Goal: Register for event/course: Register for event/course

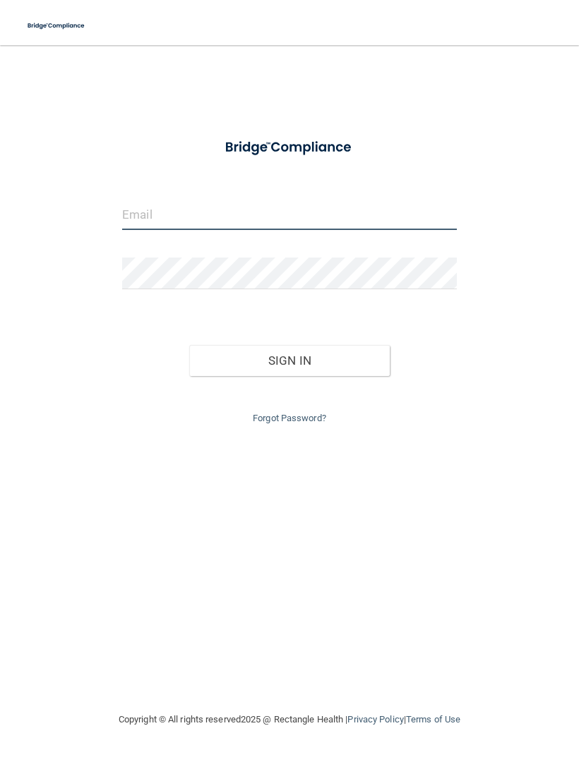
type input "[PERSON_NAME][EMAIL_ADDRESS][PERSON_NAME][DOMAIN_NAME]"
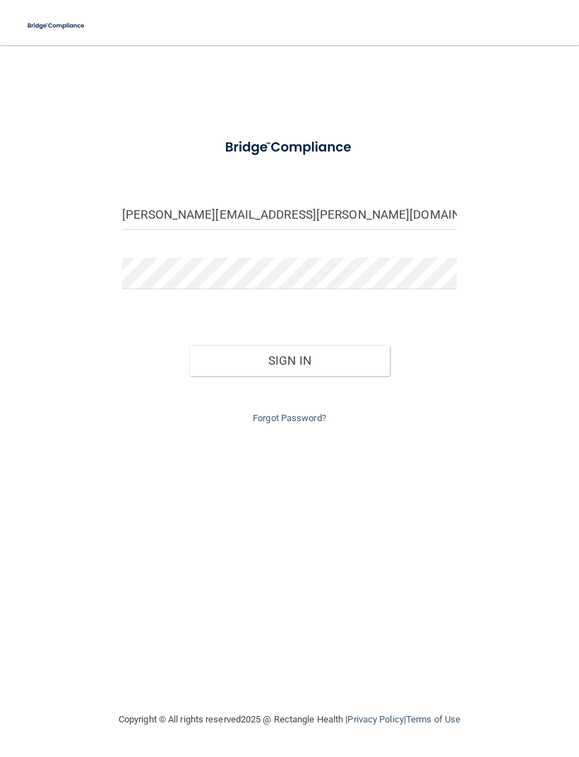
click at [289, 358] on button "Sign In" at bounding box center [289, 360] width 200 height 31
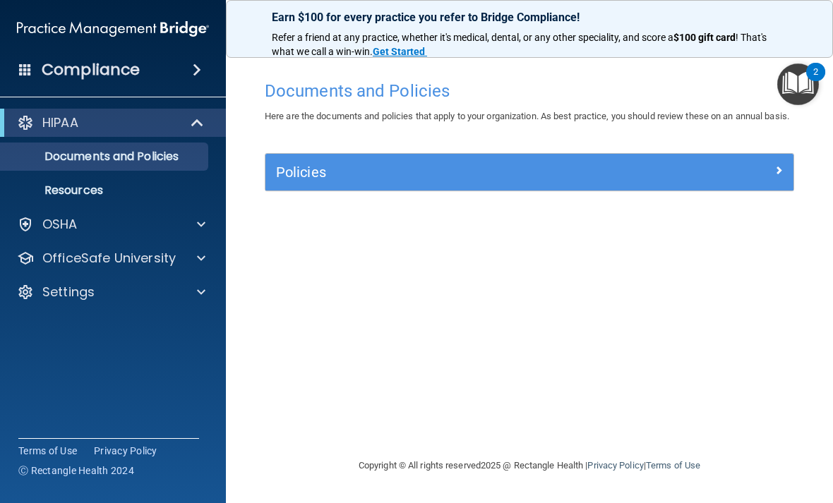
click at [578, 178] on div at bounding box center [727, 169] width 132 height 17
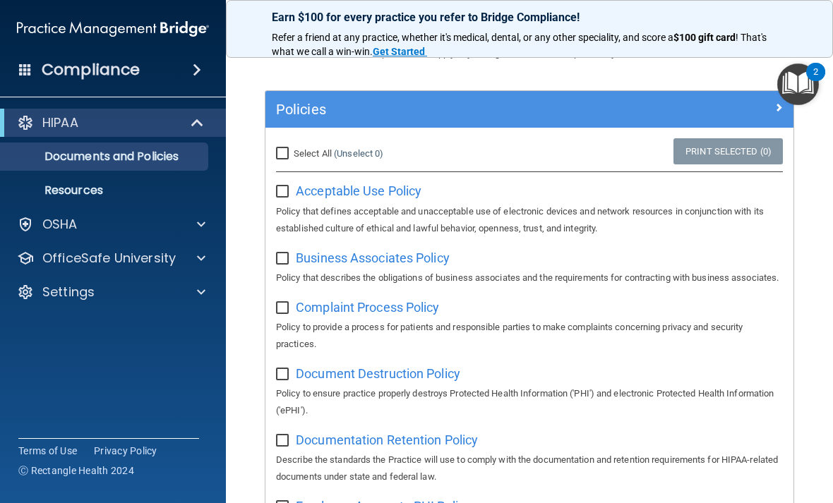
scroll to position [64, 0]
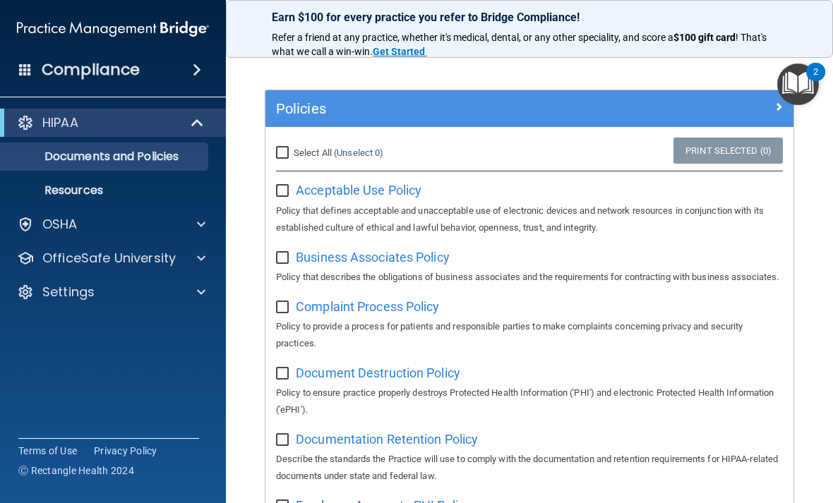
click at [282, 159] on input "Select All (Unselect 0) Unselect All" at bounding box center [284, 153] width 16 height 11
checkbox input "true"
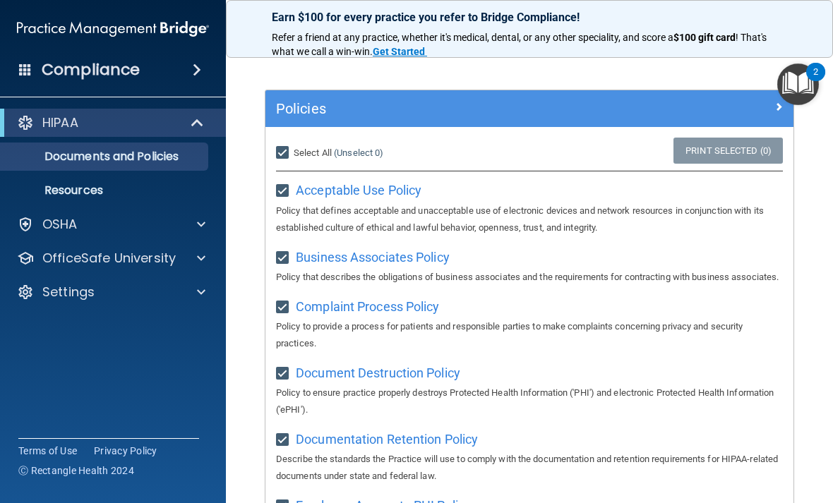
checkbox input "true"
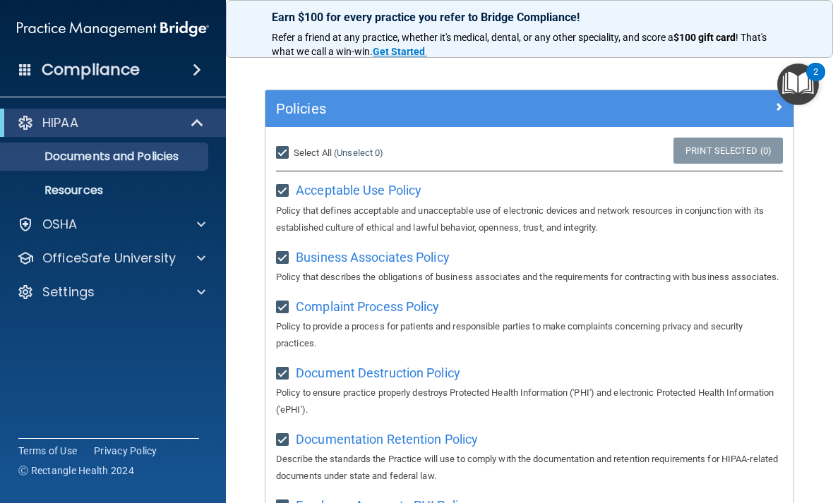
checkbox input "true"
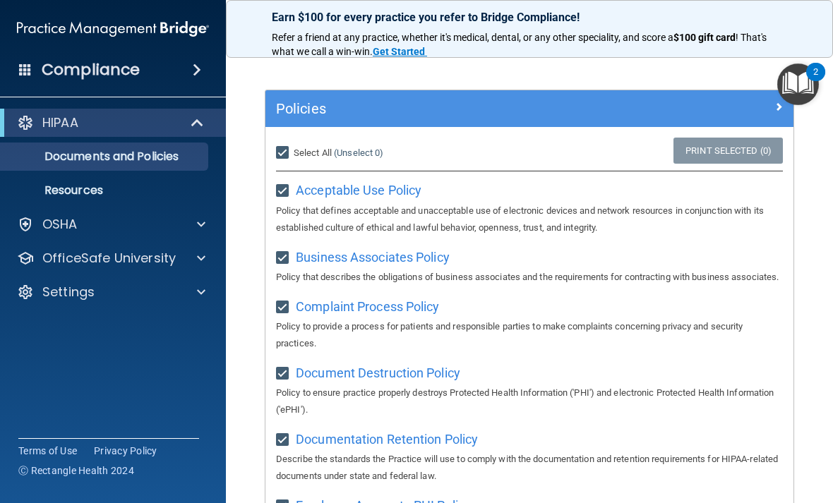
checkbox input "true"
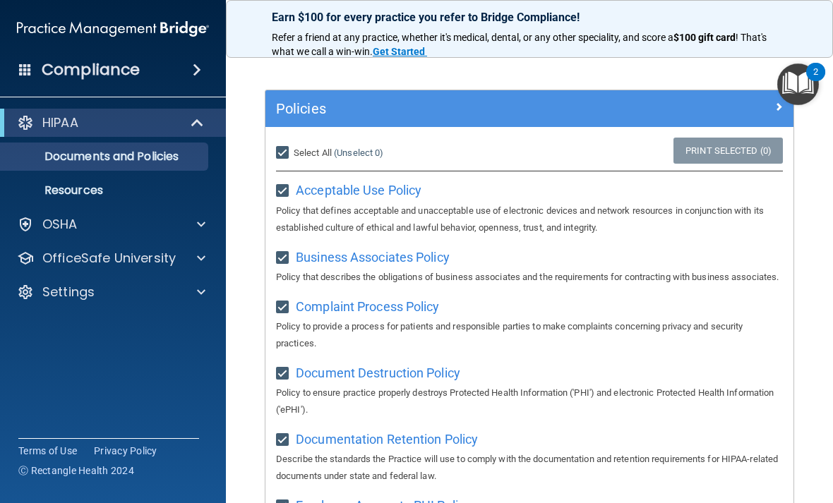
checkbox input "true"
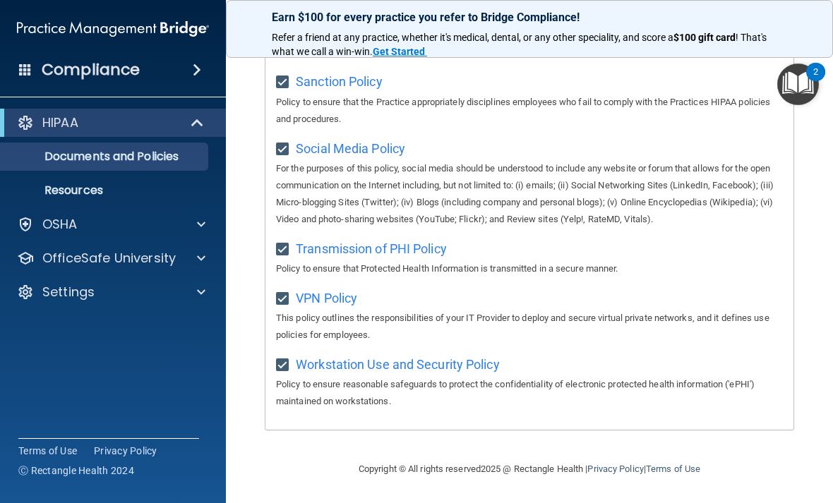
scroll to position [1200, 0]
click at [61, 228] on p "OSHA" at bounding box center [59, 224] width 35 height 17
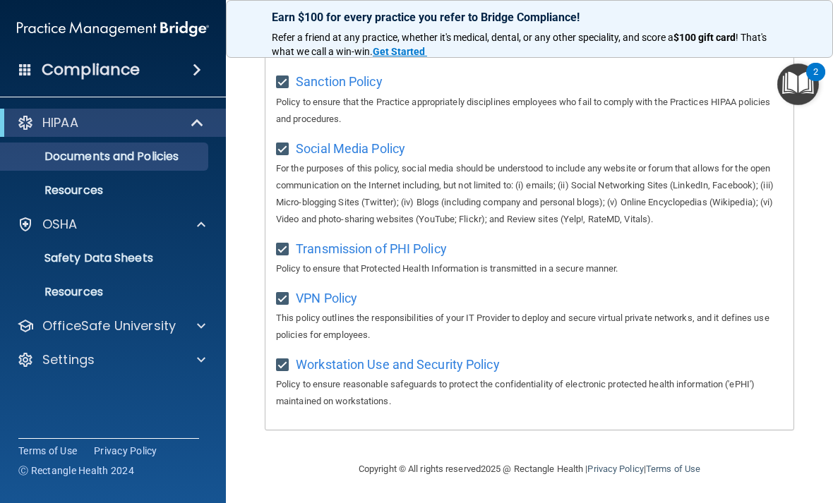
click at [62, 230] on p "OSHA" at bounding box center [59, 224] width 35 height 17
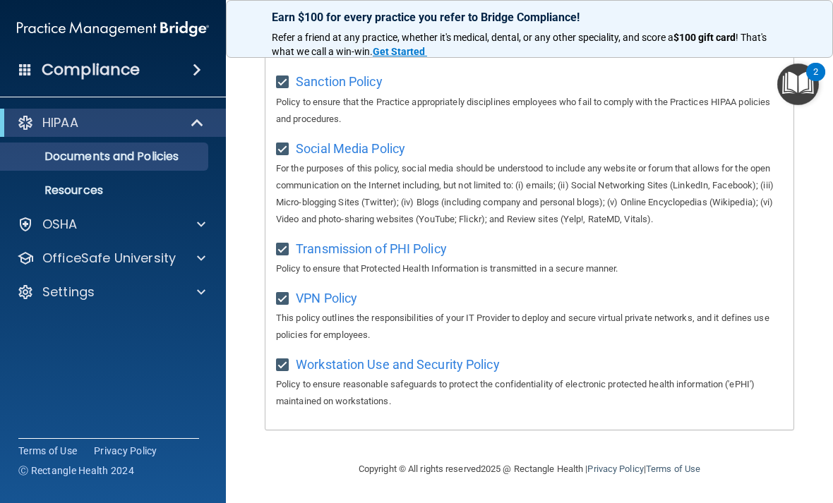
click at [70, 262] on p "OfficeSafe University" at bounding box center [108, 258] width 133 height 17
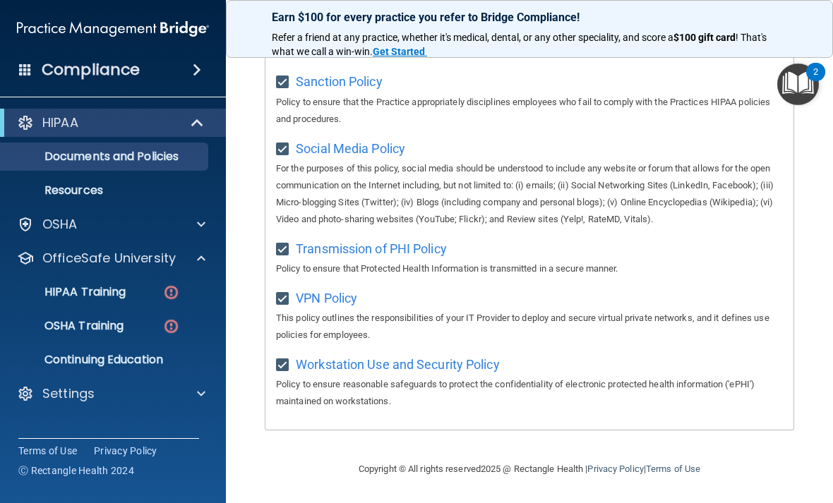
click at [62, 282] on link "HIPAA Training" at bounding box center [97, 292] width 222 height 28
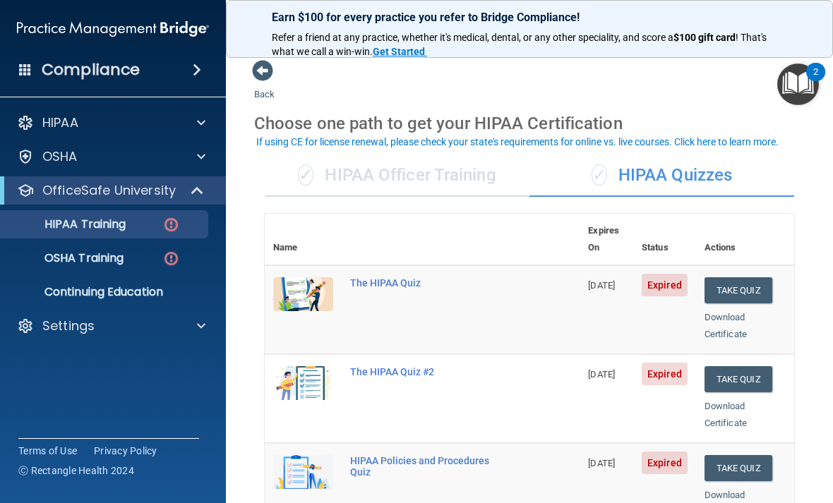
click at [578, 277] on button "Take Quiz" at bounding box center [738, 290] width 68 height 26
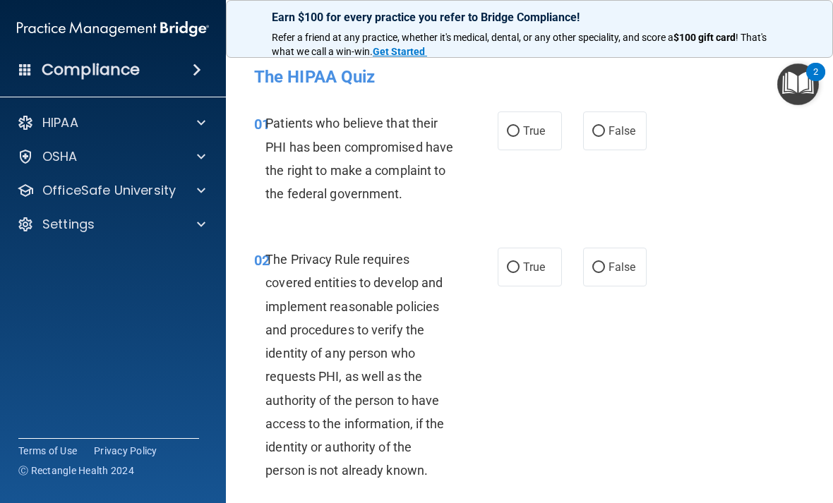
click at [536, 136] on span "True" at bounding box center [534, 130] width 22 height 13
click at [520, 136] on input "True" at bounding box center [513, 131] width 13 height 11
radio input "true"
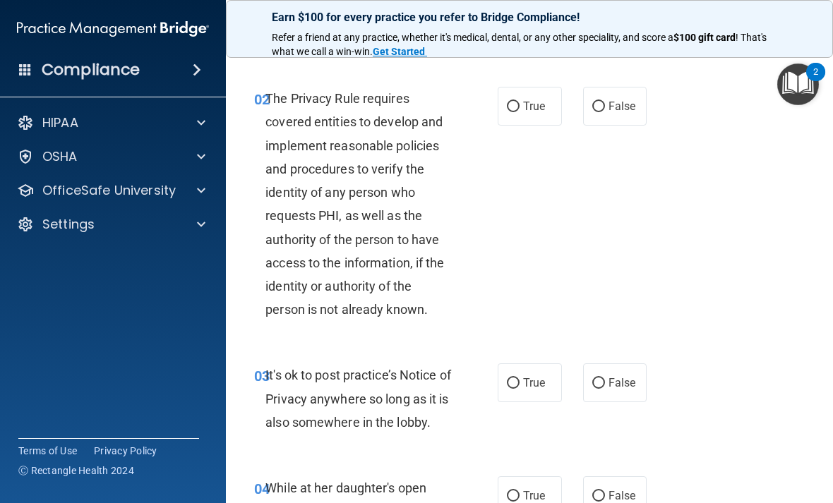
scroll to position [162, 0]
click at [578, 389] on span "False" at bounding box center [622, 382] width 28 height 13
click at [578, 388] on input "False" at bounding box center [598, 383] width 13 height 11
radio input "true"
click at [543, 125] on label "True" at bounding box center [530, 105] width 64 height 39
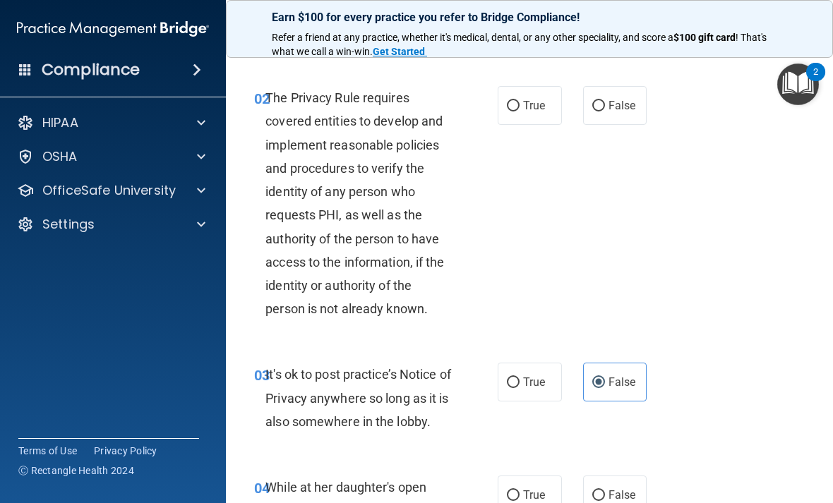
click at [520, 112] on input "True" at bounding box center [513, 106] width 13 height 11
radio input "true"
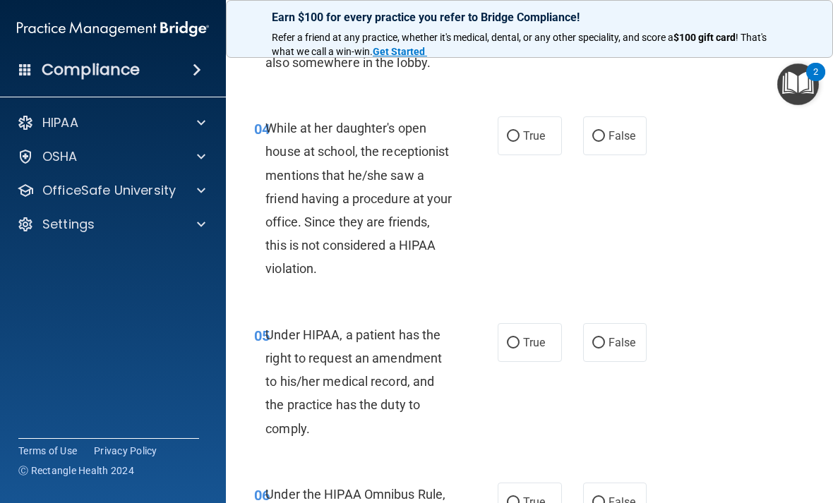
scroll to position [523, 0]
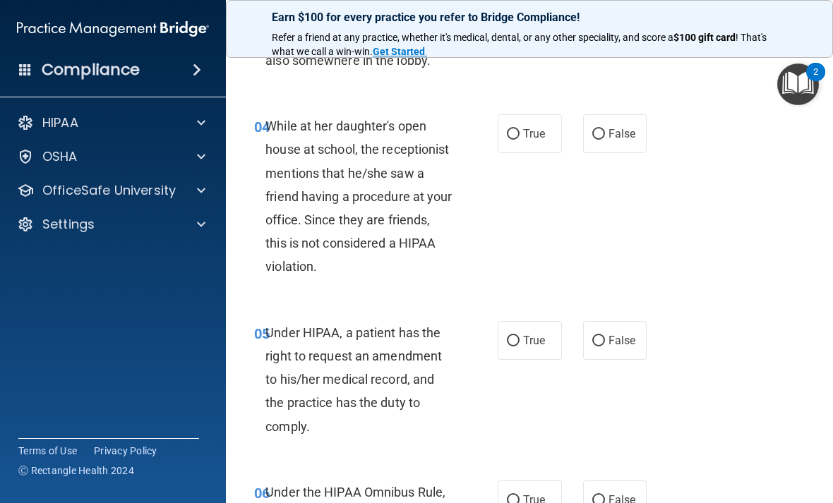
click at [578, 140] on span "False" at bounding box center [622, 133] width 28 height 13
click at [578, 140] on input "False" at bounding box center [598, 134] width 13 height 11
radio input "true"
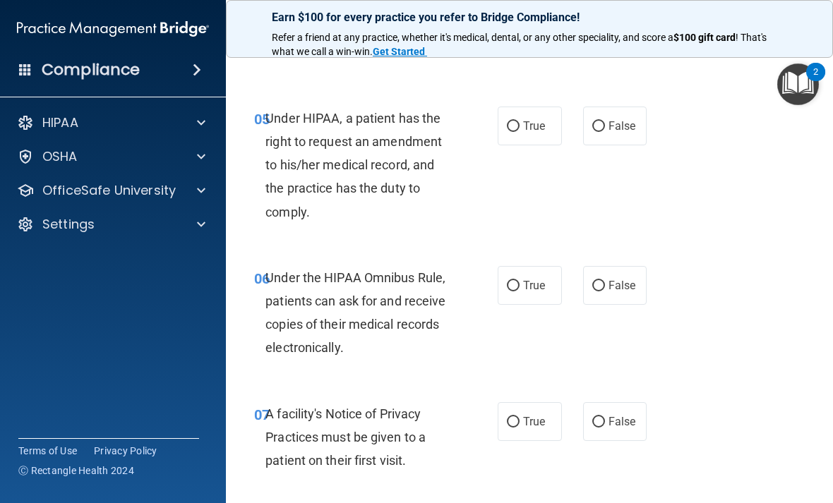
scroll to position [742, 0]
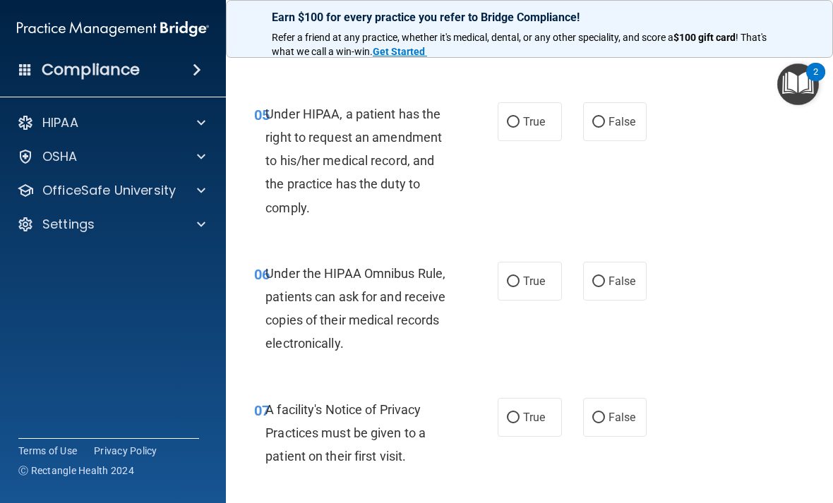
click at [578, 141] on label "False" at bounding box center [615, 121] width 64 height 39
click at [578, 128] on input "False" at bounding box center [598, 122] width 13 height 11
radio input "true"
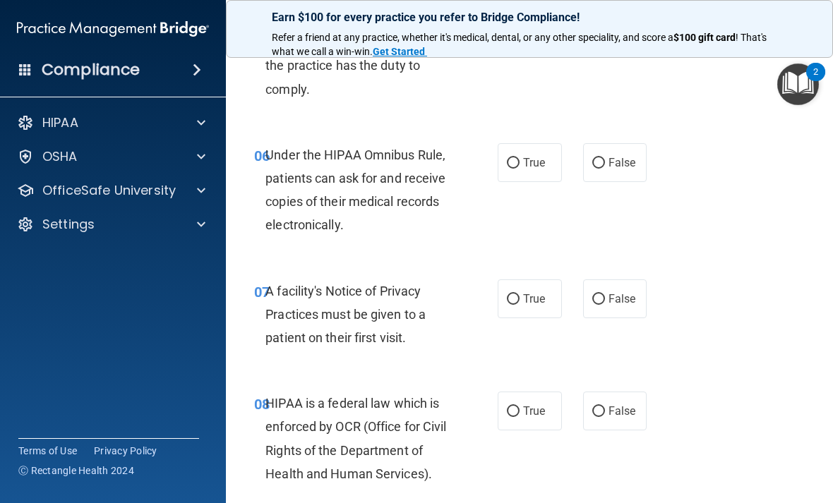
scroll to position [859, 0]
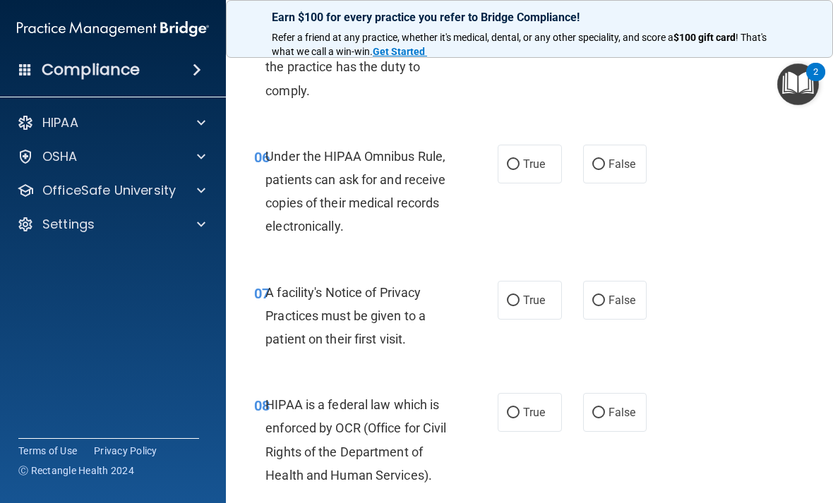
click at [529, 184] on label "True" at bounding box center [530, 164] width 64 height 39
click at [520, 170] on input "True" at bounding box center [513, 165] width 13 height 11
radio input "true"
click at [537, 307] on span "True" at bounding box center [534, 300] width 22 height 13
click at [520, 306] on input "True" at bounding box center [513, 301] width 13 height 11
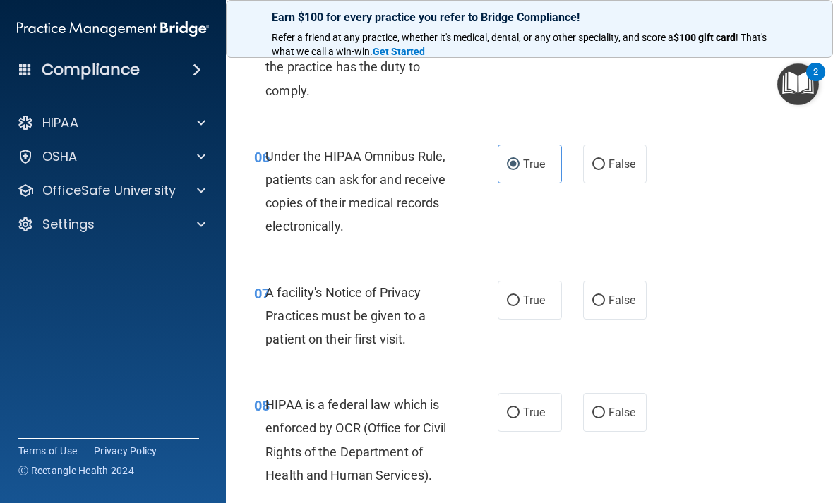
radio input "true"
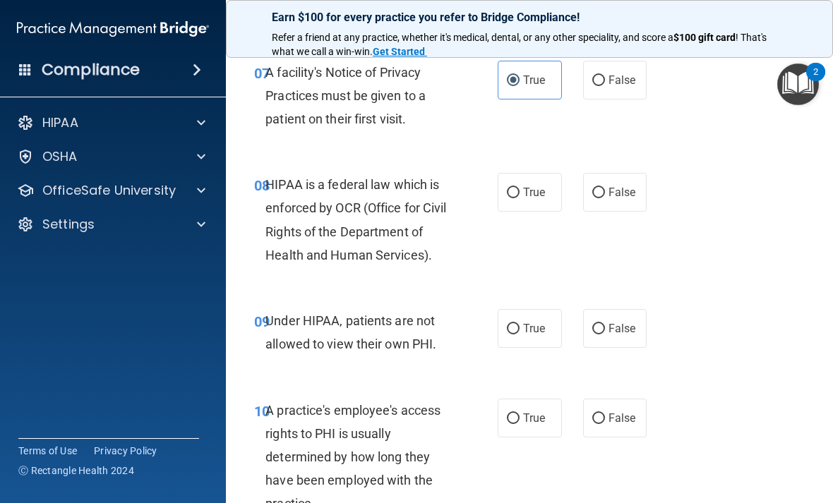
scroll to position [1086, 0]
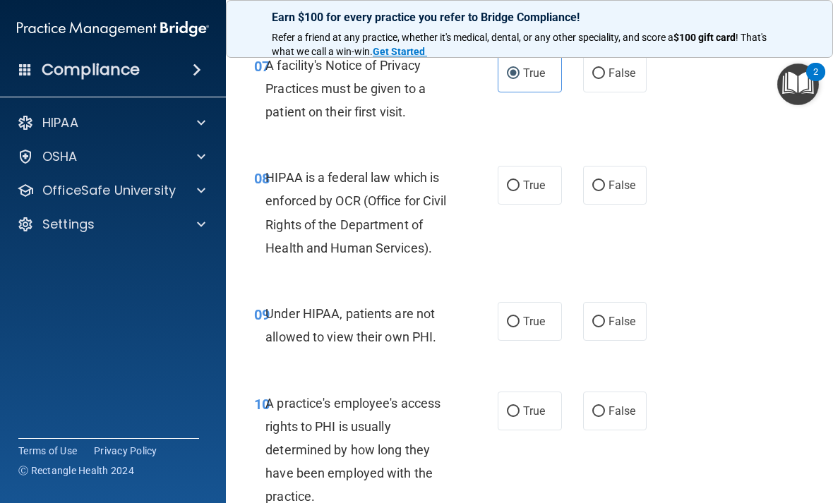
click at [531, 205] on label "True" at bounding box center [530, 185] width 64 height 39
click at [520, 191] on input "True" at bounding box center [513, 186] width 13 height 11
radio input "true"
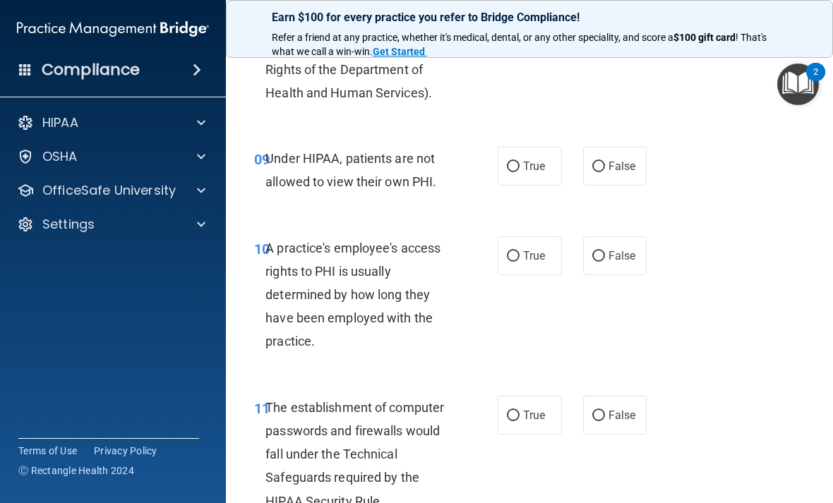
scroll to position [1243, 0]
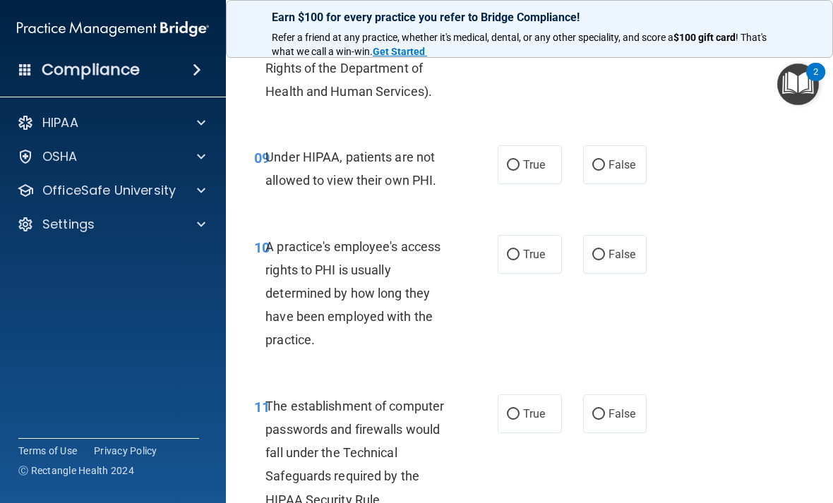
click at [578, 184] on label "False" at bounding box center [615, 164] width 64 height 39
click at [578, 171] on input "False" at bounding box center [598, 165] width 13 height 11
radio input "true"
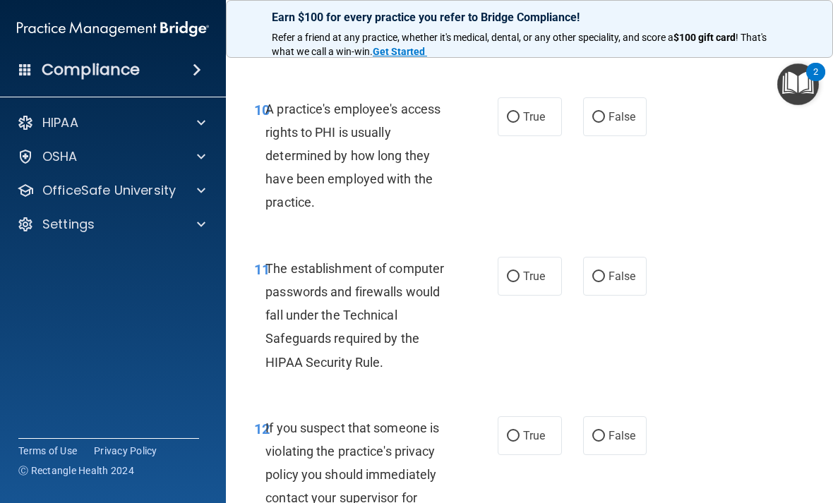
scroll to position [1385, 0]
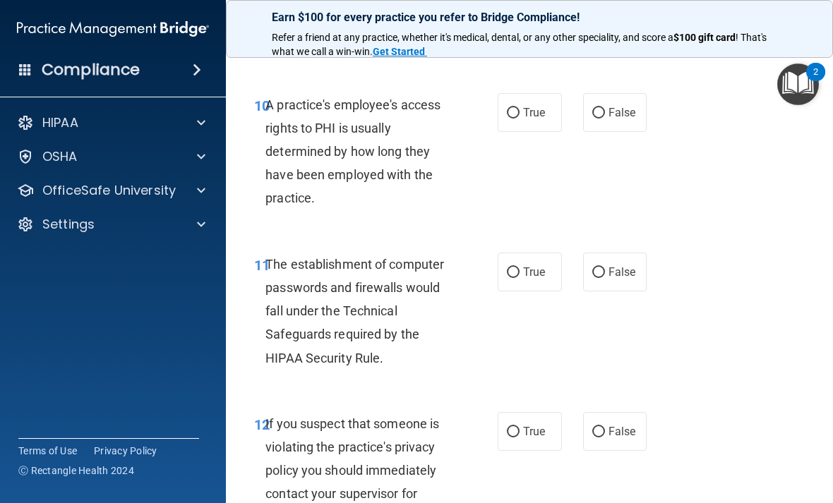
click at [578, 119] on input "False" at bounding box center [598, 113] width 13 height 11
radio input "true"
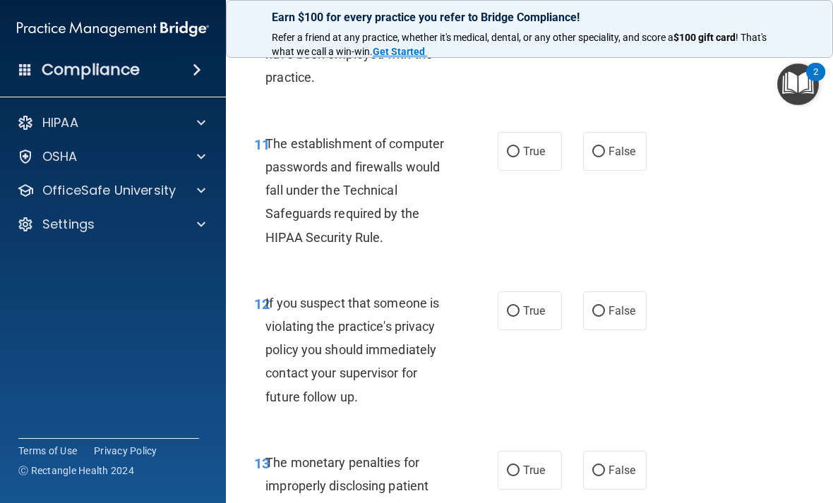
scroll to position [1506, 0]
click at [536, 159] on label "True" at bounding box center [530, 150] width 64 height 39
click at [520, 157] on input "True" at bounding box center [513, 151] width 13 height 11
radio input "true"
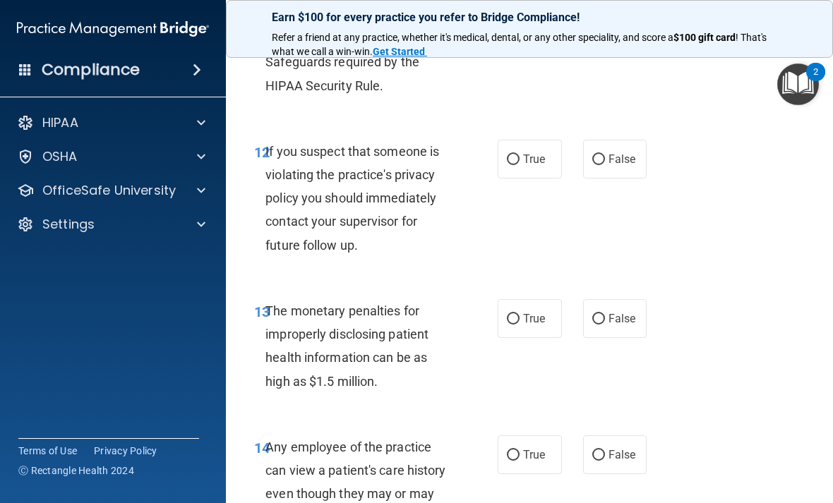
scroll to position [1658, 0]
click at [527, 166] on label "True" at bounding box center [530, 158] width 64 height 39
click at [520, 164] on input "True" at bounding box center [513, 159] width 13 height 11
radio input "true"
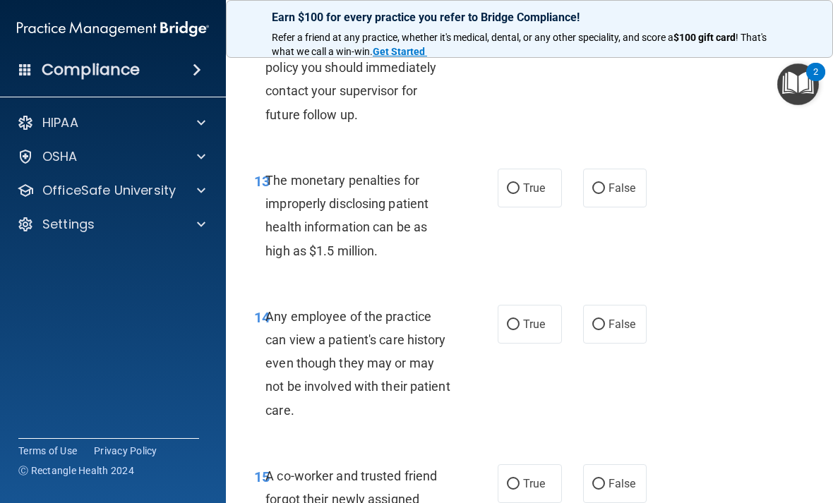
scroll to position [1825, 0]
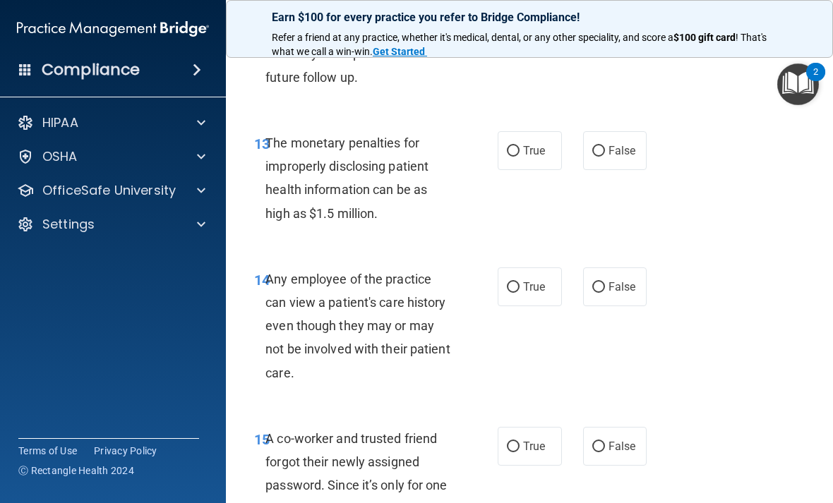
click at [531, 151] on label "True" at bounding box center [530, 150] width 64 height 39
click at [520, 151] on input "True" at bounding box center [513, 151] width 13 height 11
radio input "true"
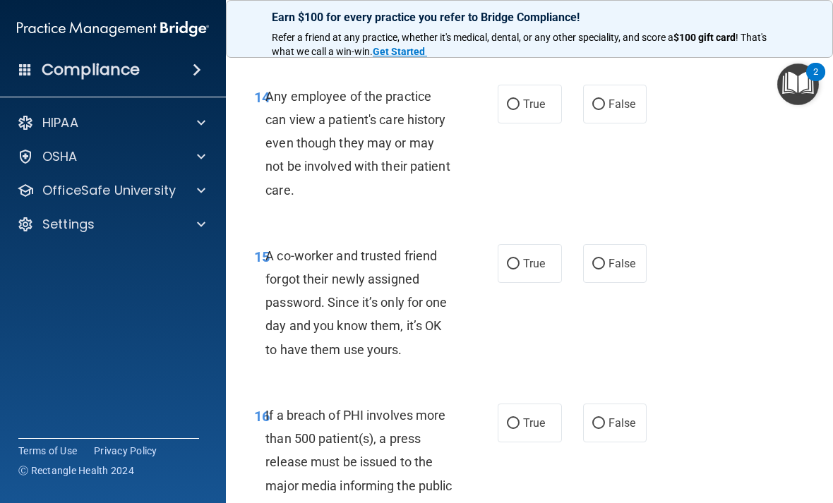
scroll to position [2010, 0]
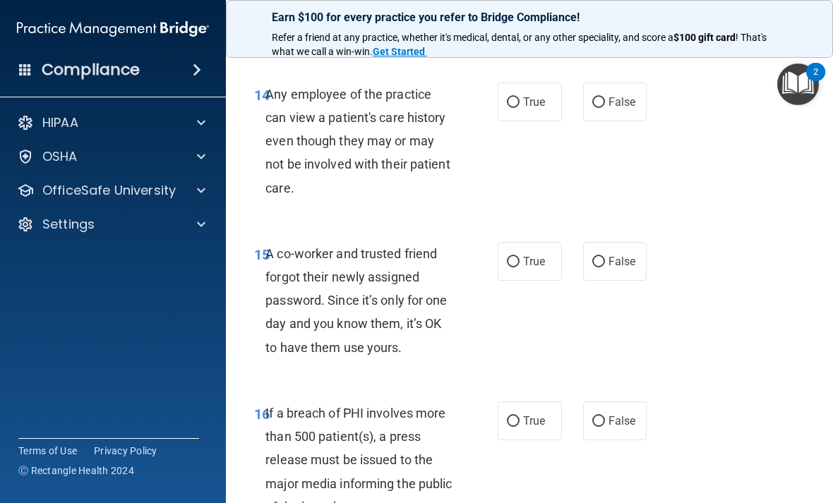
click at [578, 108] on input "False" at bounding box center [598, 102] width 13 height 11
radio input "true"
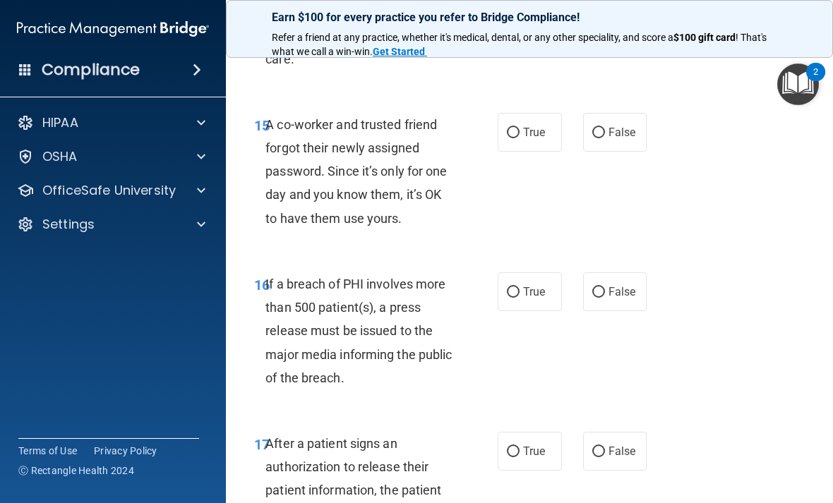
scroll to position [2140, 0]
click at [578, 138] on span "False" at bounding box center [622, 131] width 28 height 13
click at [578, 138] on input "False" at bounding box center [598, 132] width 13 height 11
radio input "true"
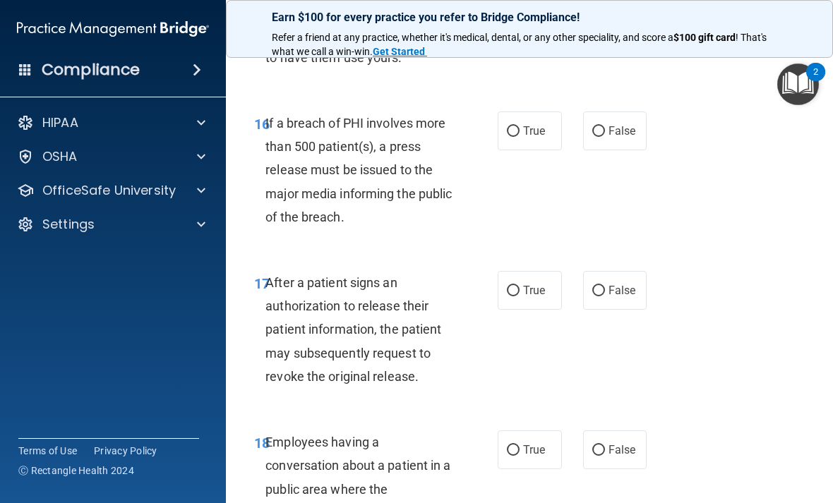
scroll to position [2301, 0]
click at [520, 138] on label "True" at bounding box center [530, 130] width 64 height 39
click at [520, 136] on input "True" at bounding box center [513, 131] width 13 height 11
radio input "true"
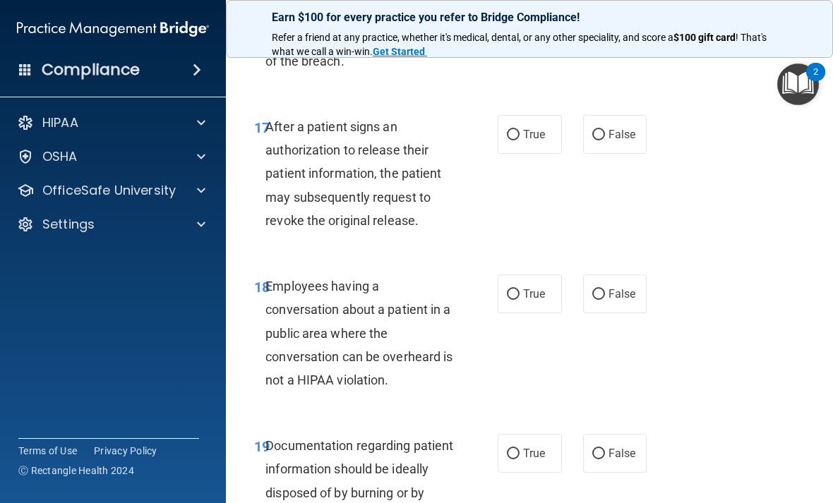
scroll to position [2458, 0]
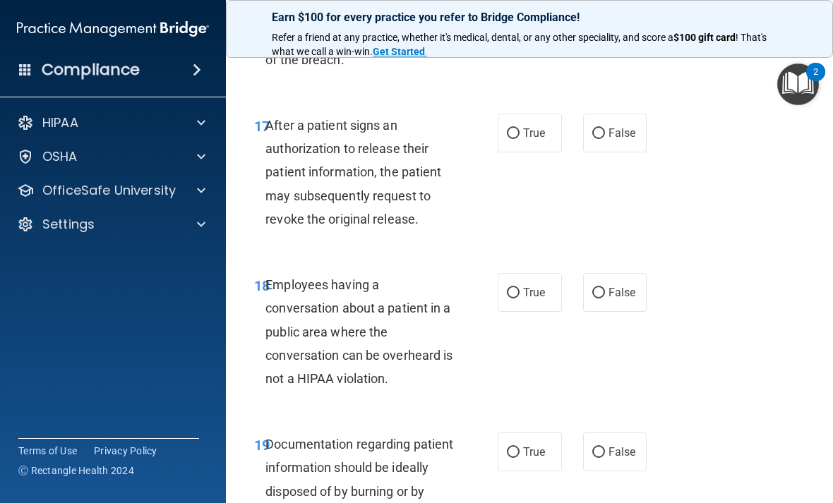
click at [531, 140] on span "True" at bounding box center [534, 132] width 22 height 13
click at [520, 139] on input "True" at bounding box center [513, 133] width 13 height 11
radio input "true"
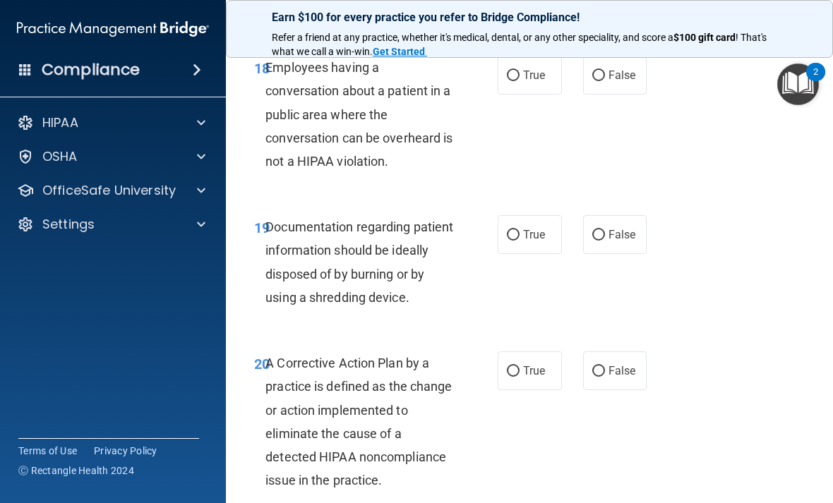
scroll to position [2676, 0]
click at [578, 80] on span "False" at bounding box center [622, 74] width 28 height 13
click at [578, 80] on input "False" at bounding box center [598, 75] width 13 height 11
radio input "true"
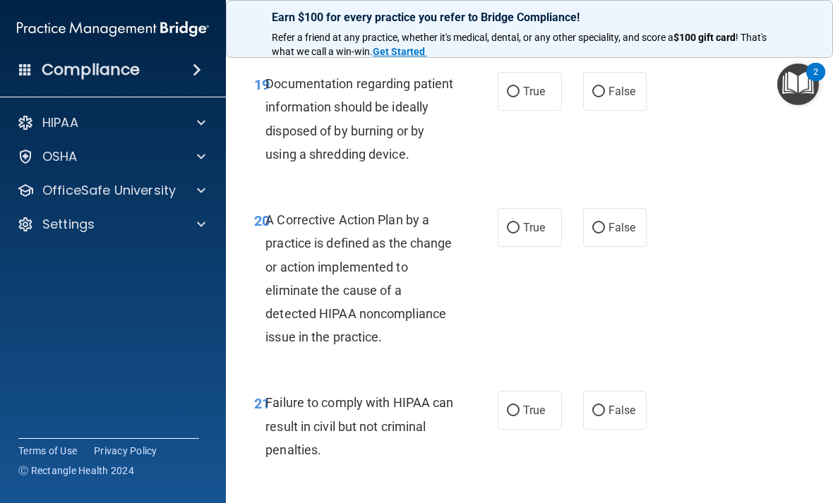
scroll to position [2821, 0]
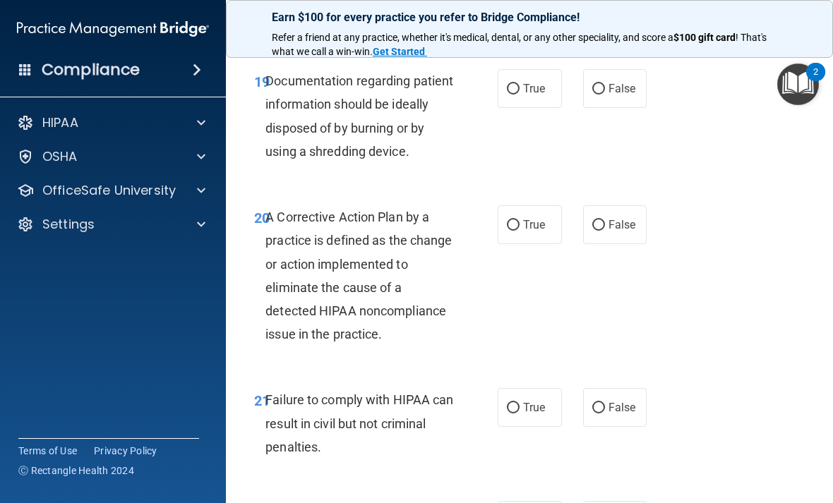
click at [531, 95] on span "True" at bounding box center [534, 88] width 22 height 13
click at [520, 95] on input "True" at bounding box center [513, 89] width 13 height 11
radio input "true"
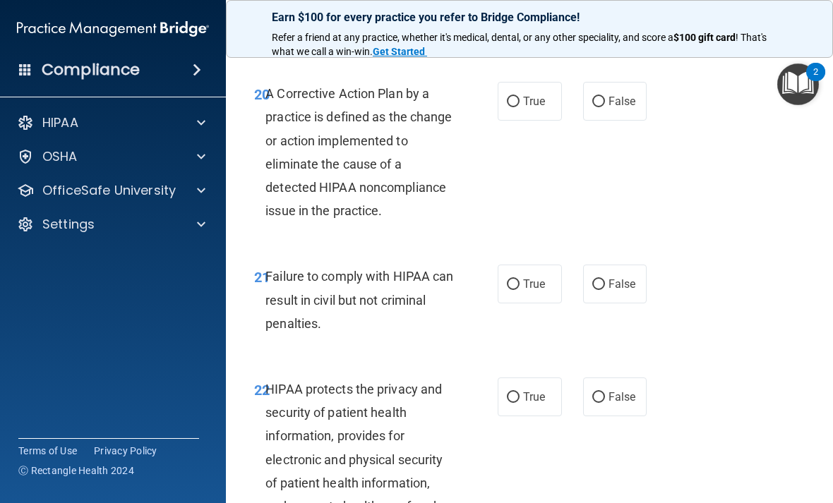
scroll to position [2949, 0]
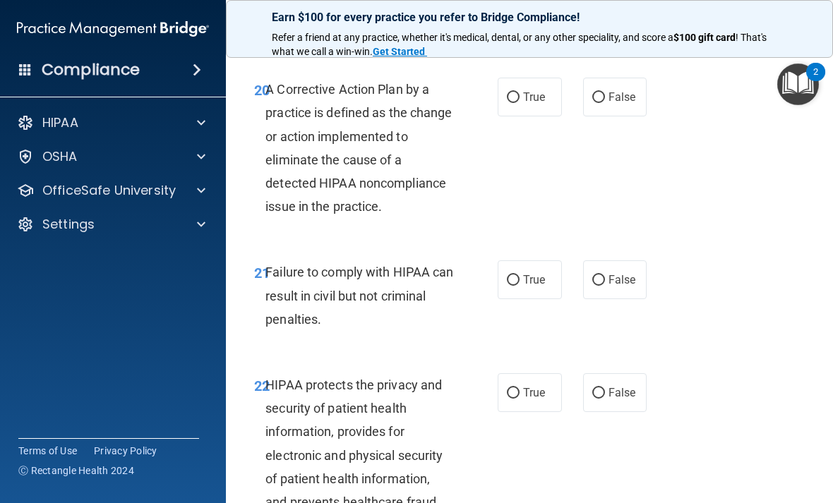
click at [548, 108] on label "True" at bounding box center [530, 97] width 64 height 39
click at [520, 103] on input "True" at bounding box center [513, 97] width 13 height 11
radio input "true"
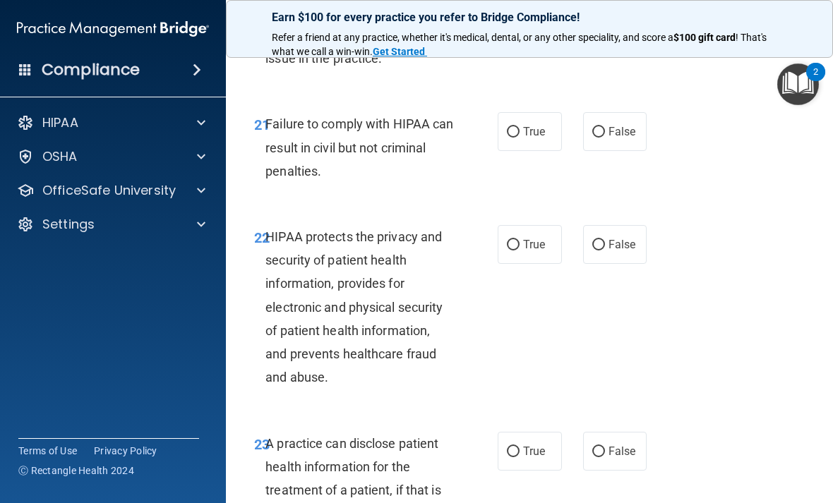
scroll to position [3098, 0]
click at [548, 143] on label "True" at bounding box center [530, 131] width 64 height 39
click at [520, 137] on input "True" at bounding box center [513, 131] width 13 height 11
radio input "true"
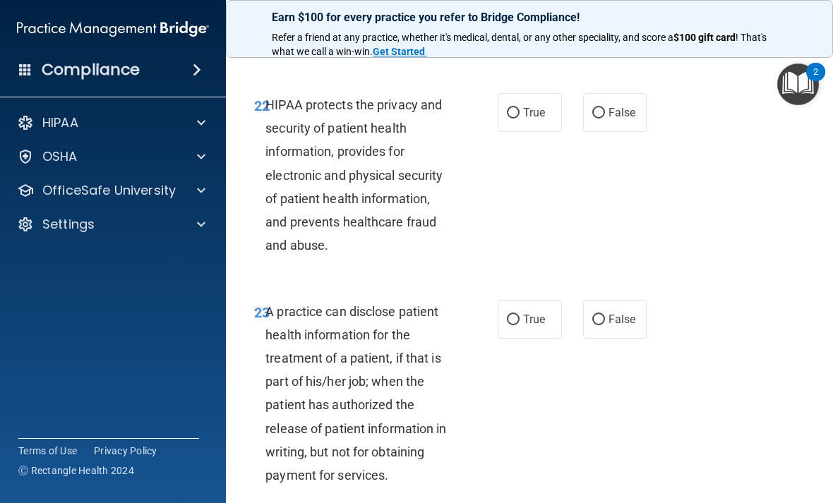
scroll to position [3231, 0]
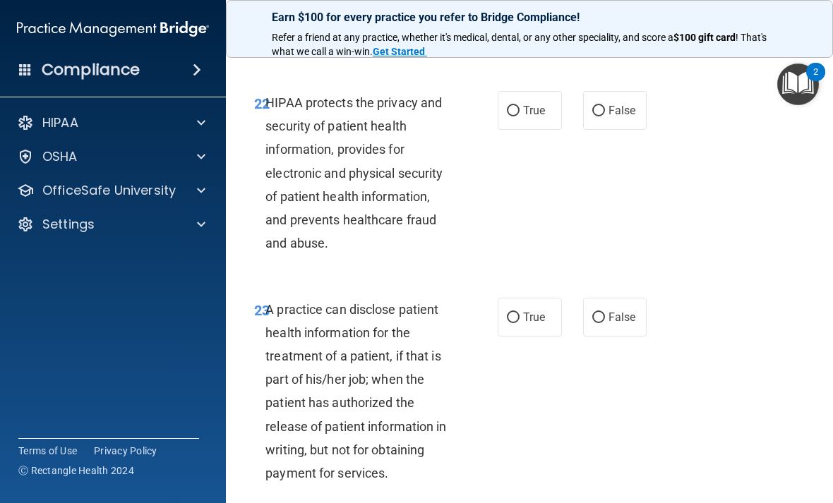
click at [526, 117] on span "True" at bounding box center [534, 110] width 22 height 13
click at [520, 116] on input "True" at bounding box center [513, 111] width 13 height 11
radio input "true"
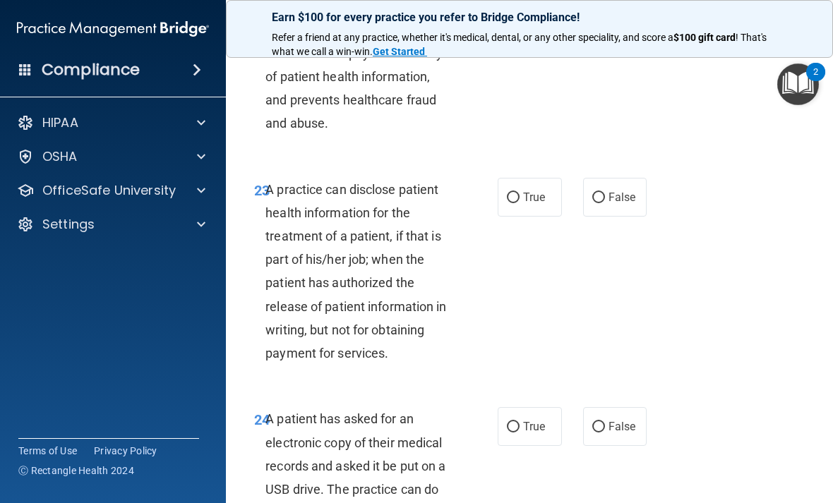
scroll to position [3357, 0]
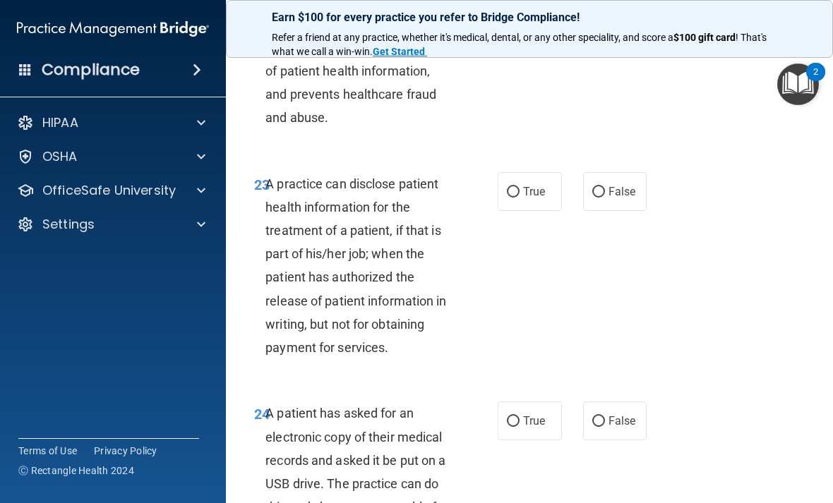
click at [520, 194] on label "True" at bounding box center [530, 191] width 64 height 39
click at [520, 194] on input "True" at bounding box center [513, 192] width 13 height 11
radio input "true"
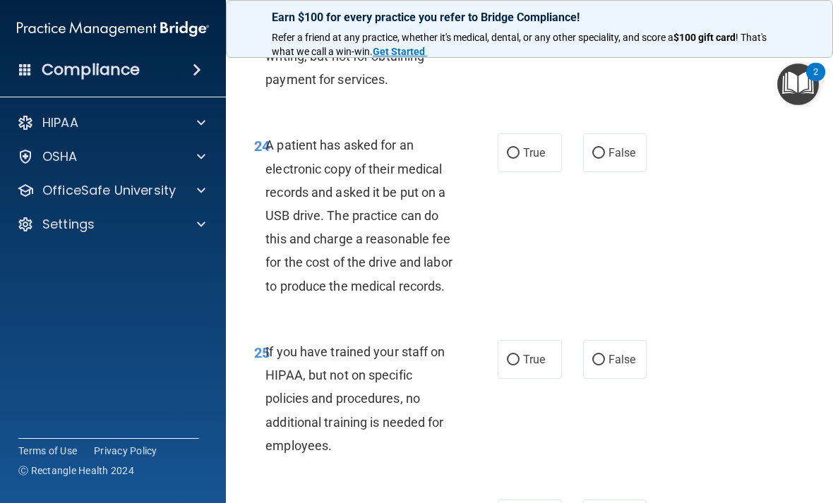
scroll to position [3622, 0]
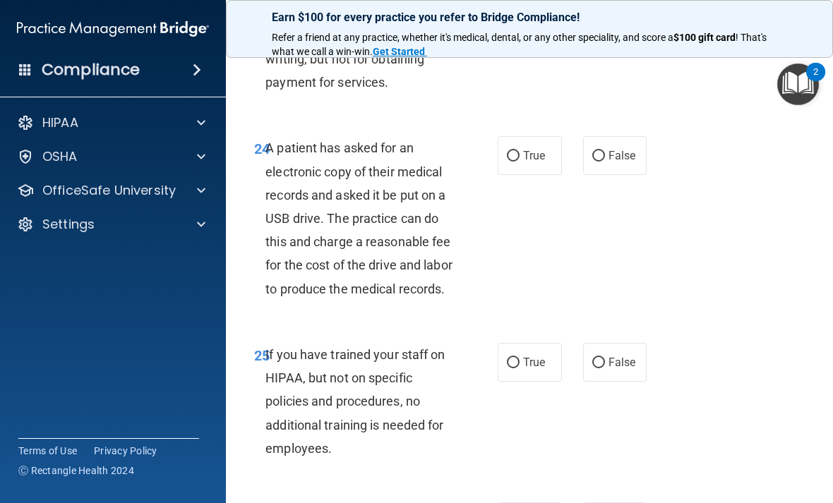
click at [541, 162] on span "True" at bounding box center [534, 155] width 22 height 13
click at [520, 162] on input "True" at bounding box center [513, 156] width 13 height 11
radio input "true"
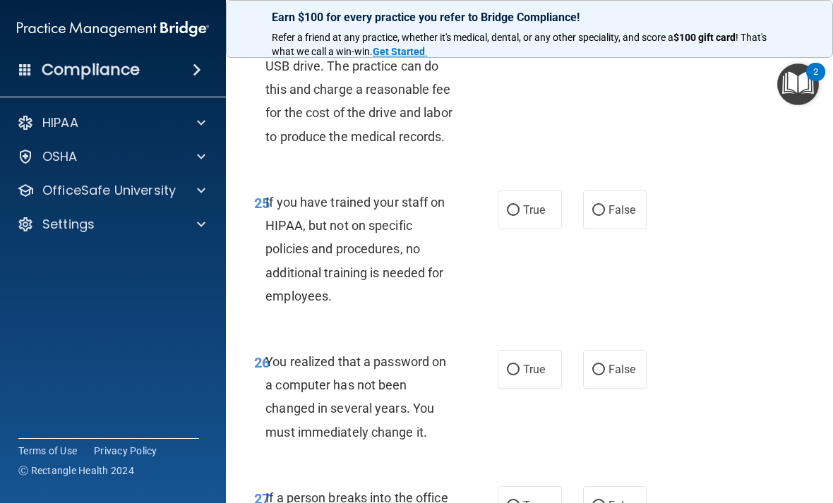
scroll to position [3778, 0]
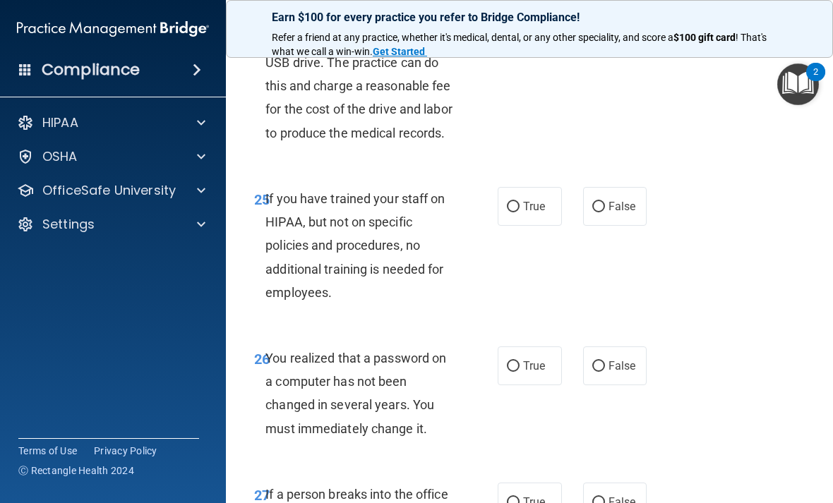
click at [578, 226] on label "False" at bounding box center [615, 206] width 64 height 39
click at [578, 212] on input "False" at bounding box center [598, 207] width 13 height 11
radio input "true"
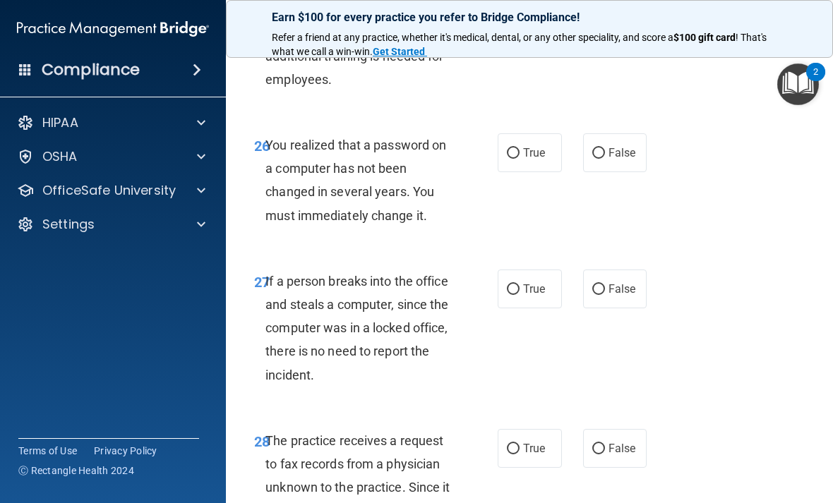
scroll to position [3999, 0]
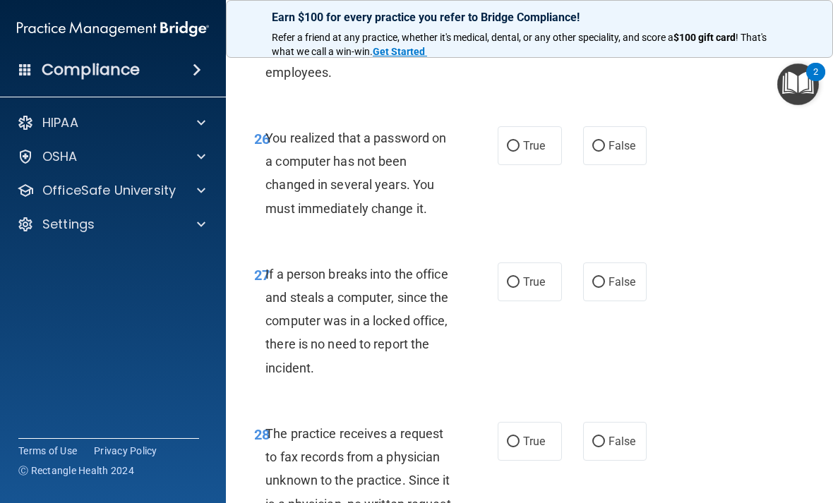
click at [541, 152] on span "True" at bounding box center [534, 145] width 22 height 13
click at [520, 152] on input "True" at bounding box center [513, 146] width 13 height 11
radio input "true"
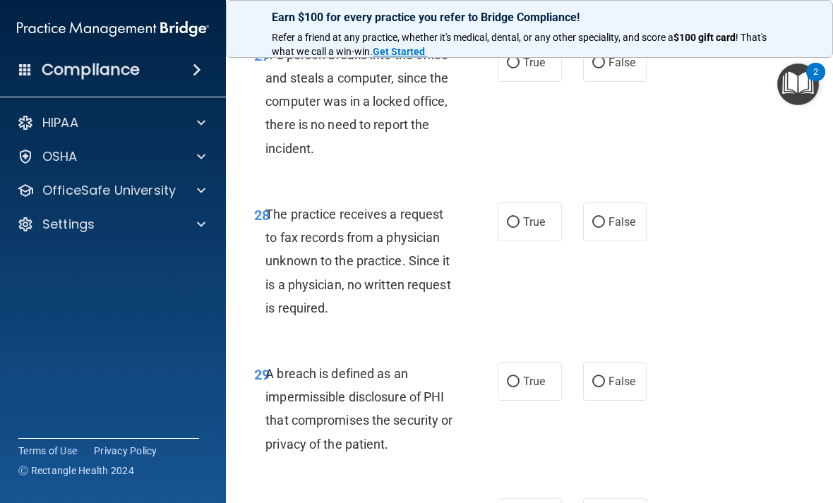
scroll to position [4215, 0]
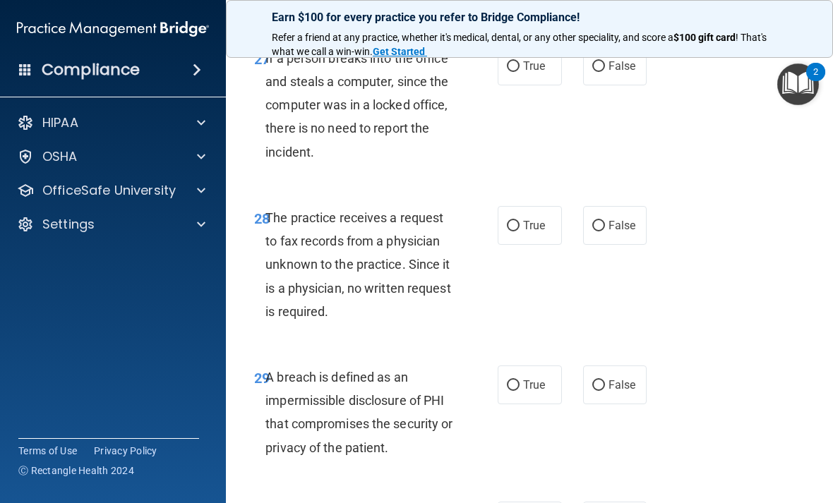
click at [578, 73] on span "False" at bounding box center [622, 65] width 28 height 13
click at [578, 72] on input "False" at bounding box center [598, 66] width 13 height 11
radio input "true"
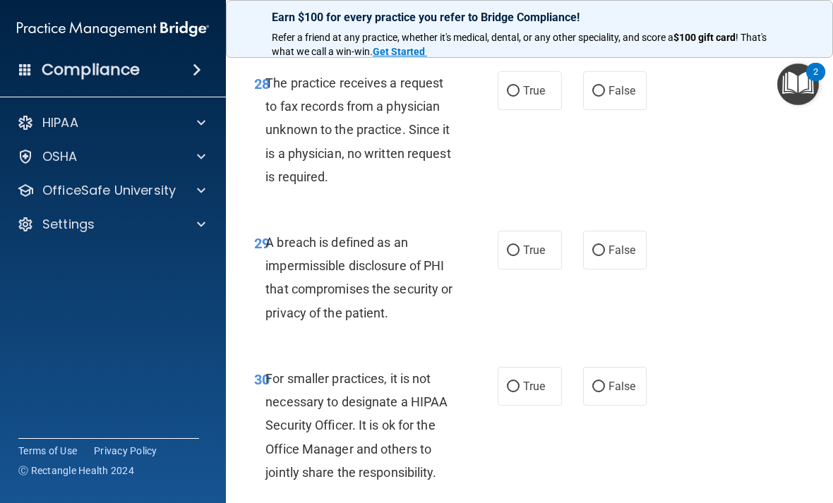
scroll to position [4355, 0]
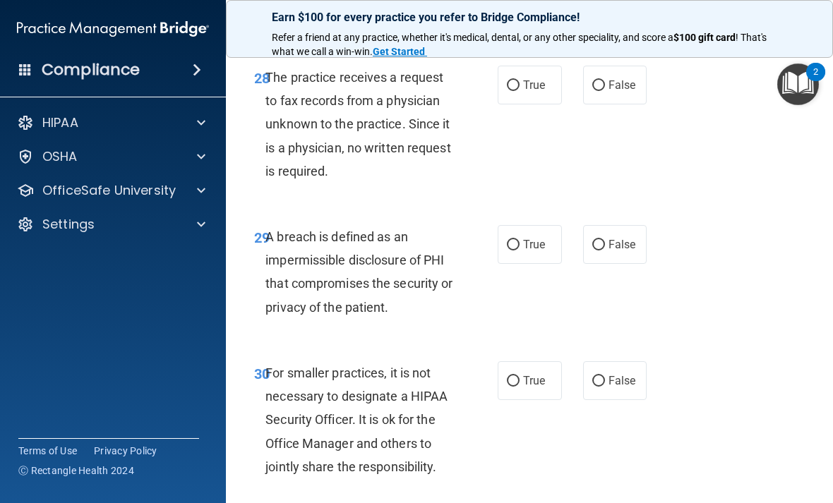
click at [578, 91] on input "False" at bounding box center [598, 85] width 13 height 11
radio input "true"
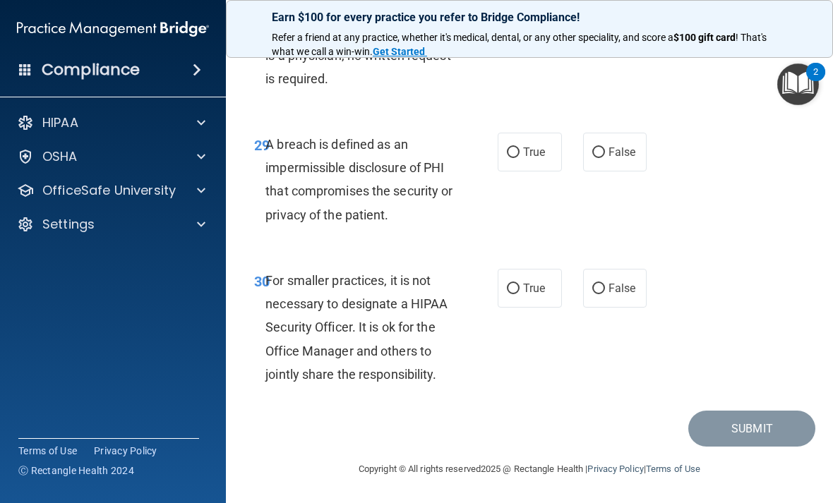
scroll to position [4470, 0]
click at [528, 162] on label "True" at bounding box center [530, 152] width 64 height 39
click at [520, 158] on input "True" at bounding box center [513, 153] width 13 height 11
radio input "true"
click at [578, 306] on label "False" at bounding box center [615, 288] width 64 height 39
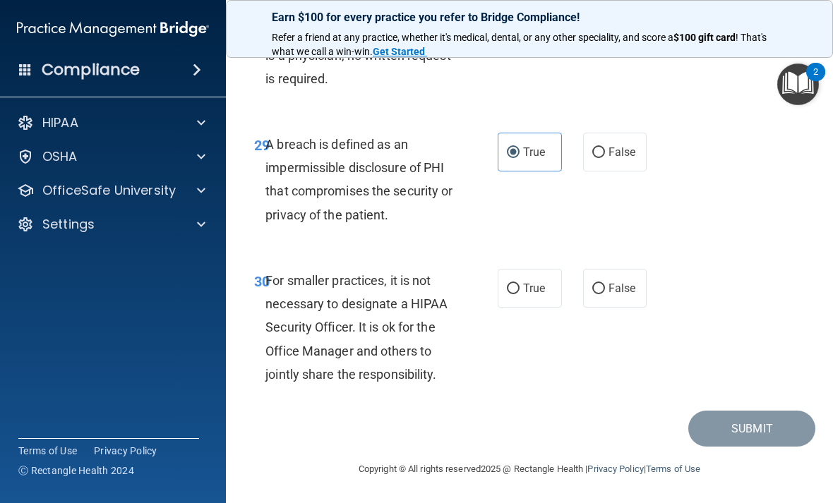
click at [578, 294] on input "False" at bounding box center [598, 289] width 13 height 11
radio input "true"
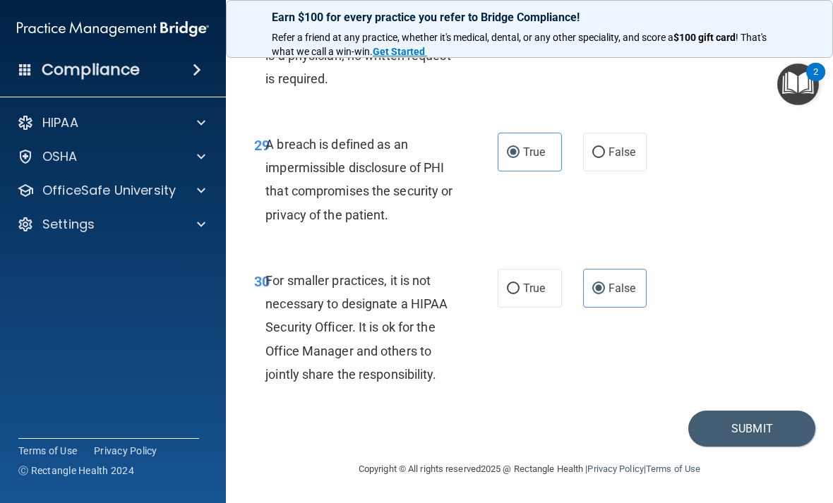
click at [578, 428] on button "Submit" at bounding box center [751, 429] width 127 height 36
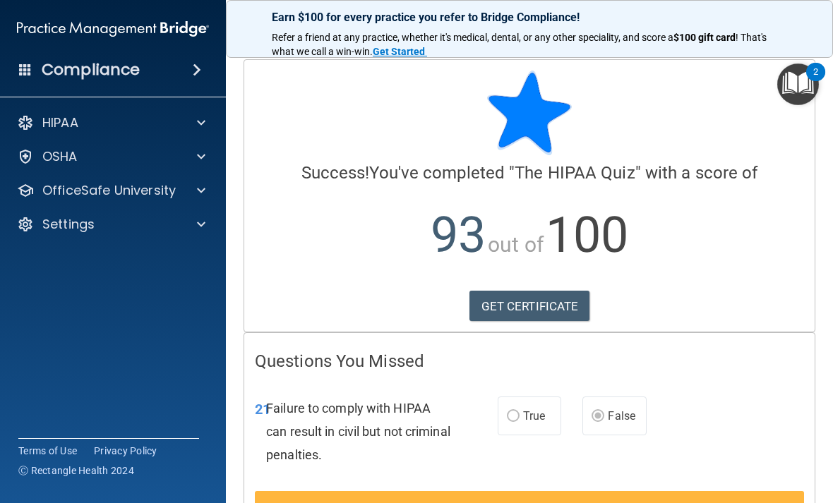
click at [552, 299] on link "GET CERTIFICATE" at bounding box center [529, 306] width 121 height 31
click at [203, 194] on span at bounding box center [201, 190] width 8 height 17
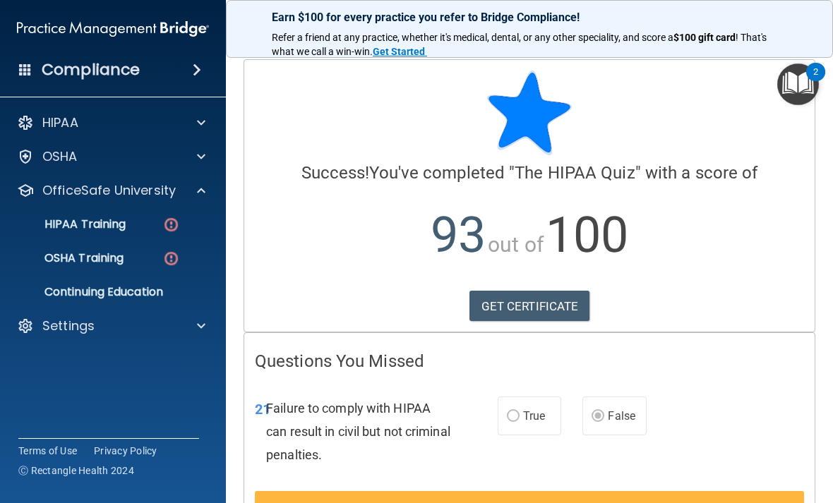
click at [124, 222] on p "HIPAA Training" at bounding box center [67, 224] width 116 height 14
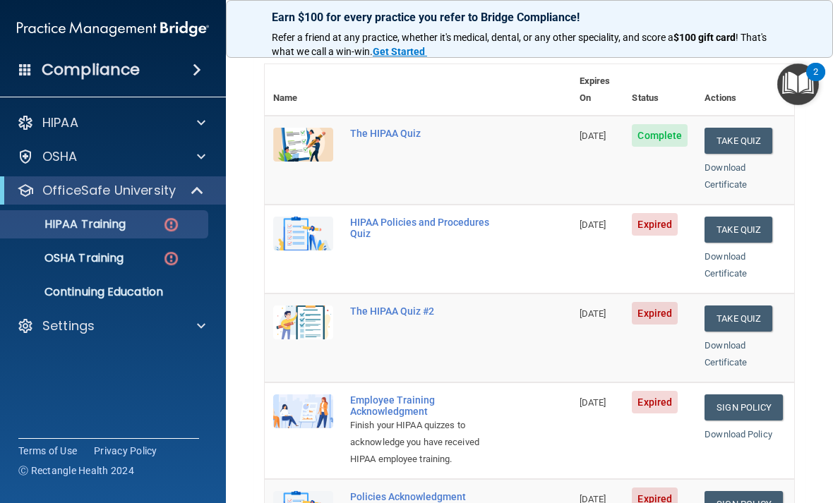
scroll to position [149, 0]
click at [578, 217] on button "Take Quiz" at bounding box center [738, 230] width 68 height 26
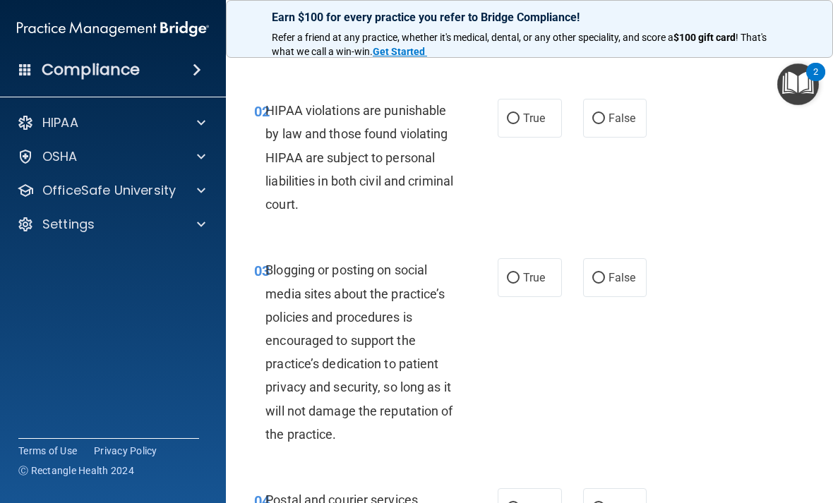
click at [528, 112] on span "True" at bounding box center [534, 118] width 22 height 13
click at [520, 114] on input "True" at bounding box center [513, 119] width 13 height 11
radio input "true"
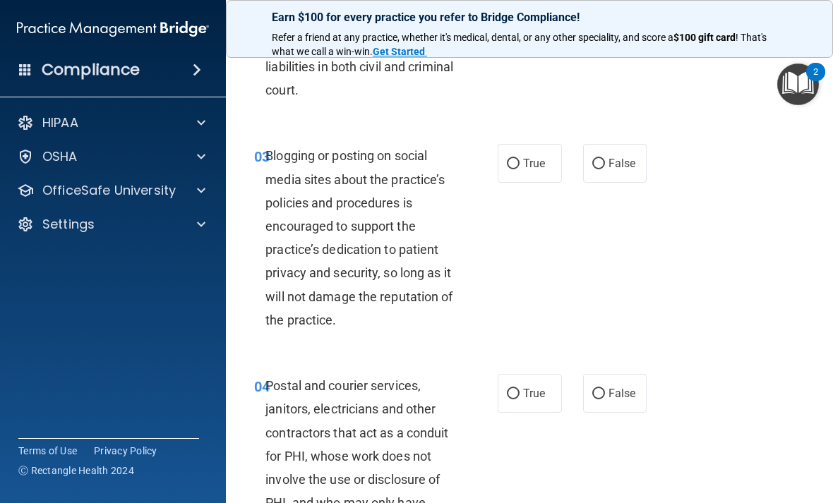
scroll to position [264, 0]
click at [533, 156] on span "True" at bounding box center [534, 162] width 22 height 13
click at [520, 158] on input "True" at bounding box center [513, 163] width 13 height 11
radio input "true"
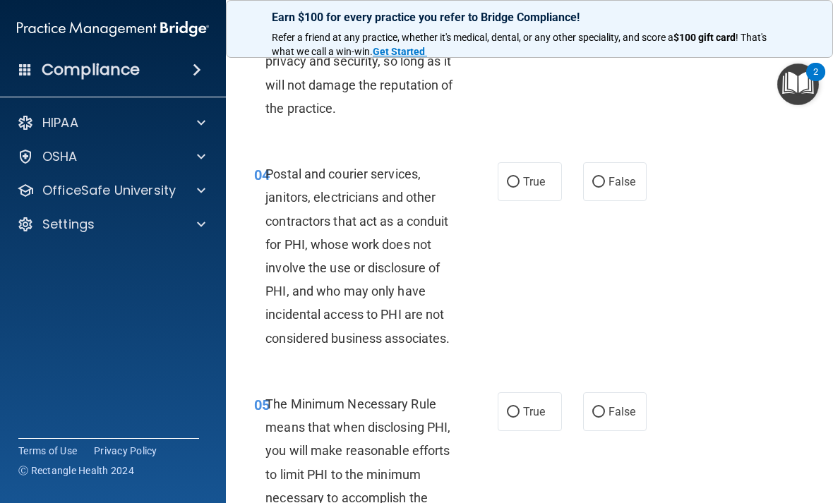
scroll to position [478, 0]
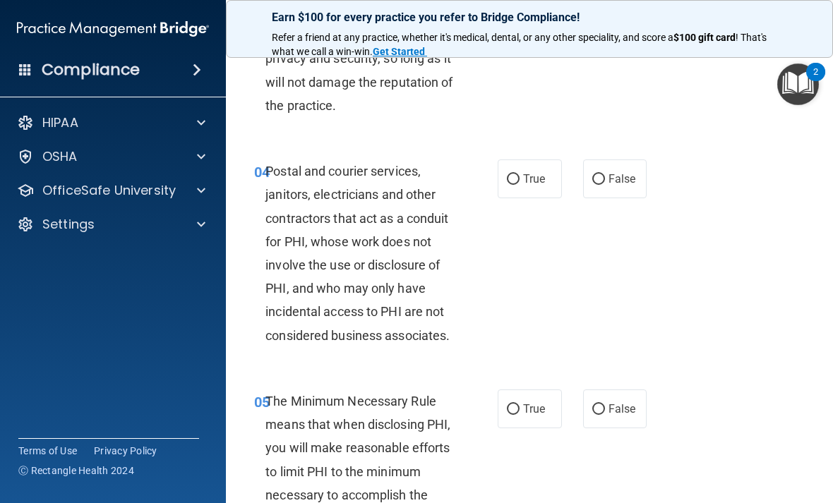
click at [578, 180] on span "False" at bounding box center [622, 178] width 28 height 13
click at [578, 180] on input "False" at bounding box center [598, 179] width 13 height 11
radio input "true"
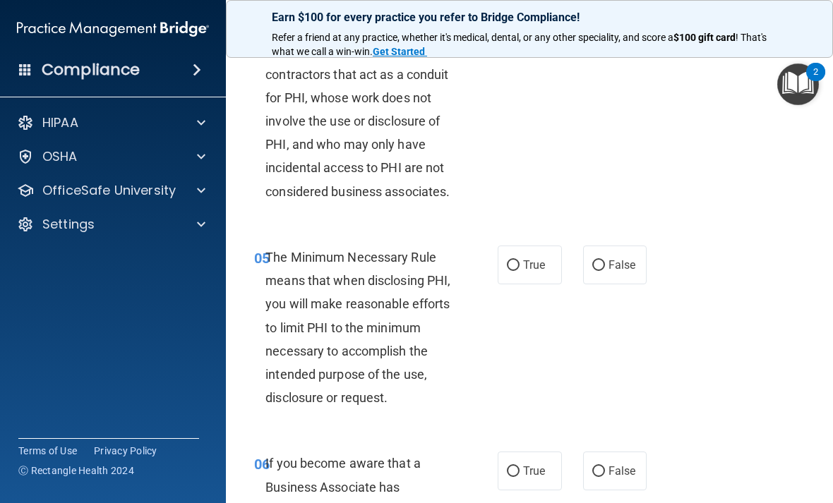
scroll to position [626, 0]
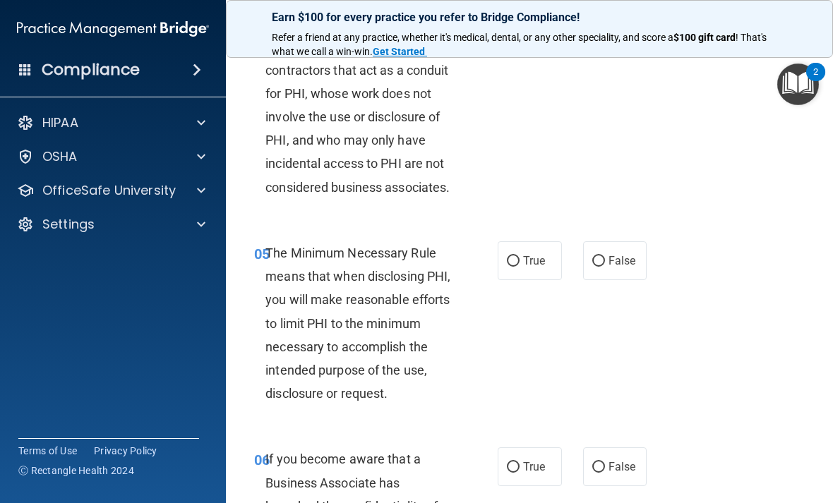
click at [515, 260] on input "True" at bounding box center [513, 261] width 13 height 11
radio input "true"
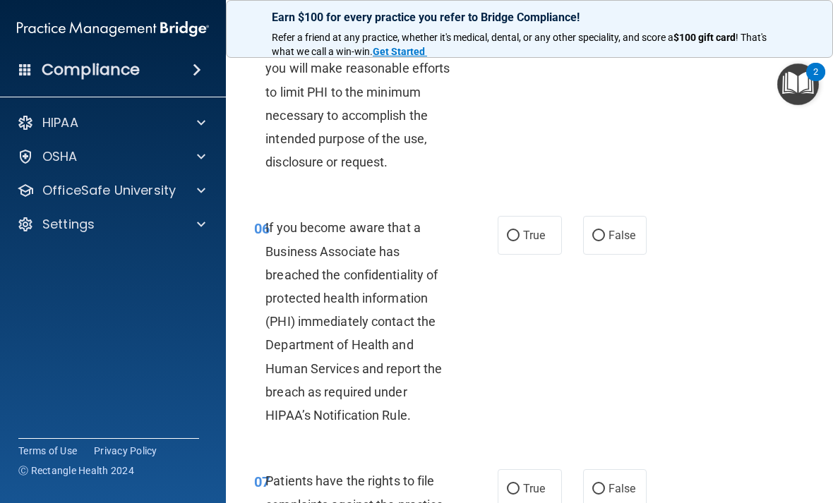
scroll to position [860, 0]
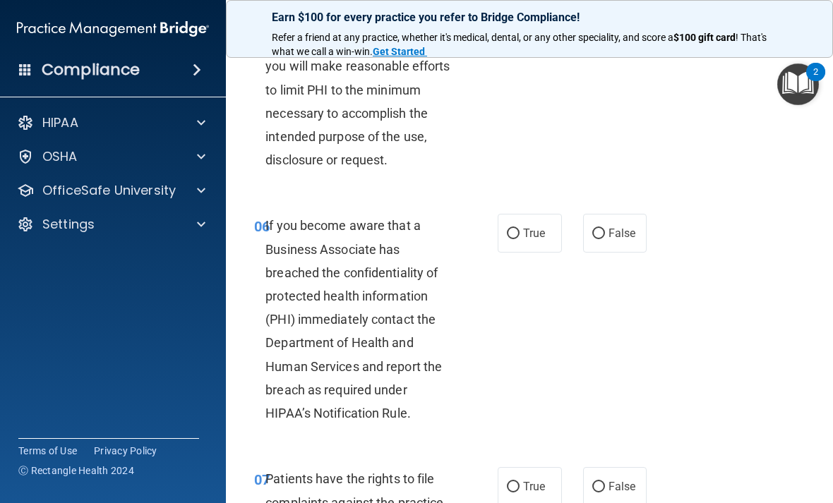
click at [547, 239] on label "True" at bounding box center [530, 233] width 64 height 39
click at [520, 239] on input "True" at bounding box center [513, 234] width 13 height 11
radio input "true"
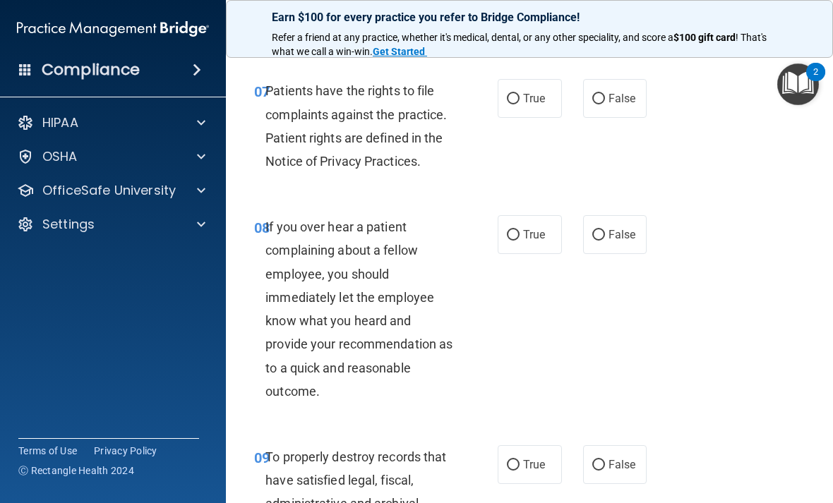
scroll to position [1247, 0]
click at [539, 92] on span "True" at bounding box center [534, 98] width 22 height 13
click at [520, 95] on input "True" at bounding box center [513, 100] width 13 height 11
radio input "true"
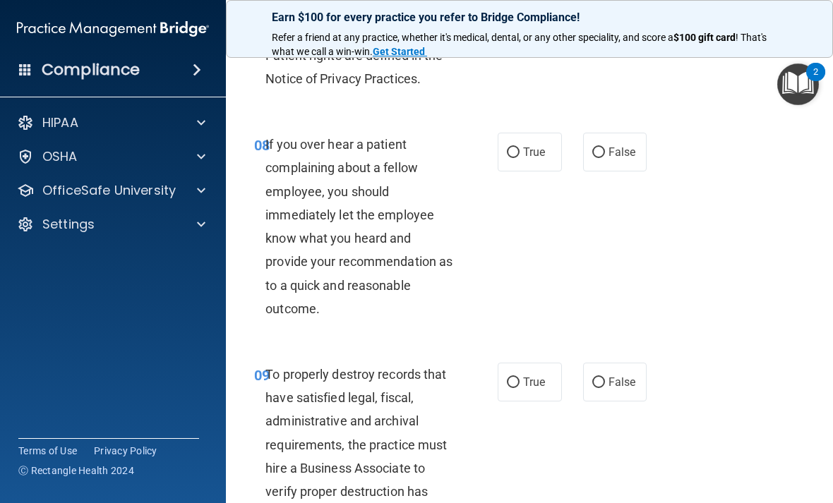
scroll to position [1331, 0]
click at [578, 137] on label "False" at bounding box center [615, 151] width 64 height 39
click at [578, 147] on input "False" at bounding box center [598, 152] width 13 height 11
radio input "true"
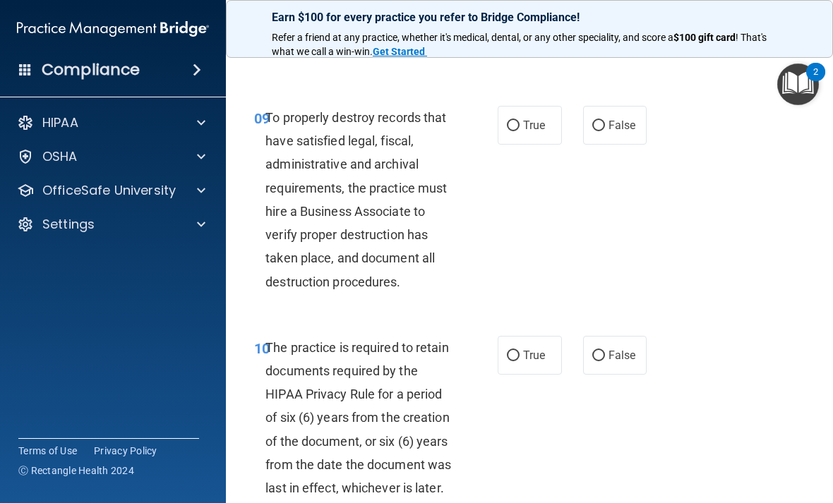
scroll to position [1587, 0]
click at [524, 119] on span "True" at bounding box center [534, 125] width 22 height 13
click at [520, 121] on input "True" at bounding box center [513, 126] width 13 height 11
radio input "true"
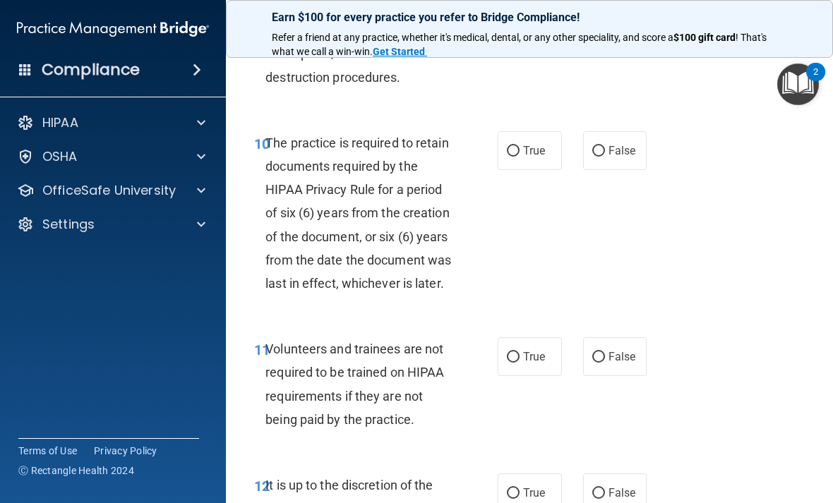
scroll to position [1834, 0]
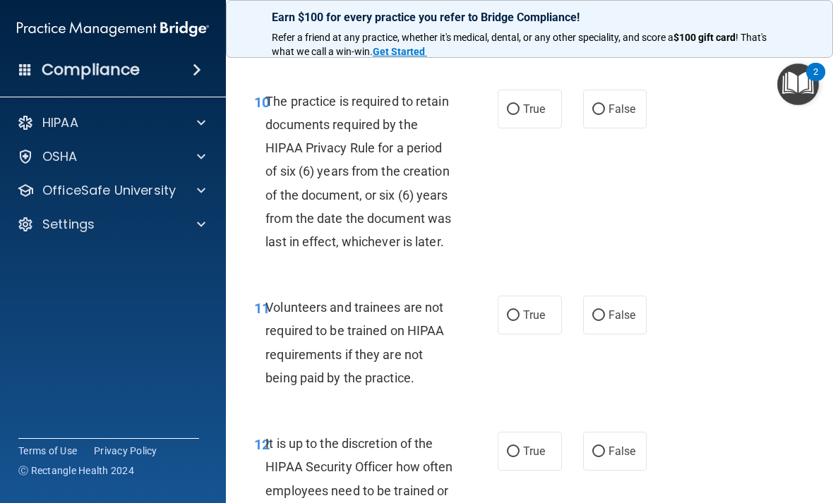
click at [526, 102] on span "True" at bounding box center [534, 108] width 22 height 13
click at [520, 104] on input "True" at bounding box center [513, 109] width 13 height 11
radio input "true"
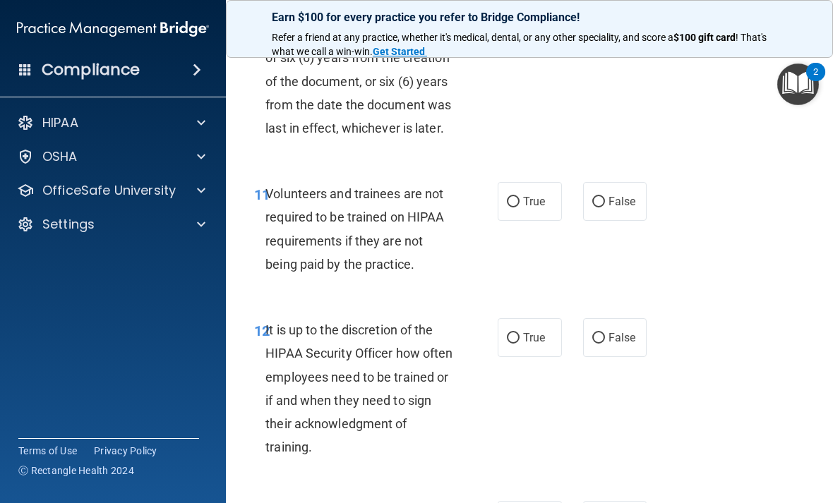
scroll to position [1948, 0]
click at [578, 199] on label "False" at bounding box center [615, 200] width 64 height 39
click at [578, 199] on input "False" at bounding box center [598, 201] width 13 height 11
radio input "true"
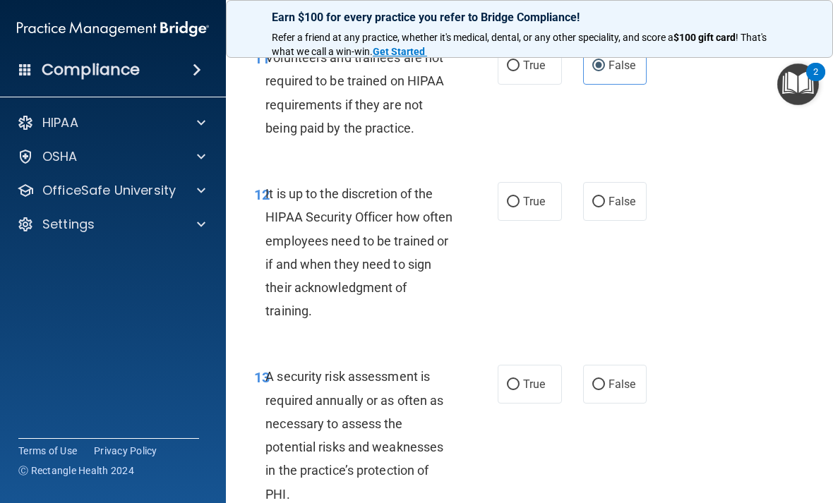
scroll to position [2093, 0]
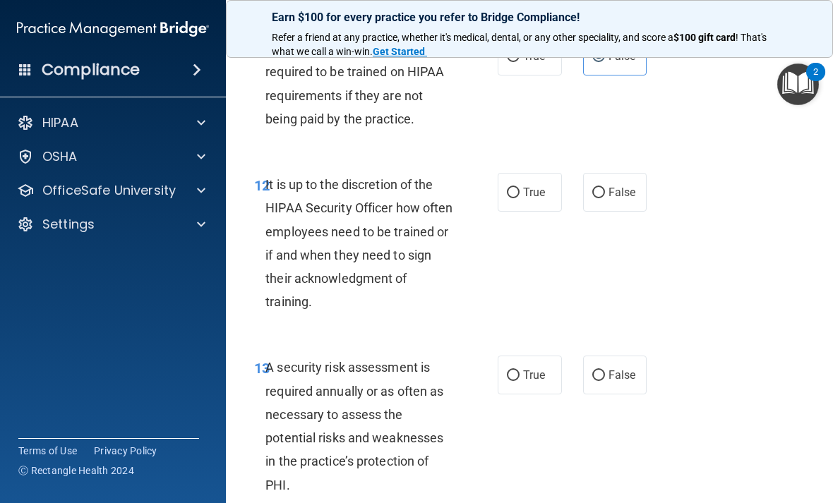
click at [578, 188] on input "False" at bounding box center [598, 193] width 13 height 11
radio input "true"
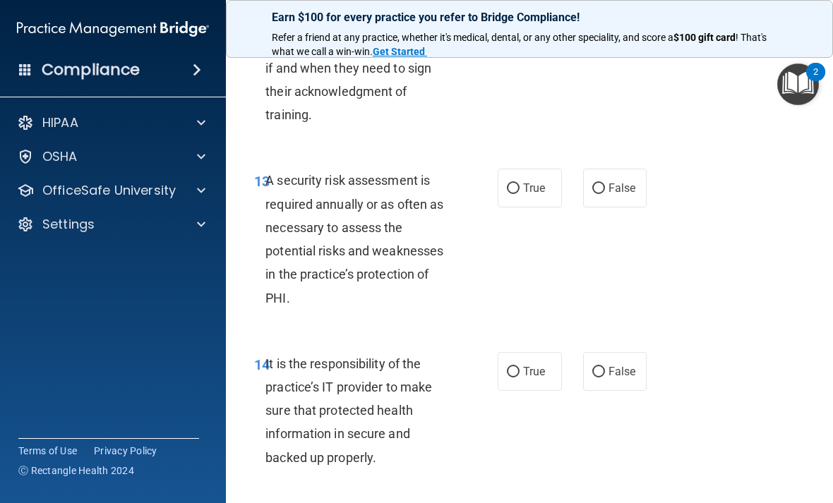
scroll to position [2281, 0]
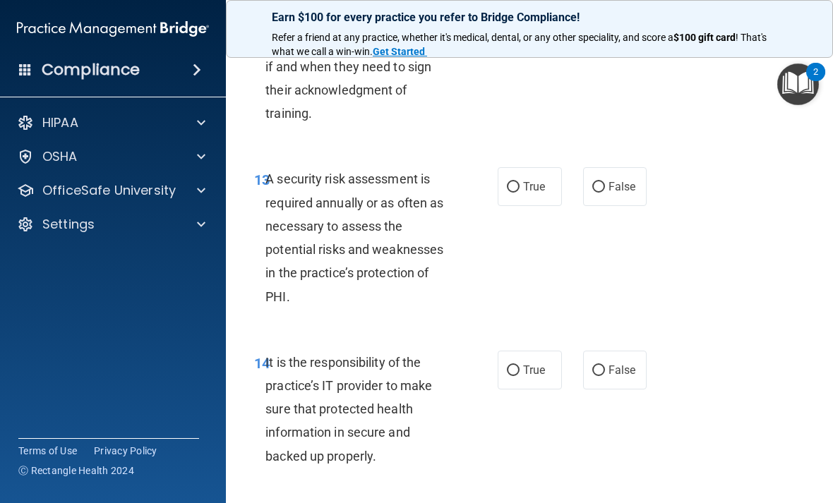
click at [527, 180] on span "True" at bounding box center [534, 186] width 22 height 13
click at [520, 182] on input "True" at bounding box center [513, 187] width 13 height 11
radio input "true"
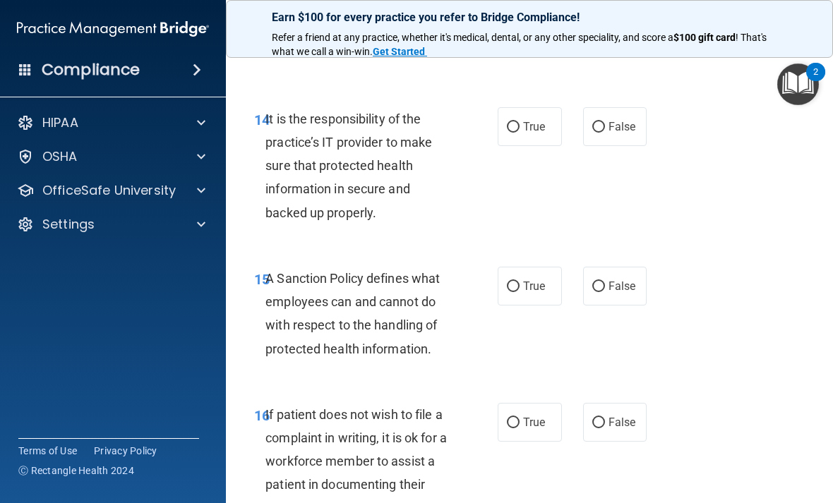
scroll to position [2536, 0]
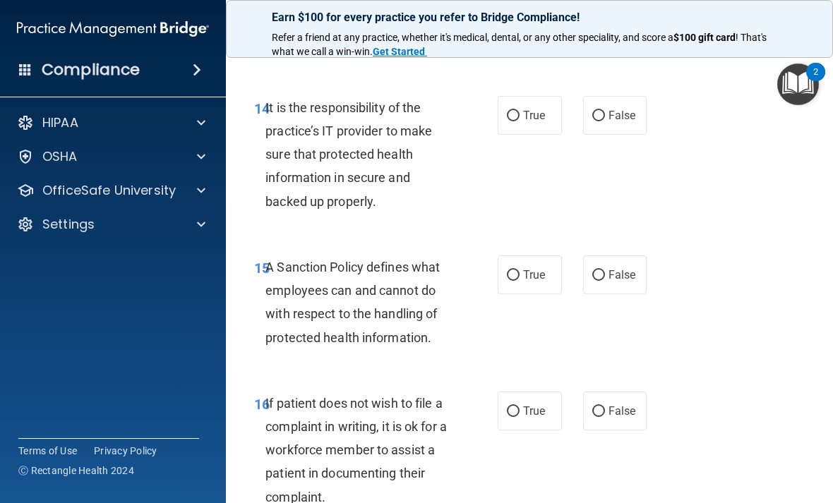
click at [531, 96] on label "True" at bounding box center [530, 115] width 64 height 39
click at [520, 111] on input "True" at bounding box center [513, 116] width 13 height 11
radio input "true"
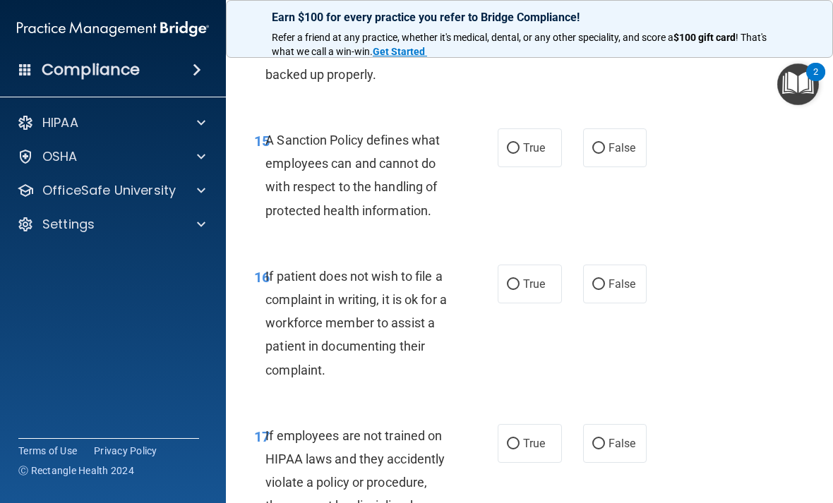
scroll to position [2669, 0]
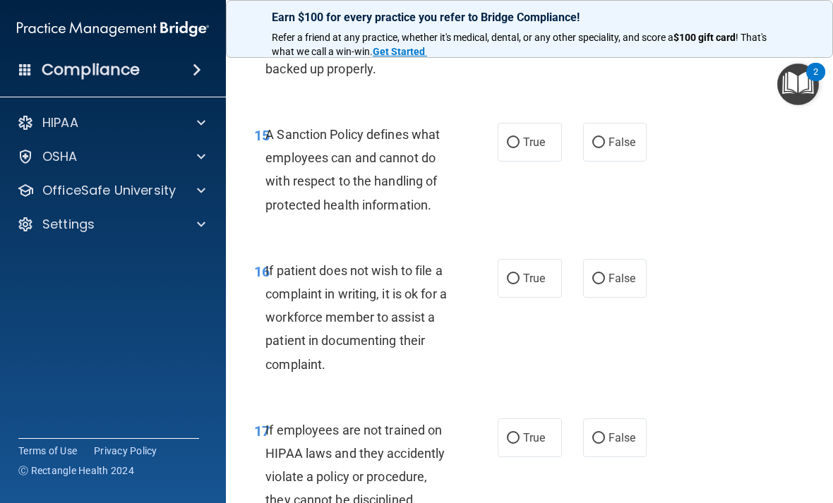
click at [525, 136] on span "True" at bounding box center [534, 142] width 22 height 13
click at [520, 138] on input "True" at bounding box center [513, 143] width 13 height 11
radio input "true"
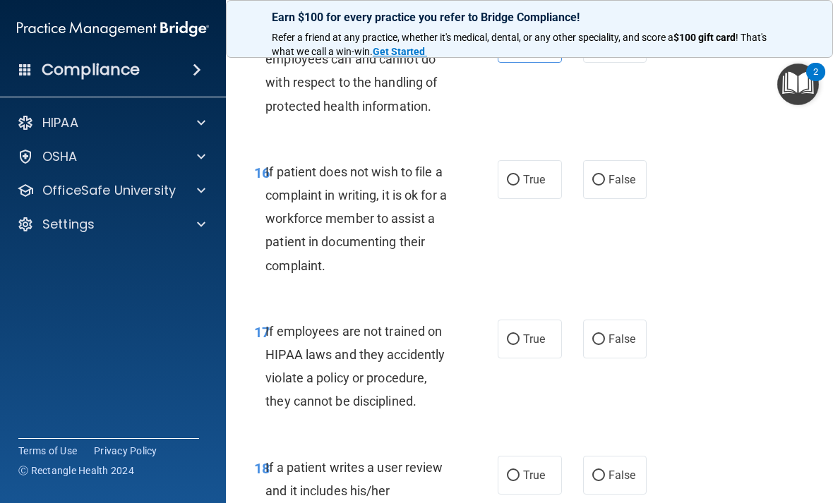
scroll to position [2771, 0]
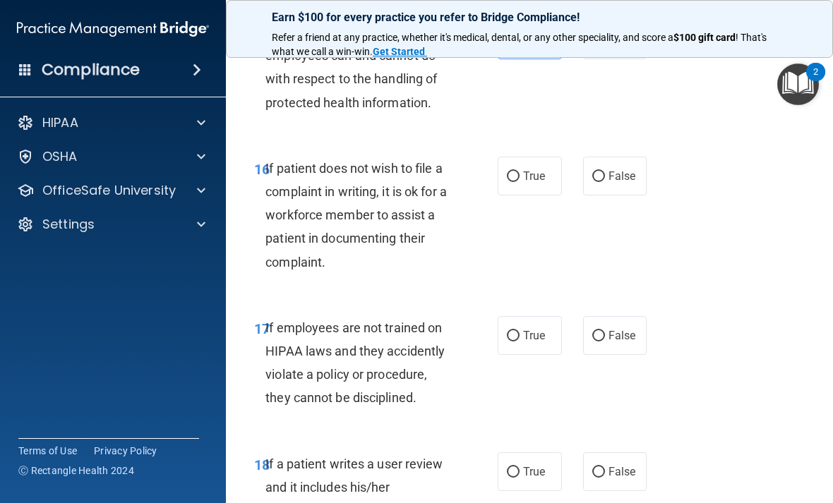
click at [578, 157] on label "False" at bounding box center [615, 176] width 64 height 39
click at [578, 172] on input "False" at bounding box center [598, 177] width 13 height 11
radio input "true"
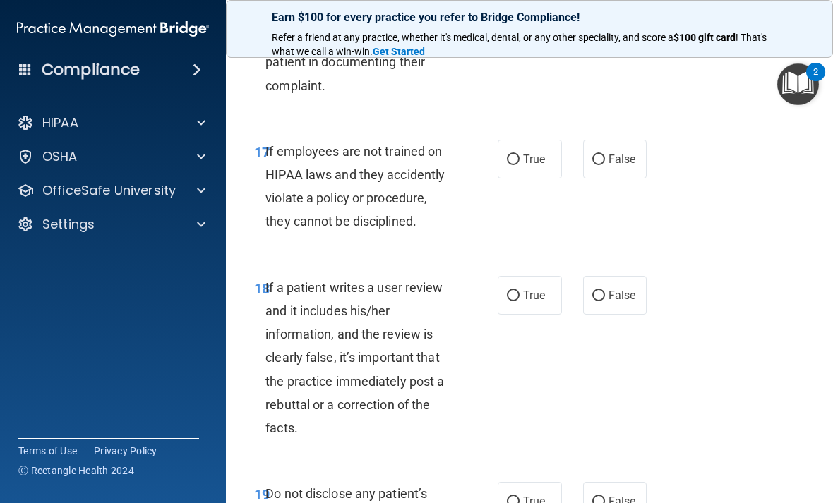
scroll to position [2948, 0]
click at [578, 152] on span "False" at bounding box center [622, 158] width 28 height 13
click at [578, 154] on input "False" at bounding box center [598, 159] width 13 height 11
radio input "true"
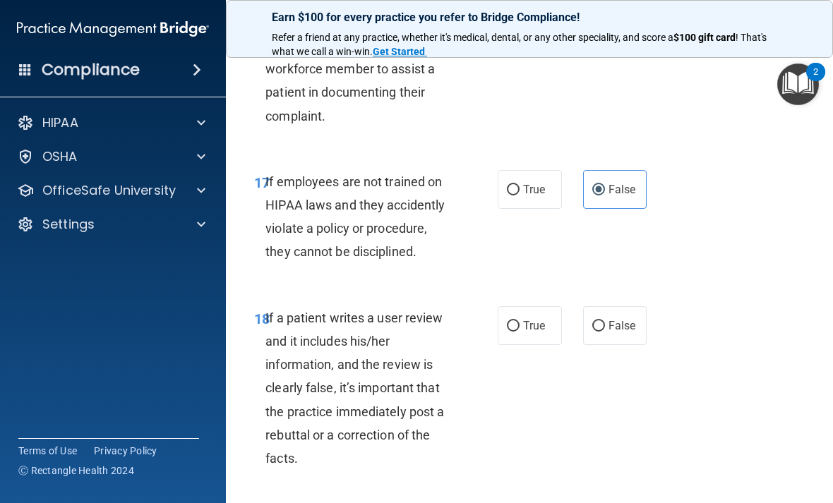
scroll to position [2914, 0]
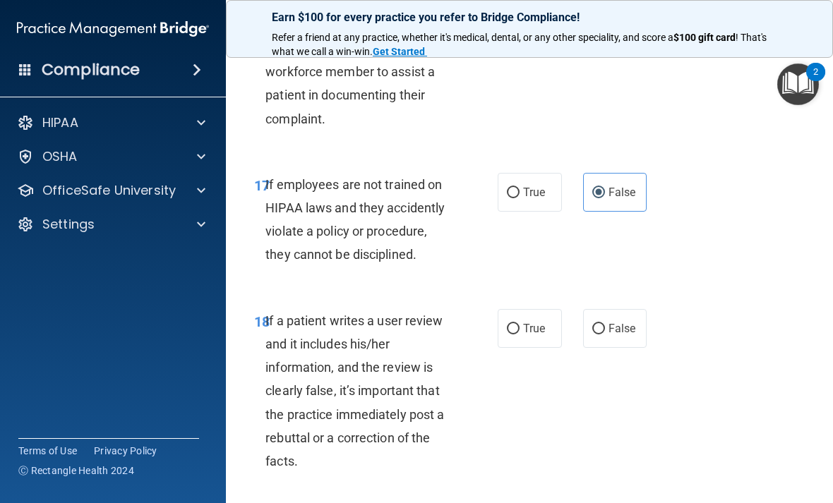
click at [531, 186] on span "True" at bounding box center [534, 192] width 22 height 13
click at [520, 188] on input "True" at bounding box center [513, 193] width 13 height 11
radio input "true"
radio input "false"
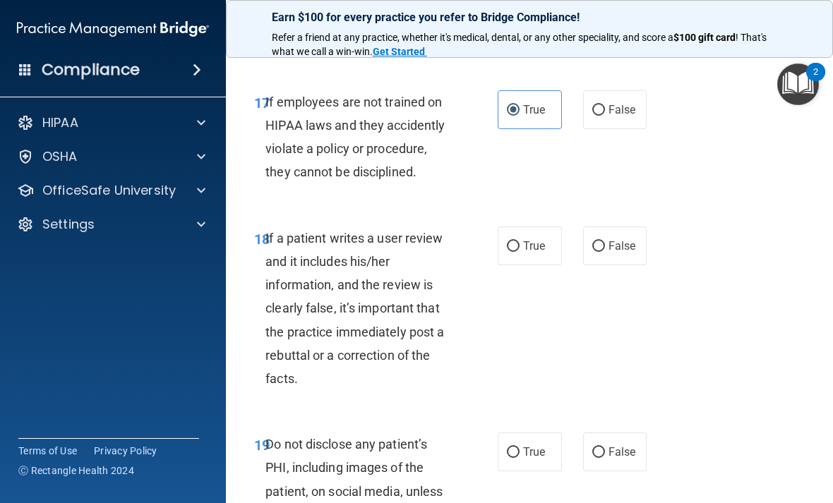
scroll to position [3000, 0]
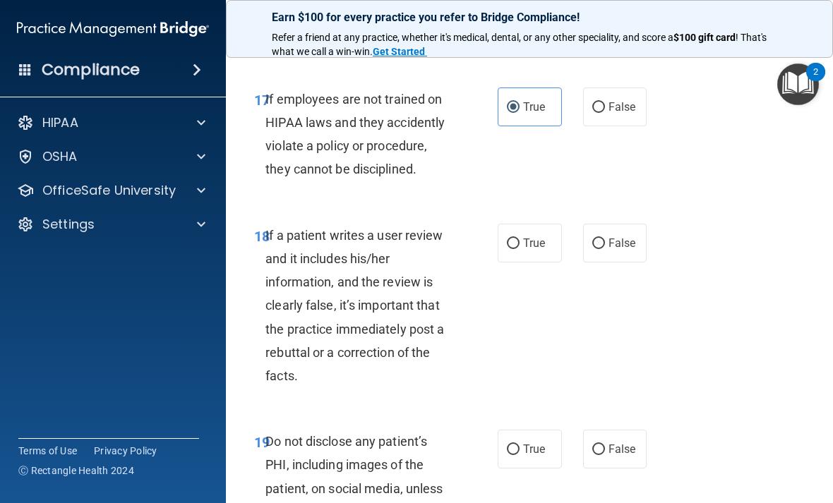
click at [578, 236] on label "False" at bounding box center [615, 243] width 64 height 39
click at [578, 239] on input "False" at bounding box center [598, 244] width 13 height 11
radio input "true"
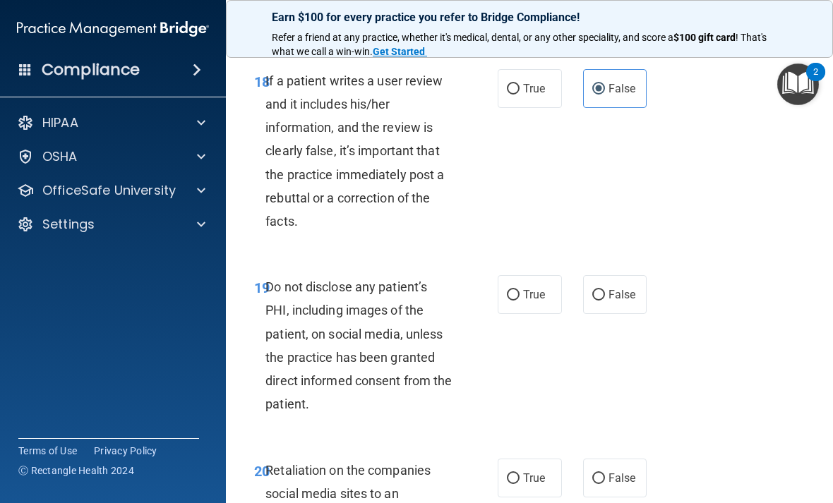
scroll to position [3205, 0]
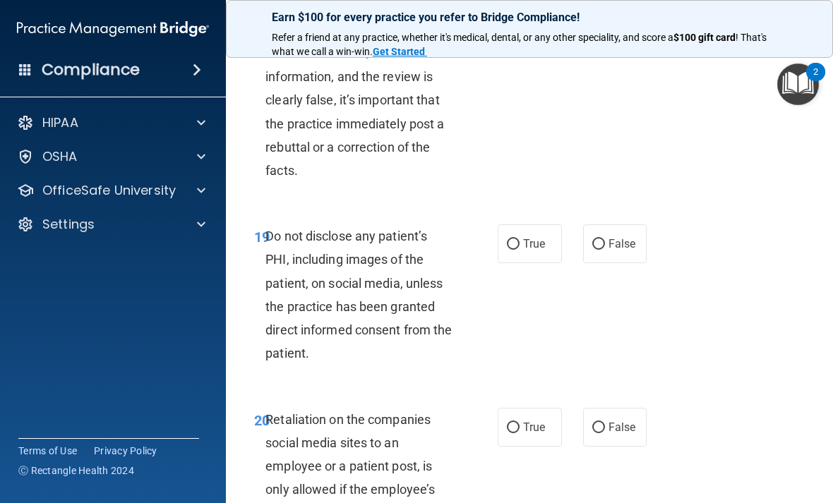
click at [534, 237] on span "True" at bounding box center [534, 243] width 22 height 13
click at [520, 239] on input "True" at bounding box center [513, 244] width 13 height 11
radio input "true"
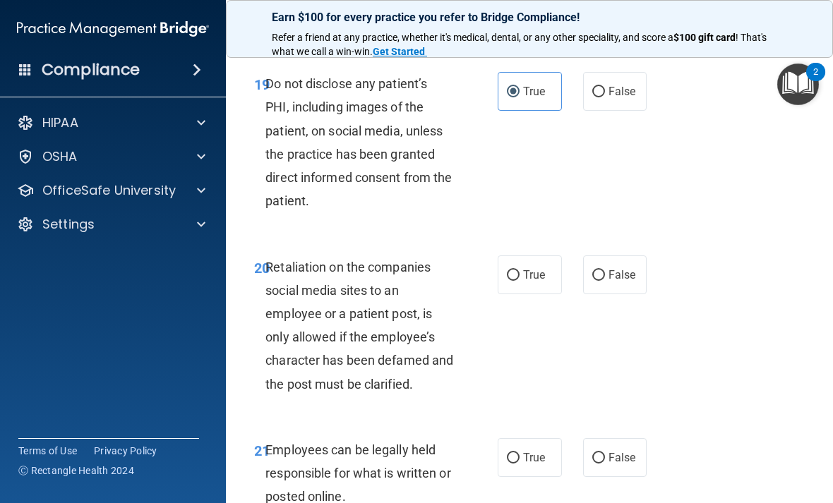
scroll to position [3363, 0]
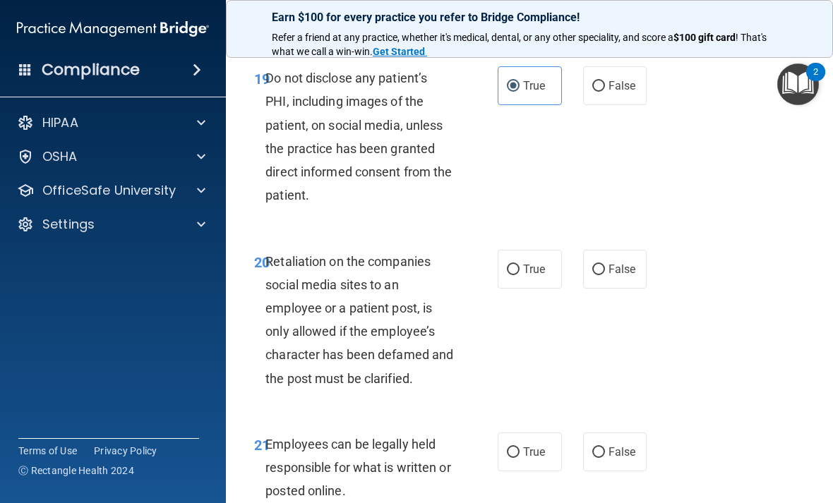
click at [539, 263] on span "True" at bounding box center [534, 269] width 22 height 13
click at [520, 265] on input "True" at bounding box center [513, 270] width 13 height 11
radio input "true"
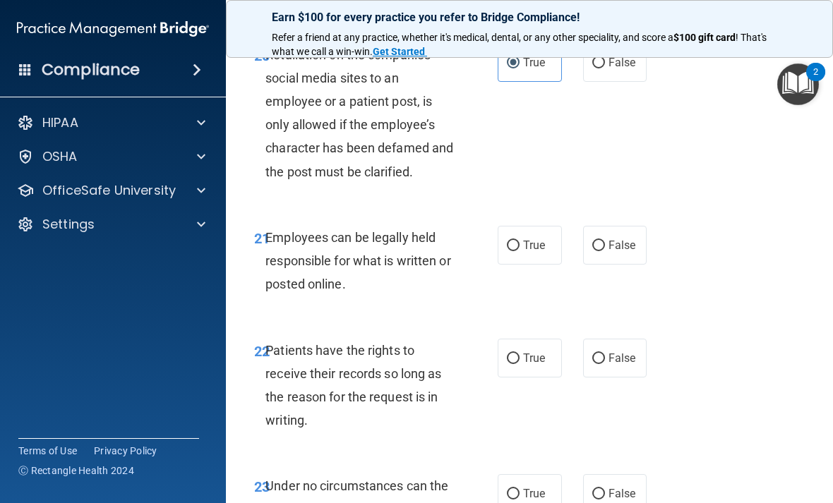
scroll to position [3571, 0]
click at [530, 239] on label "True" at bounding box center [530, 244] width 64 height 39
click at [520, 240] on input "True" at bounding box center [513, 245] width 13 height 11
radio input "true"
click at [578, 238] on span "False" at bounding box center [622, 244] width 28 height 13
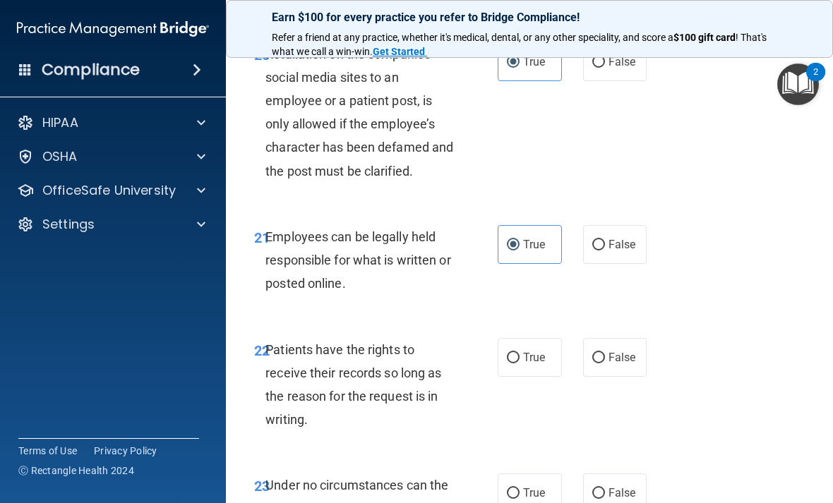
click at [578, 240] on input "False" at bounding box center [598, 245] width 13 height 11
radio input "true"
radio input "false"
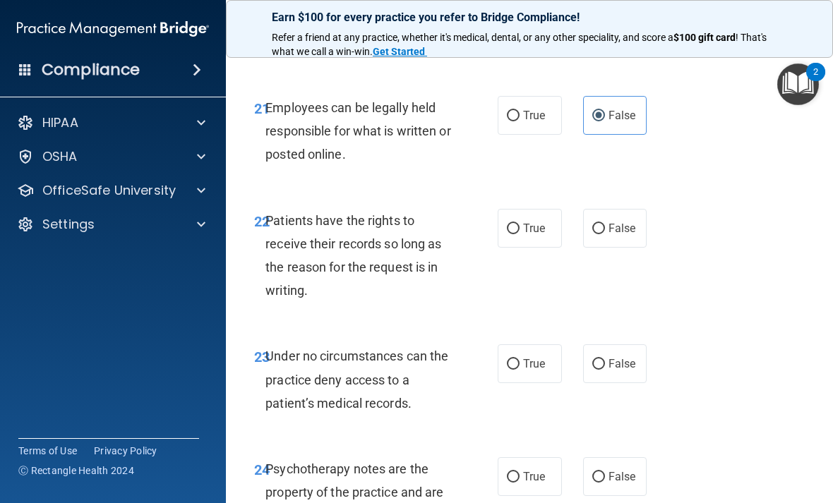
scroll to position [3702, 0]
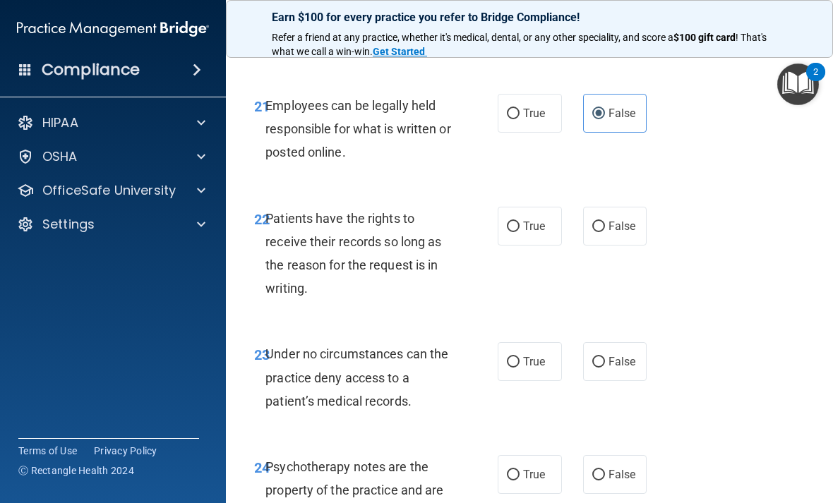
click at [541, 220] on span "True" at bounding box center [534, 226] width 22 height 13
click at [520, 222] on input "True" at bounding box center [513, 227] width 13 height 11
radio input "true"
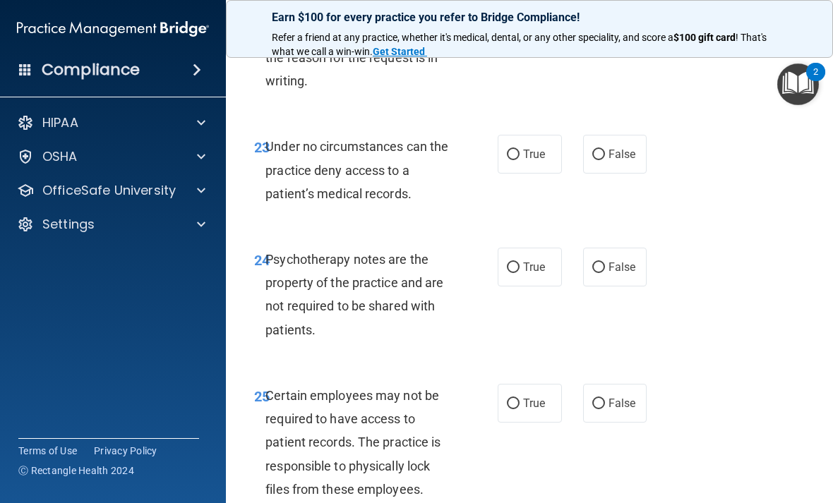
scroll to position [3924, 0]
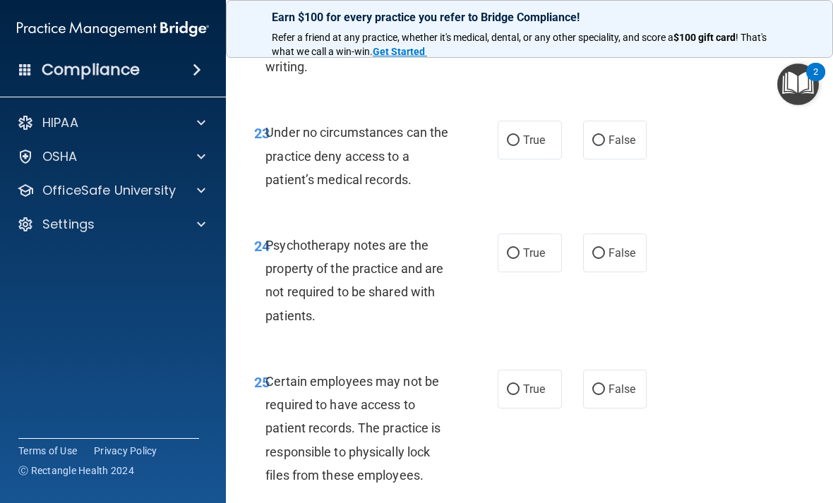
click at [578, 136] on input "False" at bounding box center [598, 141] width 13 height 11
radio input "true"
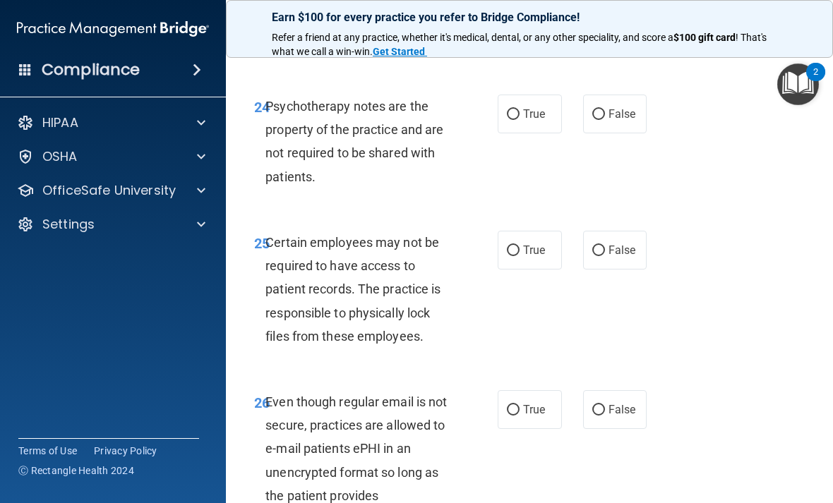
scroll to position [4064, 0]
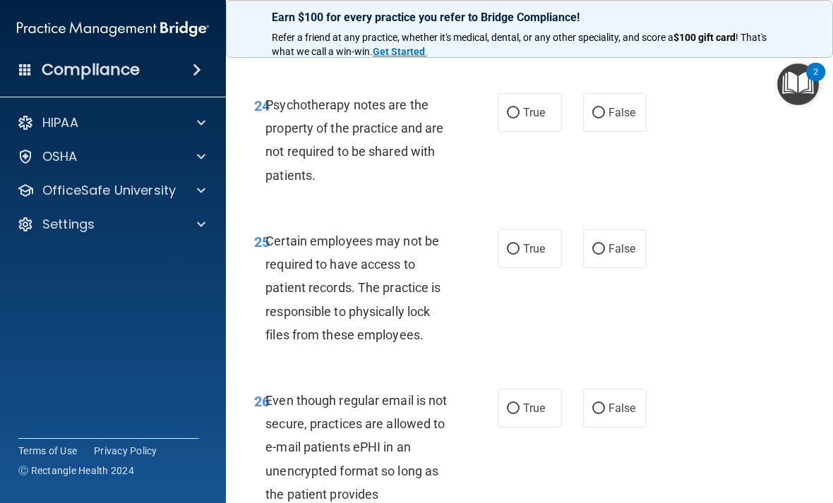
click at [529, 99] on label "True" at bounding box center [530, 112] width 64 height 39
click at [520, 108] on input "True" at bounding box center [513, 113] width 13 height 11
radio input "true"
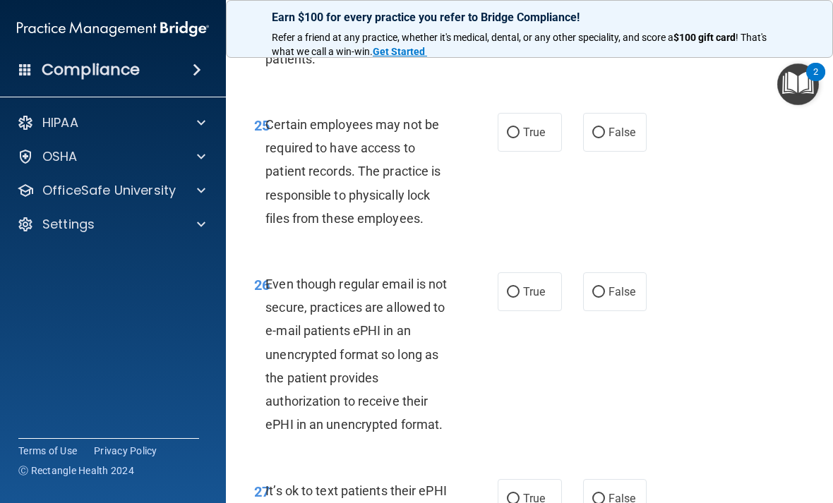
scroll to position [4181, 0]
click at [527, 118] on label "True" at bounding box center [530, 131] width 64 height 39
click at [520, 127] on input "True" at bounding box center [513, 132] width 13 height 11
radio input "true"
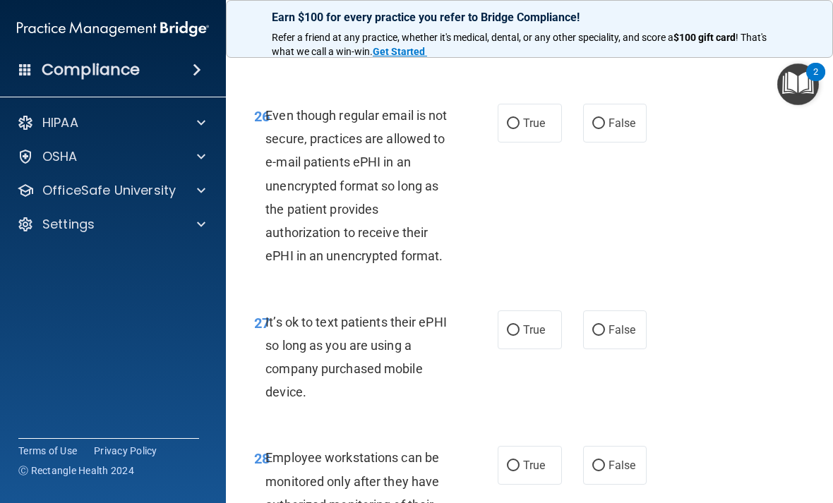
scroll to position [4352, 0]
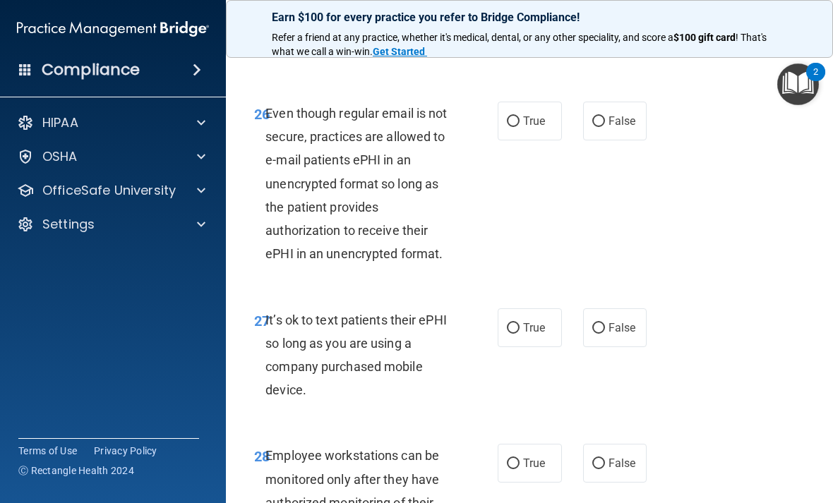
click at [578, 240] on div "26 Even though regular email is not secure, practices are allowed to e-mail pat…" at bounding box center [530, 187] width 572 height 207
click at [527, 114] on span "True" at bounding box center [534, 120] width 22 height 13
click at [520, 116] on input "True" at bounding box center [513, 121] width 13 height 11
radio input "true"
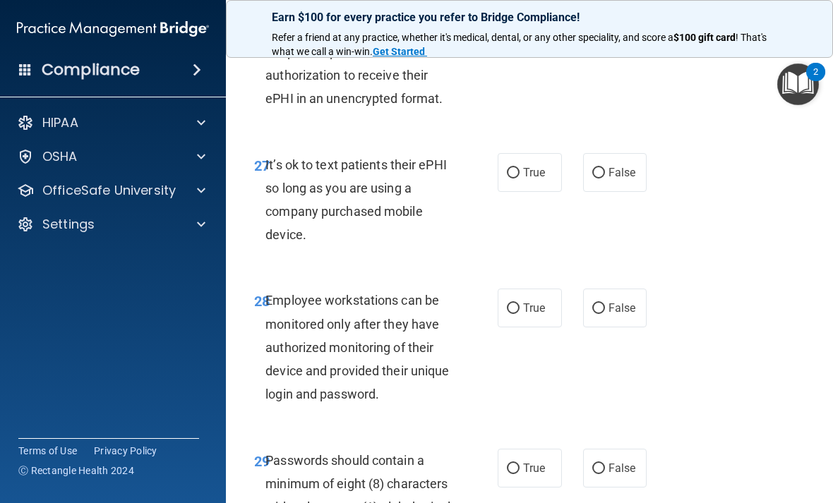
scroll to position [4511, 0]
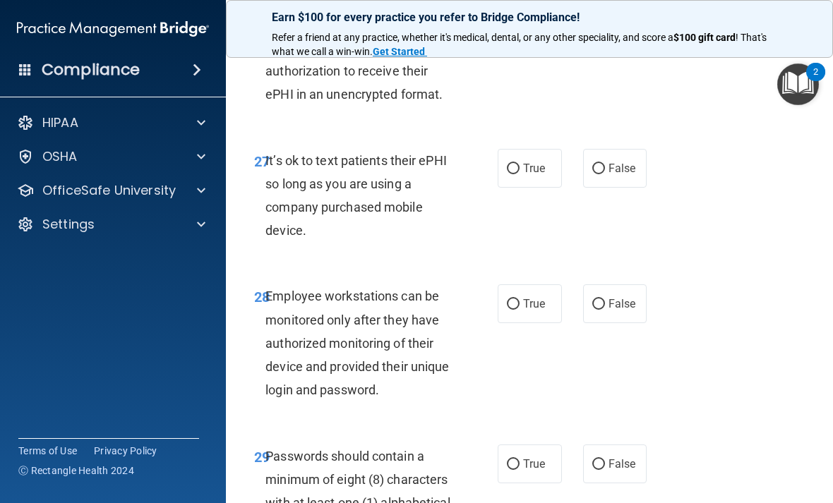
click at [578, 162] on span "False" at bounding box center [622, 168] width 28 height 13
click at [578, 164] on input "False" at bounding box center [598, 169] width 13 height 11
radio input "true"
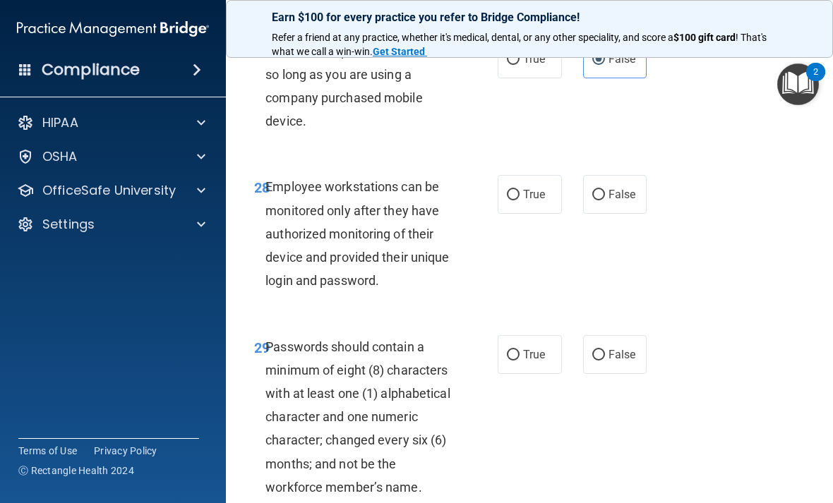
scroll to position [4661, 0]
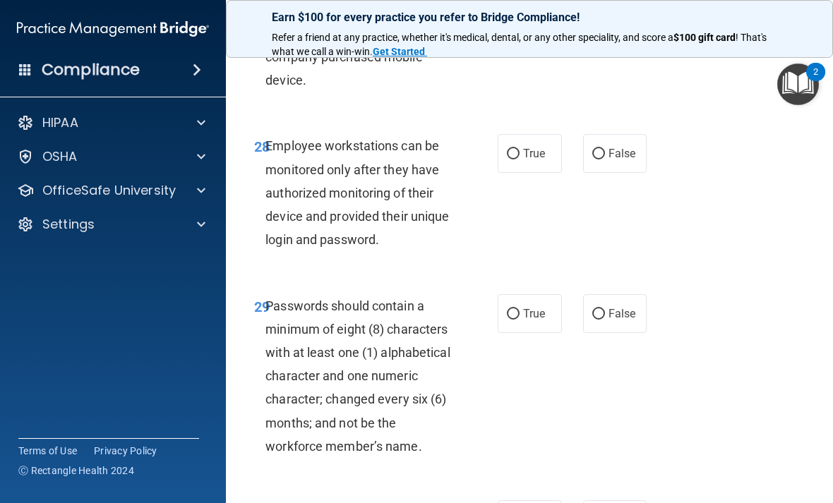
click at [578, 147] on span "False" at bounding box center [622, 153] width 28 height 13
click at [578, 149] on input "False" at bounding box center [598, 154] width 13 height 11
radio input "true"
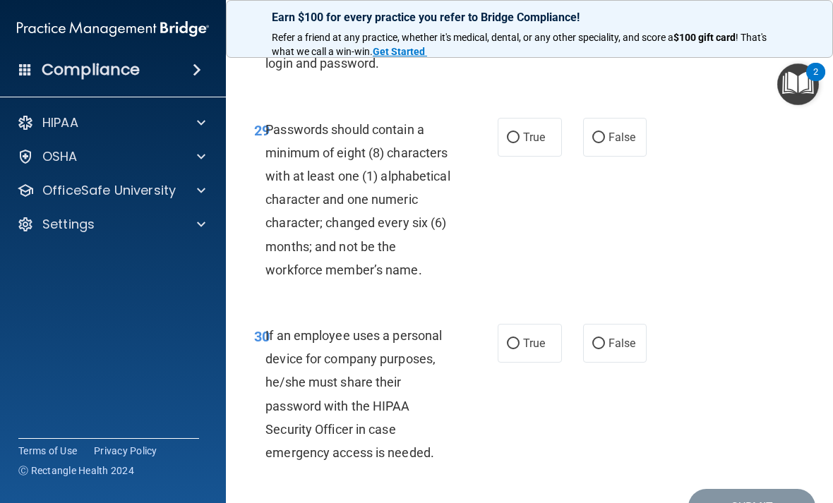
scroll to position [4841, 0]
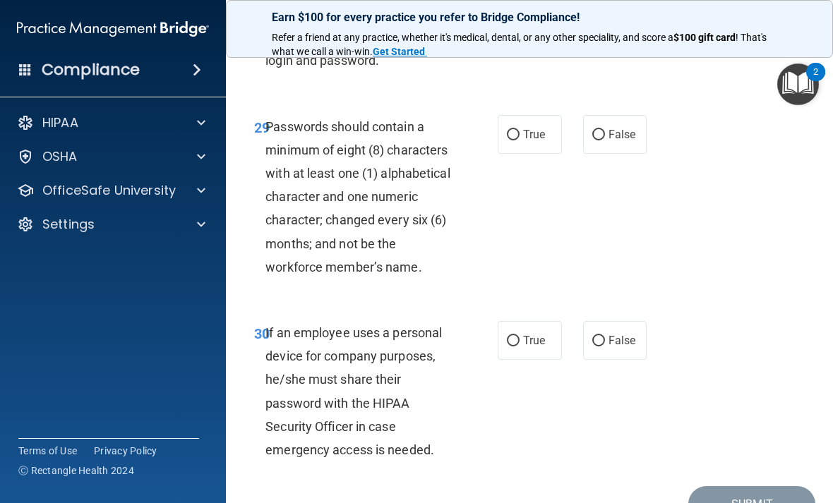
click at [553, 115] on label "True" at bounding box center [530, 134] width 64 height 39
click at [520, 130] on input "True" at bounding box center [513, 135] width 13 height 11
radio input "true"
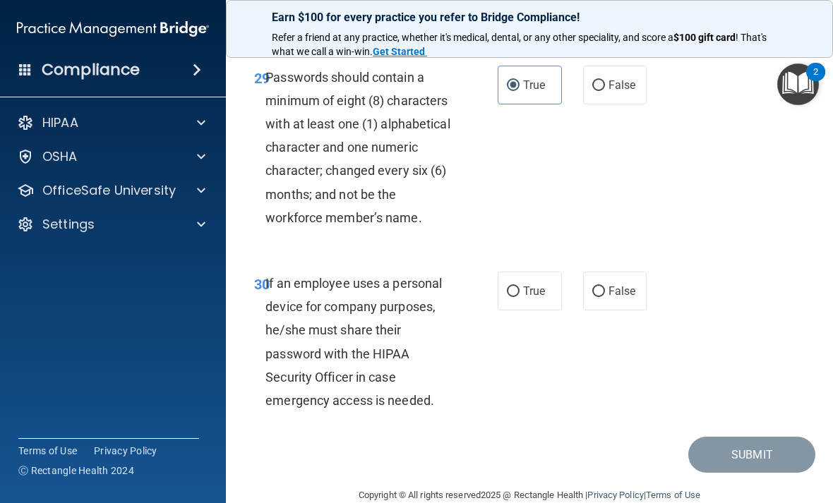
scroll to position [4889, 0]
click at [578, 276] on label "False" at bounding box center [615, 291] width 64 height 39
click at [578, 287] on input "False" at bounding box center [598, 292] width 13 height 11
radio input "true"
click at [578, 285] on span "False" at bounding box center [622, 291] width 28 height 13
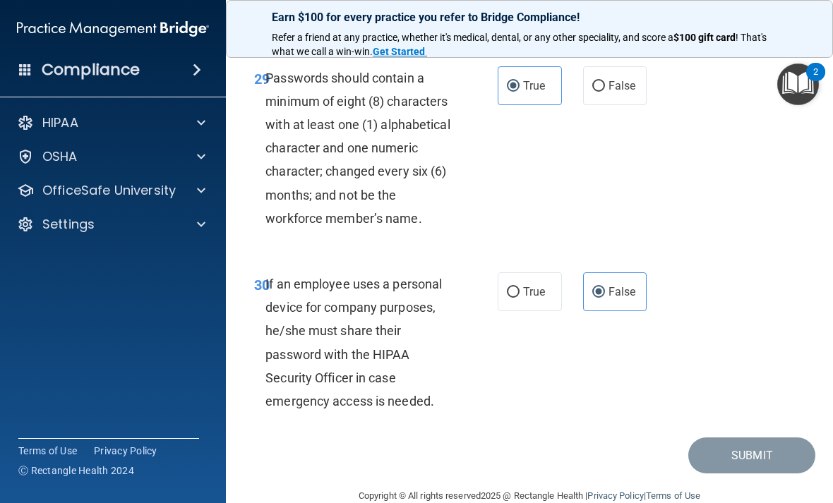
click at [578, 287] on input "False" at bounding box center [598, 292] width 13 height 11
click at [524, 285] on span "True" at bounding box center [534, 291] width 22 height 13
click at [520, 287] on input "True" at bounding box center [513, 292] width 13 height 11
radio input "true"
click at [578, 285] on span "False" at bounding box center [622, 291] width 28 height 13
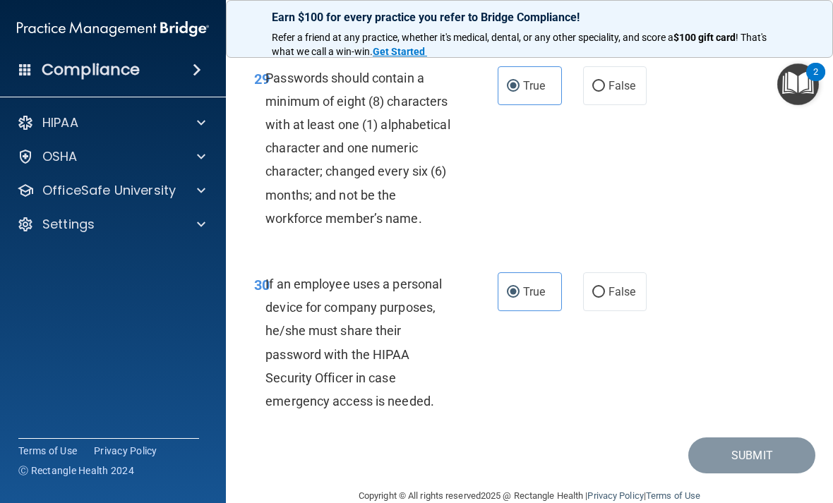
click at [578, 287] on input "False" at bounding box center [598, 292] width 13 height 11
radio input "true"
radio input "false"
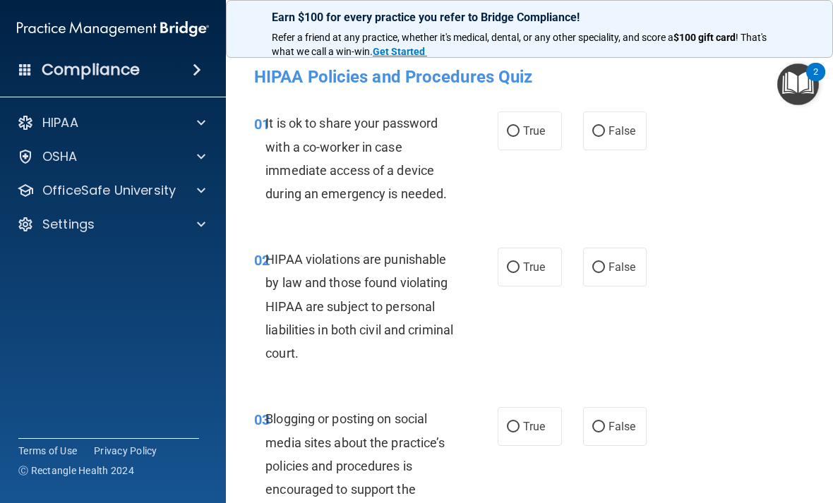
click at [613, 139] on label "False" at bounding box center [615, 131] width 64 height 39
click at [605, 137] on input "False" at bounding box center [598, 131] width 13 height 11
radio input "true"
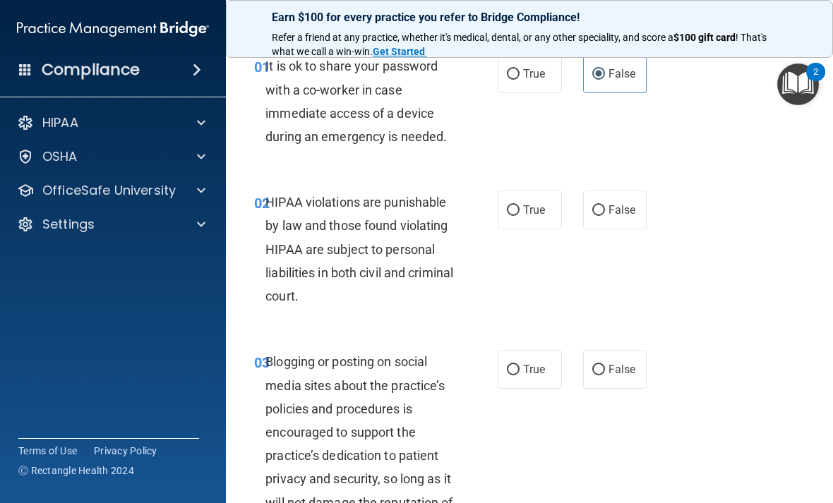
scroll to position [101, 0]
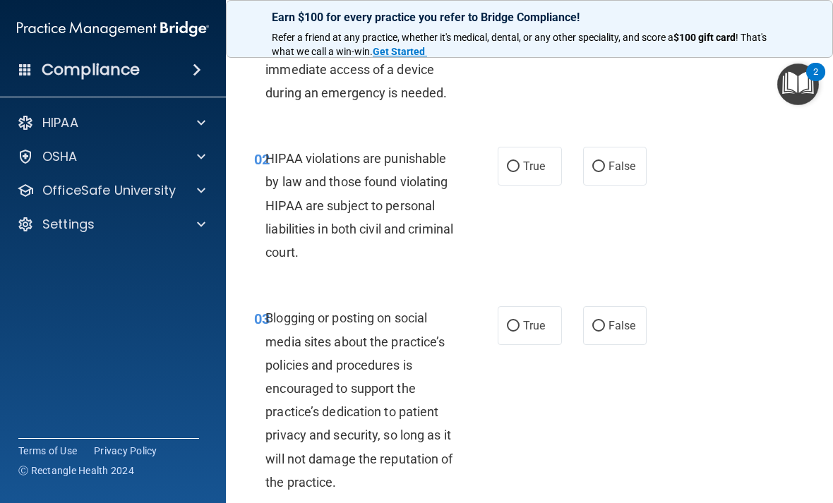
click at [536, 162] on span "True" at bounding box center [534, 166] width 22 height 13
click at [520, 162] on input "True" at bounding box center [513, 167] width 13 height 11
radio input "true"
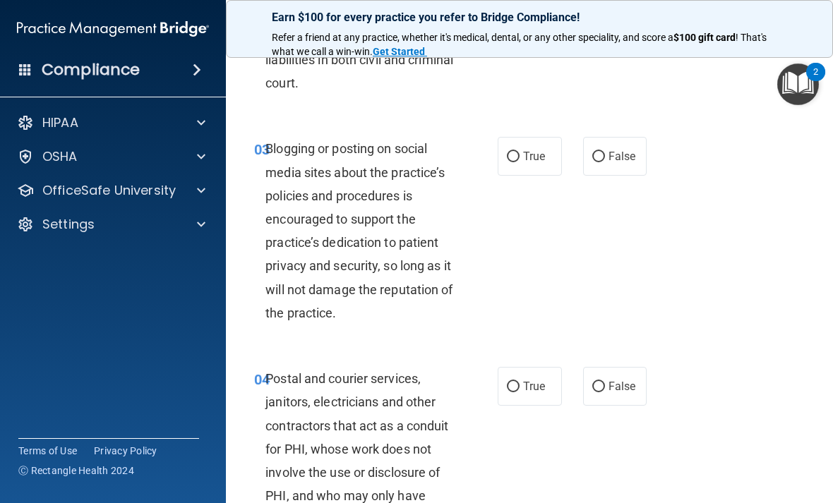
scroll to position [277, 0]
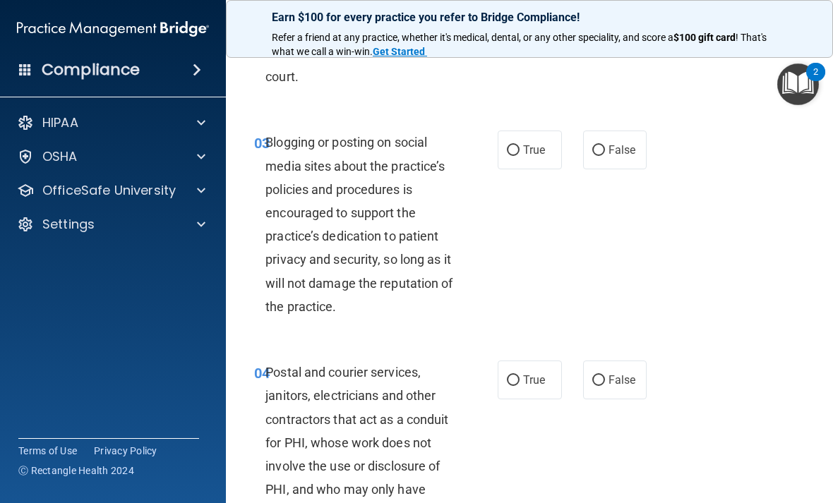
click at [531, 138] on label "True" at bounding box center [530, 150] width 64 height 39
click at [520, 145] on input "True" at bounding box center [513, 150] width 13 height 11
radio input "true"
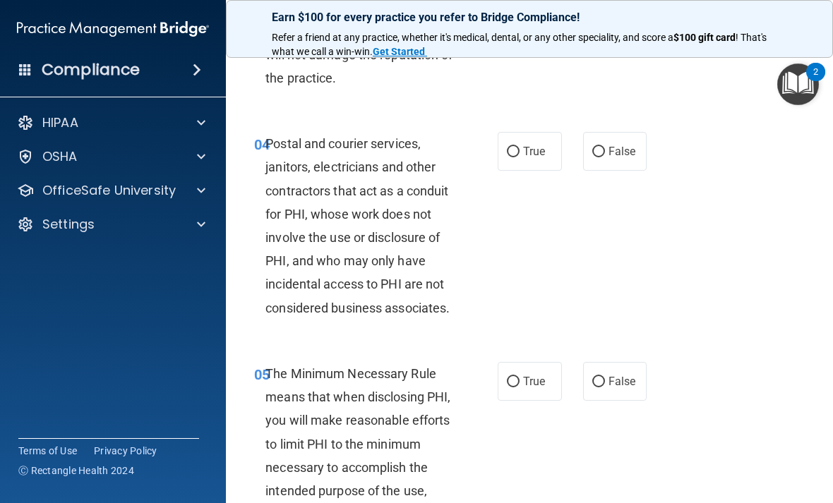
scroll to position [510, 0]
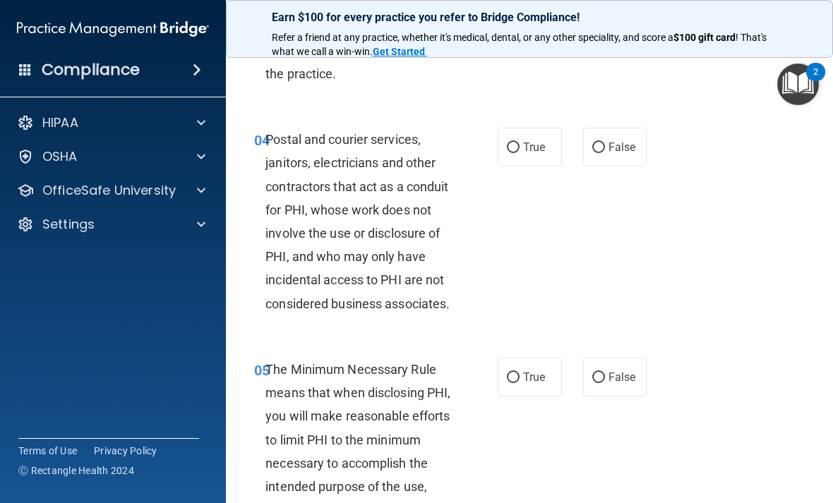
click at [615, 160] on label "False" at bounding box center [615, 147] width 64 height 39
click at [605, 153] on input "False" at bounding box center [598, 148] width 13 height 11
radio input "true"
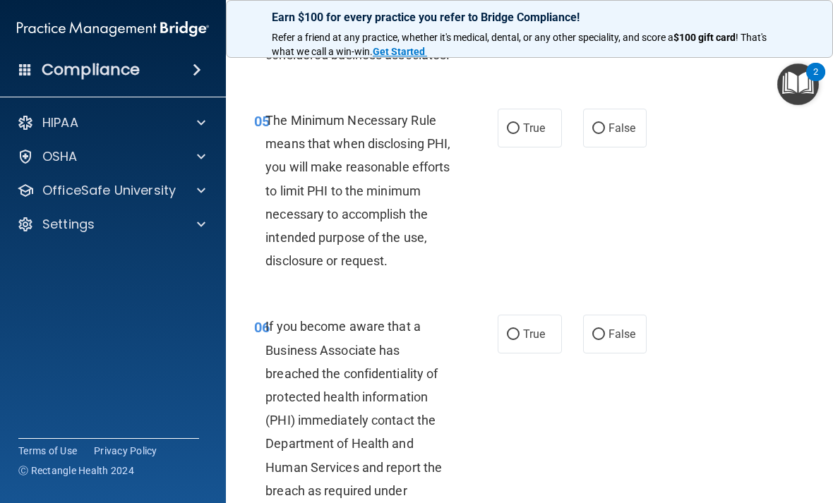
scroll to position [759, 0]
click at [555, 123] on label "True" at bounding box center [530, 127] width 64 height 39
click at [520, 123] on input "True" at bounding box center [513, 128] width 13 height 11
radio input "true"
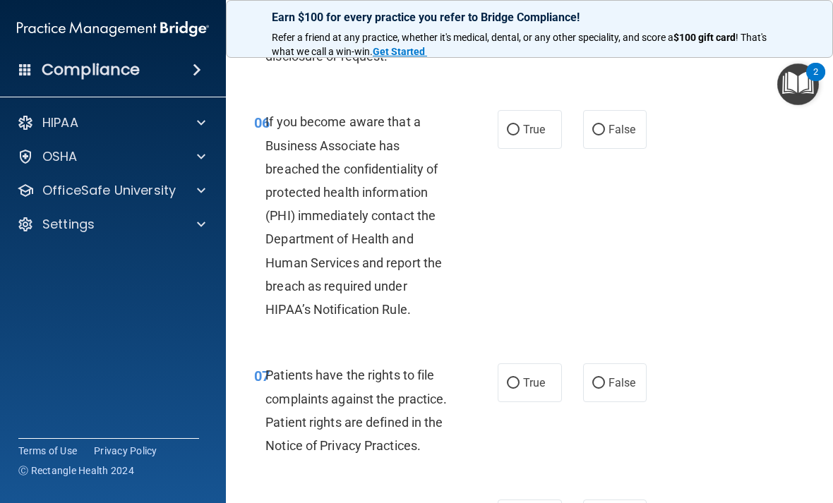
scroll to position [965, 0]
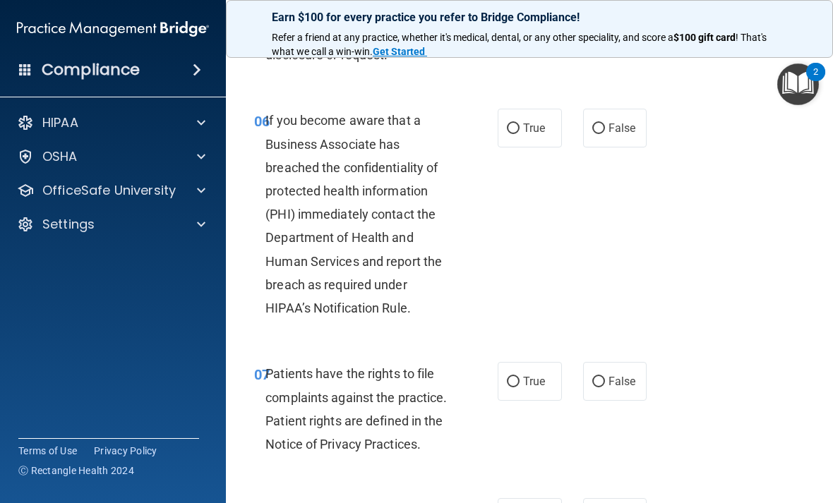
click at [533, 129] on span "True" at bounding box center [534, 127] width 22 height 13
click at [520, 129] on input "True" at bounding box center [513, 129] width 13 height 11
radio input "true"
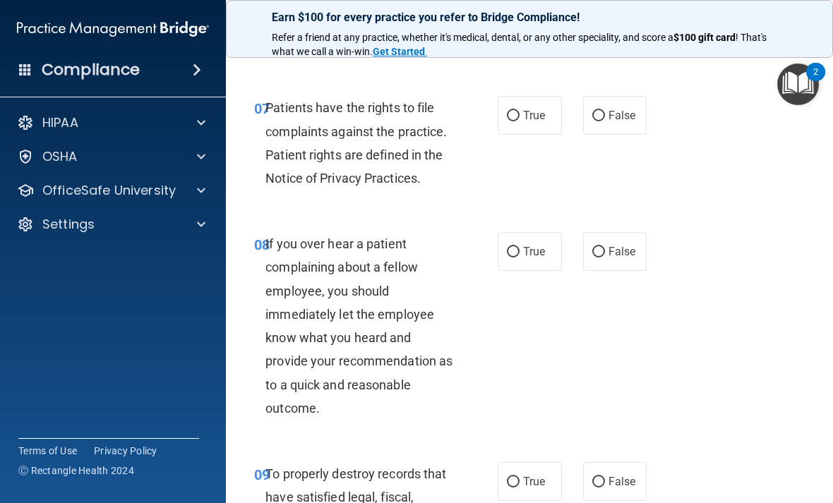
scroll to position [1227, 0]
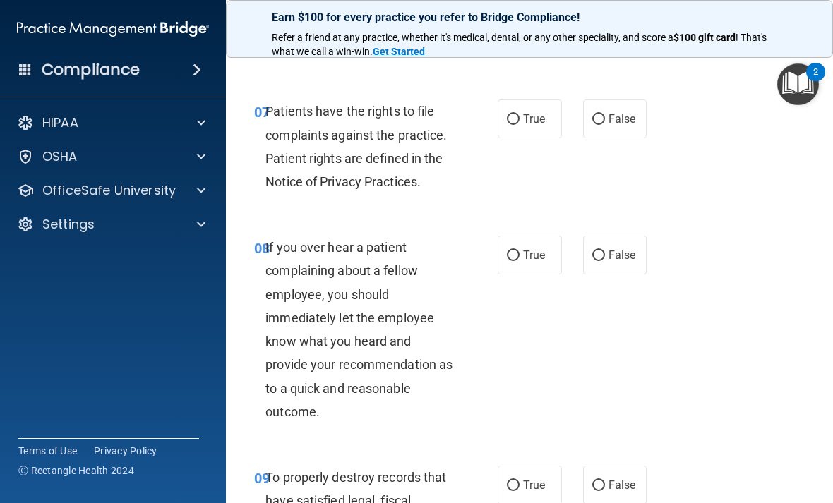
click at [538, 112] on span "True" at bounding box center [534, 118] width 22 height 13
click at [520, 114] on input "True" at bounding box center [513, 119] width 13 height 11
radio input "true"
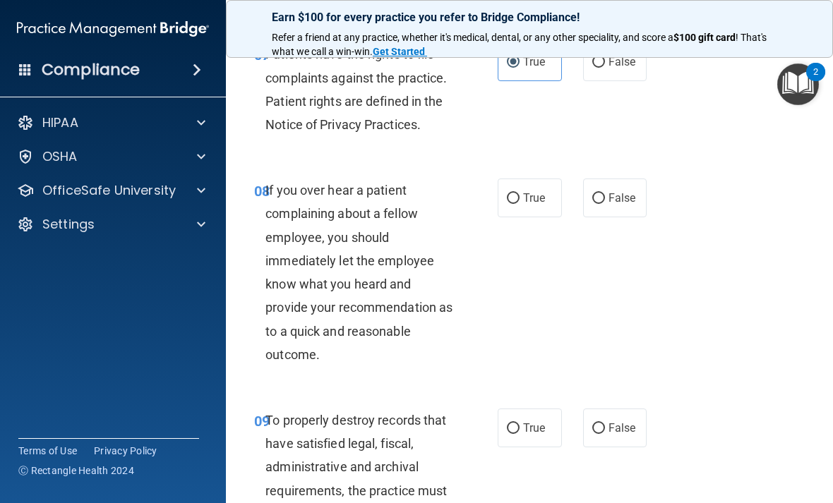
scroll to position [1291, 0]
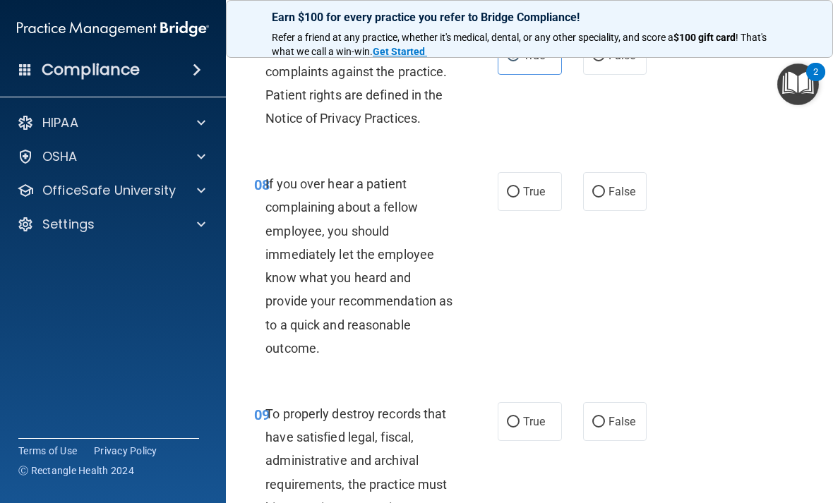
click at [630, 194] on label "False" at bounding box center [615, 191] width 64 height 39
click at [605, 194] on input "False" at bounding box center [598, 192] width 13 height 11
radio input "true"
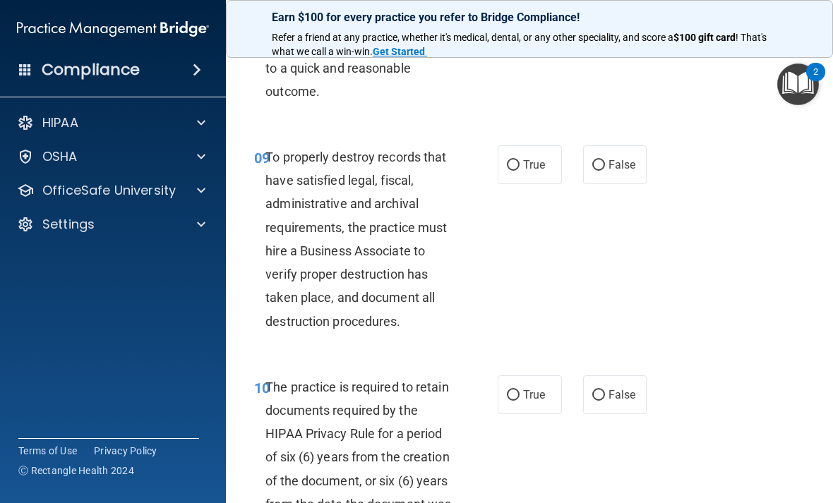
scroll to position [1555, 0]
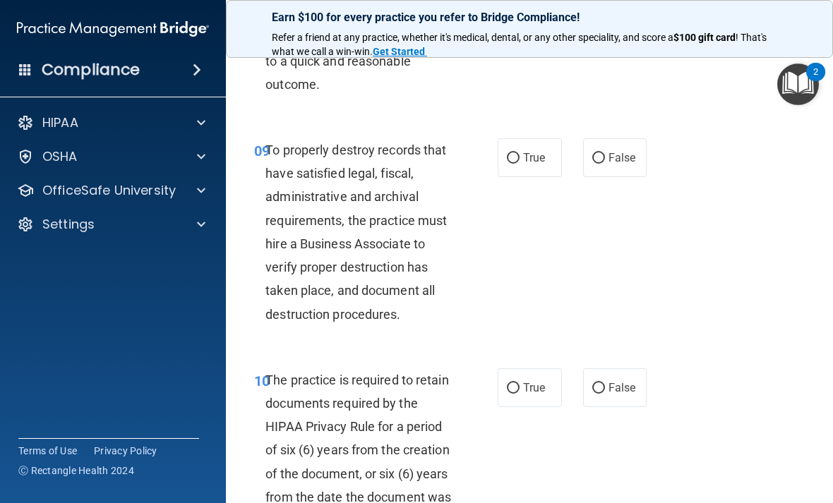
click at [529, 152] on span "True" at bounding box center [534, 157] width 22 height 13
click at [520, 153] on input "True" at bounding box center [513, 158] width 13 height 11
radio input "true"
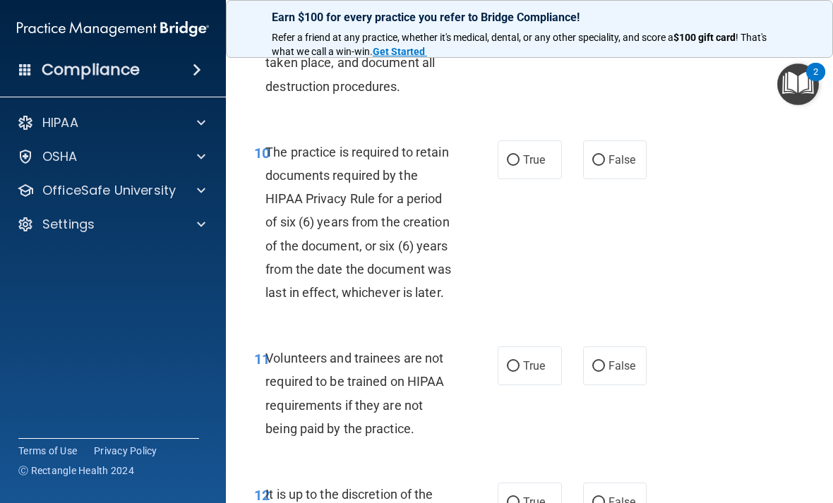
scroll to position [1785, 0]
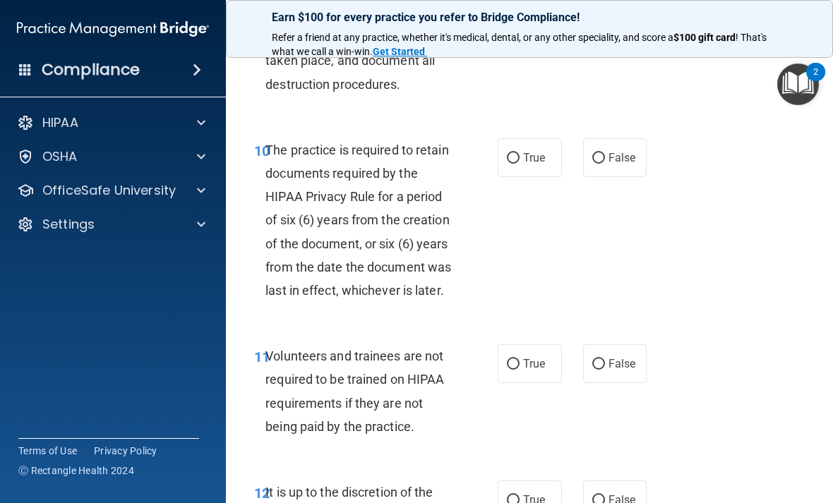
click at [823, 125] on main "- HIPAA Policies and Procedures Quiz This quiz doesn’t expire until 07/12/2025.…" at bounding box center [529, 274] width 607 height 458
click at [546, 156] on label "True" at bounding box center [530, 157] width 64 height 39
click at [520, 156] on input "True" at bounding box center [513, 158] width 13 height 11
radio input "true"
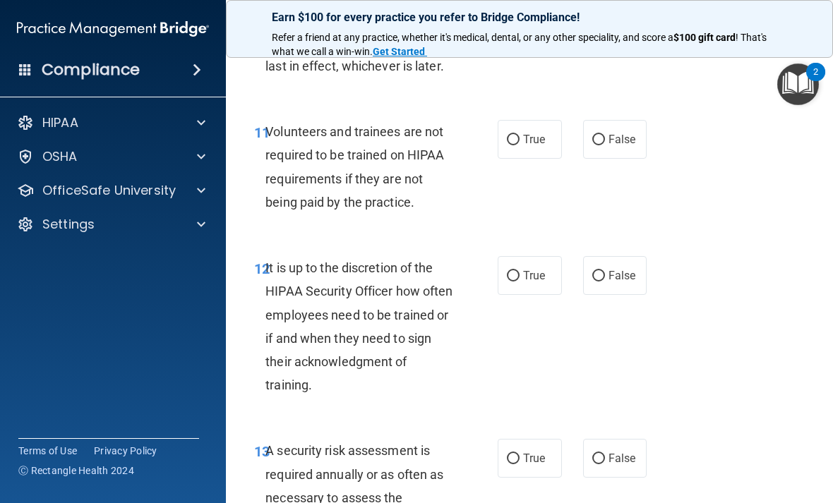
scroll to position [2012, 0]
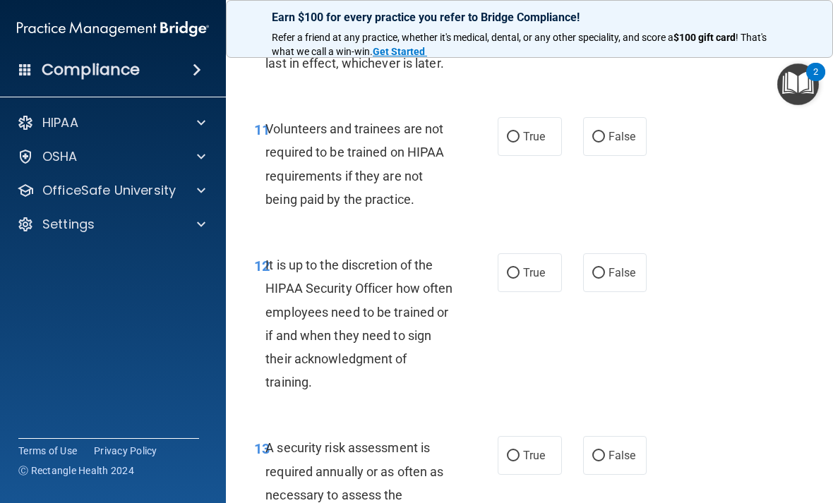
click at [618, 130] on span "False" at bounding box center [622, 136] width 28 height 13
click at [605, 132] on input "False" at bounding box center [598, 137] width 13 height 11
radio input "true"
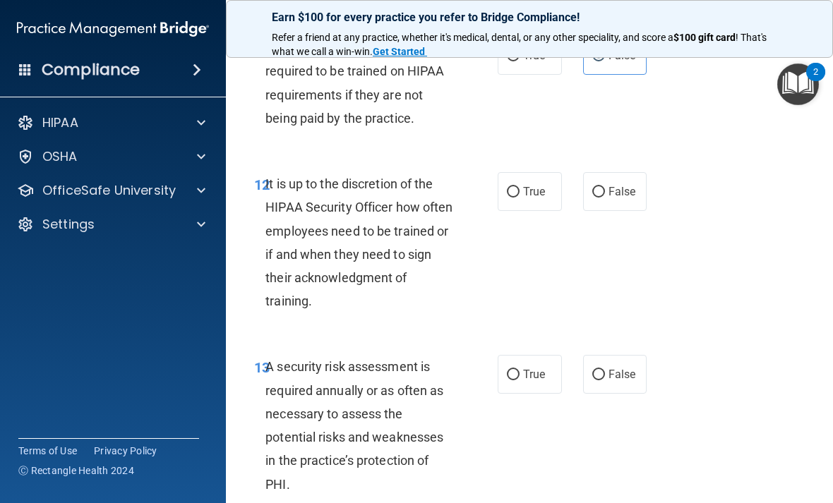
scroll to position [2098, 0]
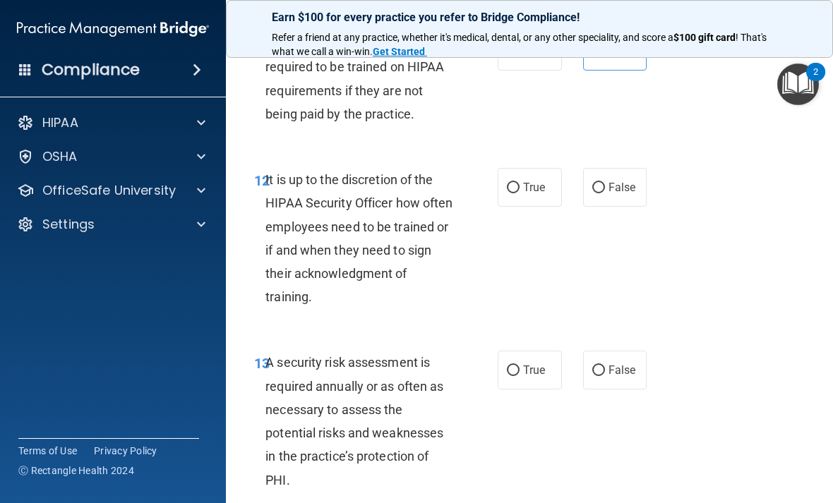
click at [617, 181] on span "False" at bounding box center [622, 187] width 28 height 13
click at [605, 183] on input "False" at bounding box center [598, 188] width 13 height 11
radio input "true"
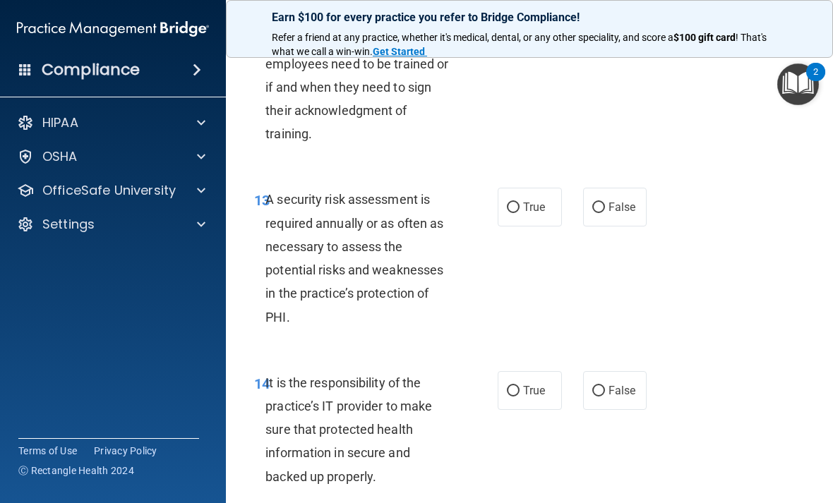
scroll to position [2264, 0]
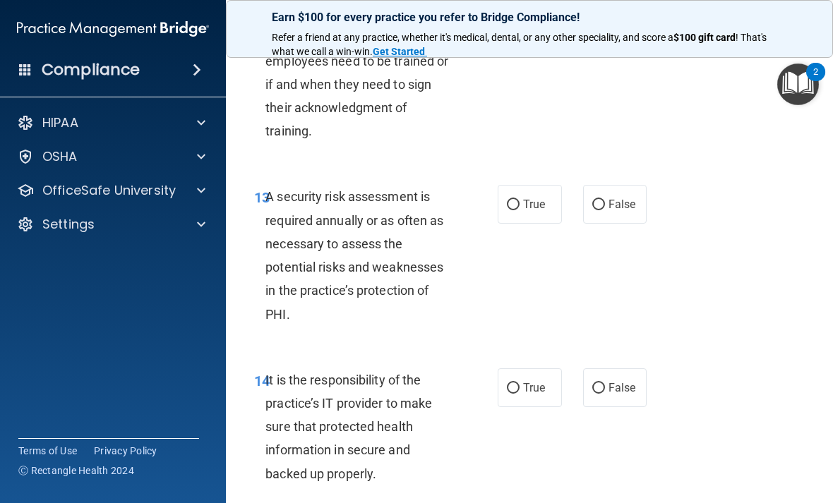
click at [523, 185] on label "True" at bounding box center [530, 204] width 64 height 39
click at [520, 200] on input "True" at bounding box center [513, 205] width 13 height 11
radio input "true"
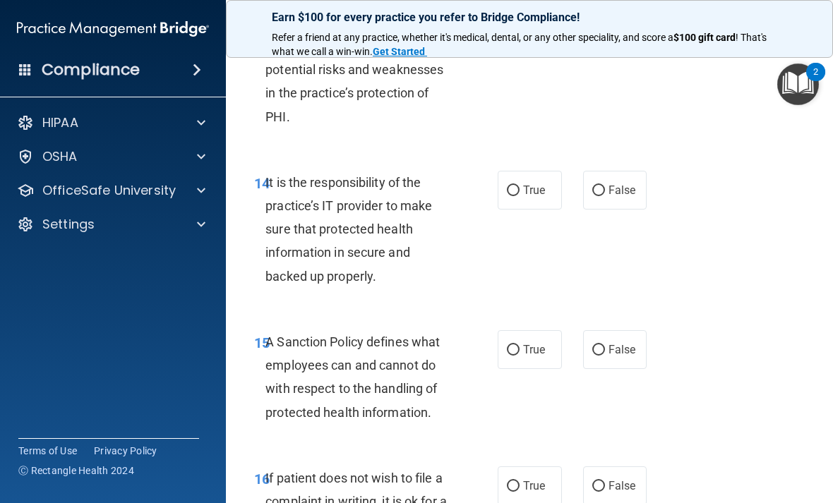
scroll to position [2463, 0]
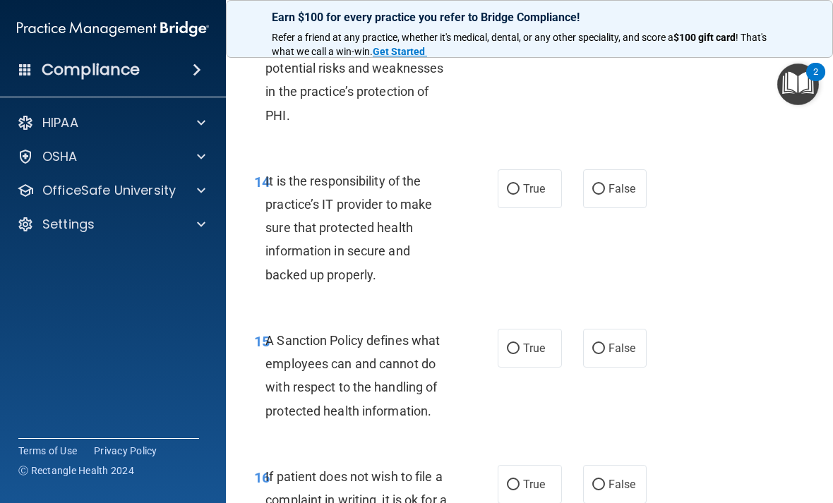
click at [508, 184] on input "True" at bounding box center [513, 189] width 13 height 11
radio input "true"
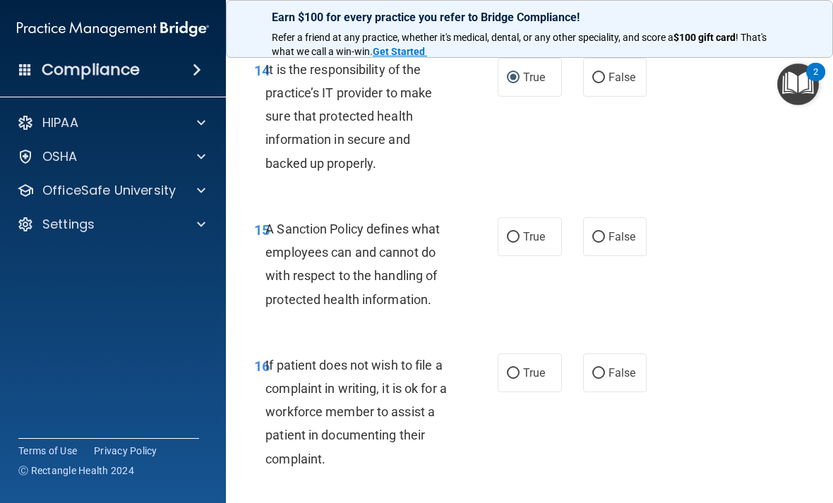
scroll to position [2605, 0]
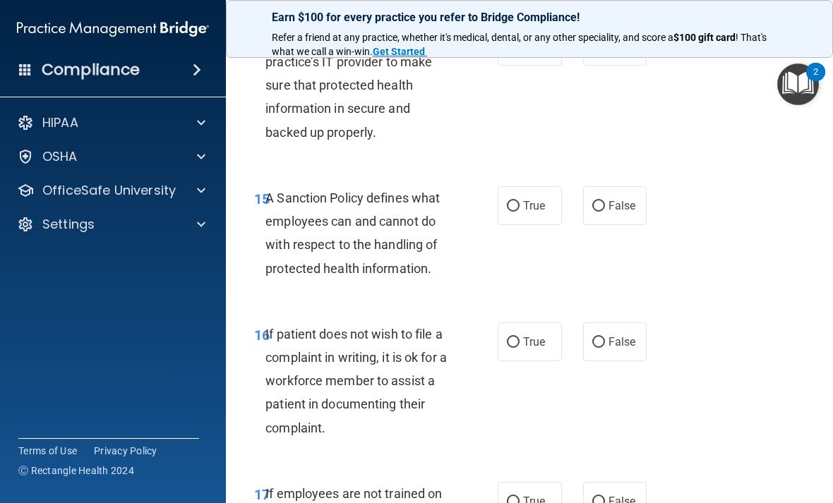
click at [517, 201] on input "True" at bounding box center [513, 206] width 13 height 11
radio input "true"
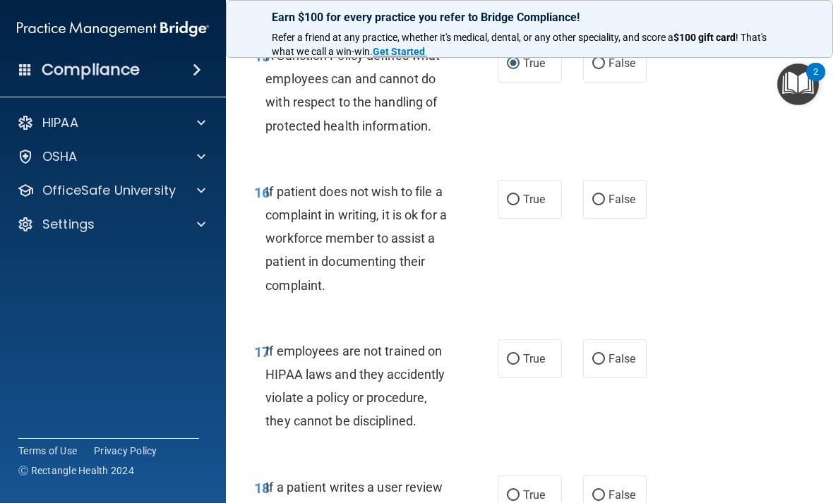
scroll to position [2752, 0]
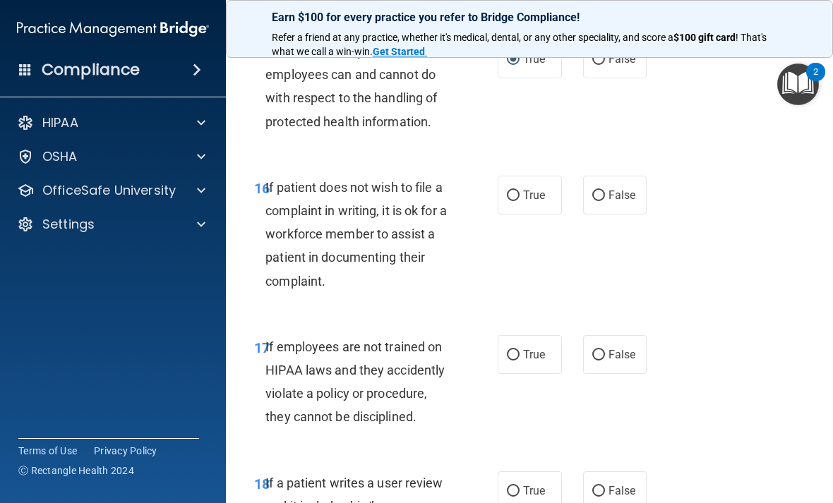
click at [604, 191] on input "False" at bounding box center [598, 196] width 13 height 11
radio input "true"
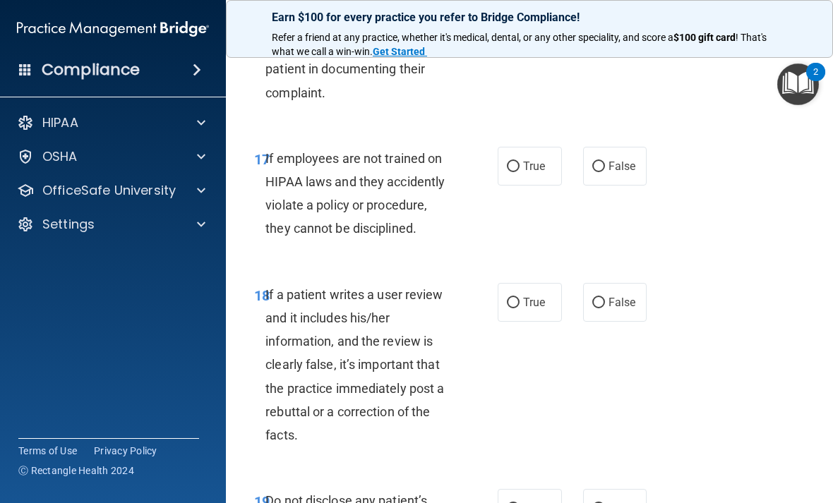
scroll to position [2948, 0]
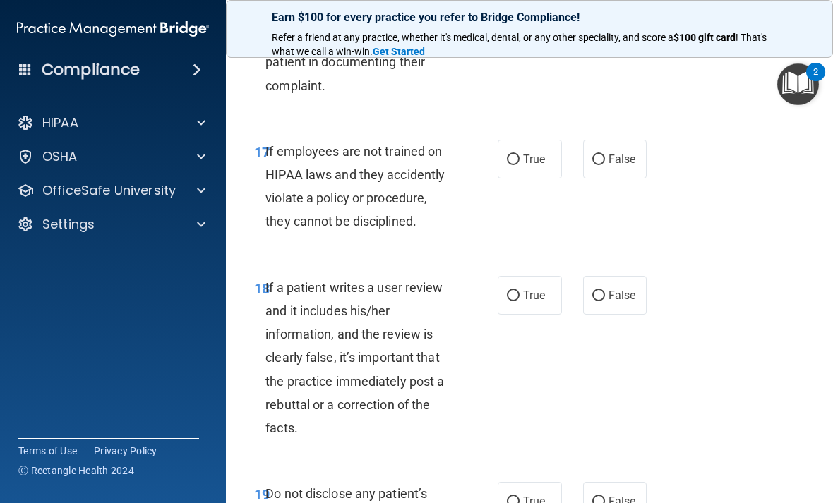
click at [639, 152] on label "False" at bounding box center [615, 159] width 64 height 39
click at [605, 155] on input "False" at bounding box center [598, 160] width 13 height 11
radio input "true"
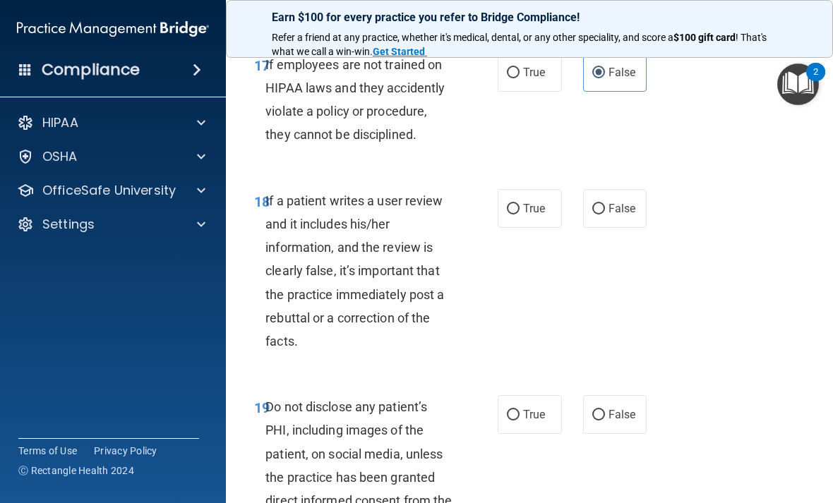
scroll to position [3036, 0]
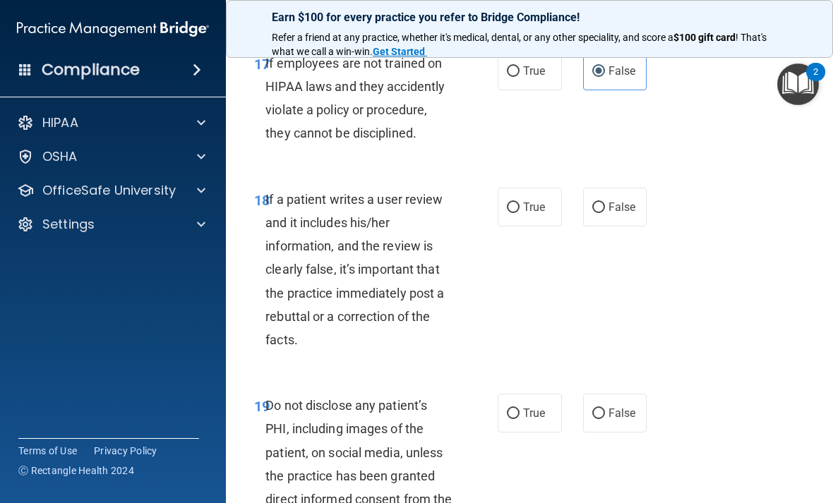
click at [638, 202] on label "False" at bounding box center [615, 207] width 64 height 39
click at [605, 203] on input "False" at bounding box center [598, 208] width 13 height 11
radio input "true"
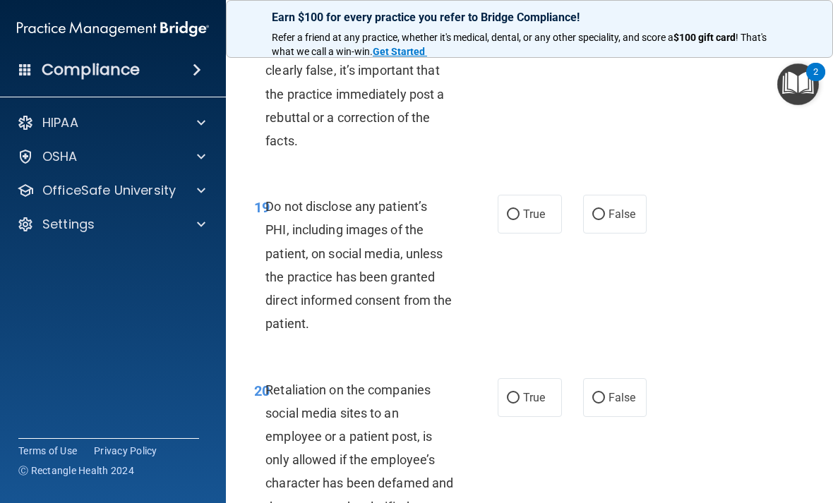
scroll to position [3236, 0]
click at [517, 209] on input "True" at bounding box center [513, 214] width 13 height 11
radio input "true"
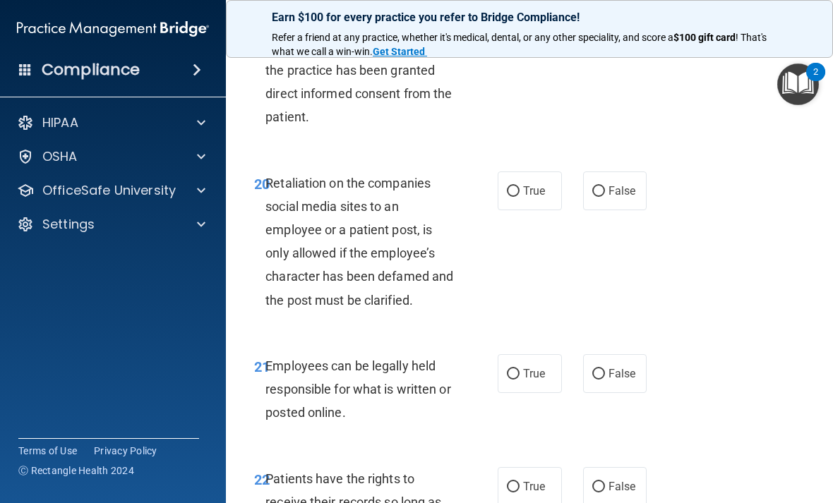
scroll to position [3442, 0]
click at [625, 171] on label "False" at bounding box center [615, 190] width 64 height 39
click at [605, 186] on input "False" at bounding box center [598, 191] width 13 height 11
radio input "true"
click at [514, 171] on label "True" at bounding box center [530, 190] width 64 height 39
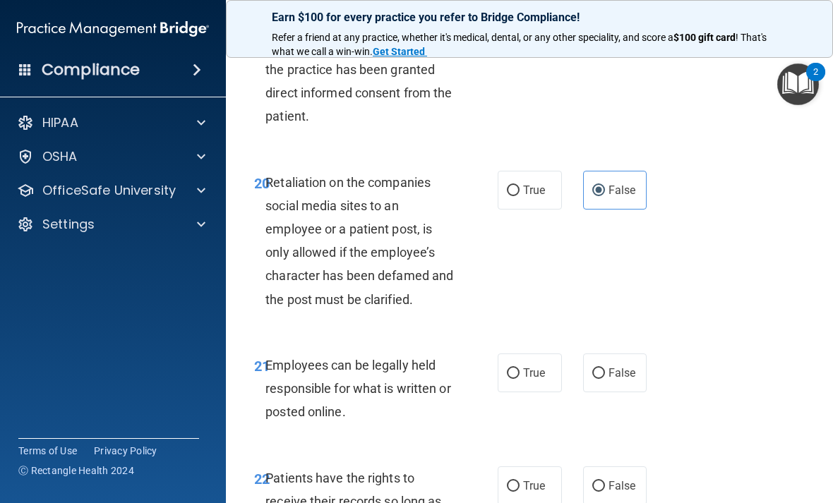
click at [514, 186] on input "True" at bounding box center [513, 191] width 13 height 11
radio input "true"
click at [641, 174] on label "False" at bounding box center [615, 190] width 64 height 39
click at [605, 186] on input "False" at bounding box center [598, 191] width 13 height 11
radio input "true"
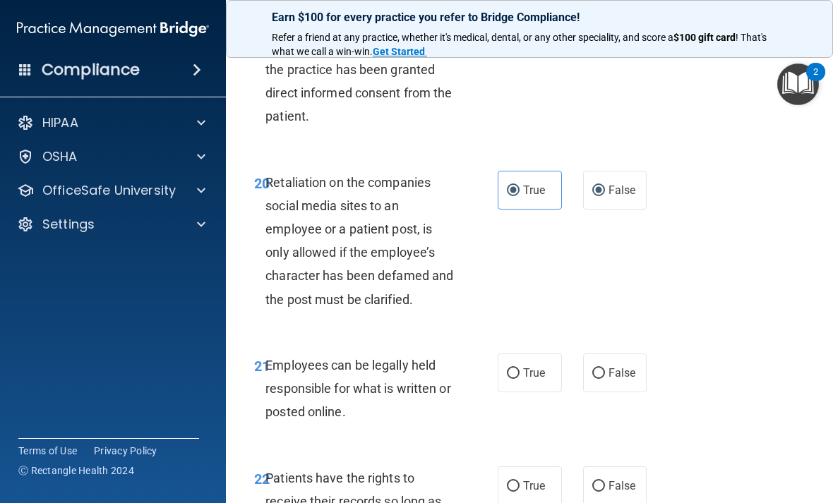
radio input "false"
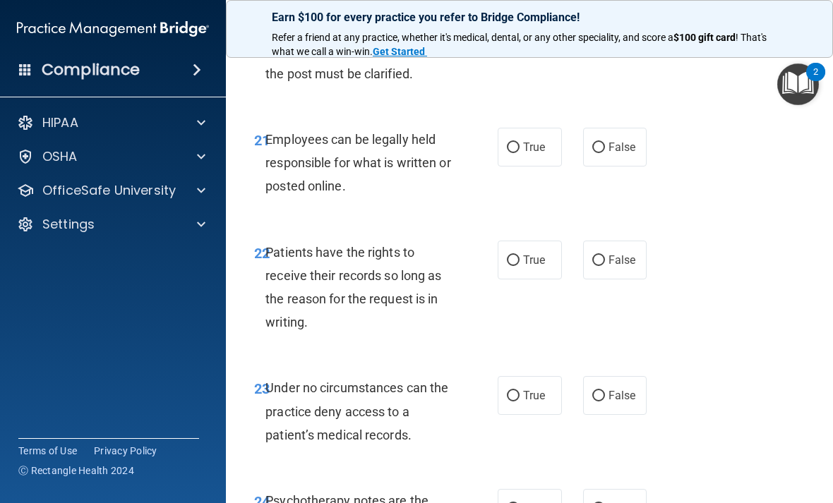
scroll to position [3672, 0]
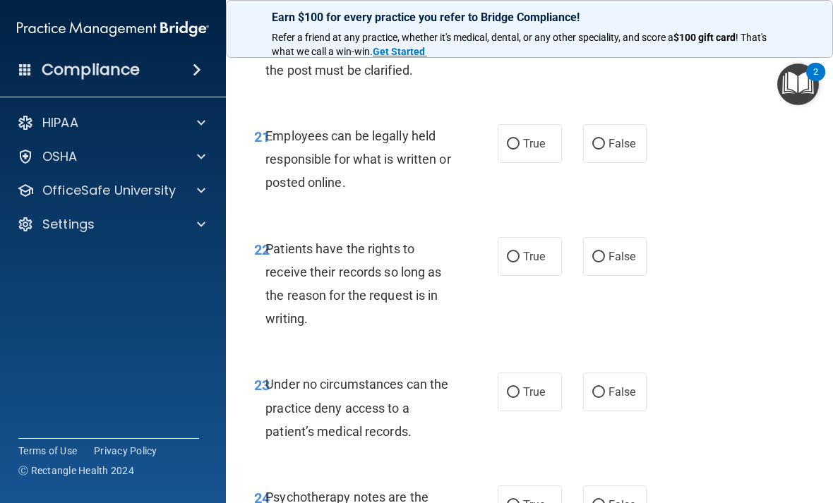
click at [618, 133] on label "False" at bounding box center [615, 143] width 64 height 39
click at [605, 139] on input "False" at bounding box center [598, 144] width 13 height 11
radio input "true"
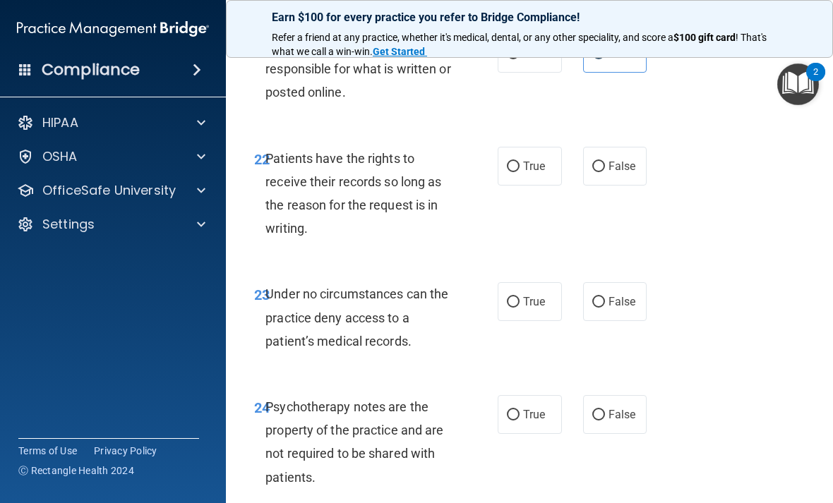
scroll to position [3764, 0]
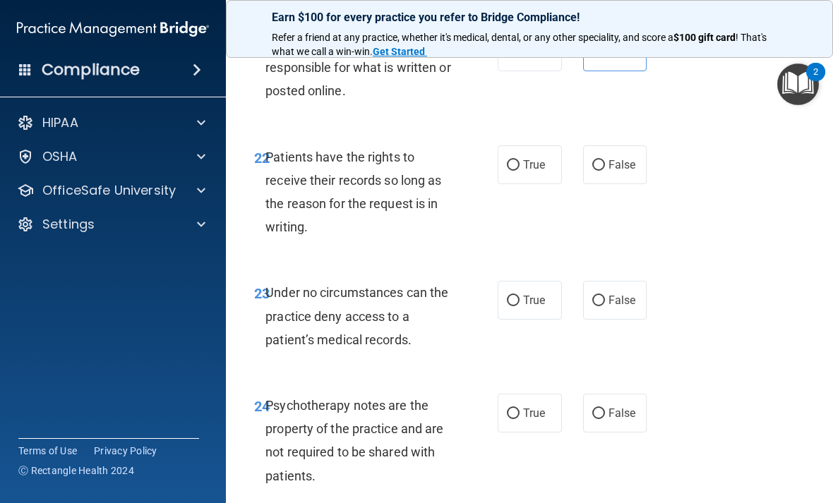
click at [527, 158] on span "True" at bounding box center [534, 164] width 22 height 13
click at [520, 160] on input "True" at bounding box center [513, 165] width 13 height 11
radio input "true"
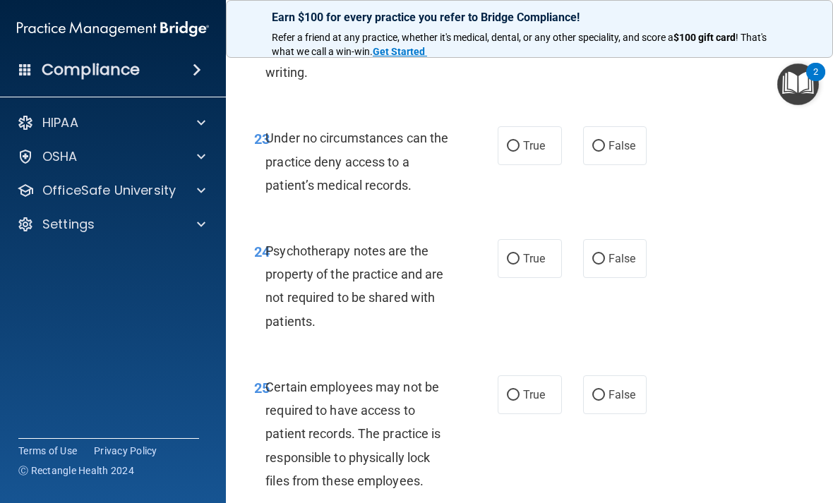
scroll to position [3919, 0]
click at [518, 140] on input "True" at bounding box center [513, 145] width 13 height 11
radio input "true"
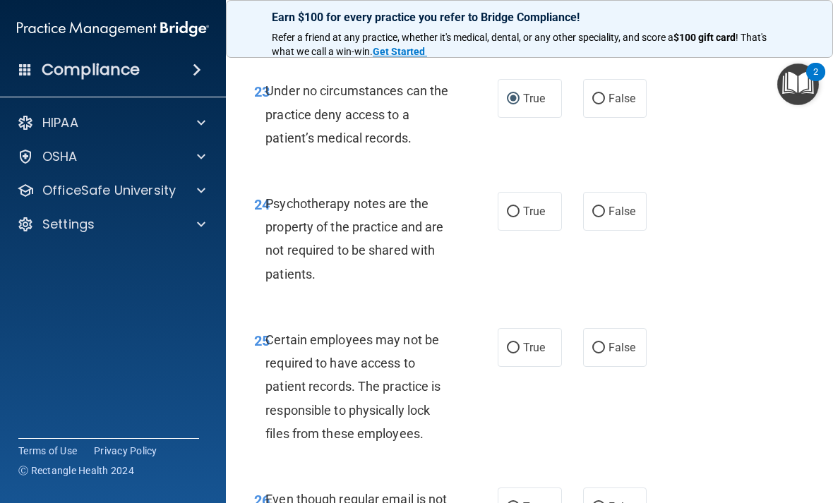
scroll to position [4042, 0]
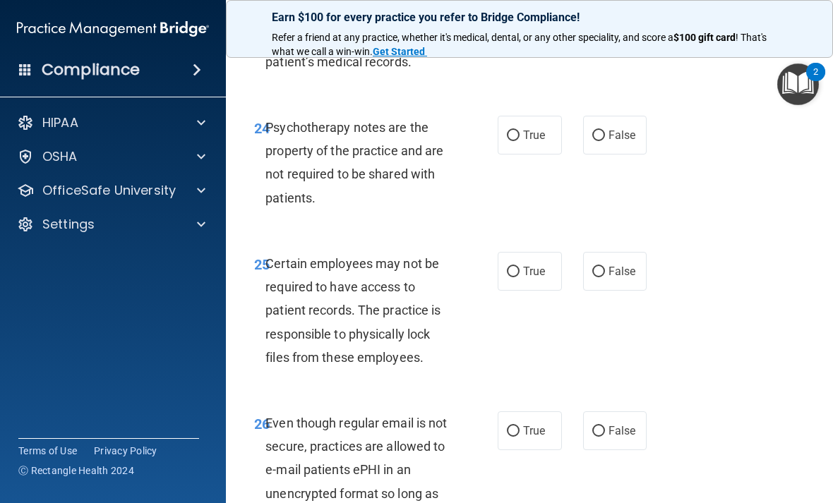
click at [532, 128] on span "True" at bounding box center [534, 134] width 22 height 13
click at [520, 131] on input "True" at bounding box center [513, 136] width 13 height 11
radio input "true"
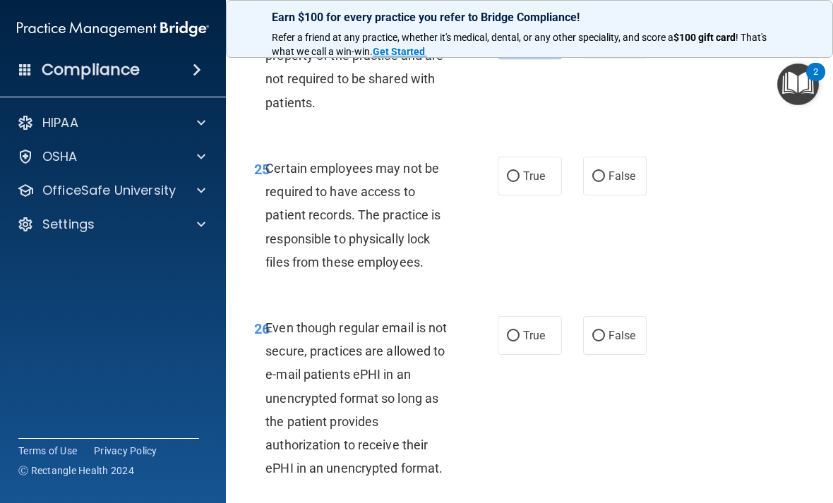
scroll to position [4153, 0]
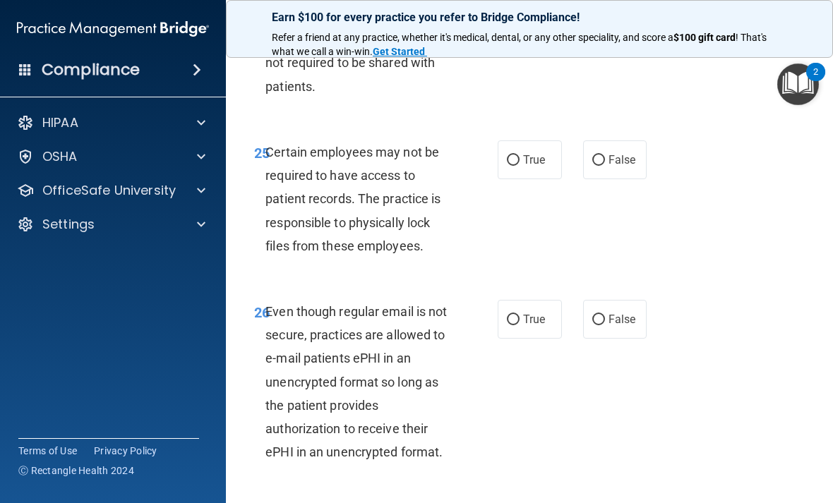
click at [536, 153] on span "True" at bounding box center [534, 159] width 22 height 13
click at [520, 155] on input "True" at bounding box center [513, 160] width 13 height 11
radio input "true"
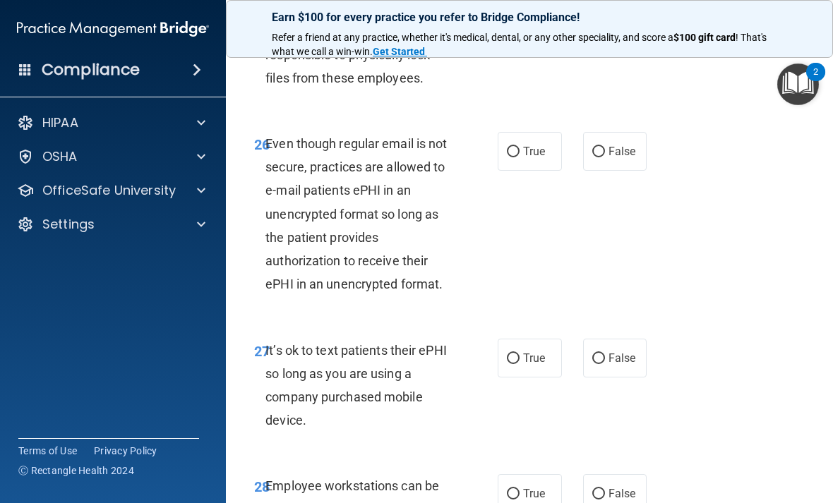
scroll to position [4334, 0]
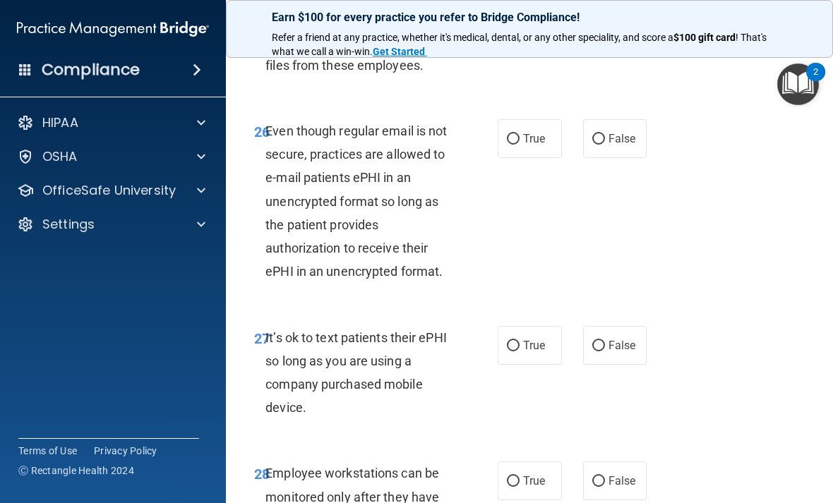
click at [515, 134] on input "True" at bounding box center [513, 139] width 13 height 11
radio input "true"
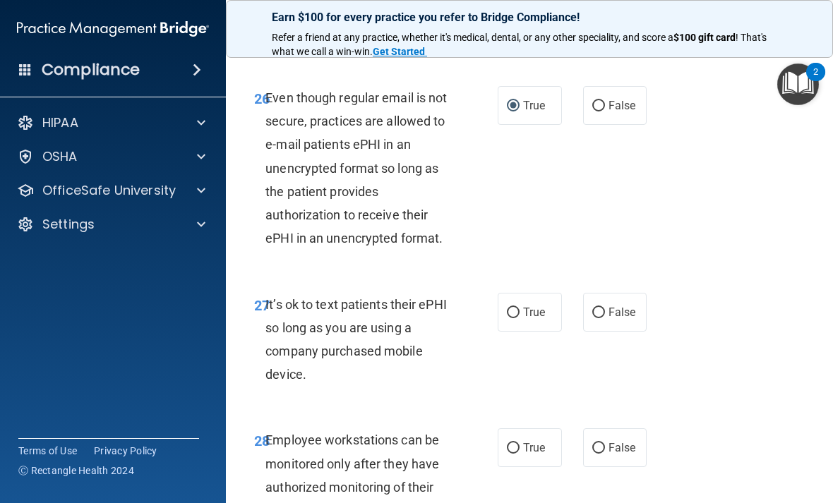
scroll to position [4347, 0]
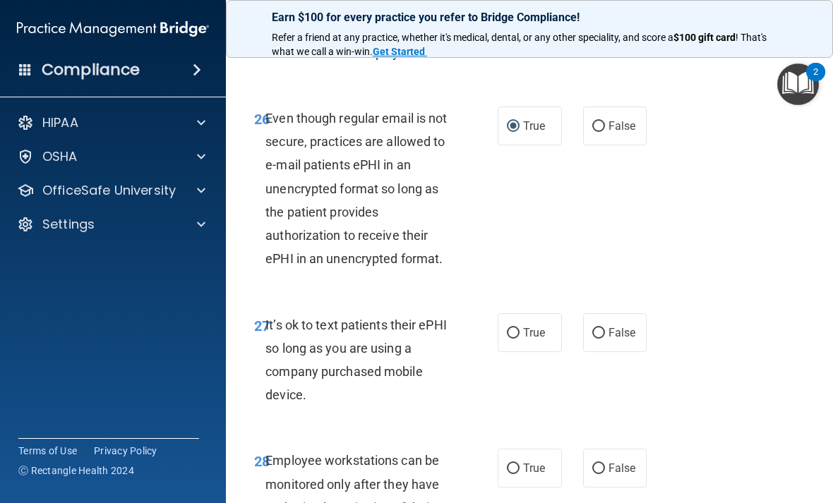
click at [603, 121] on input "False" at bounding box center [598, 126] width 13 height 11
radio input "true"
radio input "false"
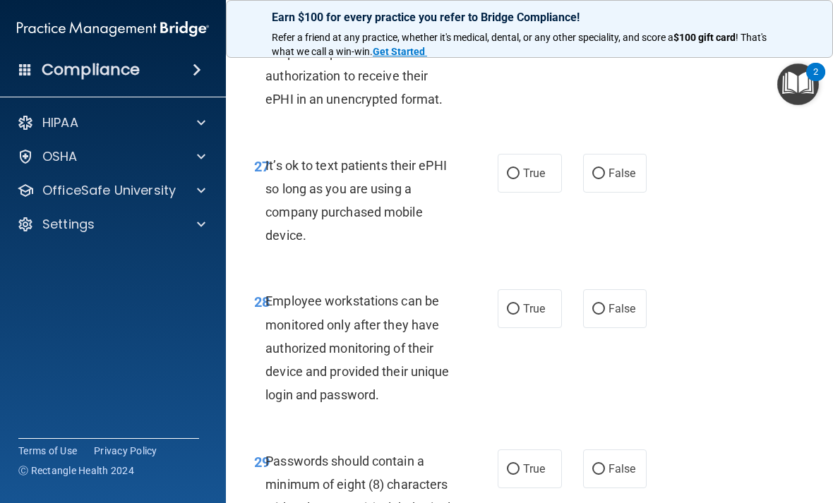
scroll to position [4510, 0]
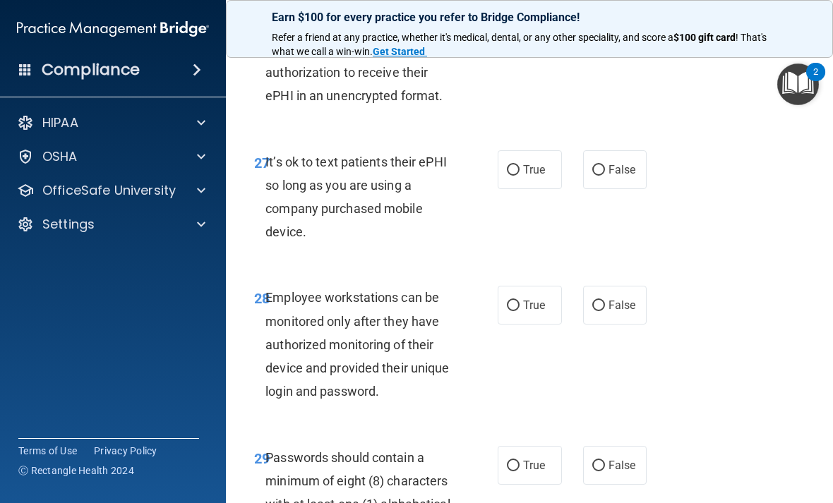
click at [637, 164] on label "False" at bounding box center [615, 169] width 64 height 39
click at [605, 165] on input "False" at bounding box center [598, 170] width 13 height 11
radio input "true"
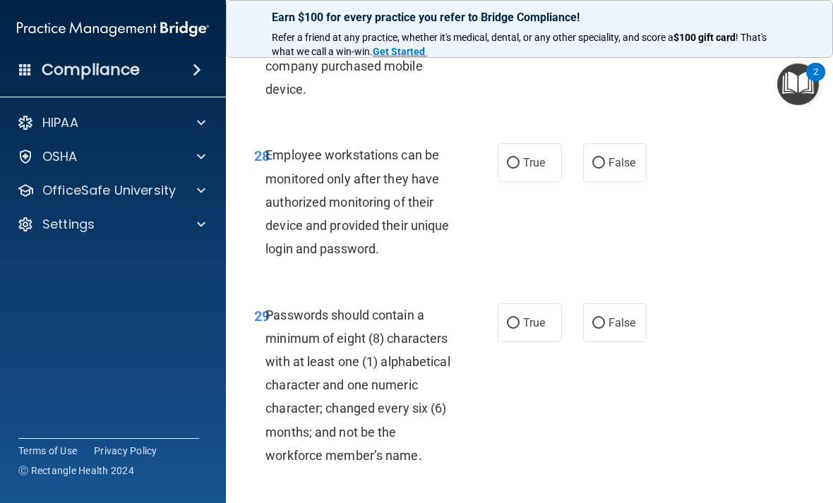
scroll to position [4659, 0]
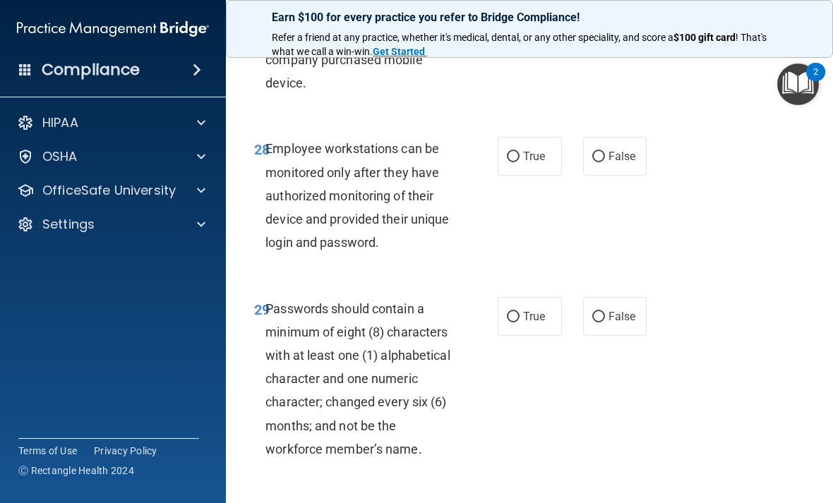
click at [623, 150] on span "False" at bounding box center [622, 156] width 28 height 13
click at [605, 152] on input "False" at bounding box center [598, 157] width 13 height 11
radio input "true"
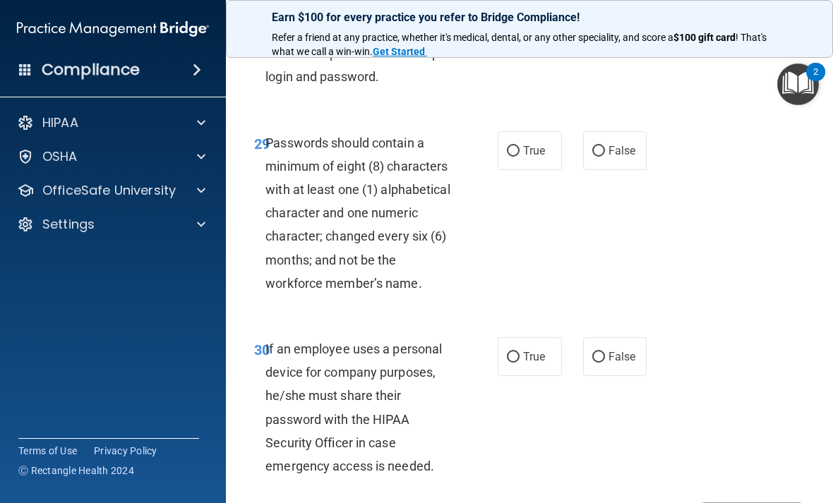
scroll to position [4831, 0]
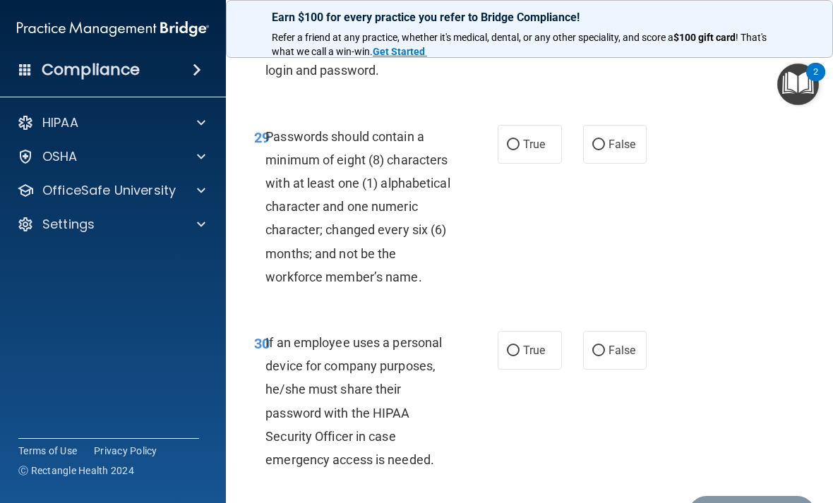
click at [547, 125] on label "True" at bounding box center [530, 144] width 64 height 39
click at [520, 140] on input "True" at bounding box center [513, 145] width 13 height 11
radio input "true"
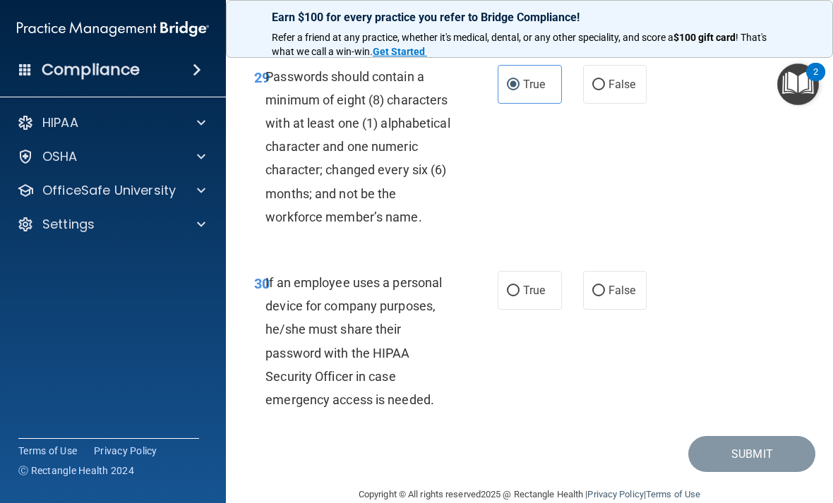
scroll to position [4889, 0]
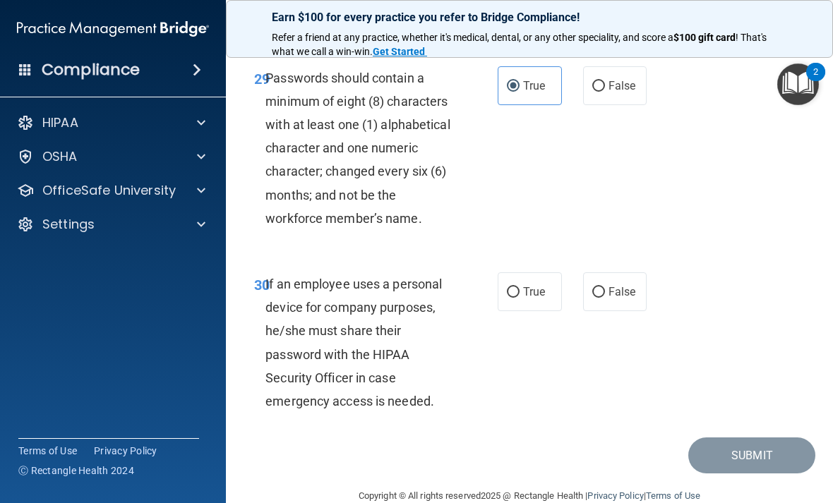
click at [624, 285] on span "False" at bounding box center [622, 291] width 28 height 13
click at [605, 287] on input "False" at bounding box center [598, 292] width 13 height 11
radio input "true"
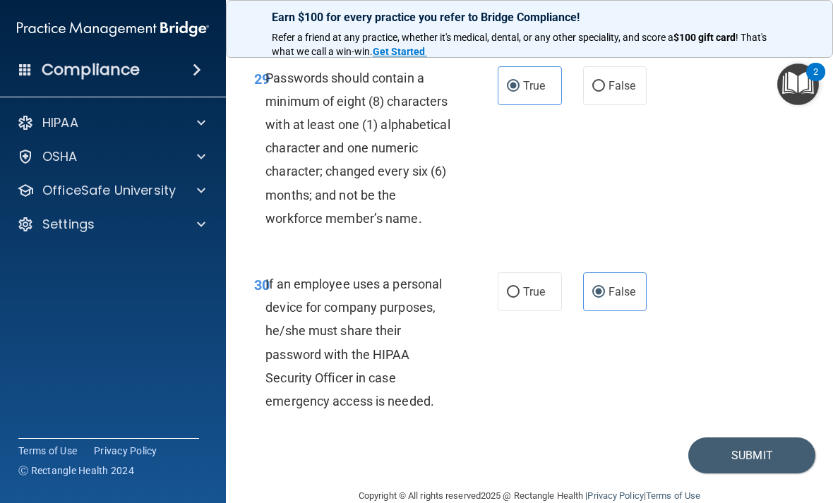
click at [753, 438] on button "Submit" at bounding box center [751, 456] width 127 height 36
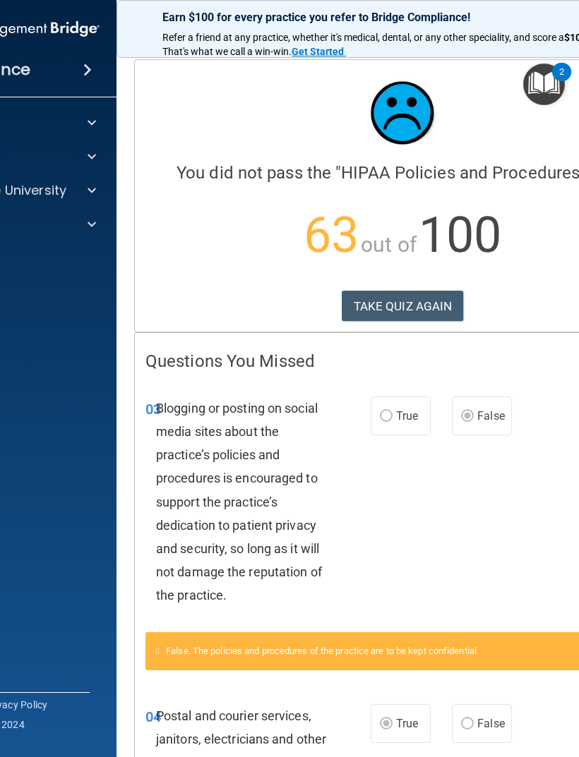
click at [419, 307] on button "TAKE QUIZ AGAIN" at bounding box center [403, 306] width 122 height 31
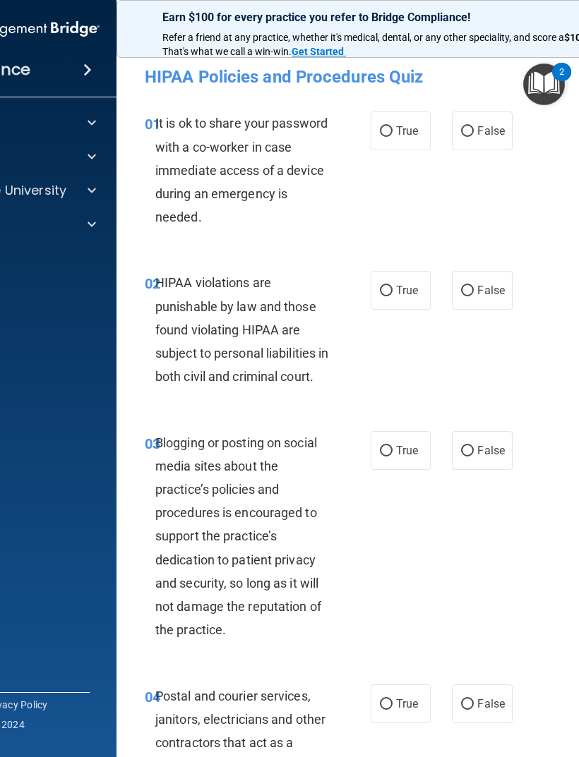
click at [469, 133] on input "False" at bounding box center [467, 131] width 13 height 11
radio input "true"
click at [390, 288] on input "True" at bounding box center [386, 291] width 13 height 11
radio input "true"
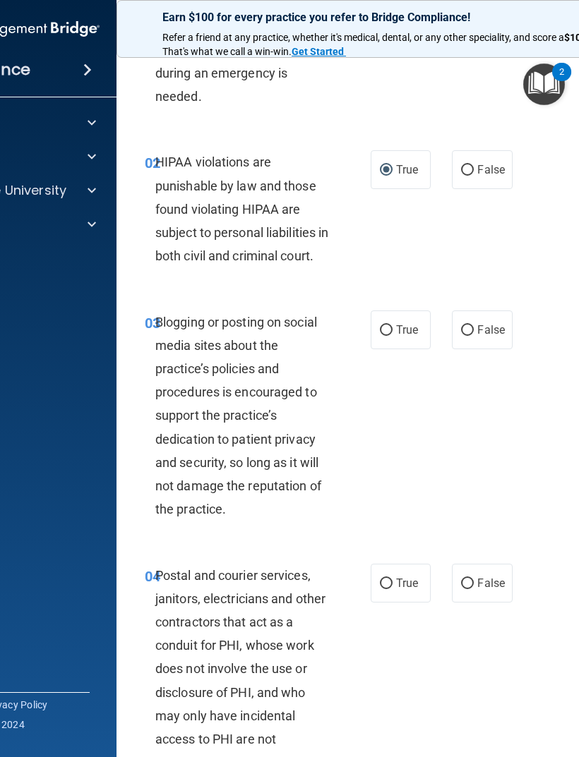
scroll to position [122, 0]
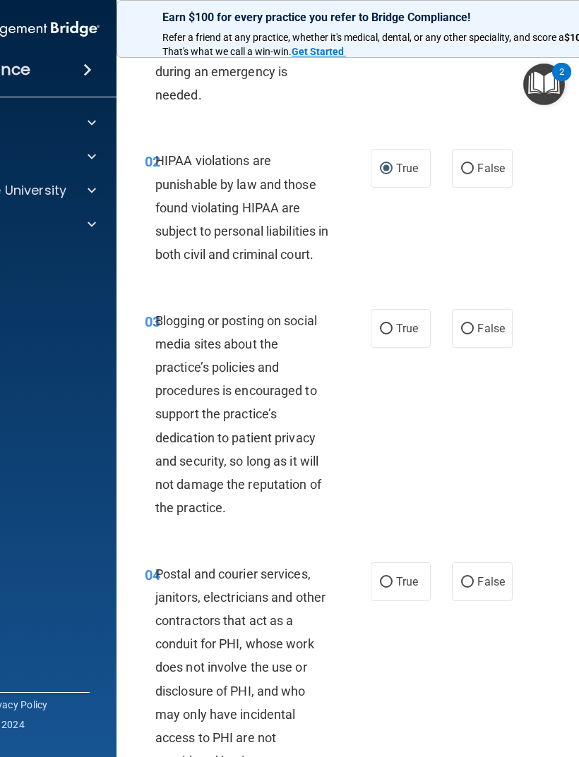
click at [471, 335] on input "False" at bounding box center [467, 329] width 13 height 11
radio input "true"
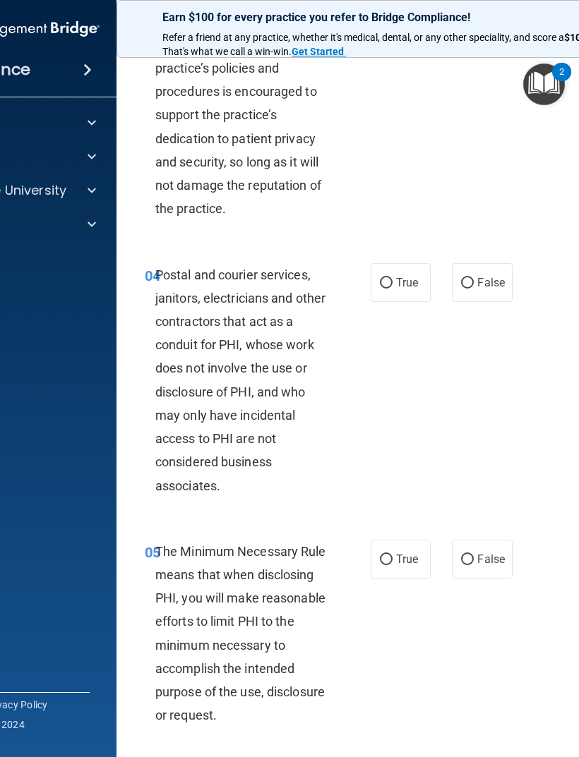
scroll to position [428, 0]
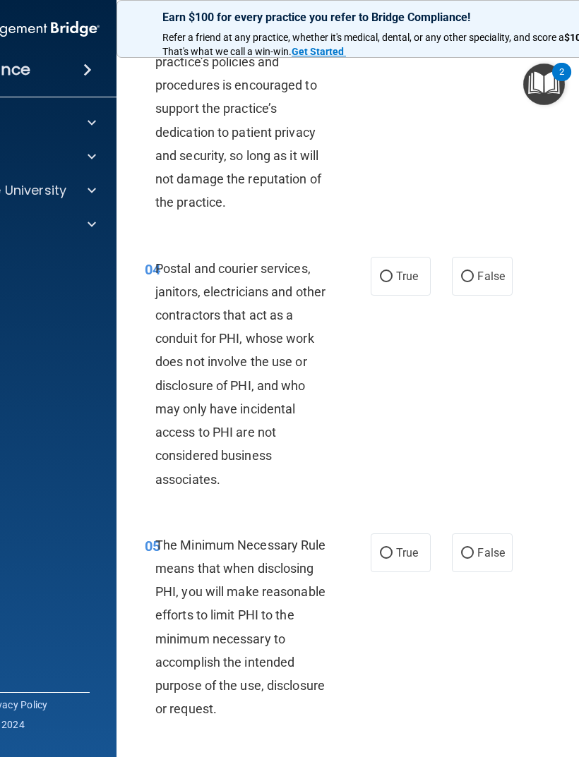
click at [387, 282] on input "True" at bounding box center [386, 277] width 13 height 11
radio input "true"
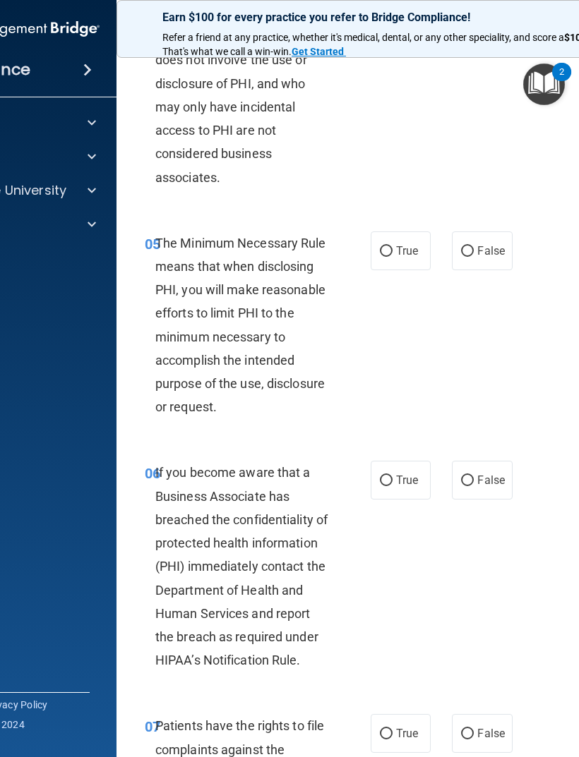
scroll to position [755, 0]
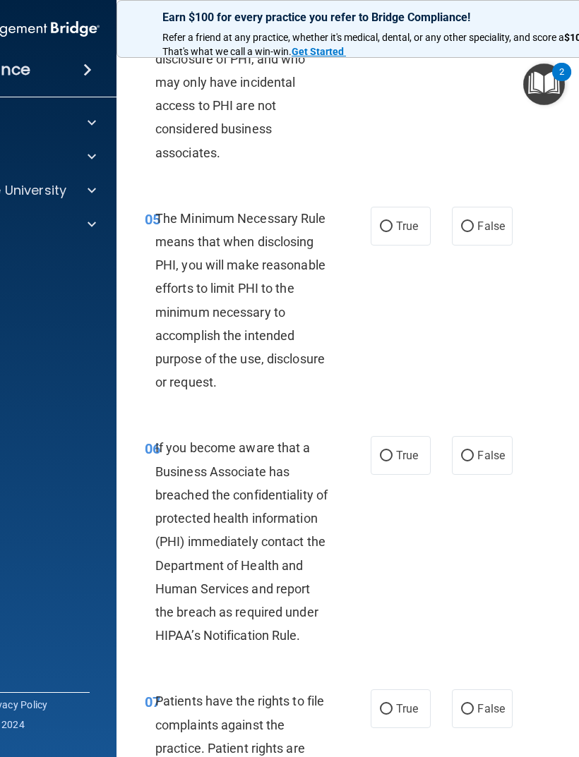
click at [392, 236] on label "True" at bounding box center [401, 226] width 60 height 39
click at [392, 232] on input "True" at bounding box center [386, 227] width 13 height 11
radio input "true"
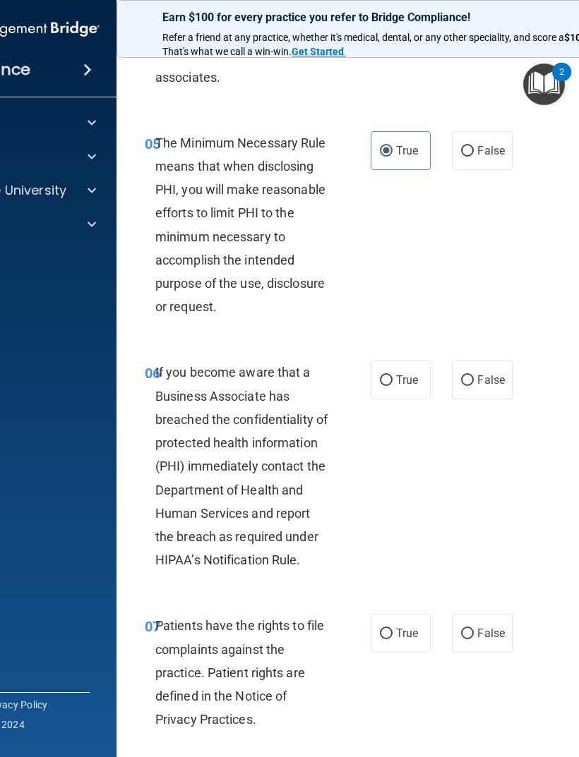
scroll to position [831, 0]
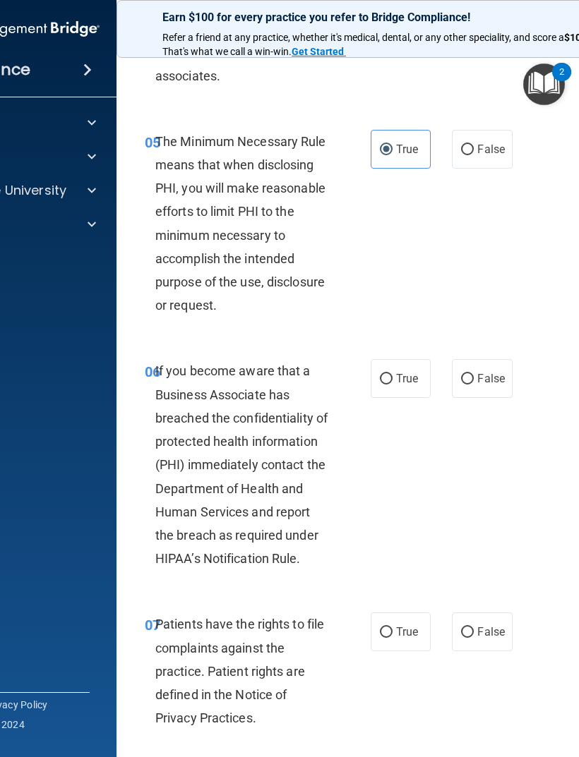
click at [486, 385] on span "False" at bounding box center [491, 378] width 28 height 13
click at [474, 385] on input "False" at bounding box center [467, 379] width 13 height 11
radio input "true"
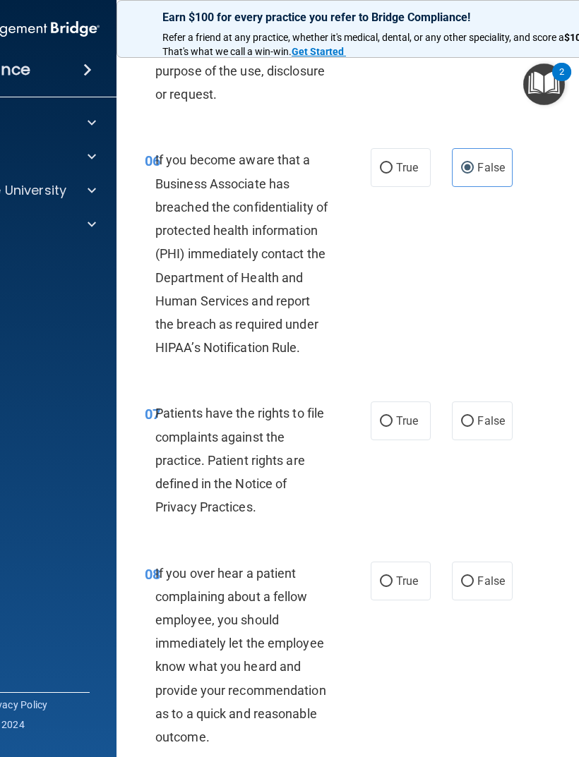
scroll to position [1076, 0]
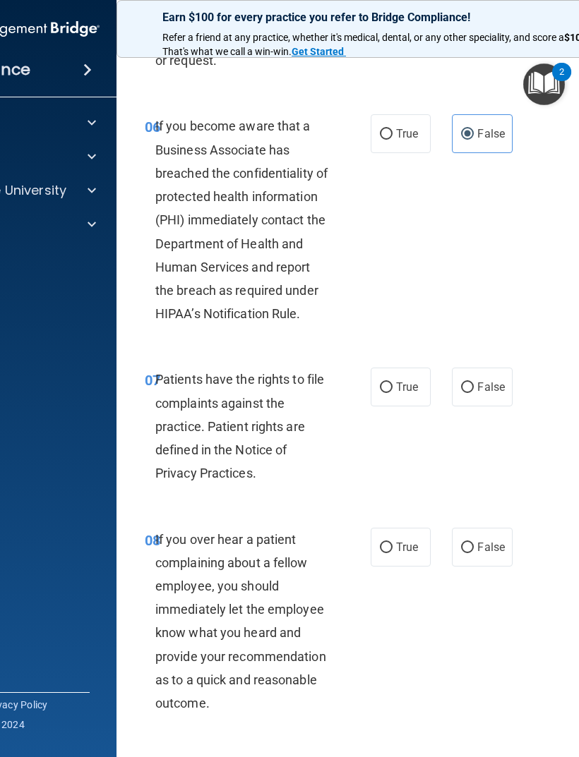
click at [391, 393] on input "True" at bounding box center [386, 388] width 13 height 11
radio input "true"
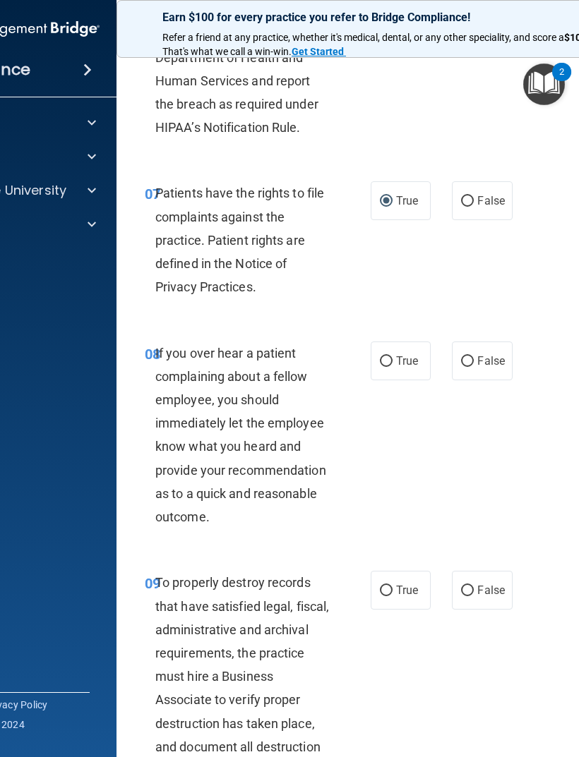
scroll to position [1268, 0]
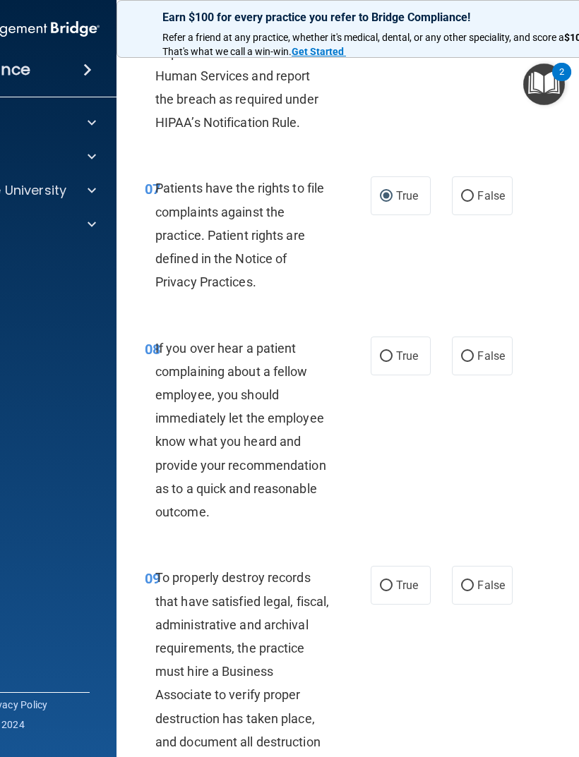
click at [493, 363] on span "False" at bounding box center [491, 355] width 28 height 13
click at [474, 362] on input "False" at bounding box center [467, 357] width 13 height 11
radio input "true"
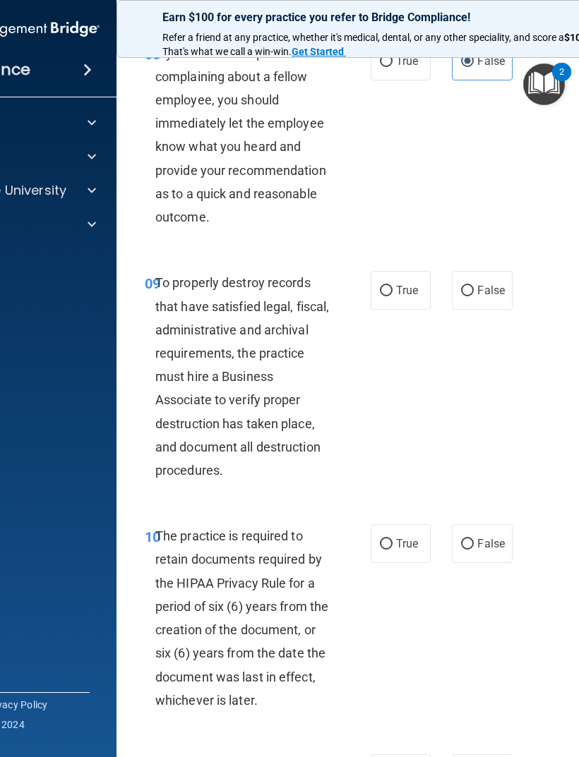
scroll to position [1565, 0]
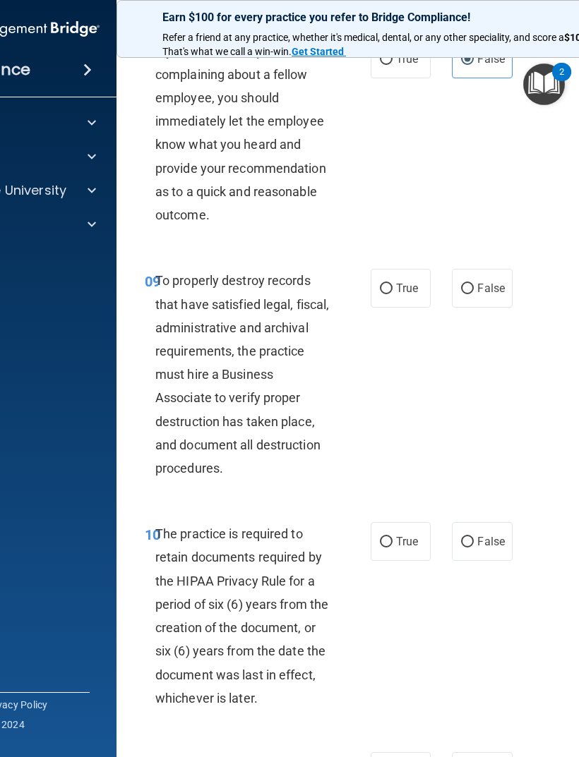
click at [464, 294] on input "False" at bounding box center [467, 289] width 13 height 11
radio input "true"
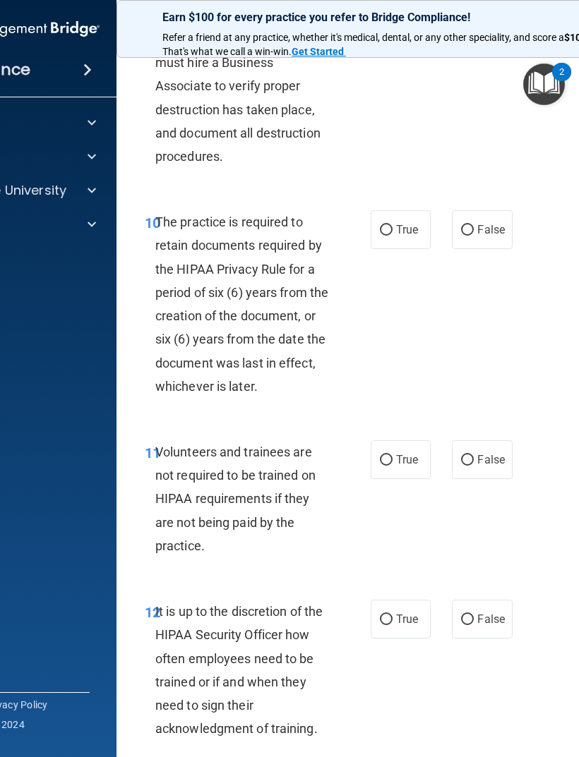
scroll to position [1891, 0]
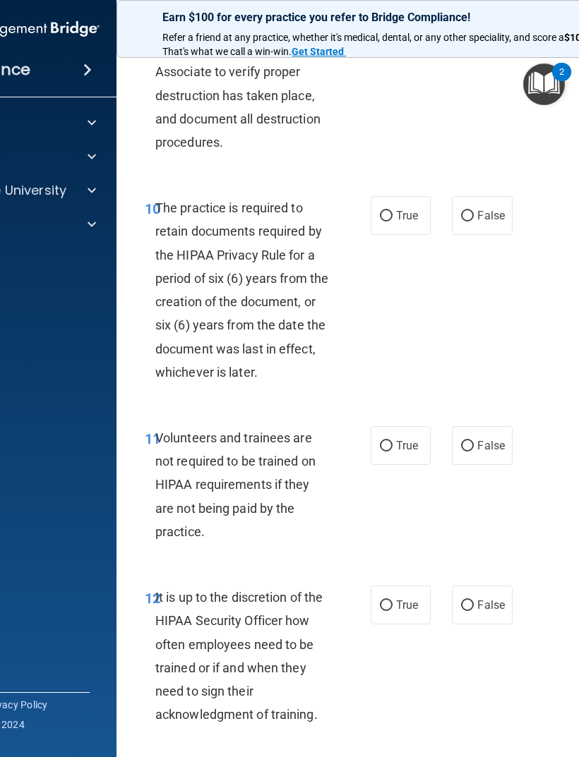
click at [412, 222] on span "True" at bounding box center [407, 215] width 22 height 13
click at [392, 222] on input "True" at bounding box center [386, 216] width 13 height 11
radio input "true"
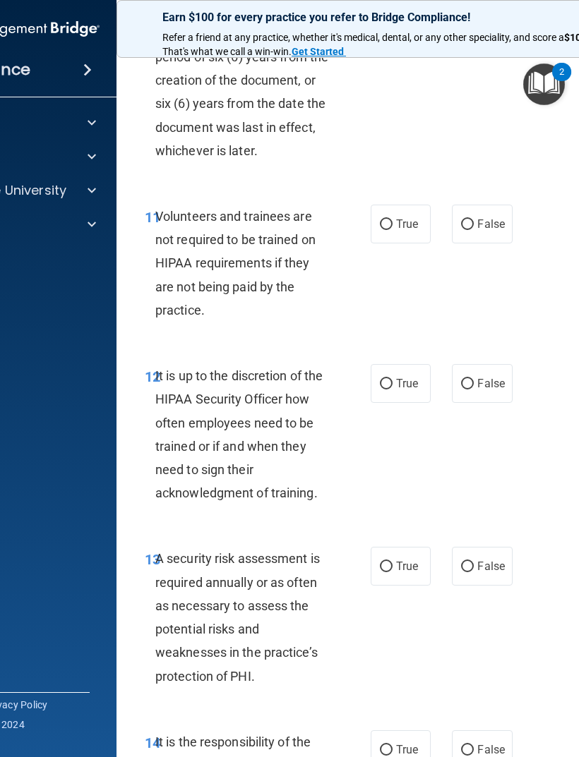
scroll to position [2202, 0]
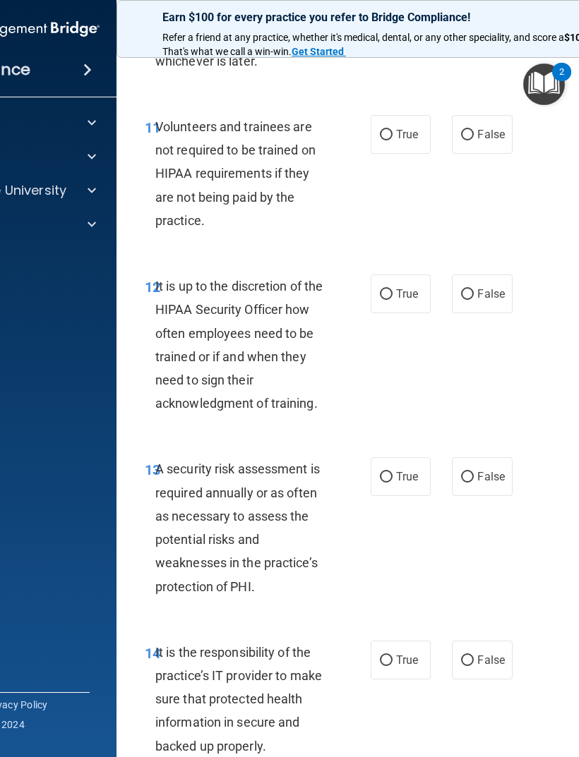
click at [486, 141] on span "False" at bounding box center [491, 134] width 28 height 13
click at [474, 140] on input "False" at bounding box center [467, 135] width 13 height 11
radio input "true"
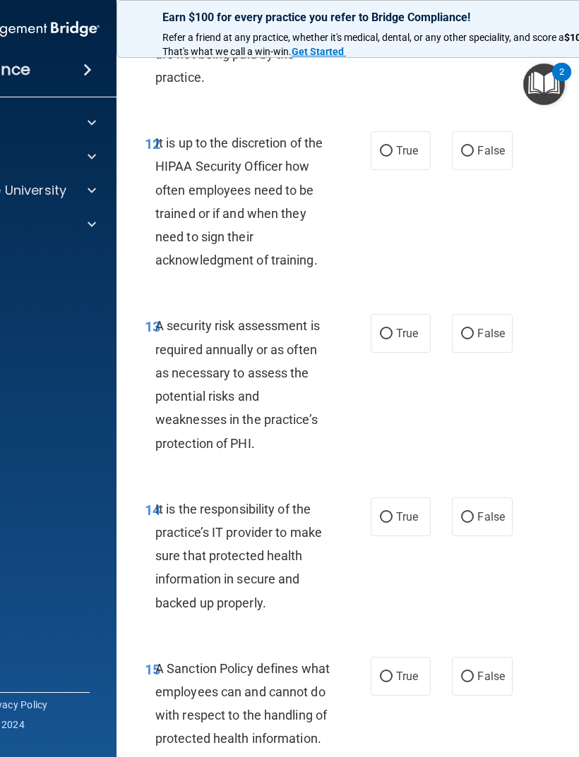
scroll to position [2347, 0]
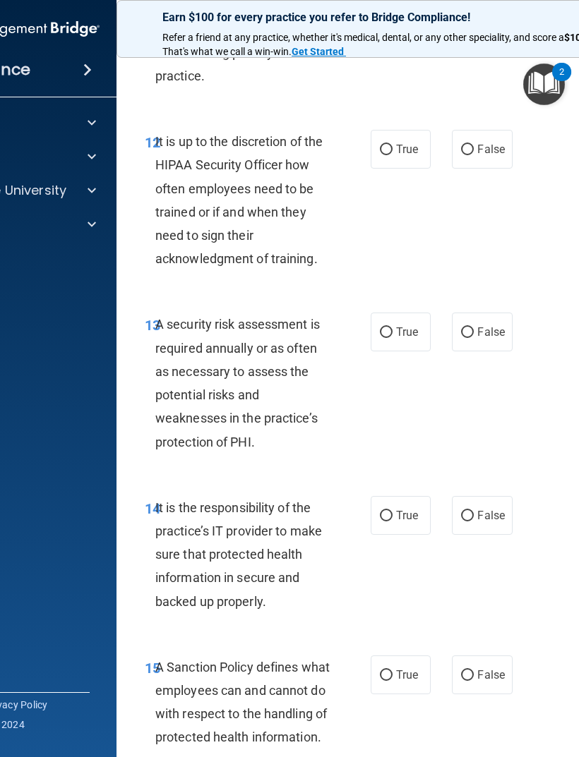
click at [482, 156] on span "False" at bounding box center [491, 149] width 28 height 13
click at [474, 155] on input "False" at bounding box center [467, 150] width 13 height 11
radio input "true"
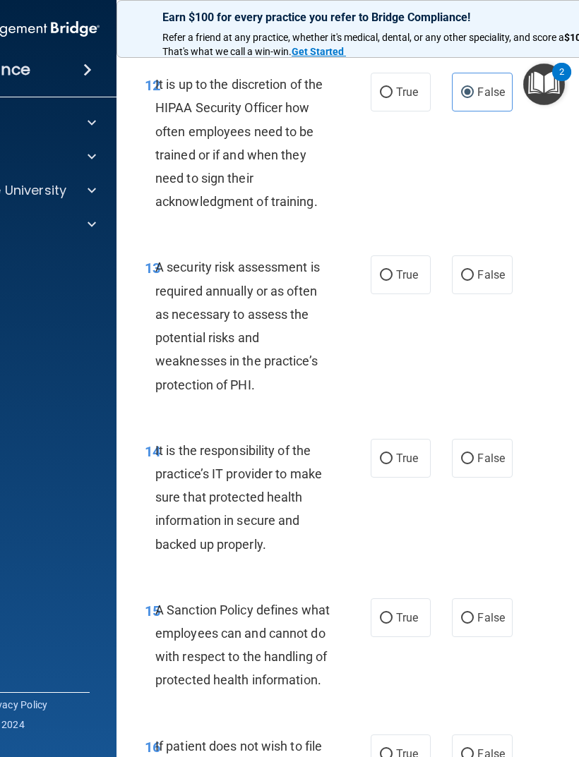
scroll to position [2485, 0]
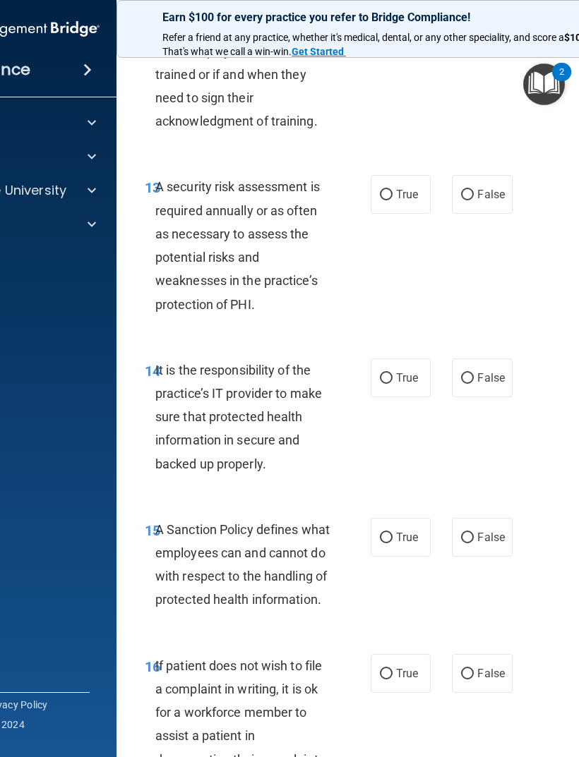
click at [396, 200] on span "True" at bounding box center [407, 194] width 22 height 13
click at [392, 200] on input "True" at bounding box center [386, 195] width 13 height 11
radio input "true"
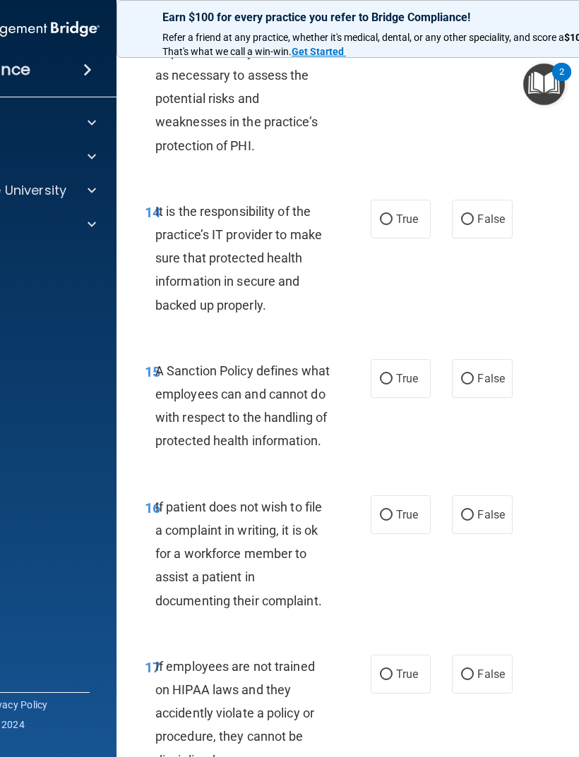
scroll to position [2644, 0]
click at [489, 225] on span "False" at bounding box center [491, 218] width 28 height 13
click at [474, 224] on input "False" at bounding box center [467, 219] width 13 height 11
radio input "true"
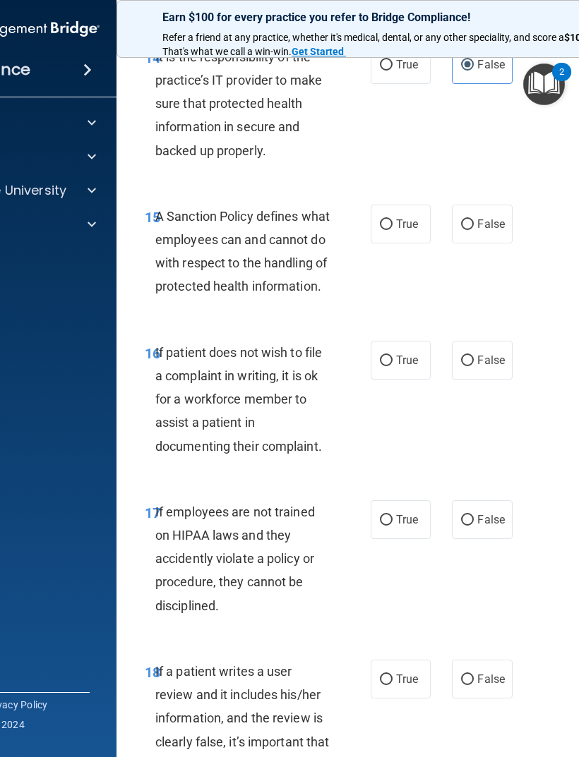
click at [481, 231] on span "False" at bounding box center [491, 223] width 28 height 13
click at [474, 230] on input "False" at bounding box center [467, 225] width 13 height 11
radio input "true"
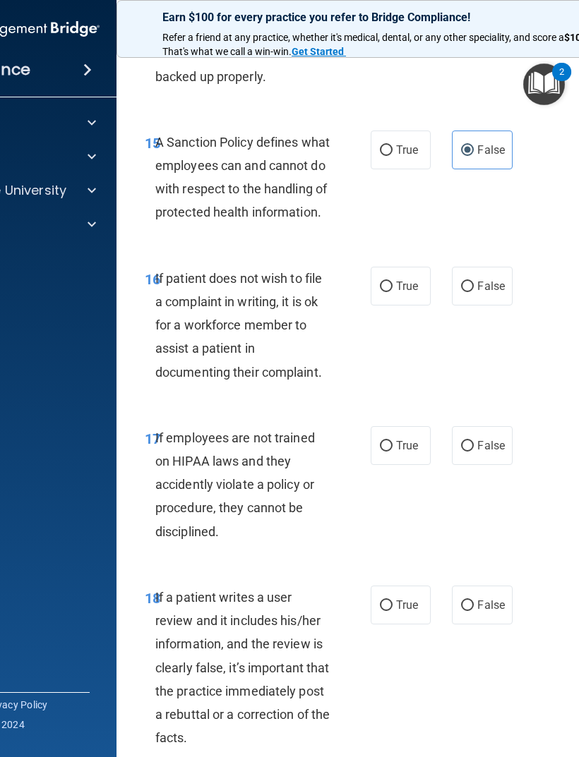
scroll to position [2877, 0]
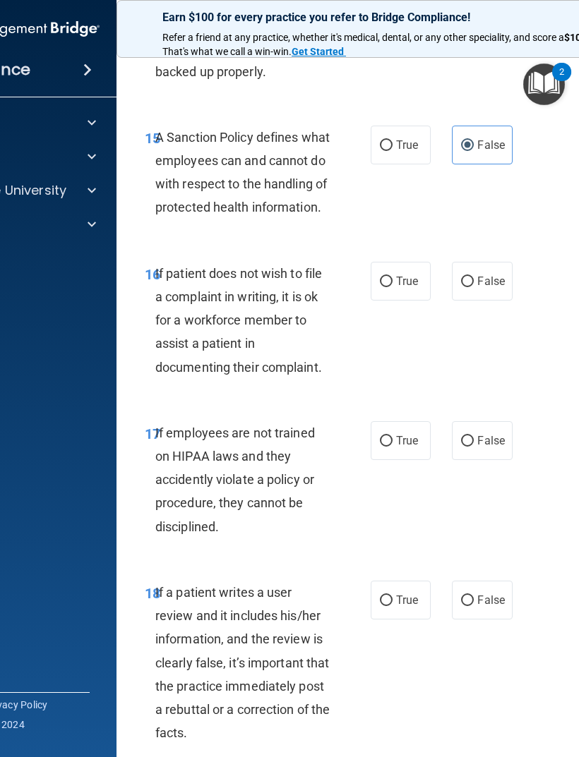
click at [383, 301] on label "True" at bounding box center [401, 281] width 60 height 39
click at [383, 287] on input "True" at bounding box center [386, 282] width 13 height 11
radio input "true"
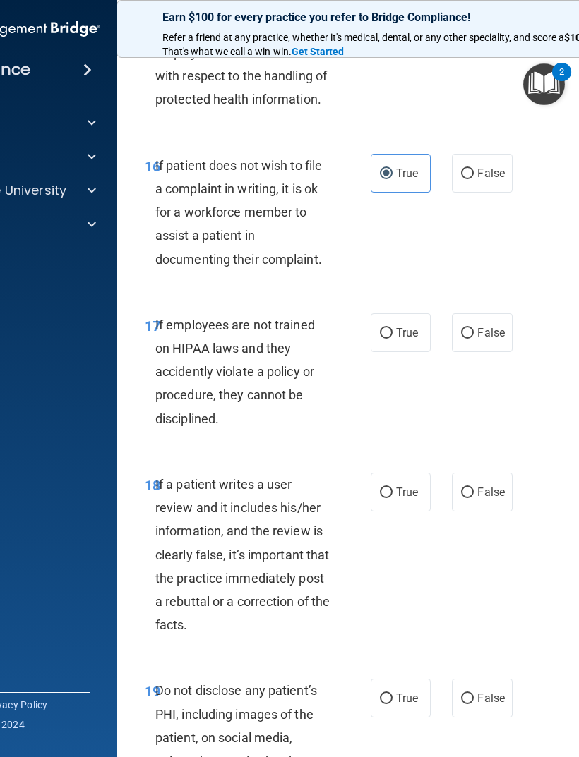
scroll to position [3095, 0]
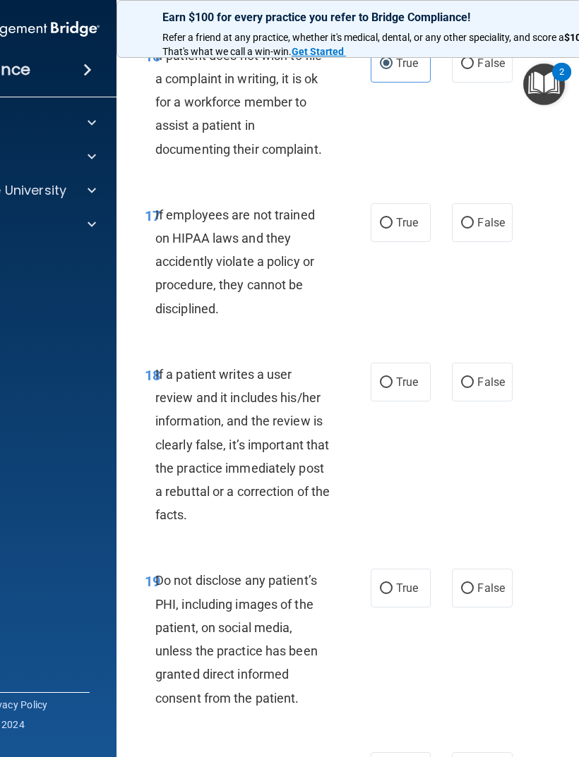
click at [482, 242] on label "False" at bounding box center [482, 222] width 60 height 39
click at [474, 229] on input "False" at bounding box center [467, 223] width 13 height 11
radio input "true"
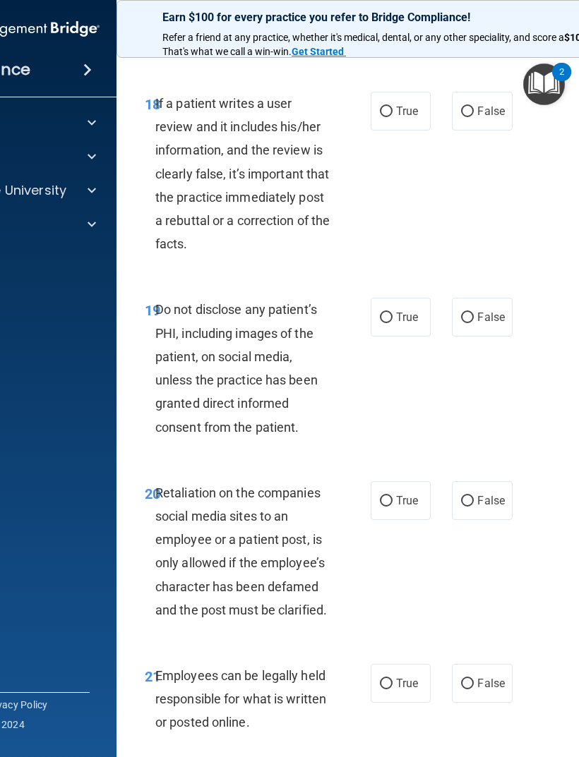
scroll to position [3368, 0]
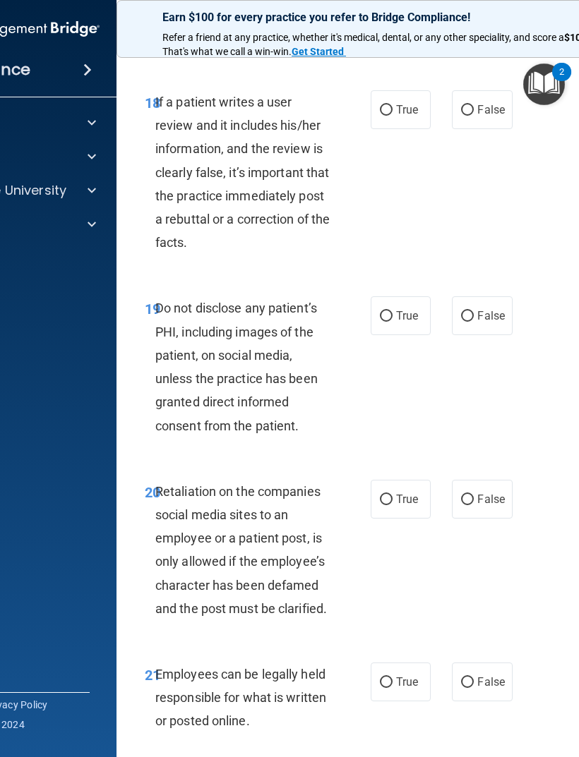
click at [481, 116] on span "False" at bounding box center [491, 109] width 28 height 13
click at [474, 116] on input "False" at bounding box center [467, 110] width 13 height 11
radio input "true"
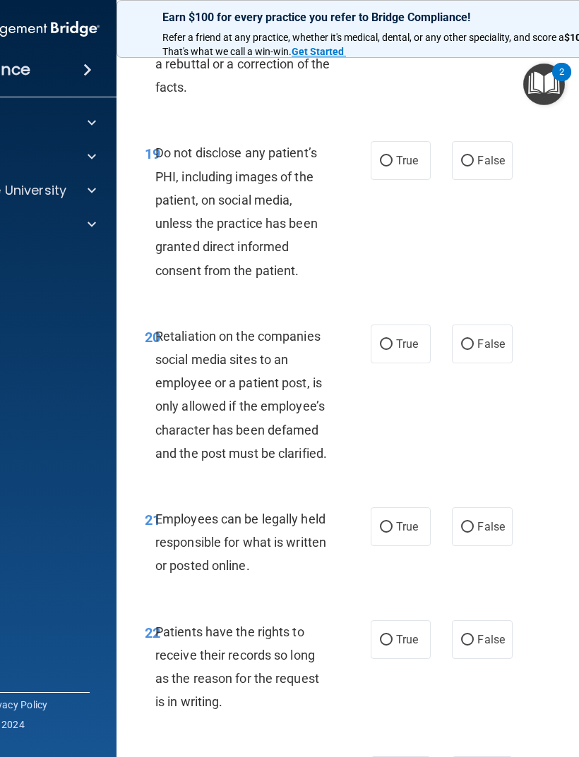
scroll to position [3522, 0]
click at [404, 168] on span "True" at bounding box center [407, 161] width 22 height 13
click at [392, 167] on input "True" at bounding box center [386, 162] width 13 height 11
radio input "true"
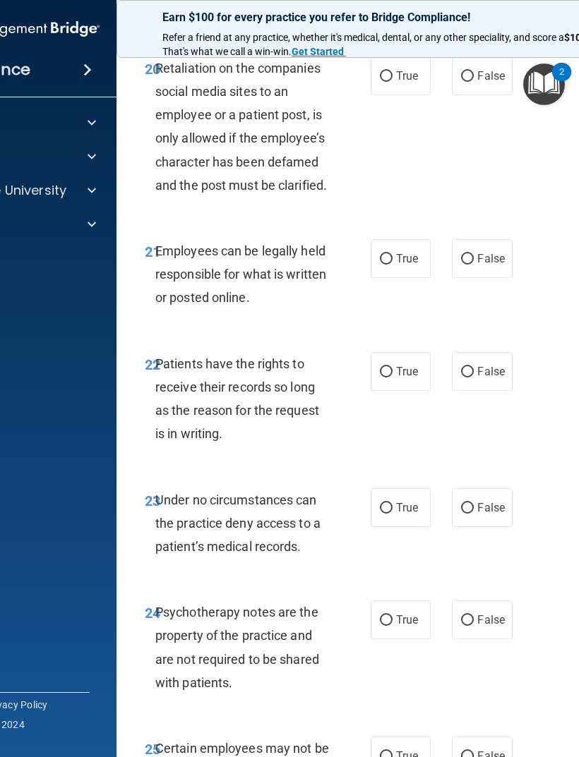
scroll to position [3794, 0]
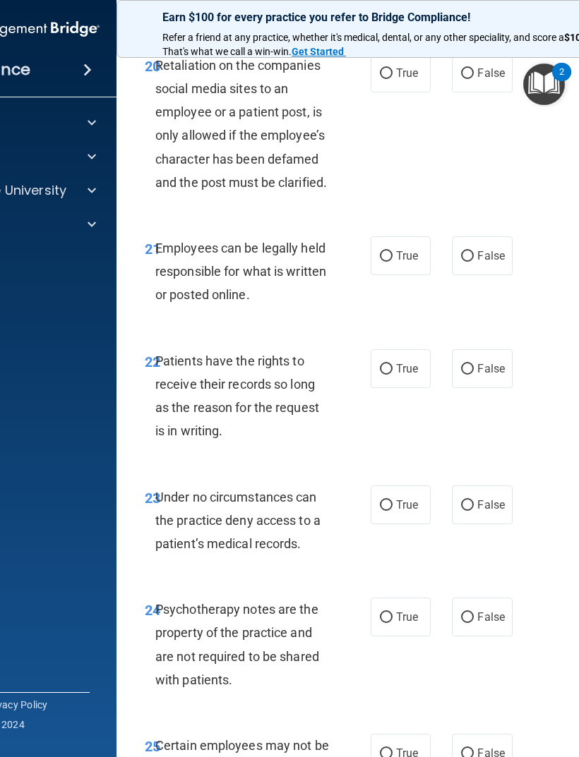
click at [474, 87] on label "False" at bounding box center [482, 73] width 60 height 39
click at [474, 79] on input "False" at bounding box center [467, 73] width 13 height 11
radio input "true"
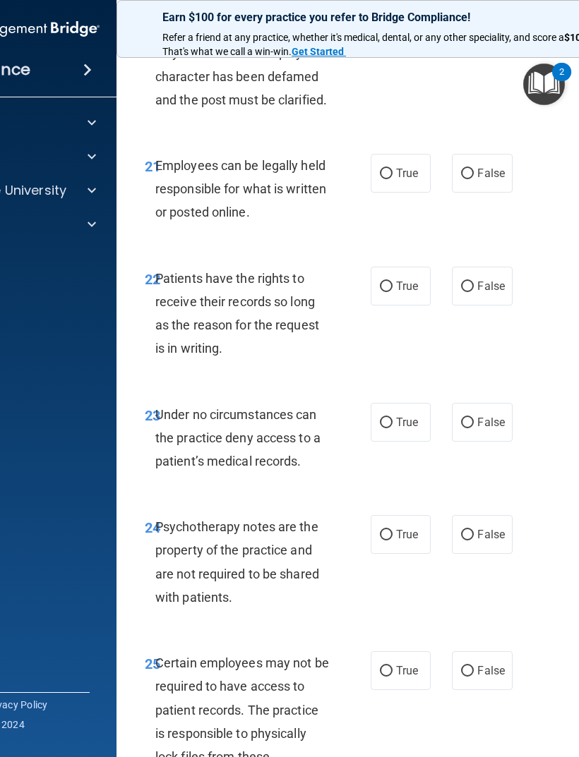
scroll to position [3878, 0]
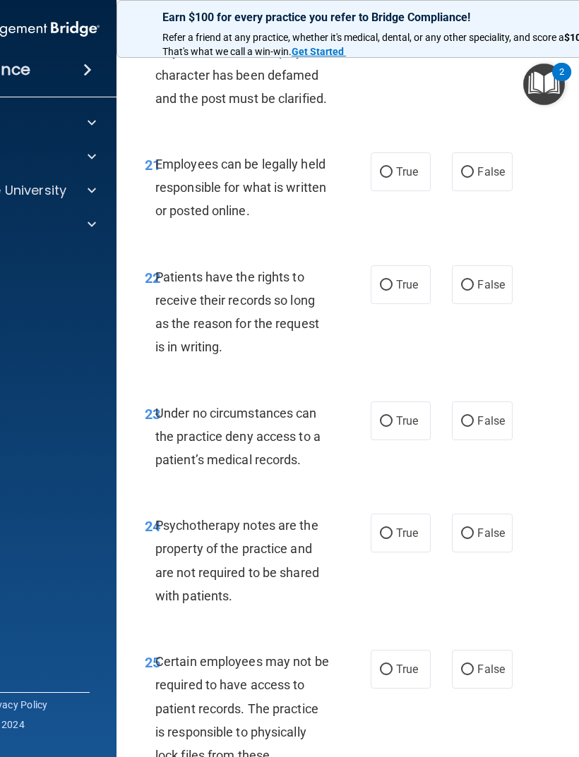
click at [482, 179] on span "False" at bounding box center [491, 171] width 28 height 13
click at [474, 178] on input "False" at bounding box center [467, 172] width 13 height 11
radio input "true"
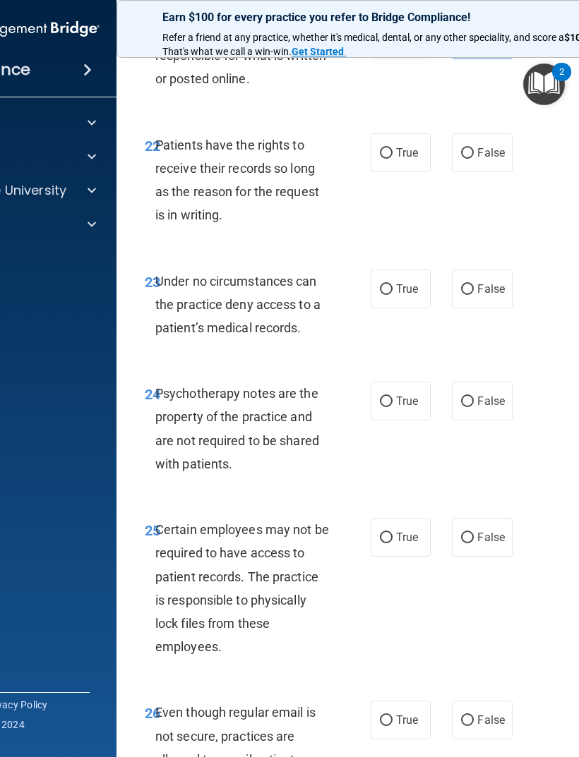
scroll to position [4011, 0]
click at [399, 159] on span "True" at bounding box center [407, 151] width 22 height 13
click at [392, 158] on input "True" at bounding box center [386, 153] width 13 height 11
radio input "true"
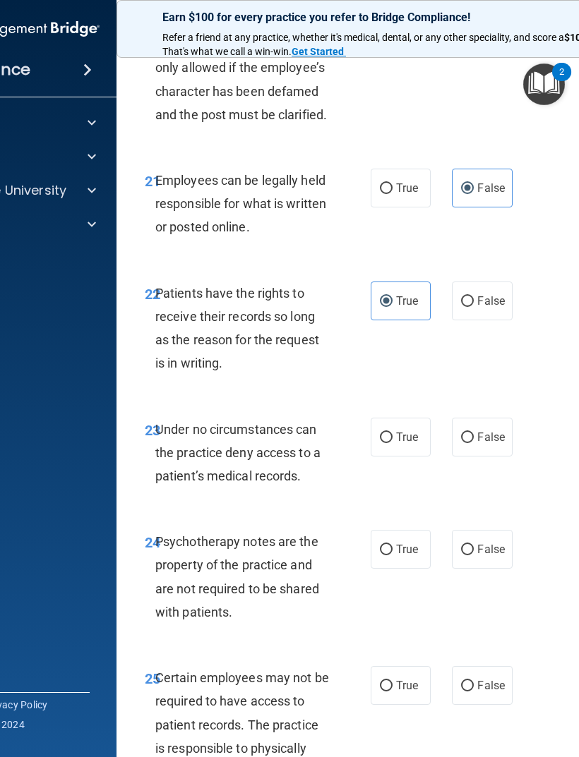
scroll to position [3859, 0]
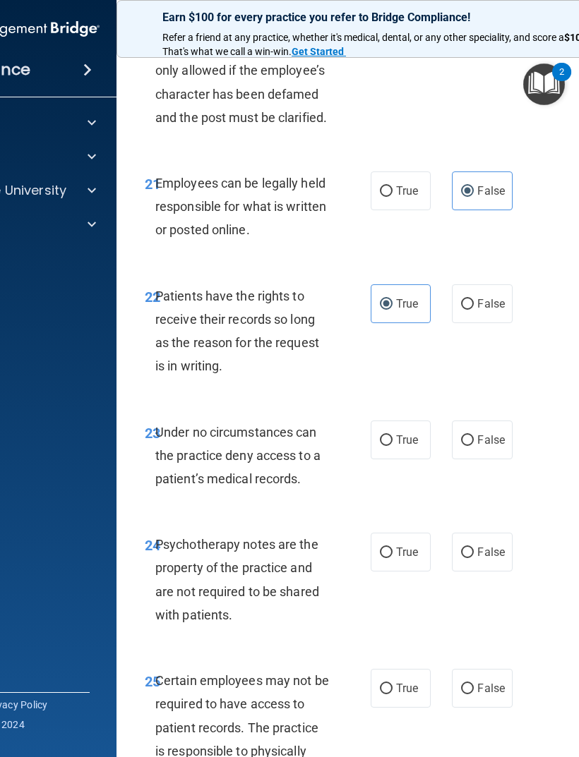
click at [409, 198] on span "True" at bounding box center [407, 190] width 22 height 13
click at [392, 197] on input "True" at bounding box center [386, 191] width 13 height 11
radio input "true"
radio input "false"
click at [472, 310] on input "False" at bounding box center [467, 304] width 13 height 11
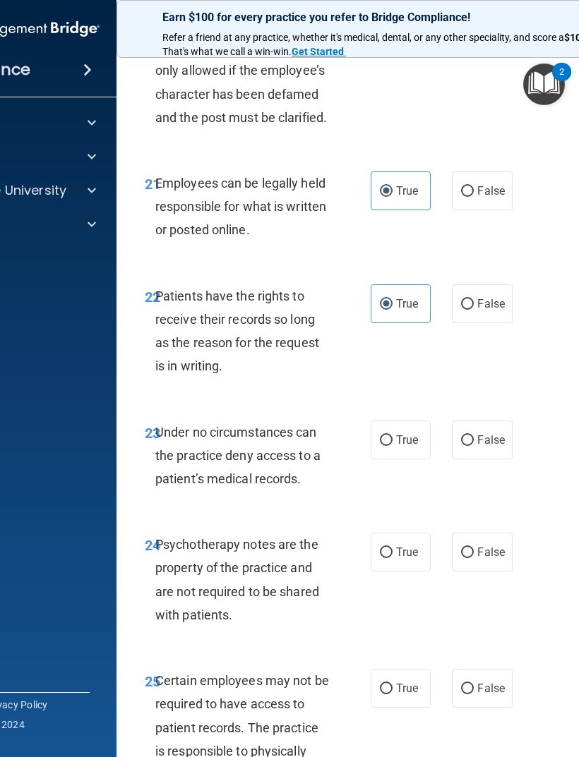
radio input "true"
radio input "false"
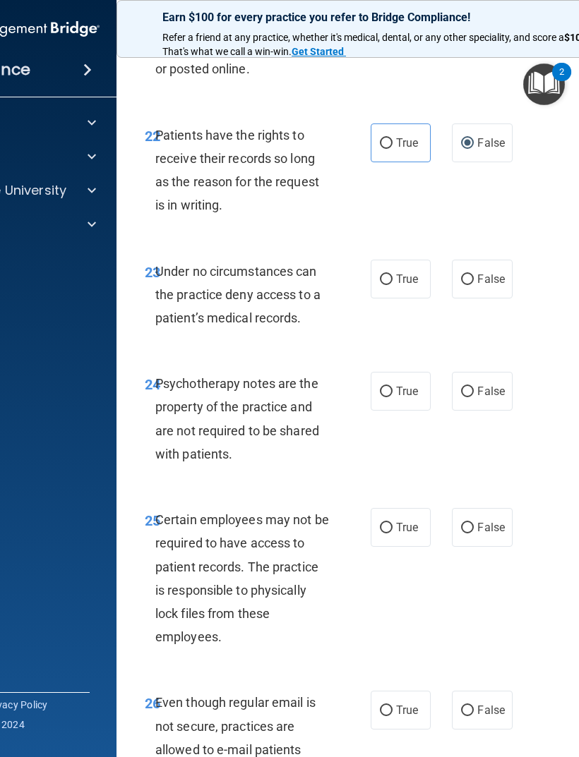
scroll to position [4035, 0]
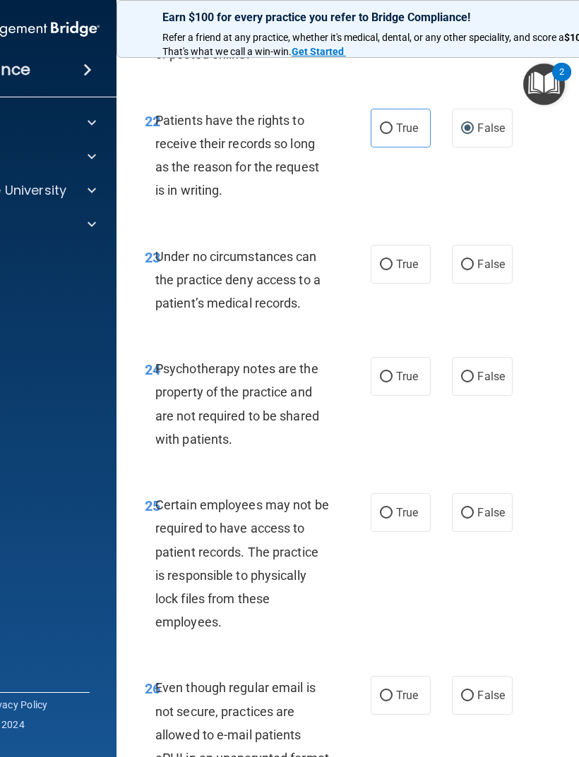
click at [472, 270] on input "False" at bounding box center [467, 265] width 13 height 11
radio input "true"
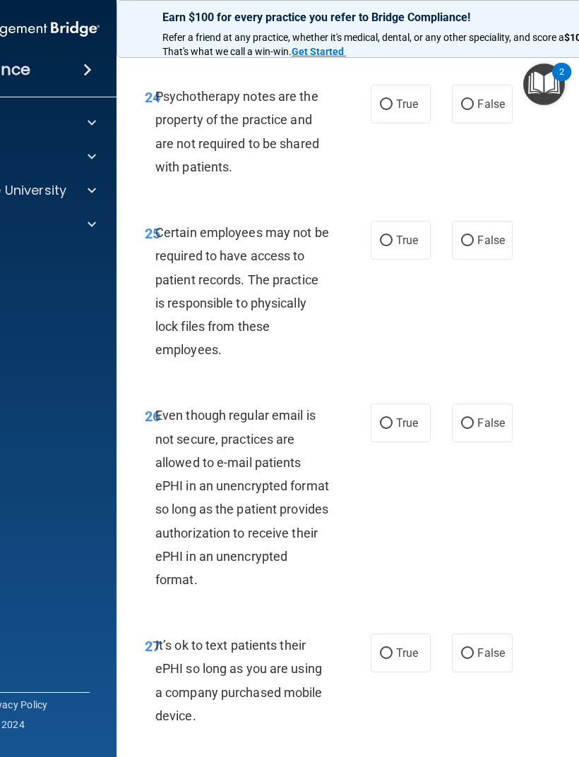
scroll to position [4308, 0]
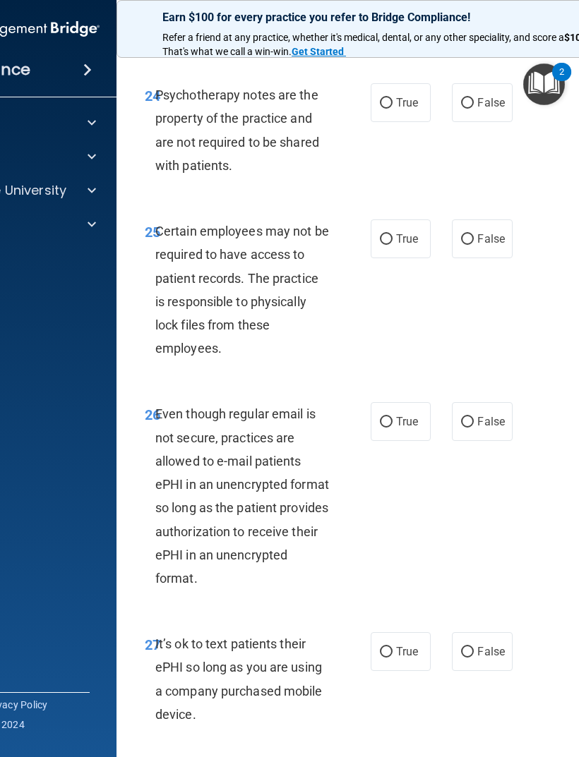
click at [404, 258] on label "True" at bounding box center [401, 239] width 60 height 39
click at [392, 245] on input "True" at bounding box center [386, 239] width 13 height 11
radio input "true"
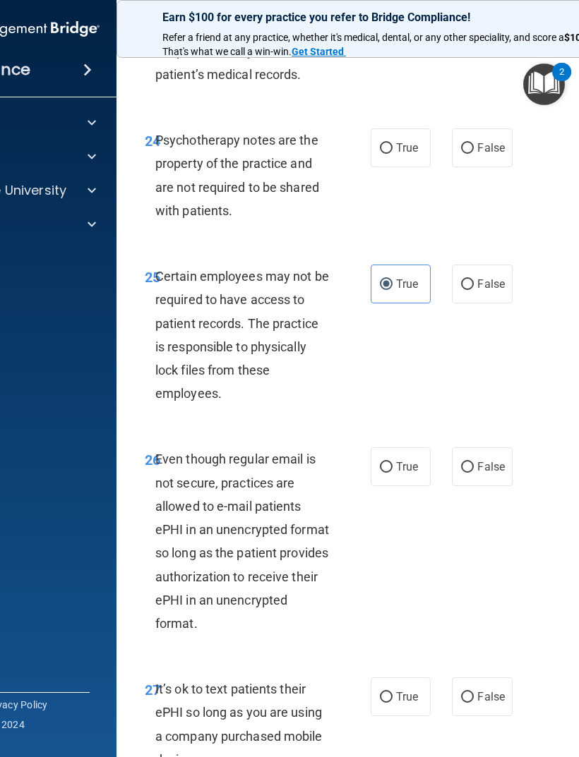
scroll to position [4264, 0]
click at [391, 153] on input "True" at bounding box center [386, 148] width 13 height 11
radio input "true"
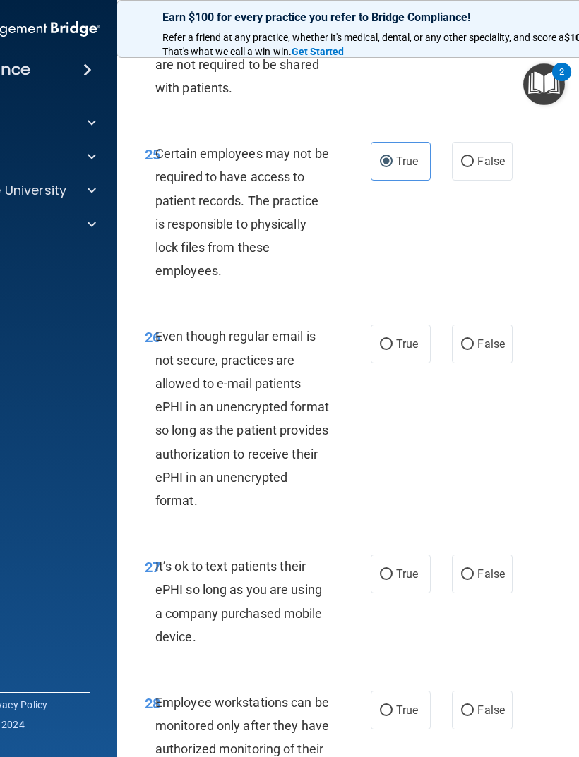
scroll to position [4393, 0]
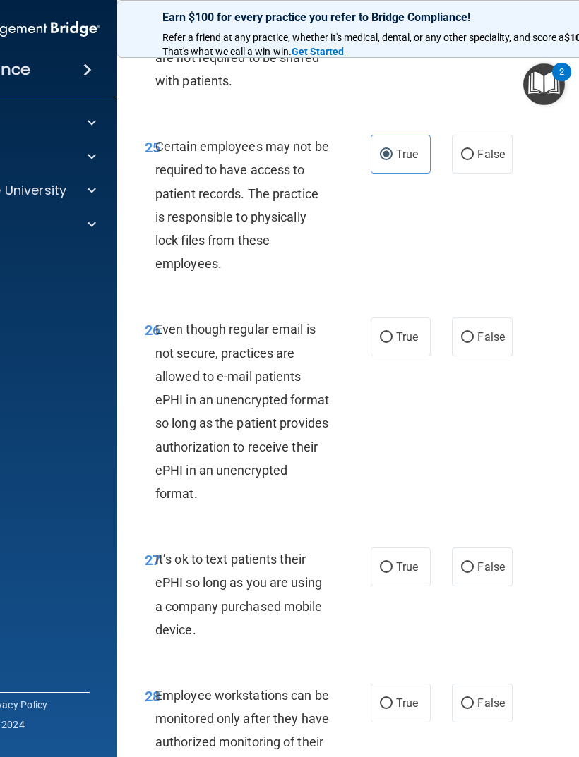
click at [395, 356] on label "True" at bounding box center [401, 337] width 60 height 39
click at [392, 343] on input "True" at bounding box center [386, 337] width 13 height 11
radio input "true"
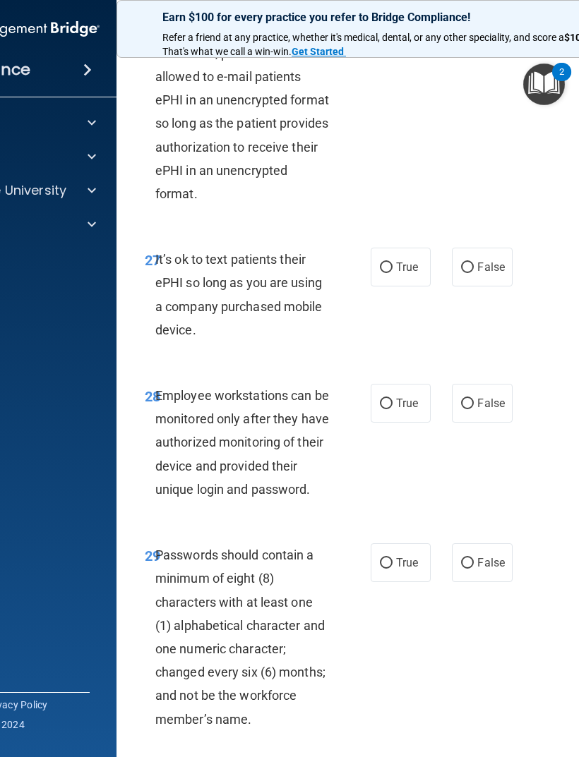
scroll to position [4694, 0]
click at [488, 273] on span "False" at bounding box center [491, 266] width 28 height 13
click at [474, 272] on input "False" at bounding box center [467, 267] width 13 height 11
radio input "true"
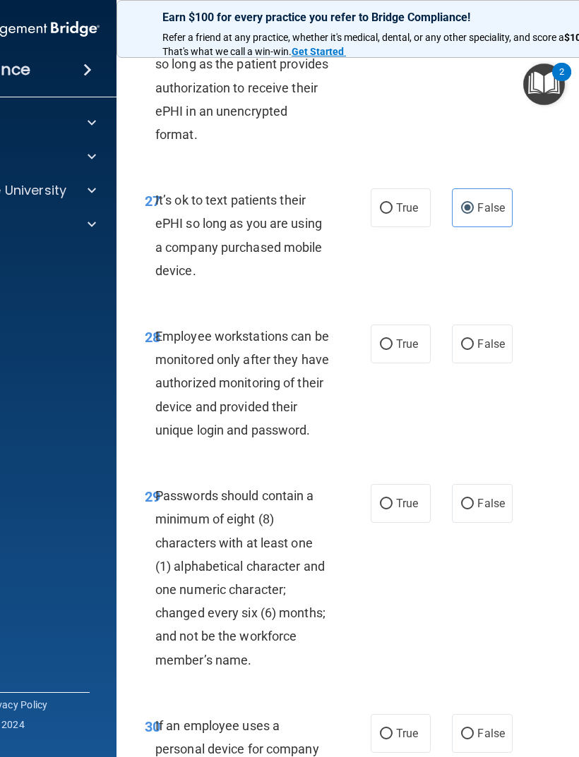
scroll to position [4757, 0]
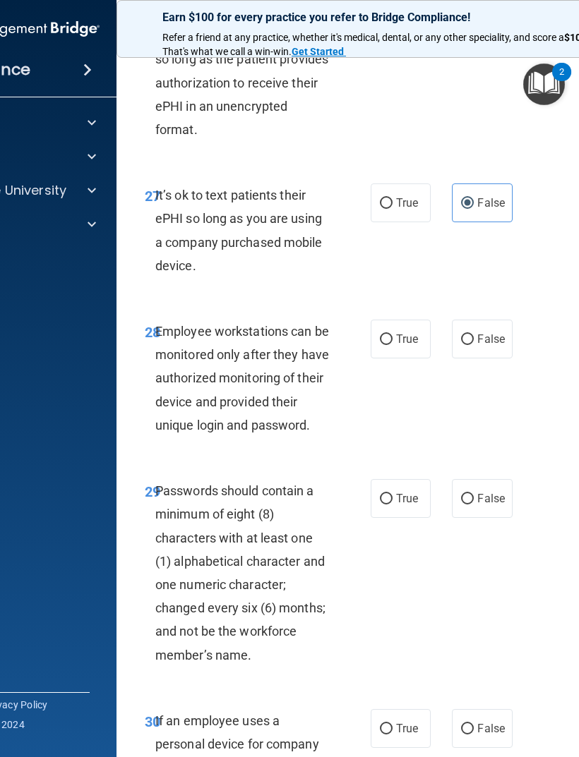
click at [484, 346] on span "False" at bounding box center [491, 338] width 28 height 13
click at [474, 345] on input "False" at bounding box center [467, 340] width 13 height 11
radio input "true"
click at [400, 503] on span "True" at bounding box center [407, 498] width 22 height 13
click at [392, 503] on input "True" at bounding box center [386, 499] width 13 height 11
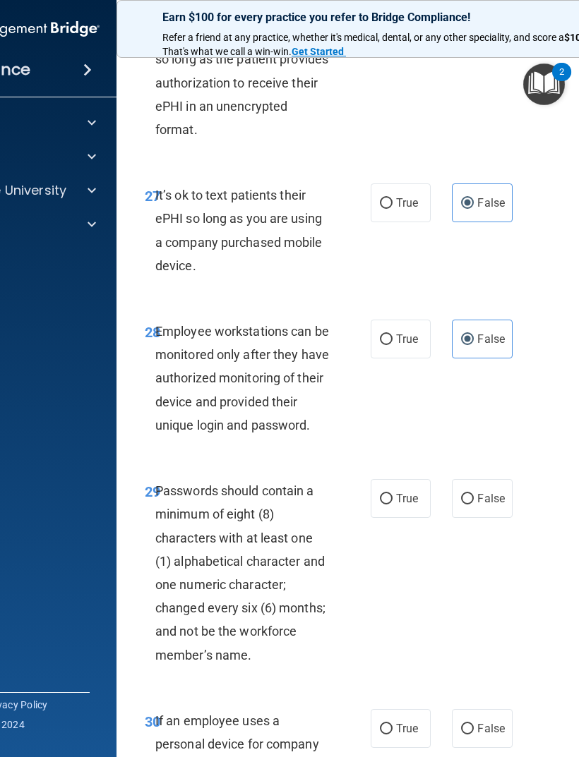
radio input "true"
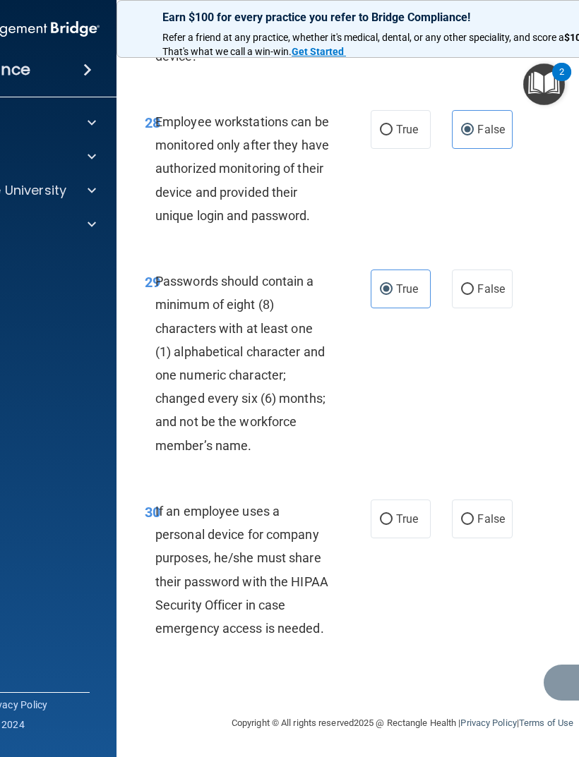
scroll to position [4985, 0]
click at [490, 503] on label "False" at bounding box center [482, 519] width 60 height 39
click at [474, 503] on input "False" at bounding box center [467, 520] width 13 height 11
radio input "true"
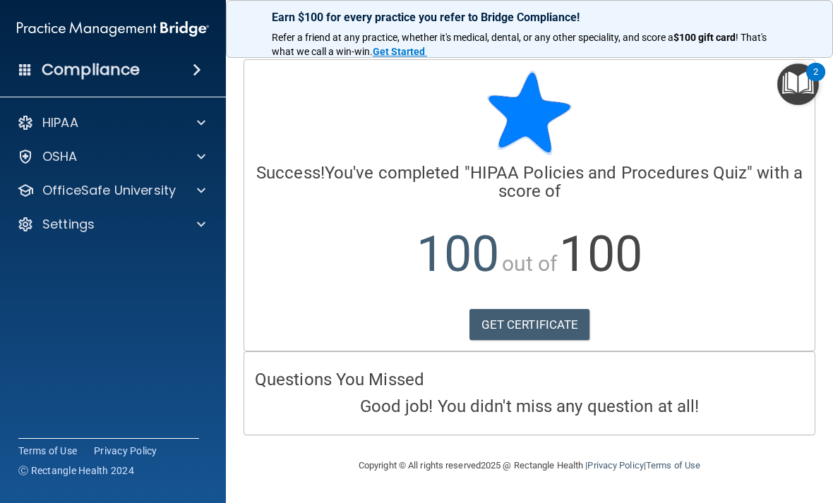
click at [561, 325] on link "GET CERTIFICATE" at bounding box center [529, 324] width 121 height 31
click at [195, 198] on div at bounding box center [198, 190] width 35 height 17
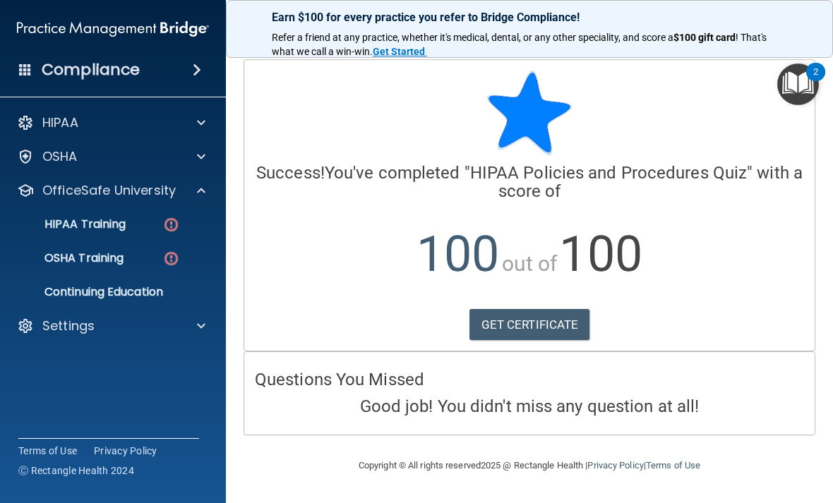
click at [119, 228] on p "HIPAA Training" at bounding box center [67, 224] width 116 height 14
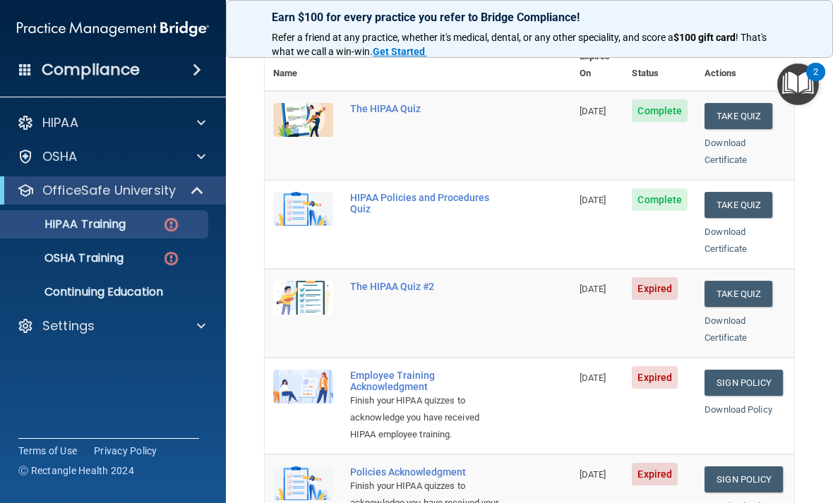
scroll to position [176, 0]
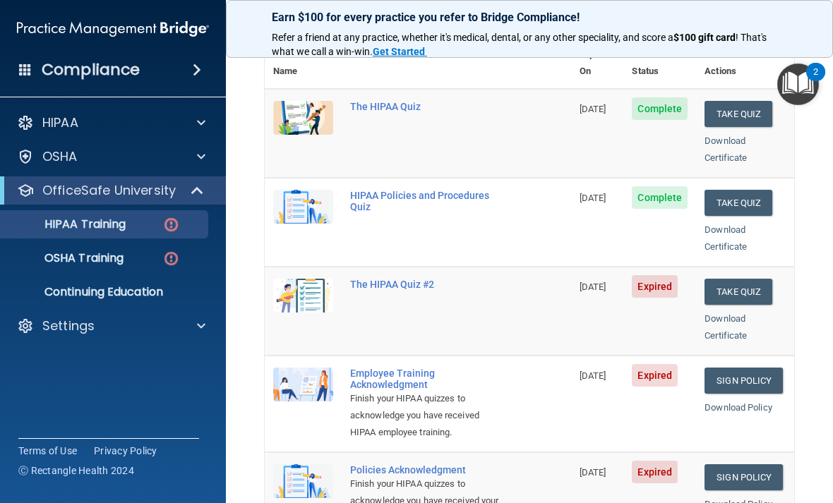
click at [756, 279] on button "Take Quiz" at bounding box center [738, 292] width 68 height 26
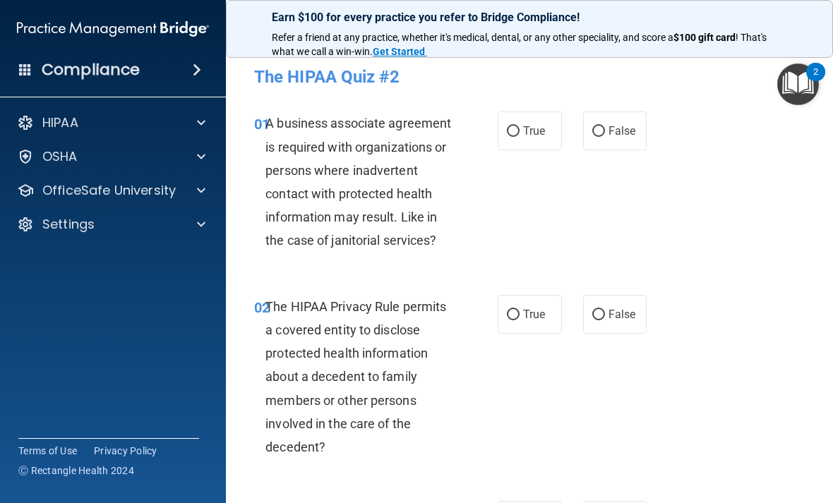
click at [517, 121] on label "True" at bounding box center [530, 131] width 64 height 39
click at [517, 126] on input "True" at bounding box center [513, 131] width 13 height 11
radio input "true"
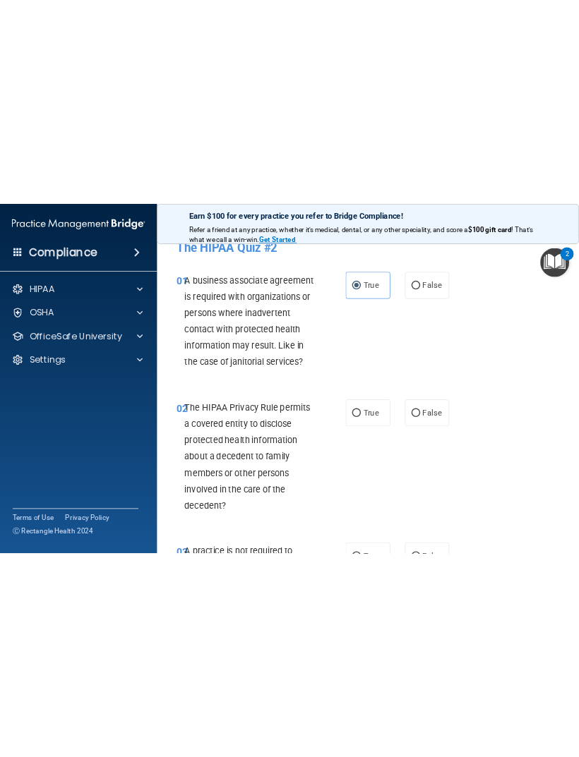
scroll to position [15, 0]
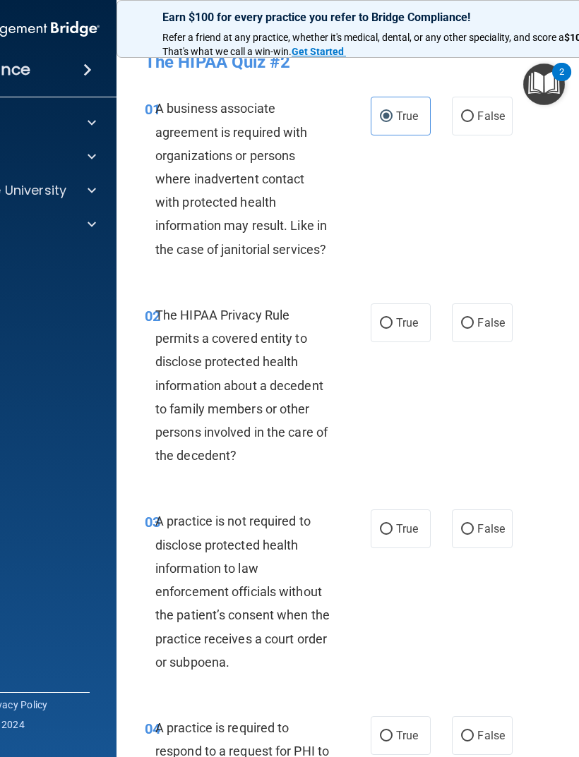
click at [404, 320] on span "True" at bounding box center [407, 322] width 22 height 13
click at [392, 320] on input "True" at bounding box center [386, 323] width 13 height 11
radio input "true"
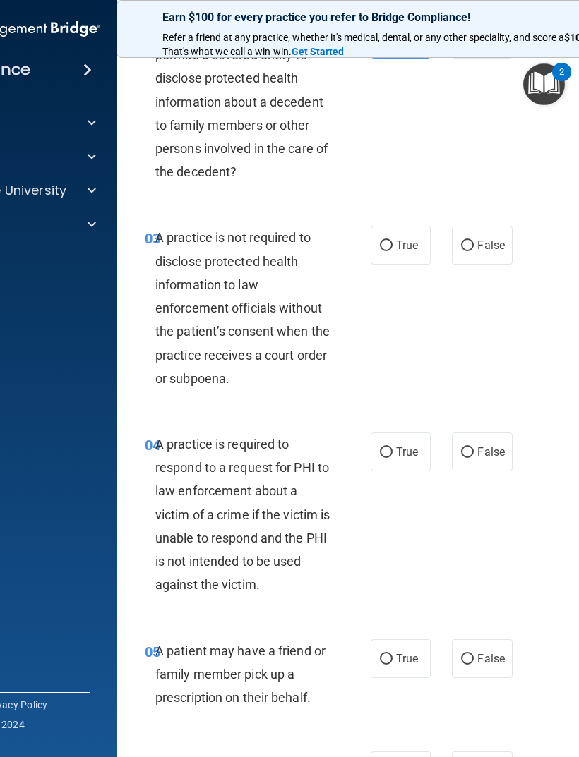
scroll to position [304, 0]
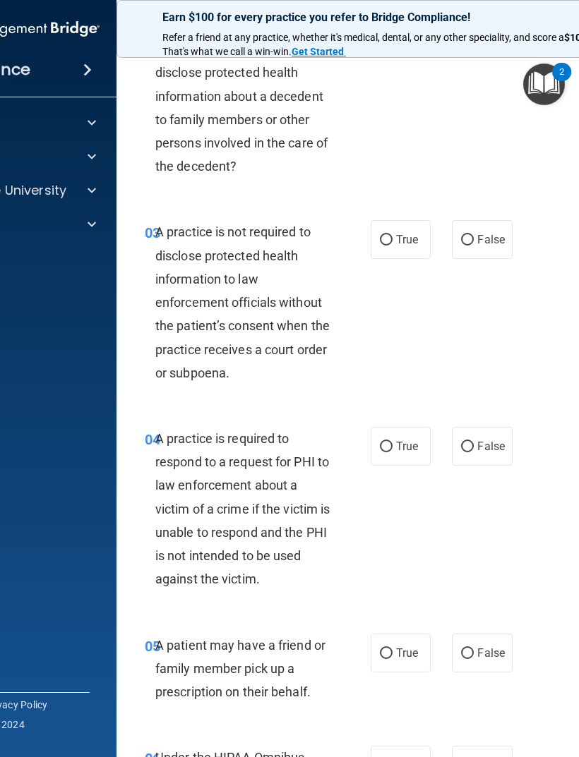
click at [496, 239] on span "False" at bounding box center [491, 239] width 28 height 13
click at [474, 239] on input "False" at bounding box center [467, 240] width 13 height 11
radio input "true"
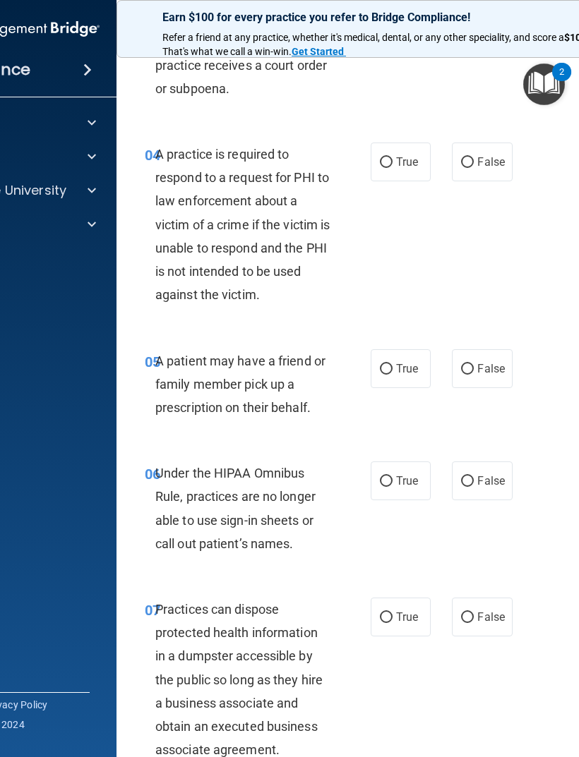
scroll to position [598, 0]
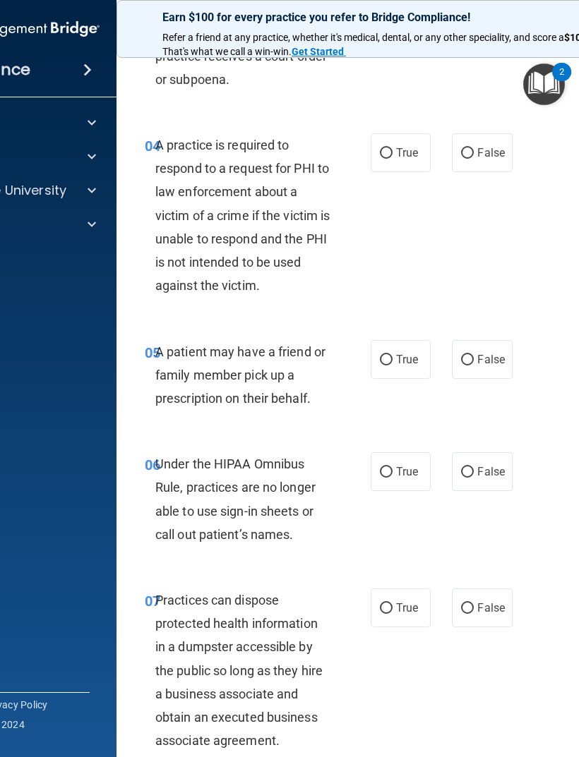
click at [405, 164] on label "True" at bounding box center [401, 152] width 60 height 39
click at [392, 159] on input "True" at bounding box center [386, 153] width 13 height 11
radio input "true"
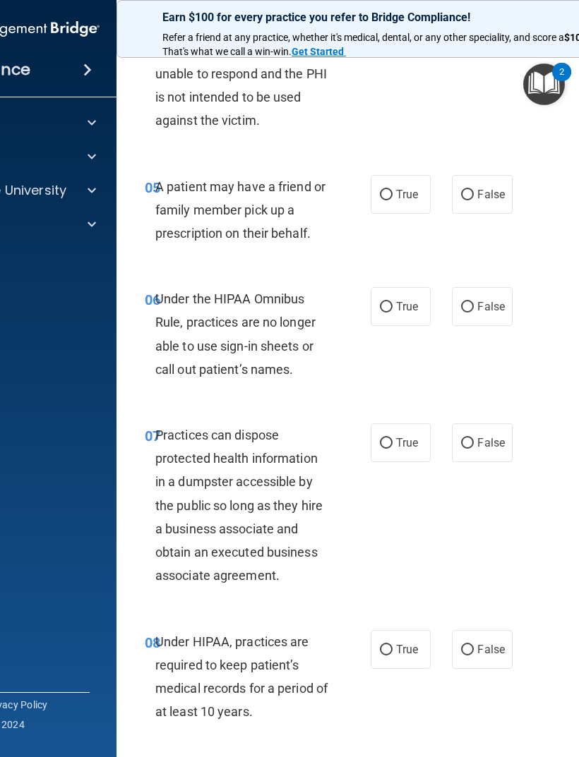
scroll to position [786, 0]
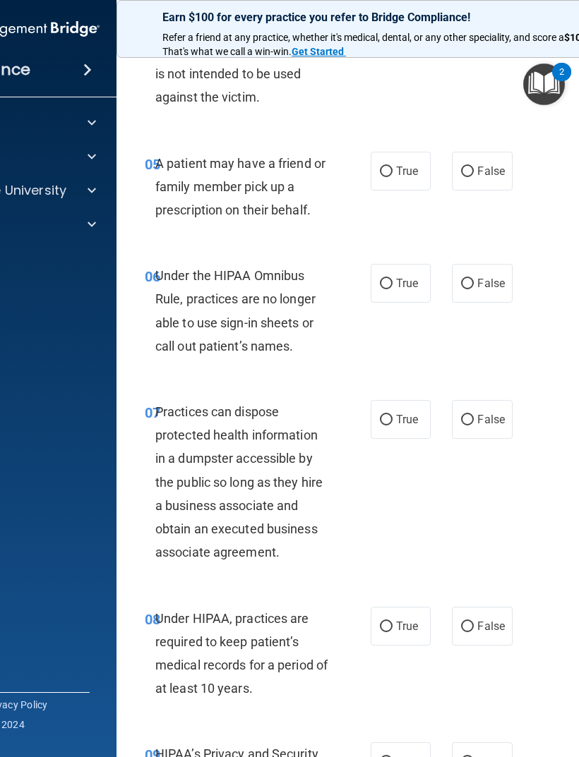
click at [407, 178] on label "True" at bounding box center [401, 171] width 60 height 39
click at [392, 177] on input "True" at bounding box center [386, 172] width 13 height 11
radio input "true"
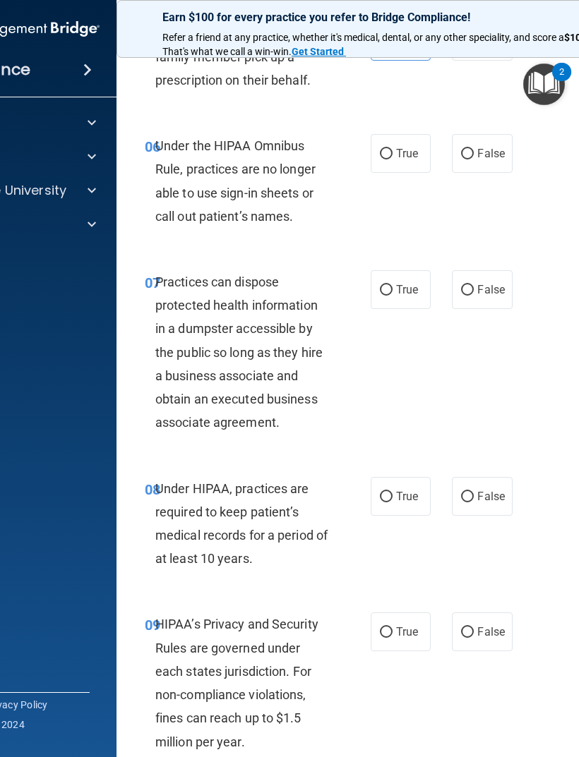
scroll to position [917, 0]
click at [406, 148] on span "True" at bounding box center [407, 152] width 22 height 13
click at [392, 148] on input "True" at bounding box center [386, 153] width 13 height 11
radio input "true"
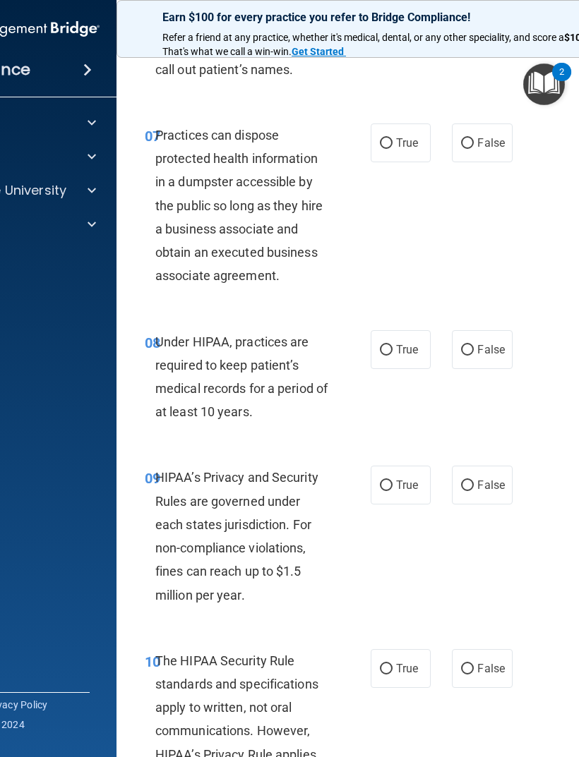
scroll to position [1066, 0]
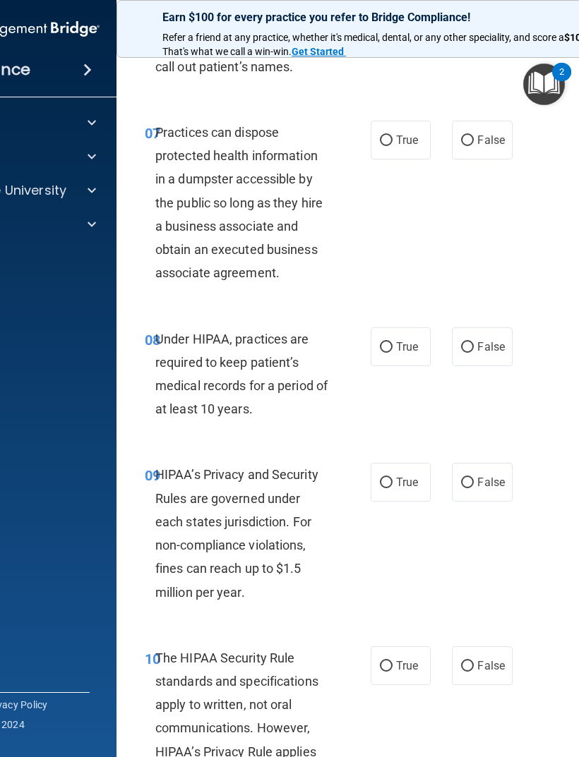
click at [555, 330] on div "08 Under HIPAA, practices are required to keep patient’s medical records for a …" at bounding box center [402, 378] width 536 height 136
click at [464, 139] on input "False" at bounding box center [467, 141] width 13 height 11
radio input "true"
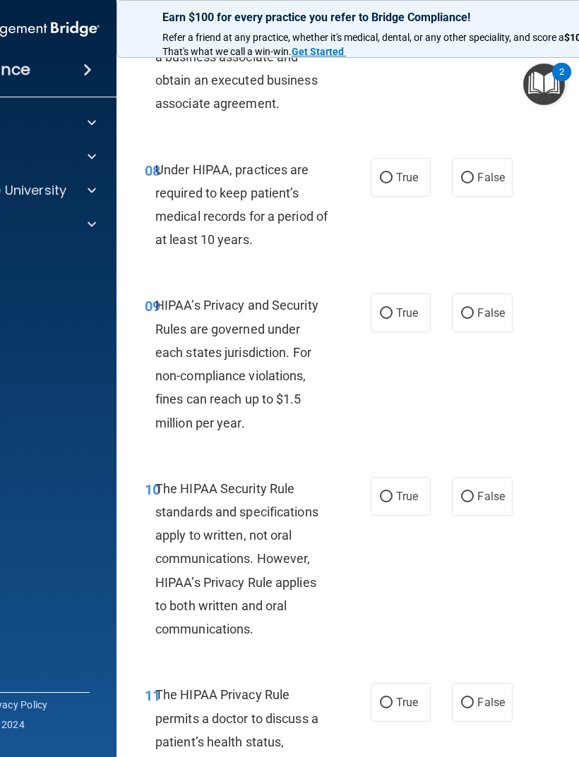
scroll to position [1237, 0]
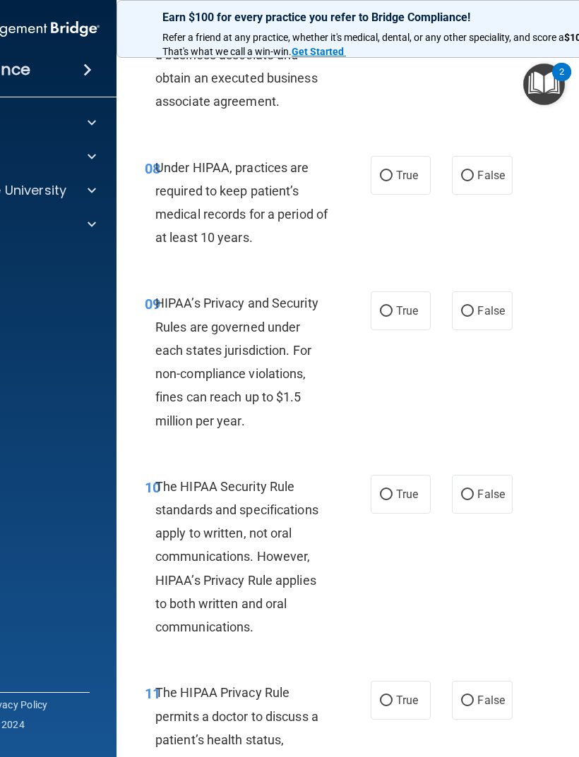
click at [404, 179] on label "True" at bounding box center [401, 175] width 60 height 39
click at [392, 179] on input "True" at bounding box center [386, 176] width 13 height 11
radio input "true"
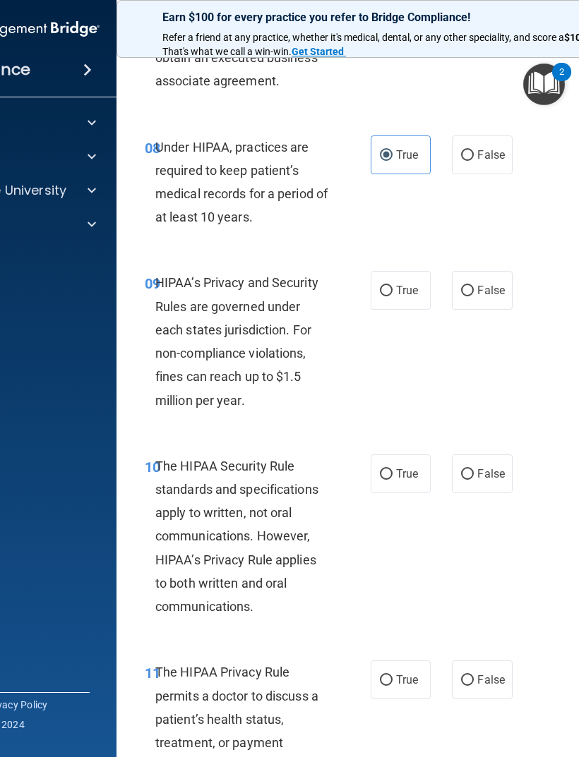
scroll to position [1259, 0]
click at [474, 166] on label "False" at bounding box center [482, 154] width 60 height 39
click at [474, 160] on input "False" at bounding box center [467, 155] width 13 height 11
radio input "true"
radio input "false"
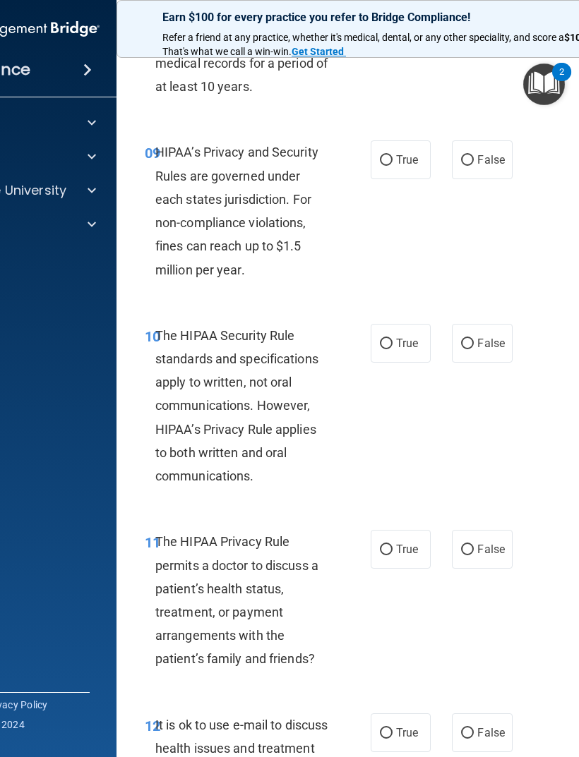
scroll to position [1391, 0]
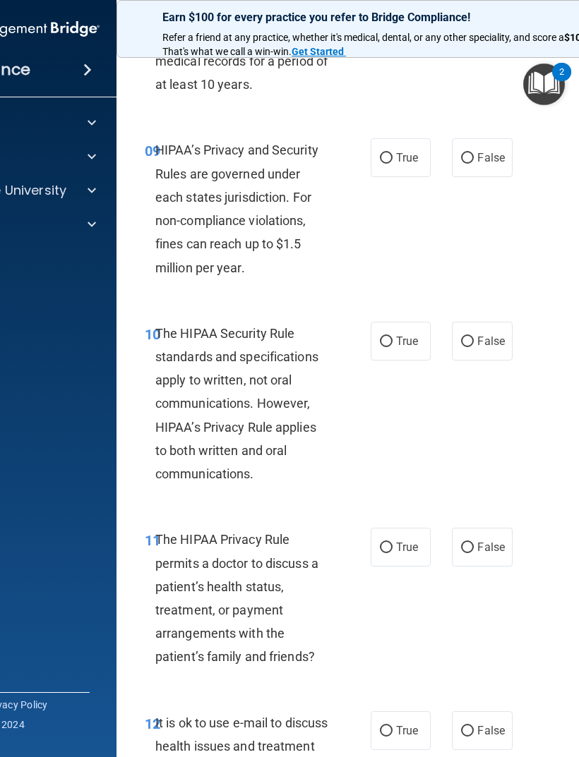
click at [402, 138] on label "True" at bounding box center [401, 157] width 60 height 39
click at [392, 153] on input "True" at bounding box center [386, 158] width 13 height 11
radio input "true"
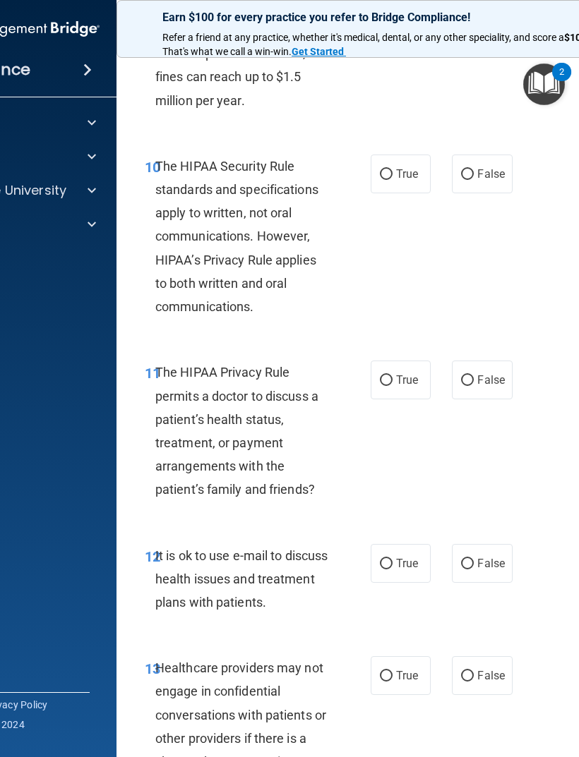
scroll to position [1573, 0]
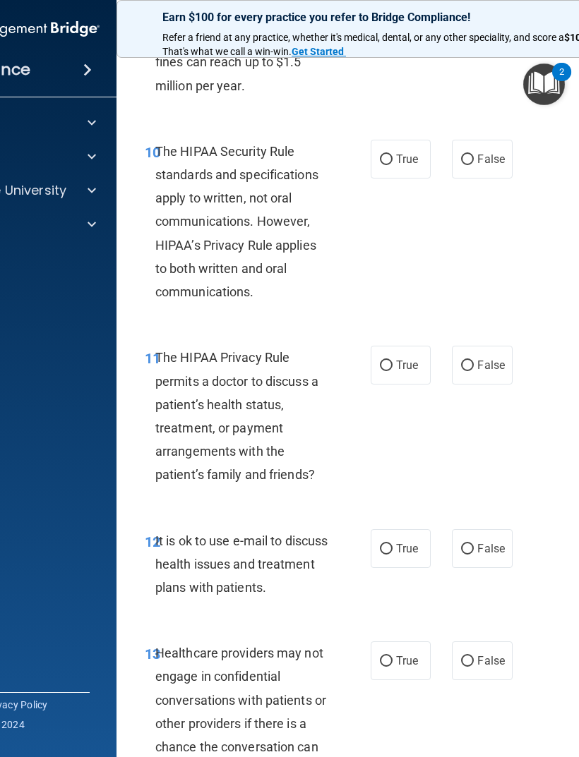
click at [409, 152] on span "True" at bounding box center [407, 158] width 22 height 13
click at [392, 155] on input "True" at bounding box center [386, 160] width 13 height 11
radio input "true"
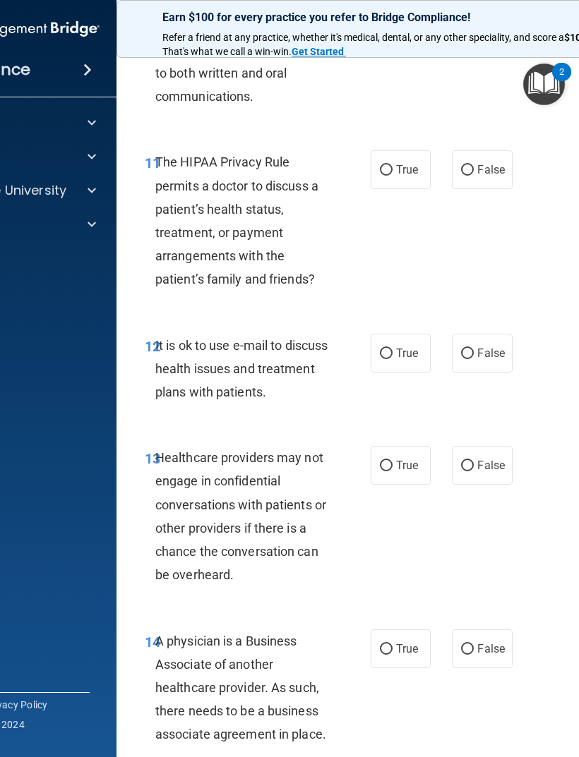
scroll to position [1774, 0]
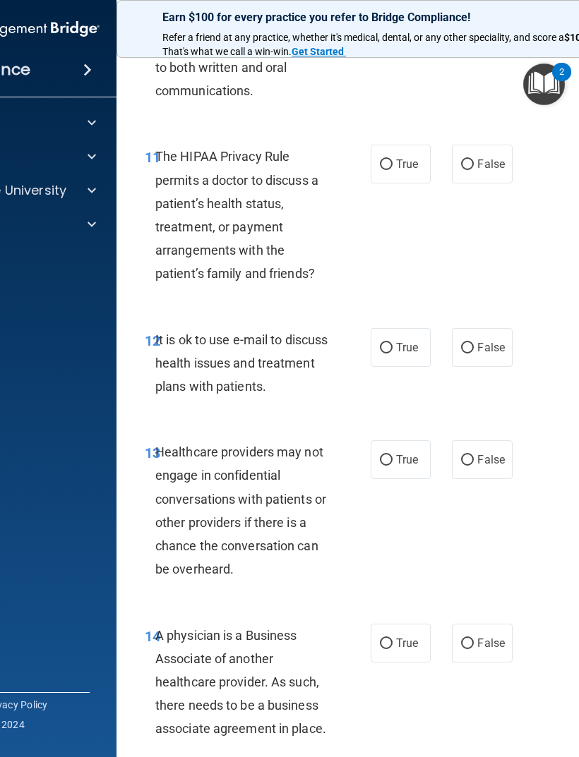
click at [385, 167] on label "True" at bounding box center [401, 164] width 60 height 39
click at [385, 167] on input "True" at bounding box center [386, 165] width 13 height 11
radio input "true"
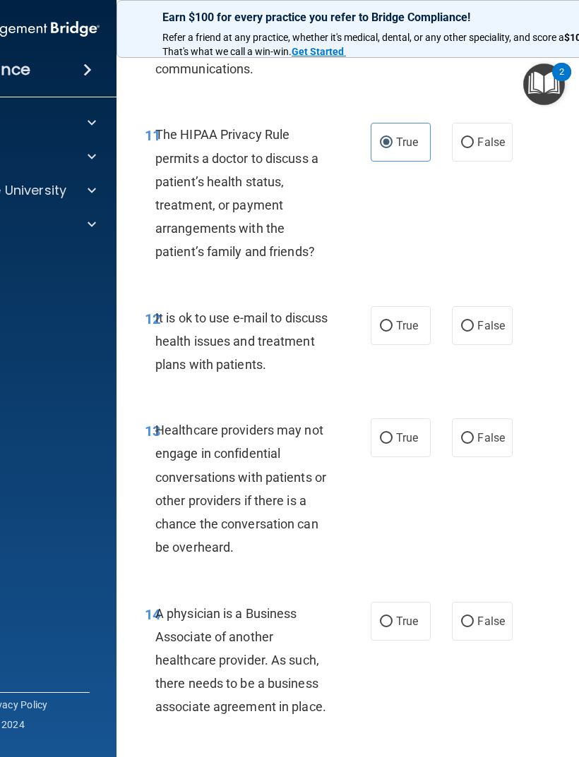
scroll to position [1794, 0]
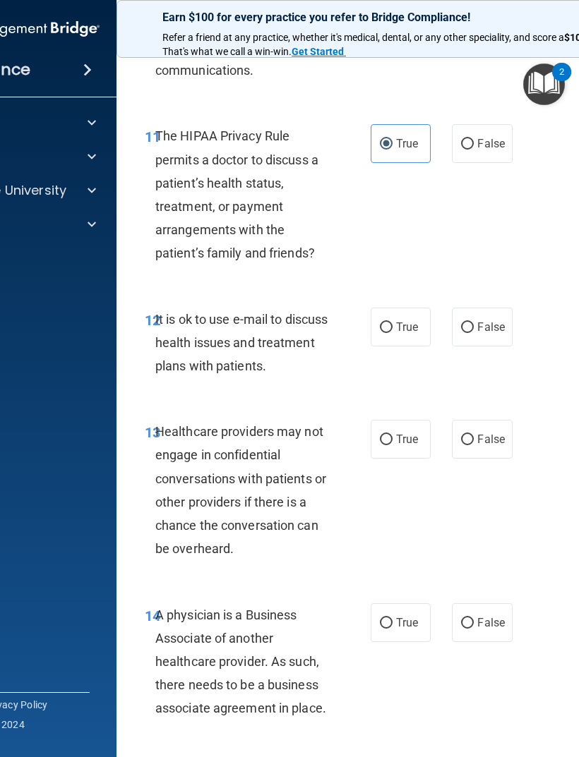
click at [487, 137] on span "False" at bounding box center [491, 143] width 28 height 13
click at [474, 139] on input "False" at bounding box center [467, 144] width 13 height 11
radio input "true"
radio input "false"
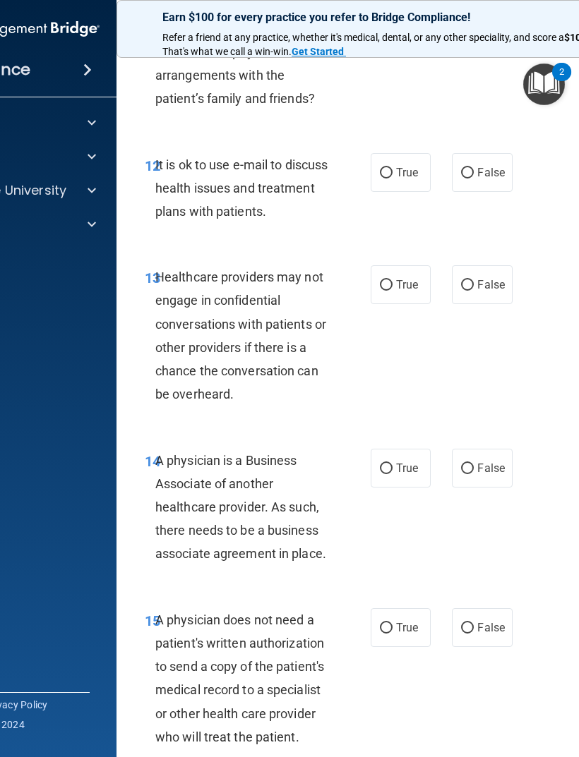
scroll to position [1959, 0]
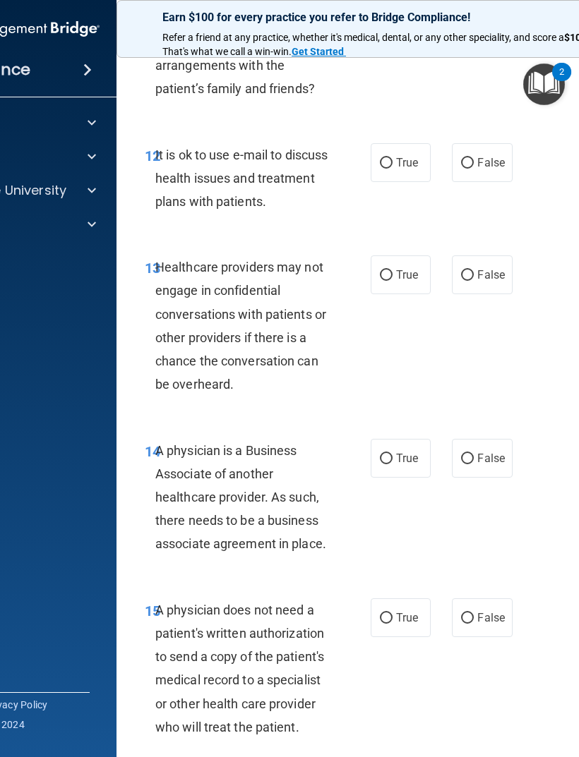
click at [383, 158] on input "True" at bounding box center [386, 163] width 13 height 11
radio input "true"
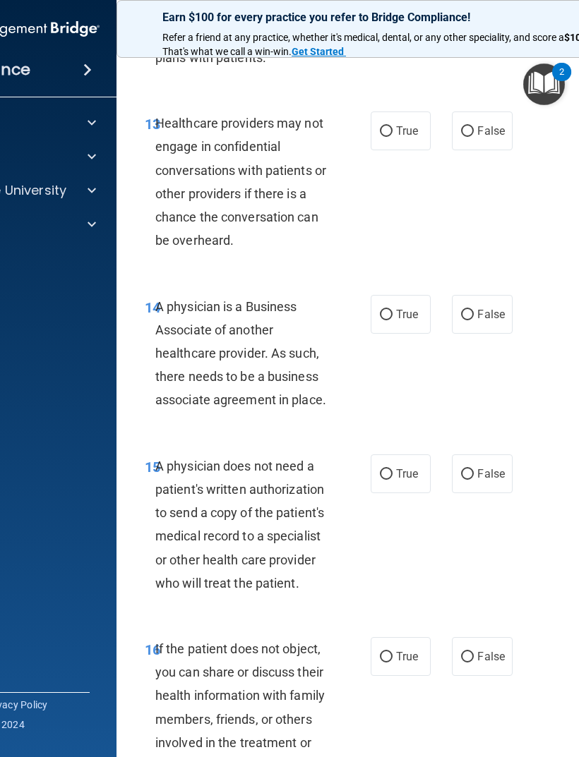
scroll to position [2110, 0]
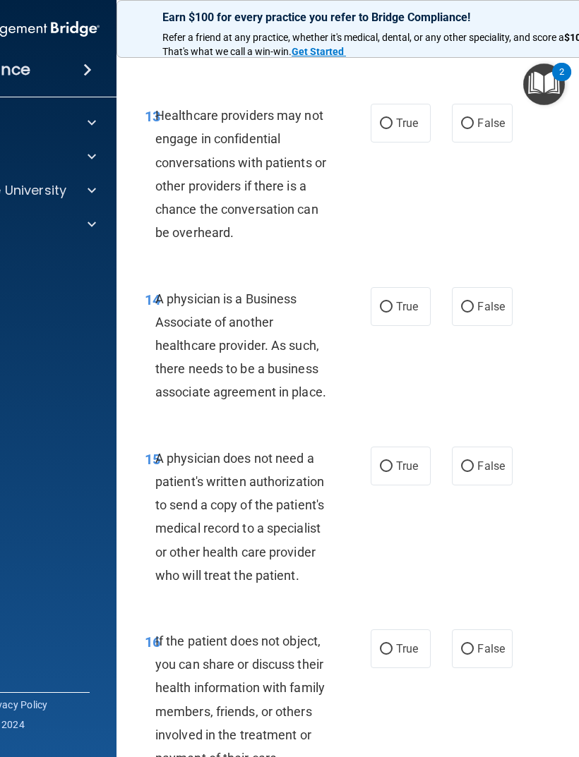
click at [385, 131] on label "True" at bounding box center [401, 123] width 60 height 39
click at [385, 129] on input "True" at bounding box center [386, 124] width 13 height 11
radio input "true"
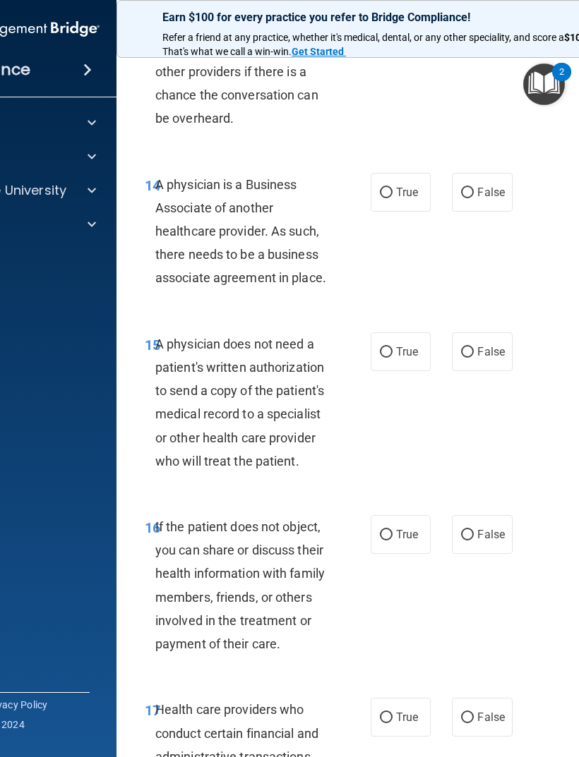
scroll to position [2227, 0]
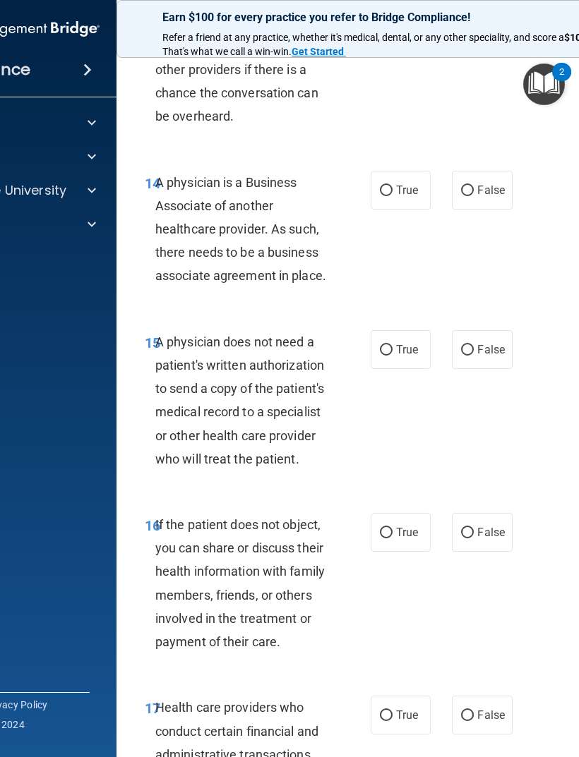
click at [482, 184] on span "False" at bounding box center [491, 190] width 28 height 13
click at [474, 186] on input "False" at bounding box center [467, 191] width 13 height 11
radio input "true"
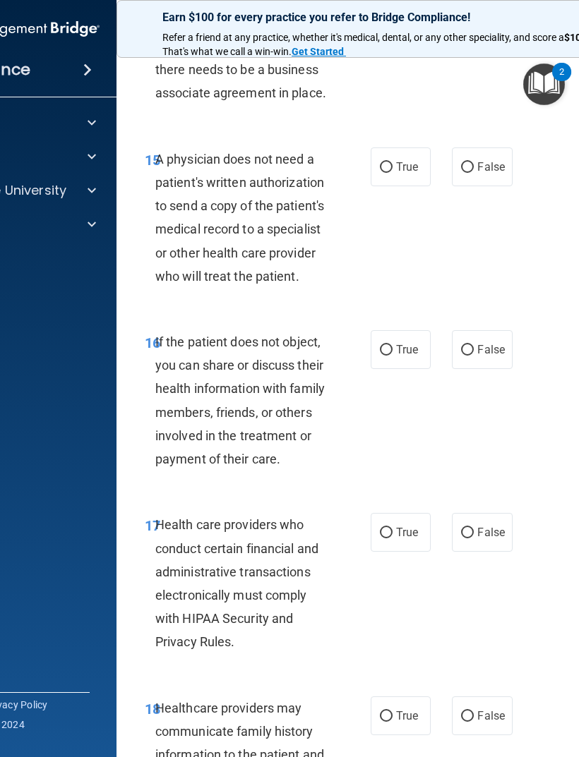
scroll to position [2415, 0]
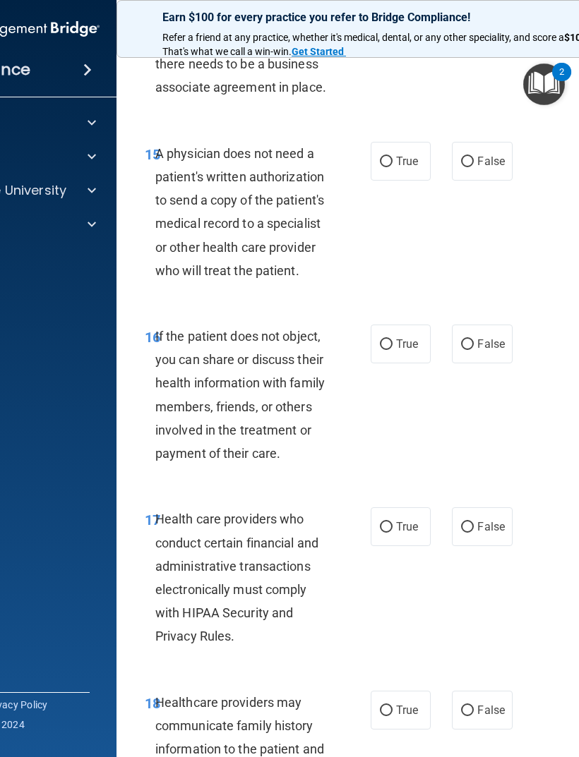
click at [402, 142] on label "True" at bounding box center [401, 161] width 60 height 39
click at [392, 157] on input "True" at bounding box center [386, 162] width 13 height 11
radio input "true"
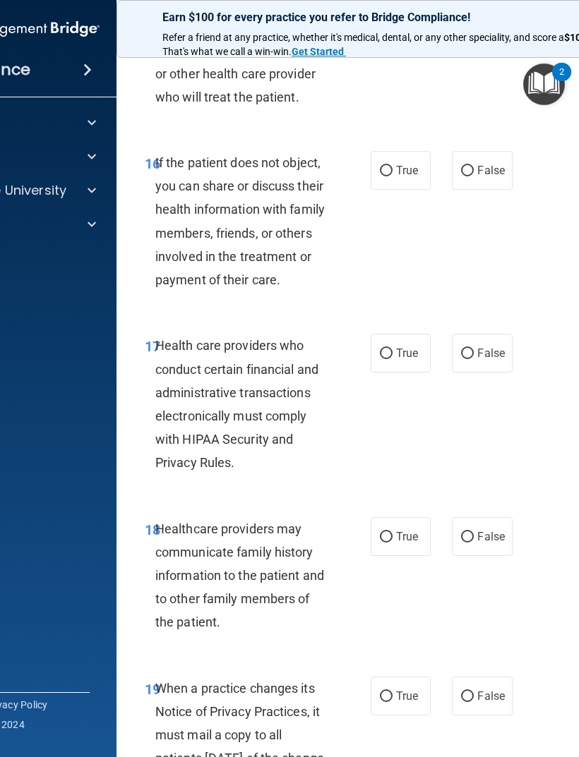
scroll to position [2588, 0]
click at [414, 167] on label "True" at bounding box center [401, 171] width 60 height 39
click at [392, 167] on input "True" at bounding box center [386, 172] width 13 height 11
radio input "true"
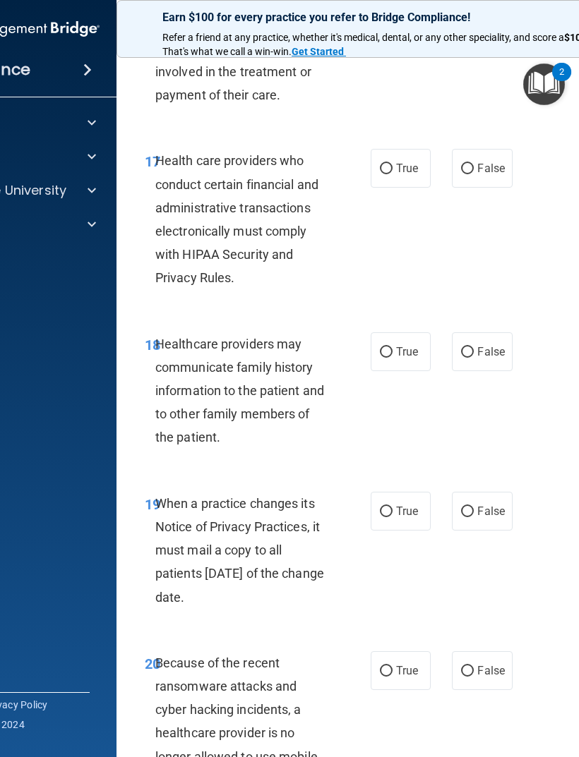
scroll to position [2787, 0]
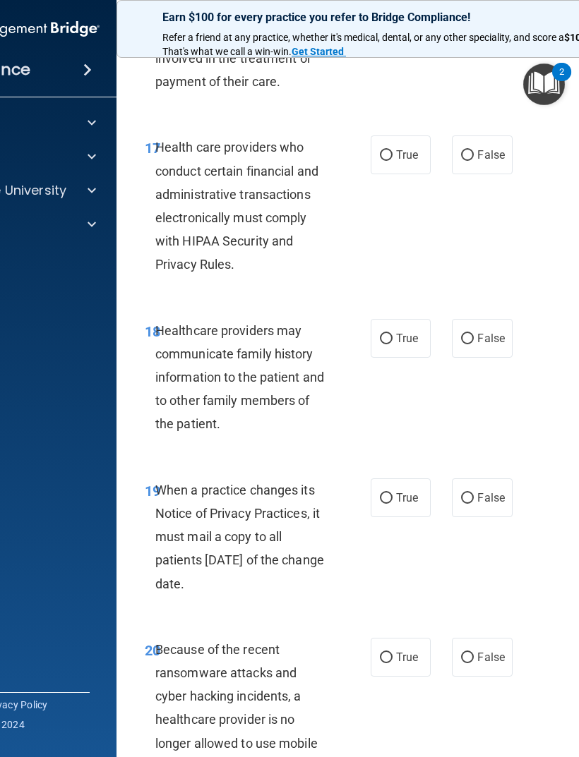
click at [424, 142] on label "True" at bounding box center [401, 155] width 60 height 39
click at [392, 150] on input "True" at bounding box center [386, 155] width 13 height 11
radio input "true"
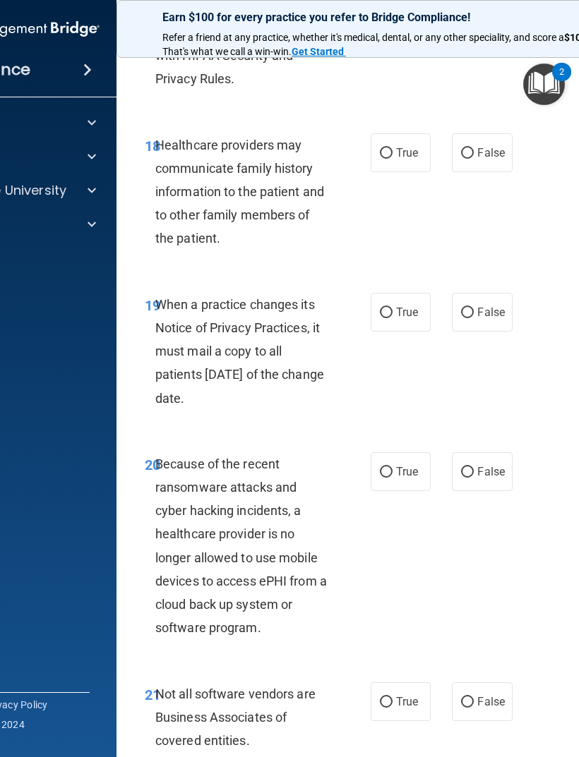
scroll to position [2974, 0]
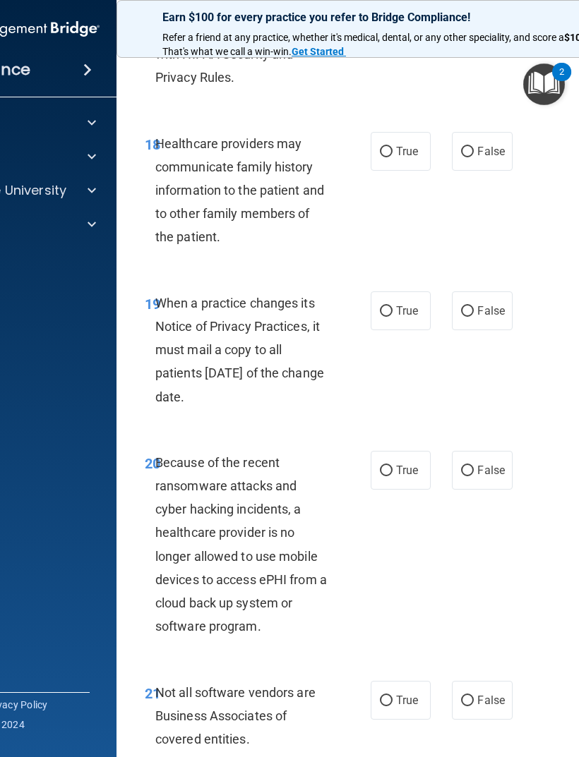
click at [386, 147] on input "True" at bounding box center [386, 152] width 13 height 11
radio input "true"
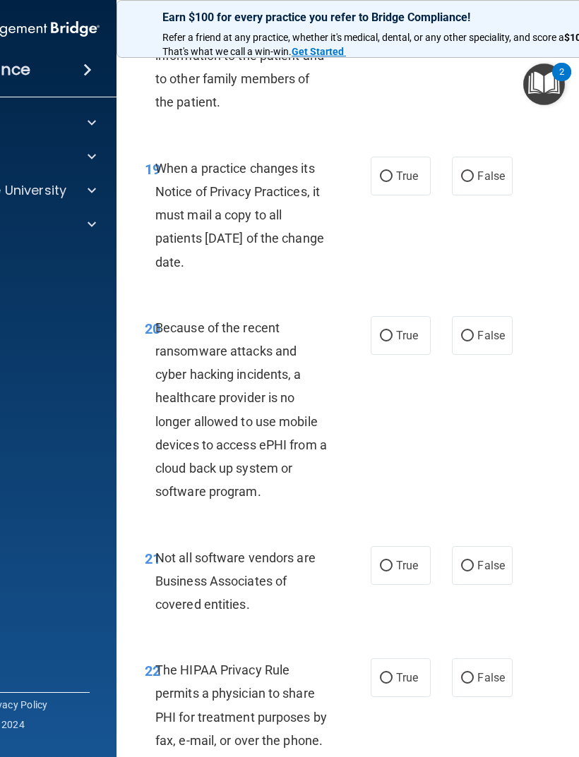
scroll to position [3114, 0]
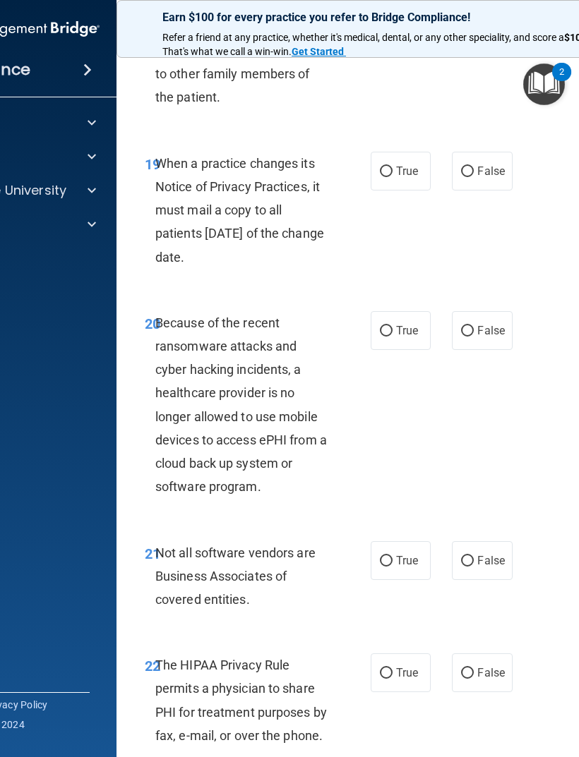
click at [376, 172] on label "True" at bounding box center [401, 171] width 60 height 39
click at [380, 172] on input "True" at bounding box center [386, 172] width 13 height 11
radio input "true"
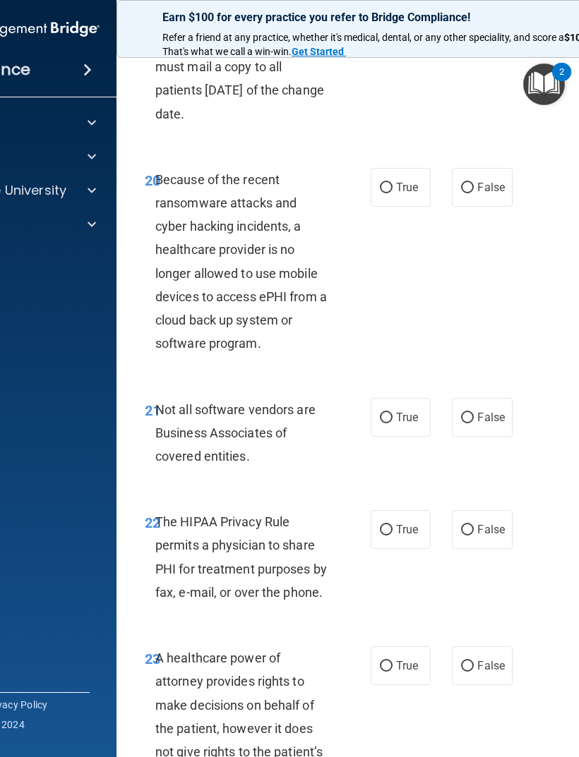
scroll to position [3257, 0]
click at [474, 184] on input "False" at bounding box center [467, 189] width 13 height 11
radio input "true"
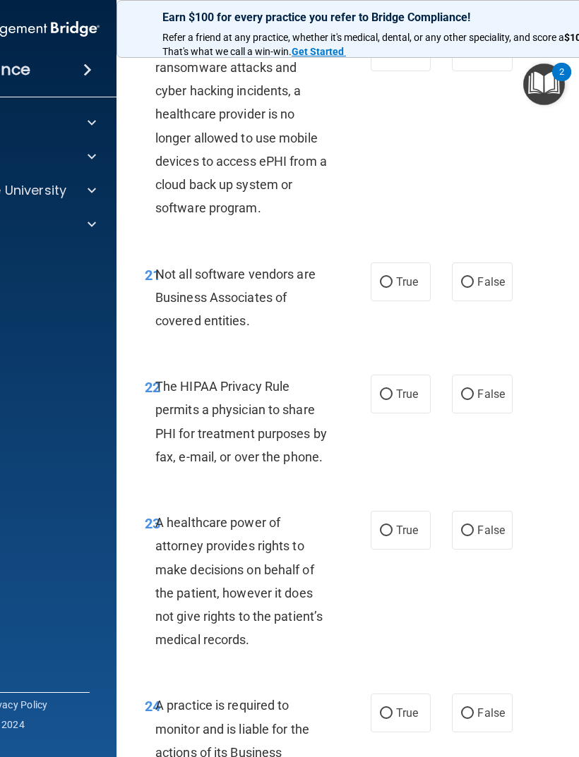
scroll to position [3394, 0]
click at [498, 275] on span "False" at bounding box center [491, 281] width 28 height 13
click at [474, 277] on input "False" at bounding box center [467, 282] width 13 height 11
radio input "true"
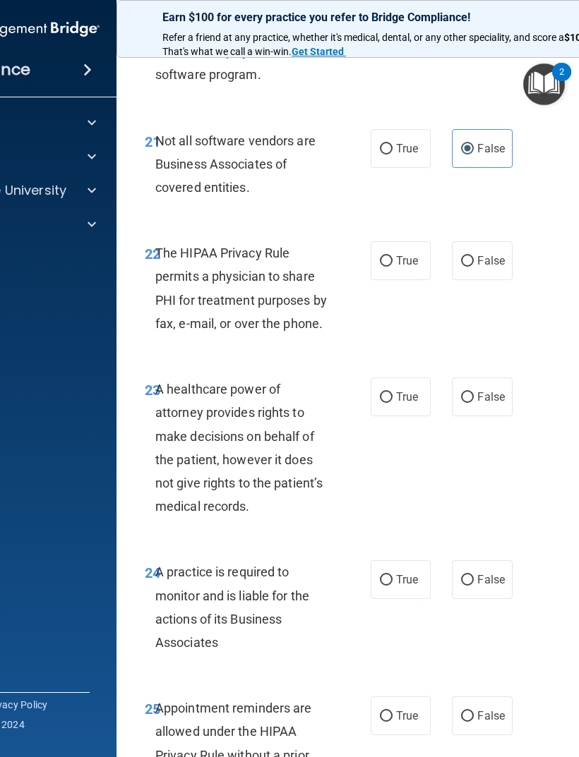
scroll to position [3529, 0]
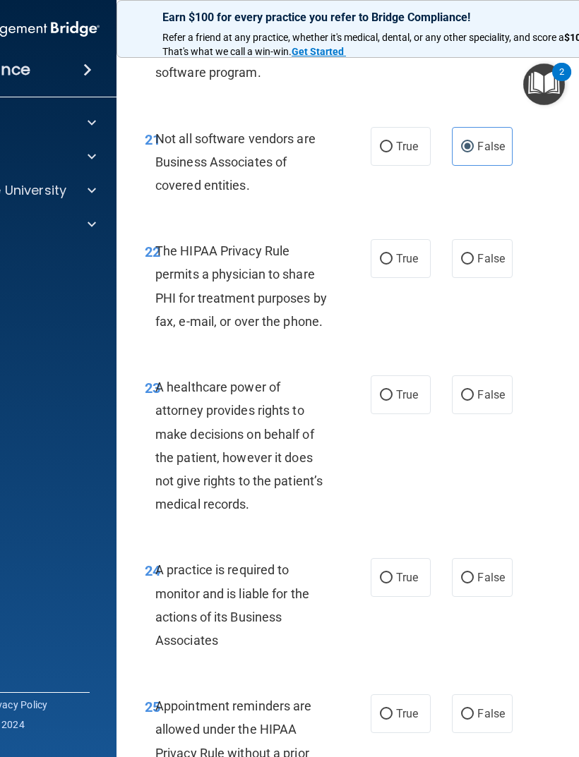
click at [400, 252] on span "True" at bounding box center [407, 258] width 22 height 13
click at [392, 254] on input "True" at bounding box center [386, 259] width 13 height 11
radio input "true"
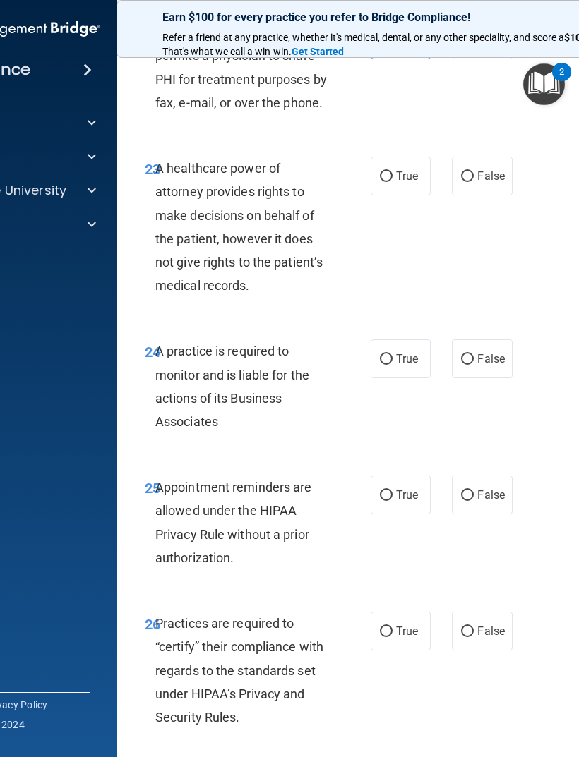
scroll to position [3748, 0]
click at [486, 169] on span "False" at bounding box center [491, 175] width 28 height 13
click at [474, 171] on input "False" at bounding box center [467, 176] width 13 height 11
radio input "true"
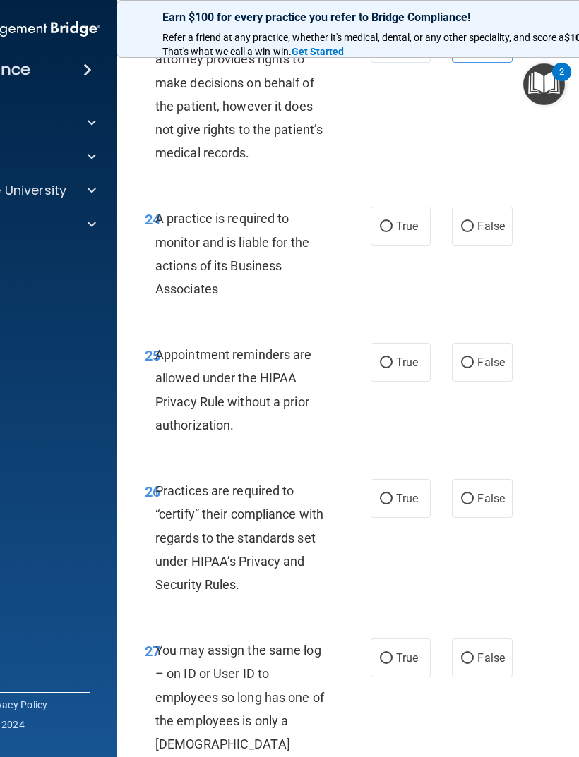
scroll to position [3920, 0]
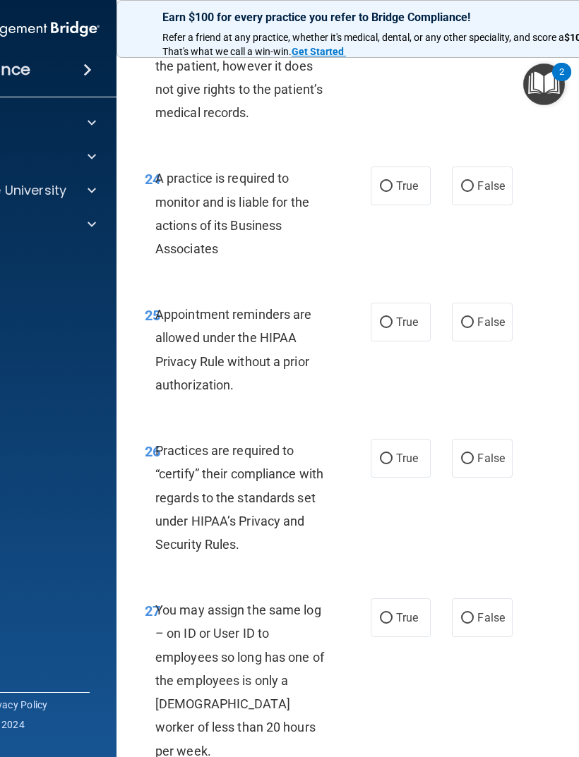
click at [398, 149] on div "24 A practice is required to monitor and is liable for the actions of its Busin…" at bounding box center [402, 217] width 536 height 136
click at [390, 181] on input "True" at bounding box center [386, 186] width 13 height 11
radio input "true"
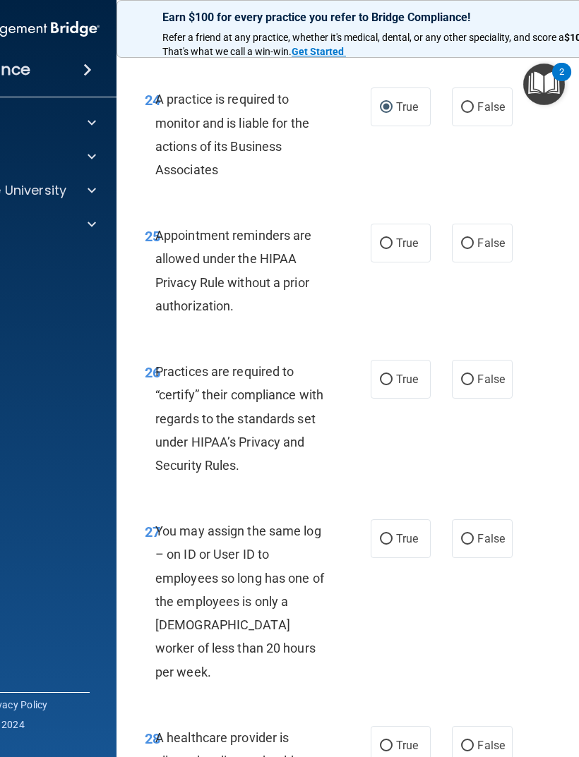
scroll to position [4005, 0]
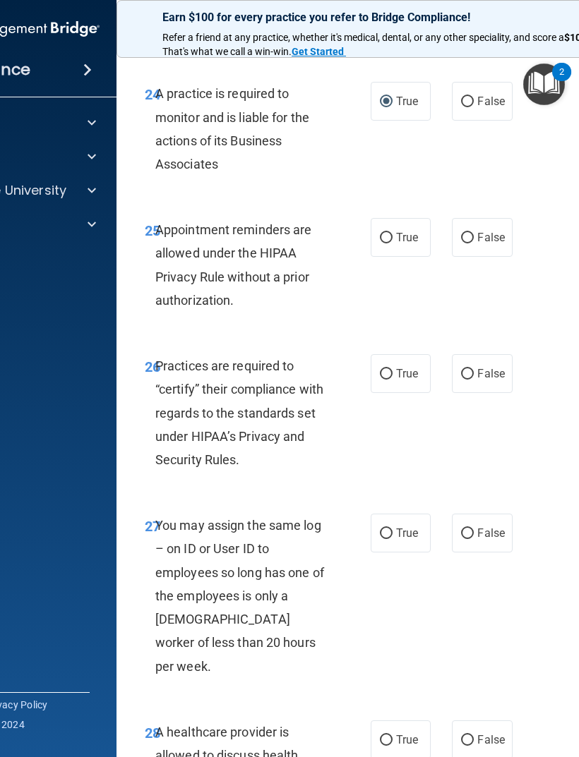
click at [402, 227] on label "True" at bounding box center [401, 237] width 60 height 39
click at [392, 233] on input "True" at bounding box center [386, 238] width 13 height 11
radio input "true"
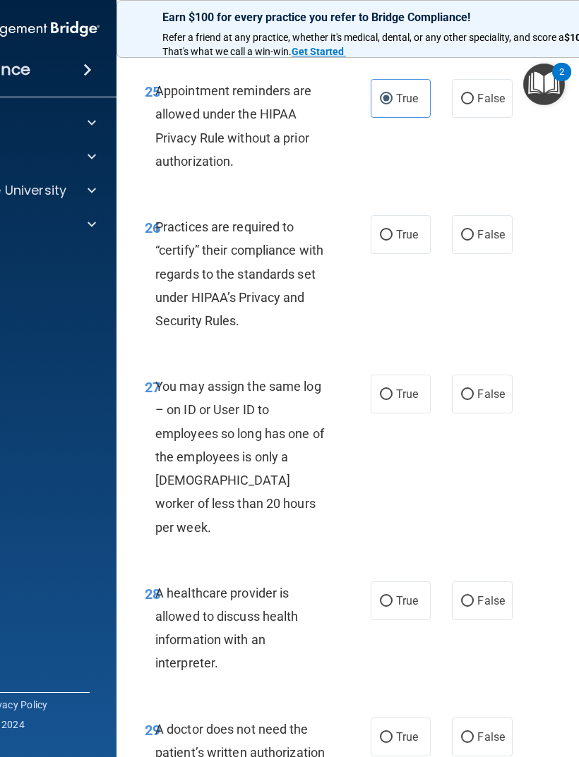
scroll to position [4145, 0]
click at [404, 222] on label "True" at bounding box center [401, 234] width 60 height 39
click at [392, 229] on input "True" at bounding box center [386, 234] width 13 height 11
radio input "true"
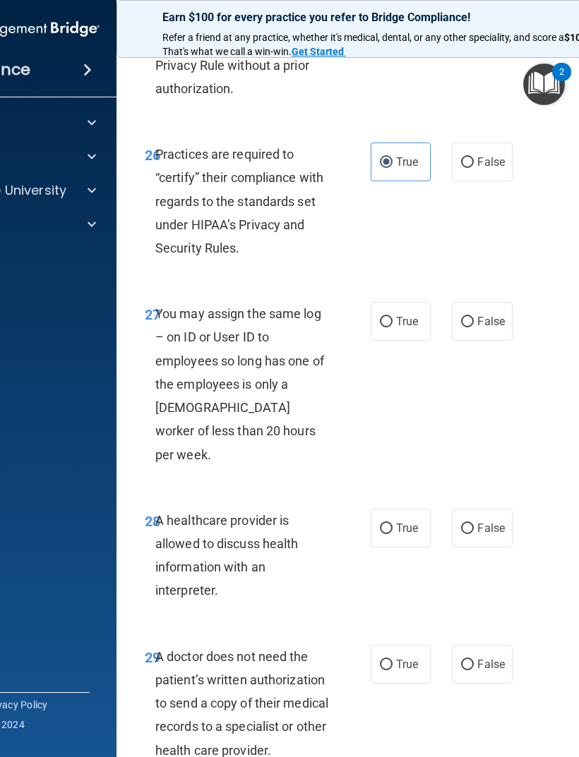
scroll to position [4215, 0]
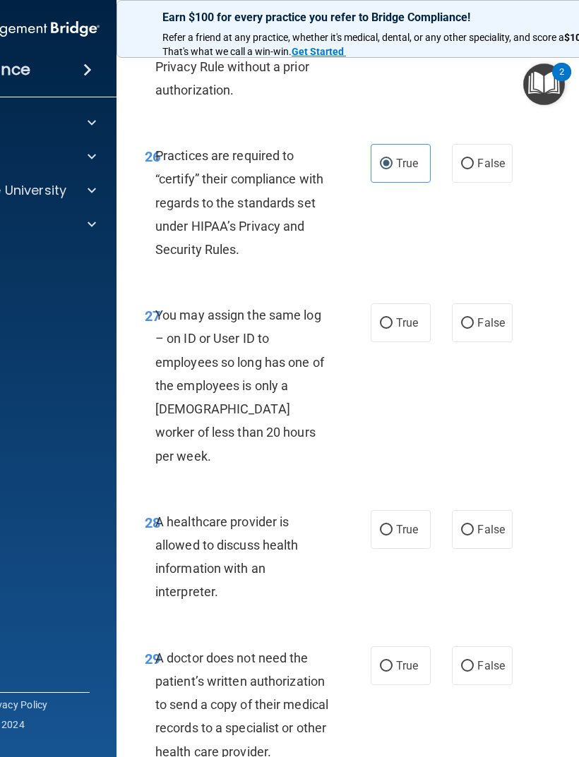
click at [469, 318] on input "False" at bounding box center [467, 323] width 13 height 11
radio input "true"
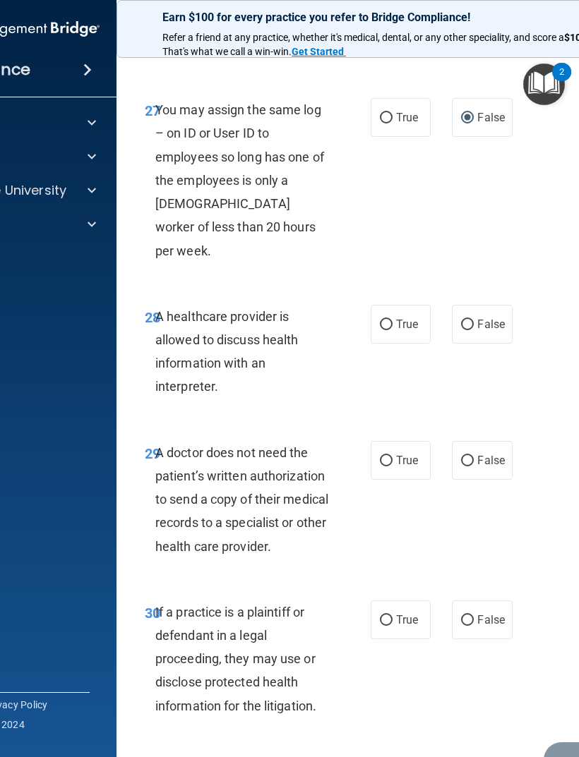
scroll to position [4436, 0]
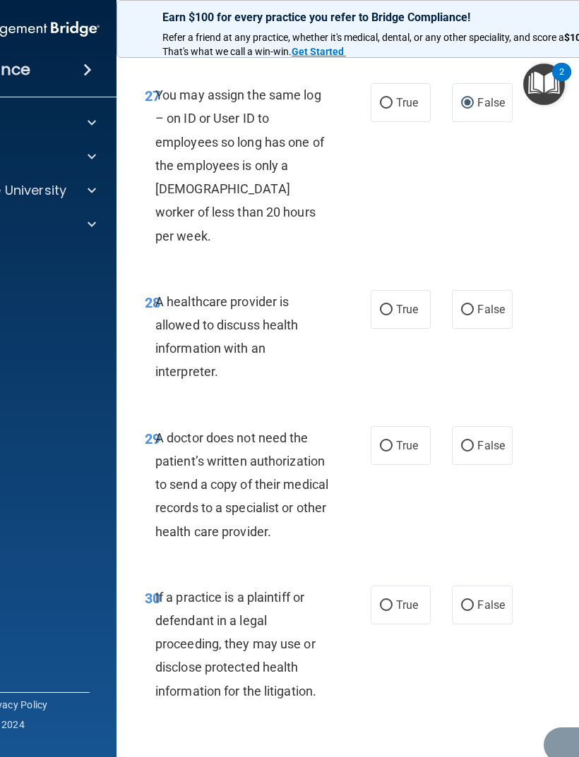
click at [407, 303] on span "True" at bounding box center [407, 309] width 22 height 13
click at [392, 305] on input "True" at bounding box center [386, 310] width 13 height 11
radio input "true"
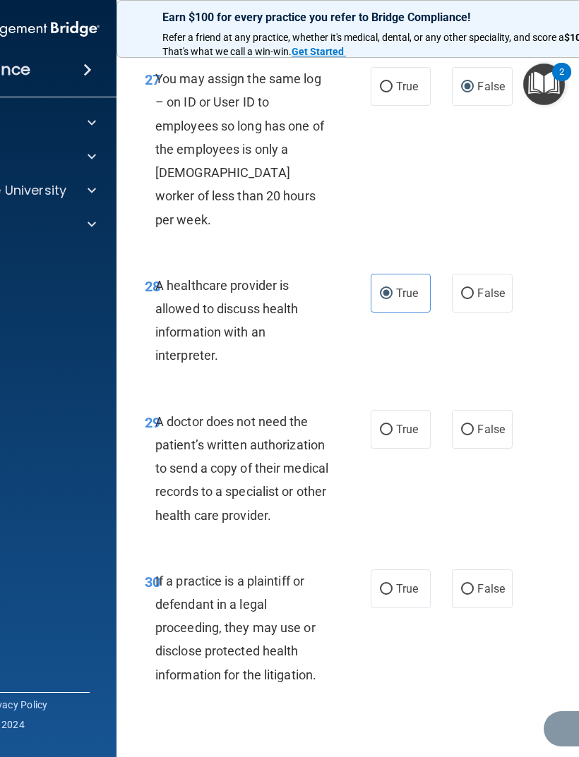
scroll to position [4449, 0]
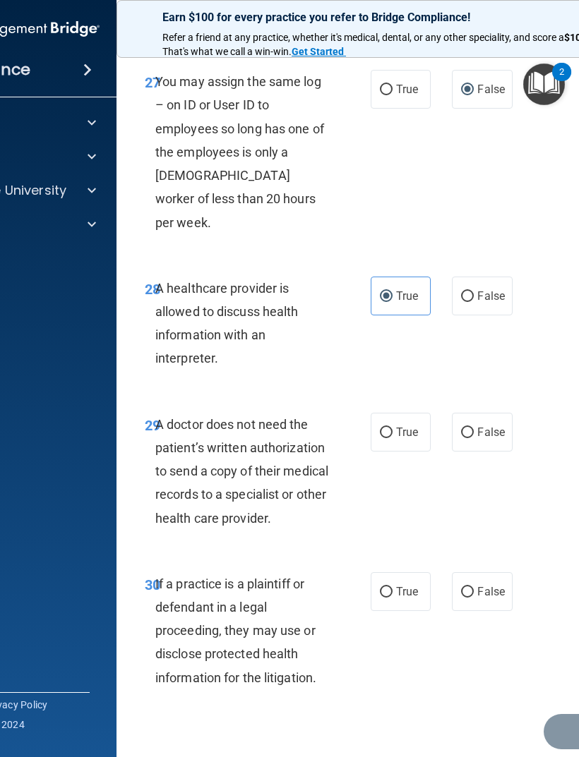
click at [388, 428] on input "True" at bounding box center [386, 433] width 13 height 11
radio input "true"
click at [406, 503] on span "True" at bounding box center [407, 591] width 22 height 13
click at [392, 503] on input "True" at bounding box center [386, 592] width 13 height 11
radio input "true"
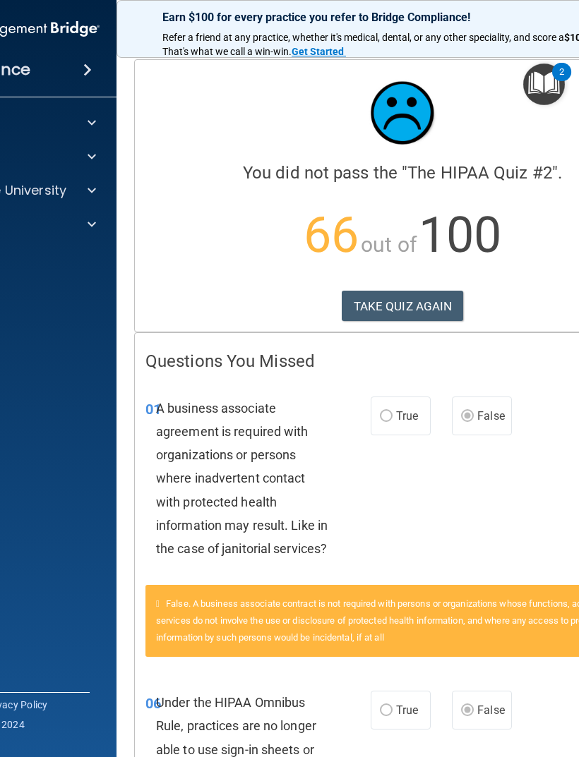
click at [400, 304] on button "TAKE QUIZ AGAIN" at bounding box center [403, 306] width 122 height 31
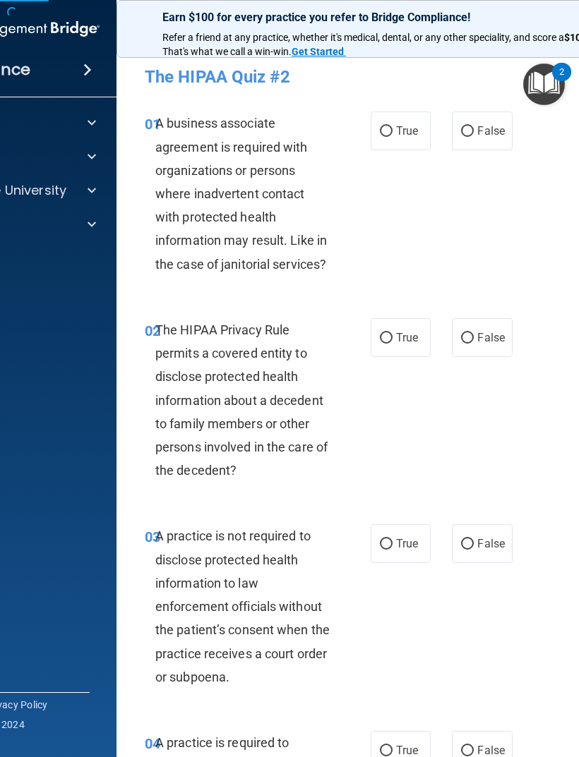
click at [486, 124] on span "False" at bounding box center [491, 130] width 28 height 13
click at [474, 126] on input "False" at bounding box center [467, 131] width 13 height 11
radio input "true"
click at [415, 321] on label "True" at bounding box center [401, 337] width 60 height 39
click at [392, 333] on input "True" at bounding box center [386, 338] width 13 height 11
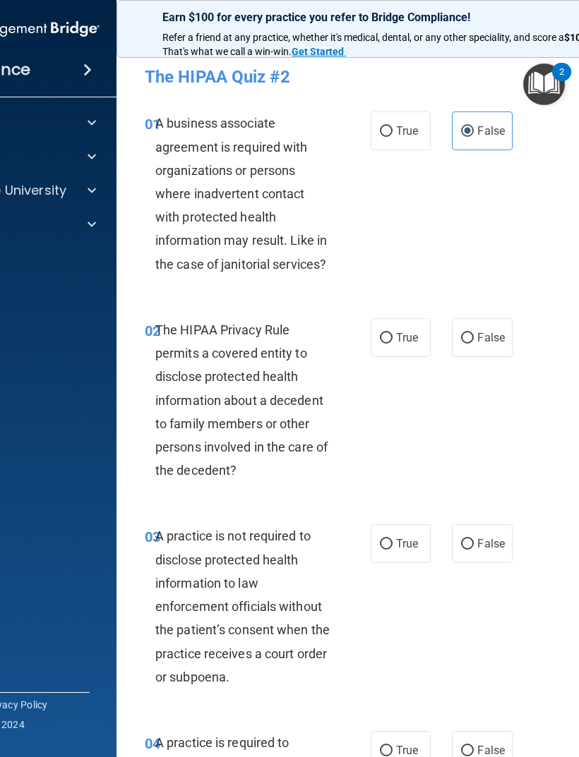
radio input "true"
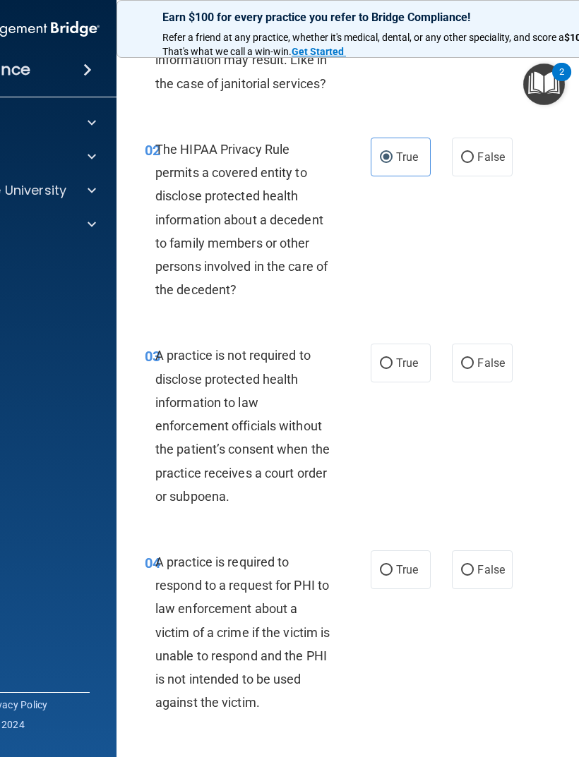
scroll to position [181, 0]
click at [495, 347] on label "False" at bounding box center [482, 362] width 60 height 39
click at [474, 358] on input "False" at bounding box center [467, 363] width 13 height 11
radio input "true"
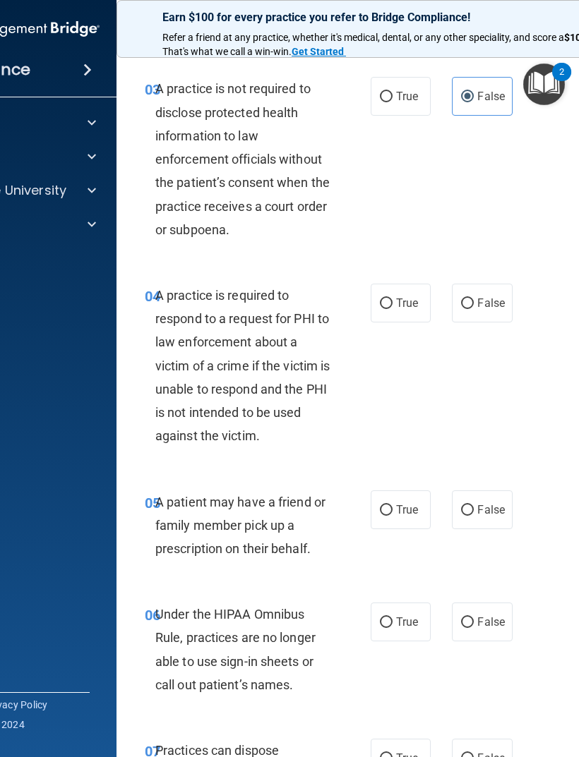
scroll to position [450, 0]
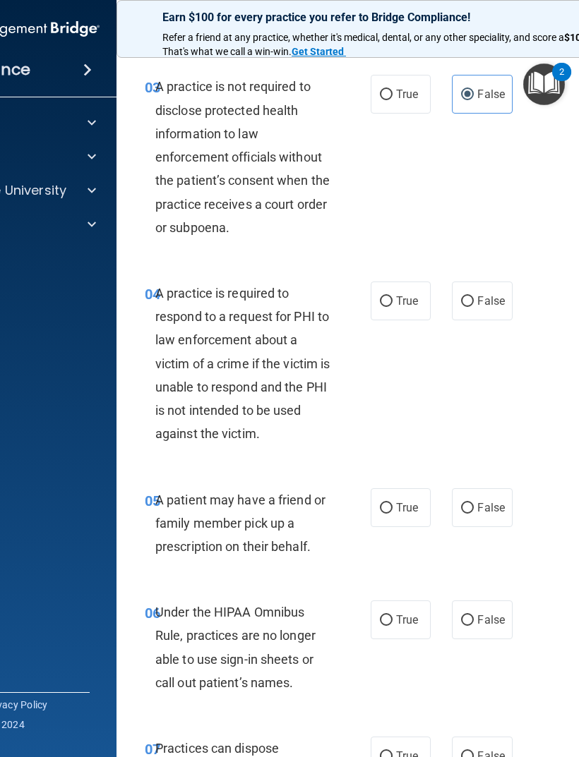
click at [413, 306] on label "True" at bounding box center [401, 301] width 60 height 39
click at [392, 306] on input "True" at bounding box center [386, 301] width 13 height 11
radio input "true"
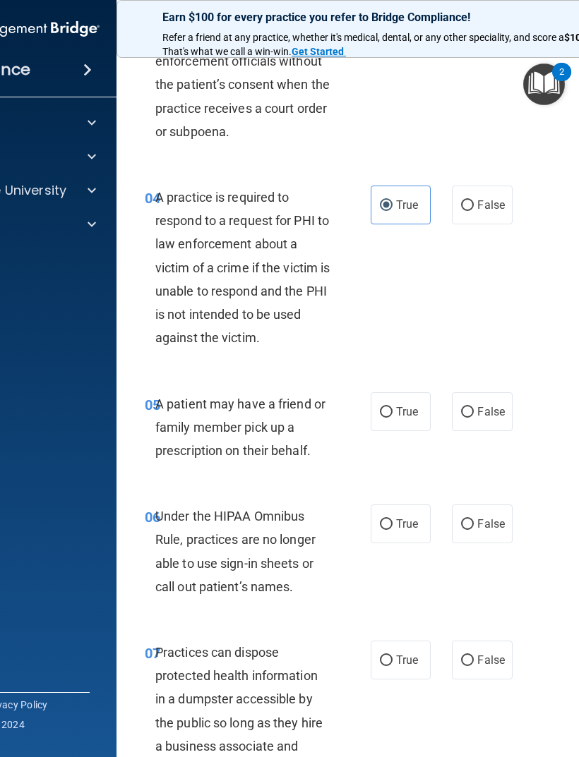
scroll to position [549, 0]
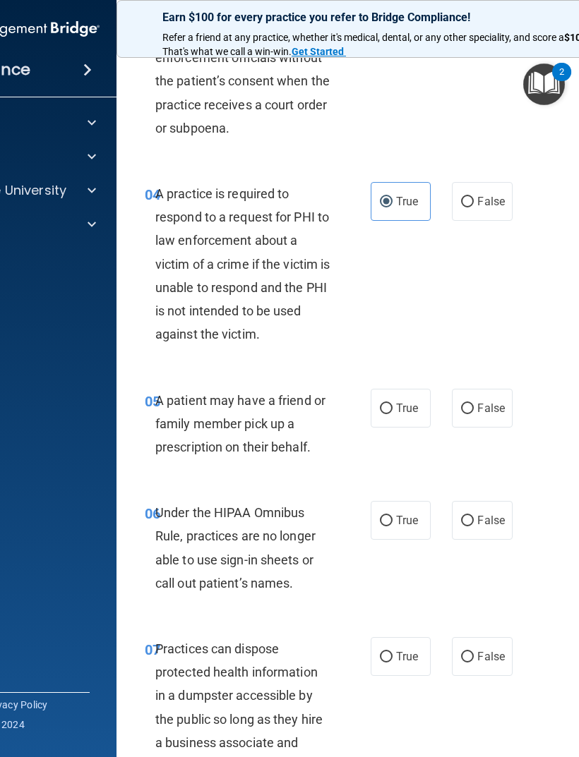
click at [406, 409] on span "True" at bounding box center [407, 408] width 22 height 13
click at [392, 409] on input "True" at bounding box center [386, 409] width 13 height 11
radio input "true"
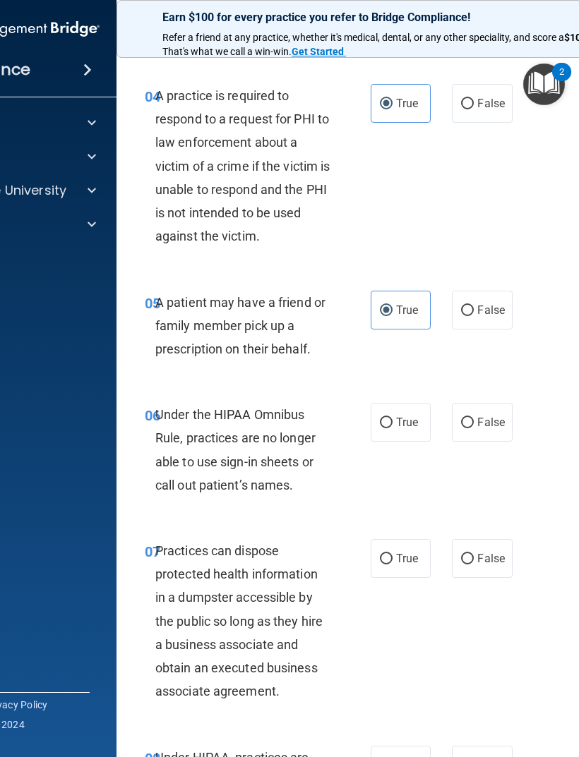
scroll to position [652, 0]
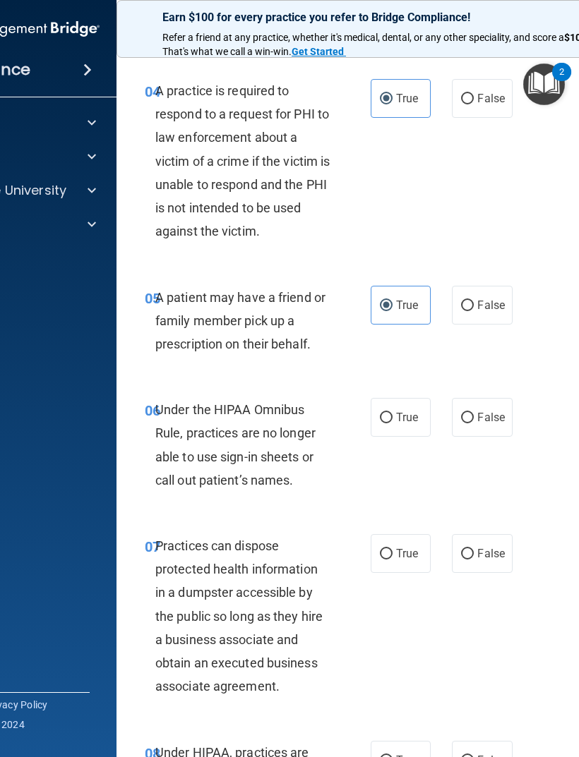
click at [494, 411] on span "False" at bounding box center [491, 417] width 28 height 13
click at [474, 413] on input "False" at bounding box center [467, 418] width 13 height 11
radio input "true"
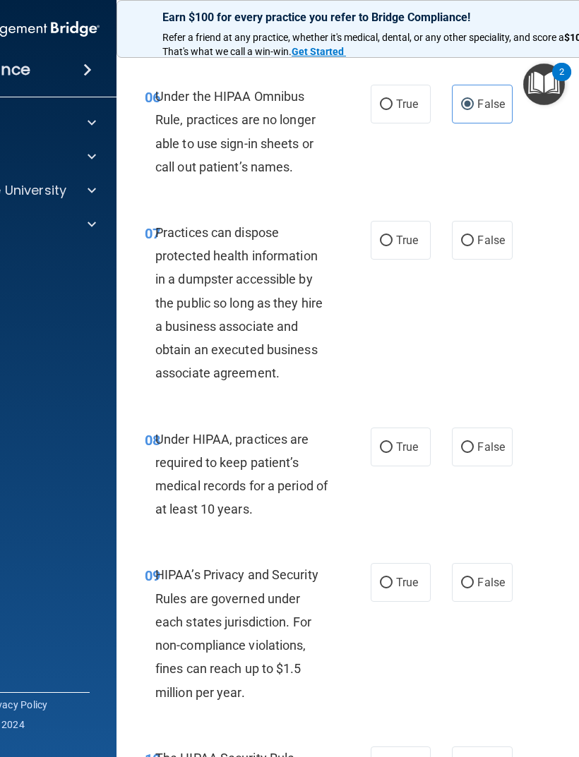
scroll to position [967, 0]
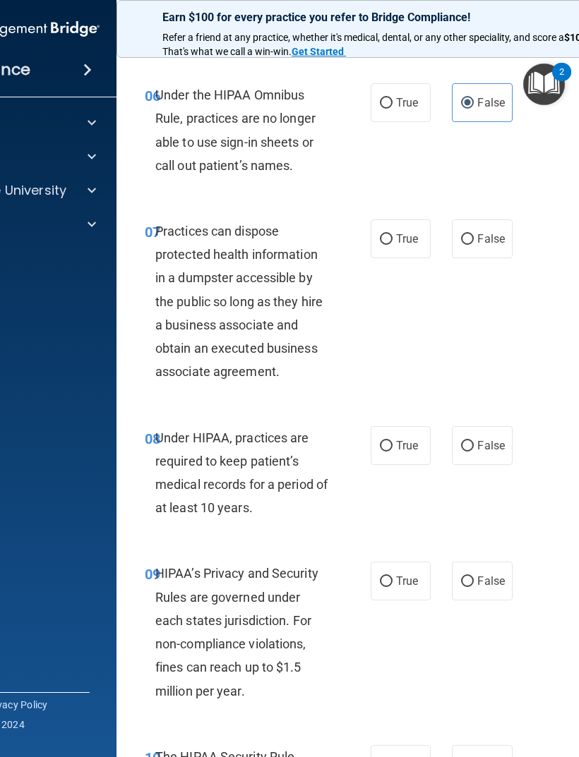
click at [491, 232] on span "False" at bounding box center [491, 238] width 28 height 13
click at [474, 234] on input "False" at bounding box center [467, 239] width 13 height 11
radio input "true"
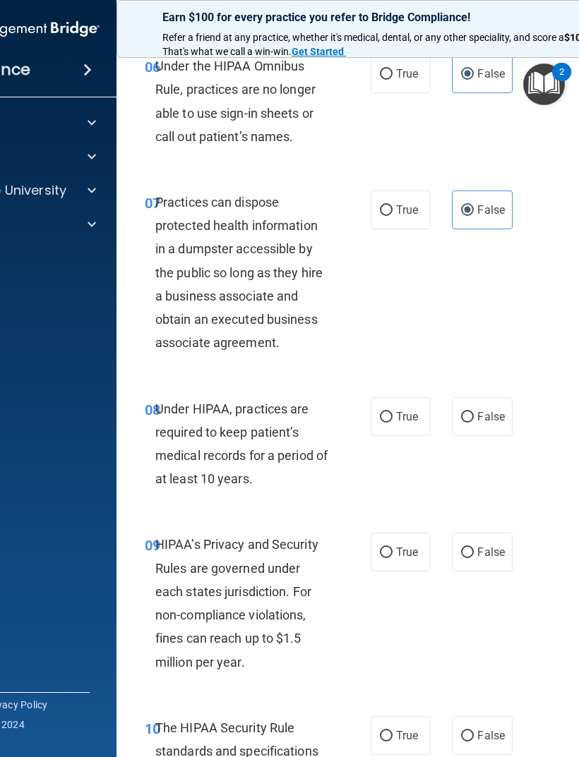
scroll to position [997, 0]
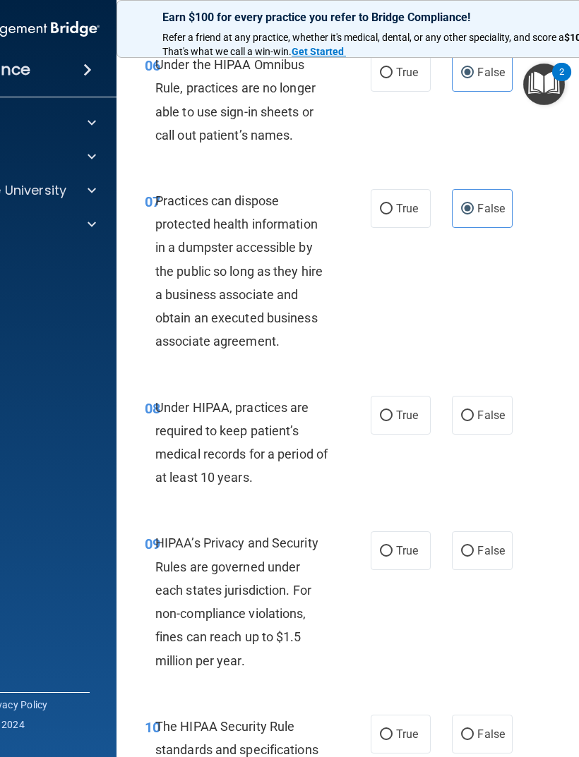
click at [489, 409] on span "False" at bounding box center [491, 415] width 28 height 13
click at [474, 411] on input "False" at bounding box center [467, 416] width 13 height 11
radio input "true"
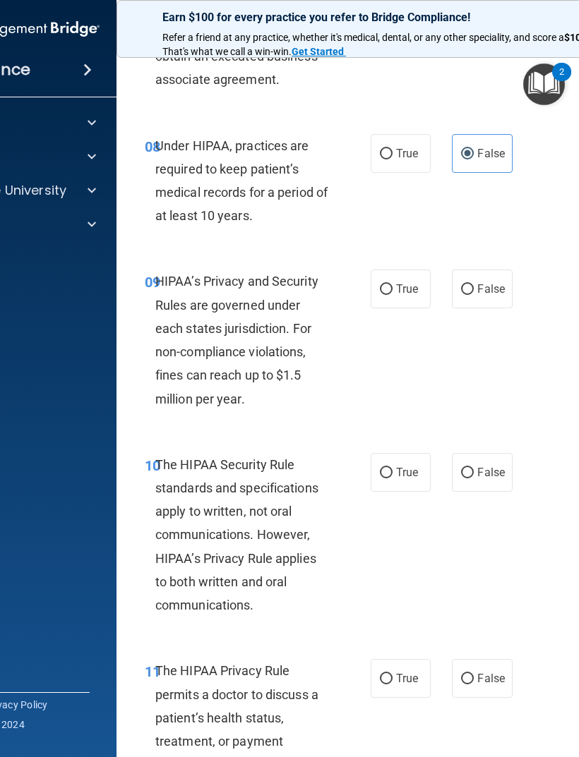
scroll to position [1264, 0]
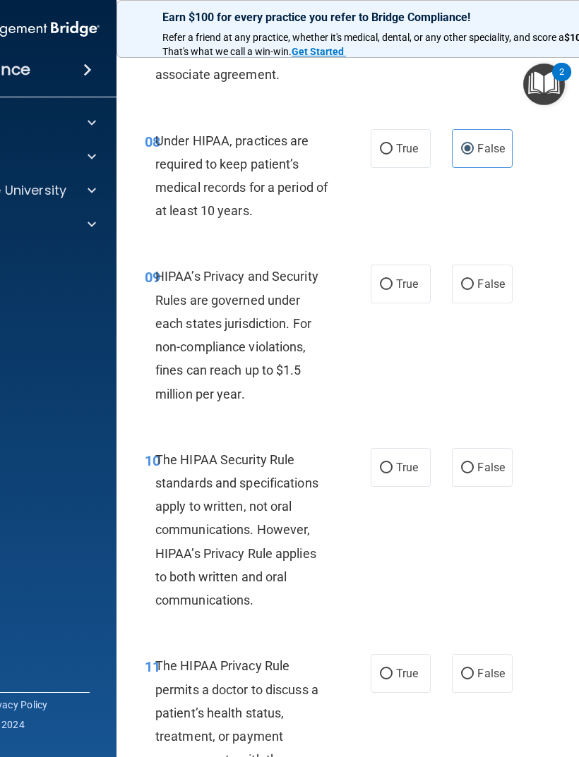
click at [490, 284] on label "False" at bounding box center [482, 284] width 60 height 39
click at [474, 284] on input "False" at bounding box center [467, 285] width 13 height 11
radio input "true"
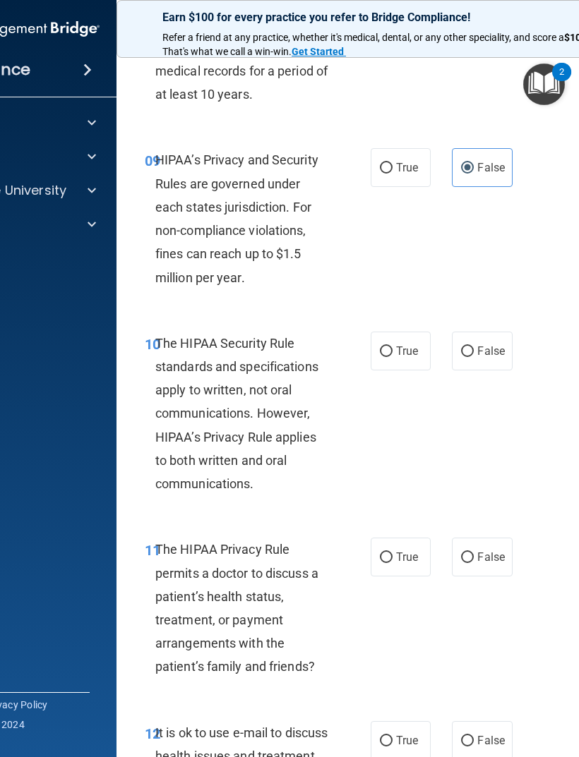
scroll to position [1381, 0]
click at [409, 503] on span "True" at bounding box center [407, 556] width 22 height 13
click at [392, 503] on input "True" at bounding box center [386, 557] width 13 height 11
radio input "true"
click at [423, 342] on label "True" at bounding box center [401, 350] width 60 height 39
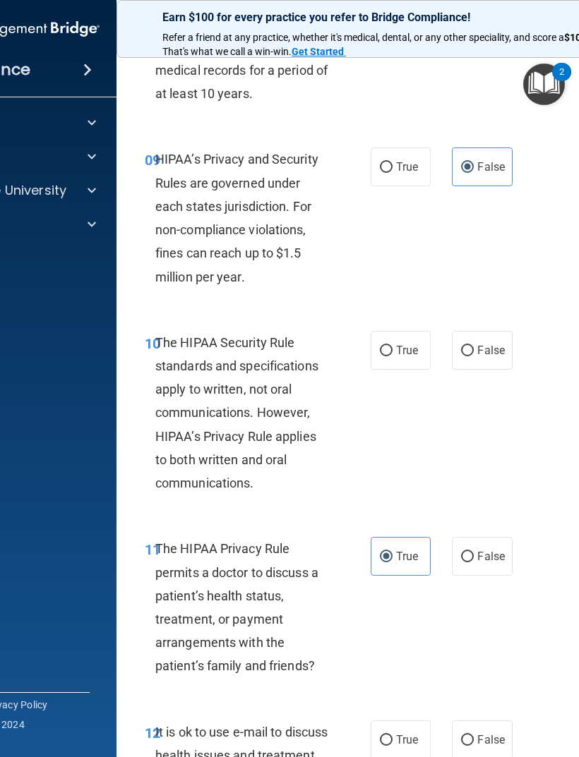
click at [392, 346] on input "True" at bounding box center [386, 351] width 13 height 11
radio input "true"
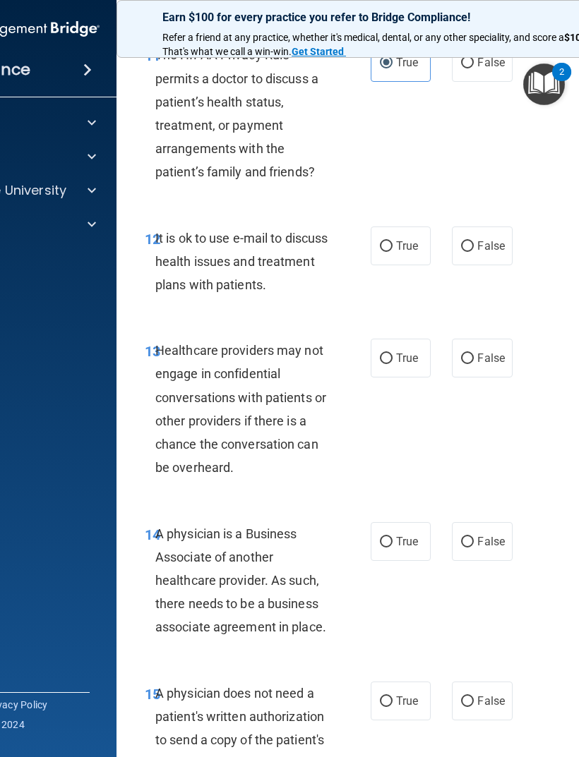
scroll to position [1880, 0]
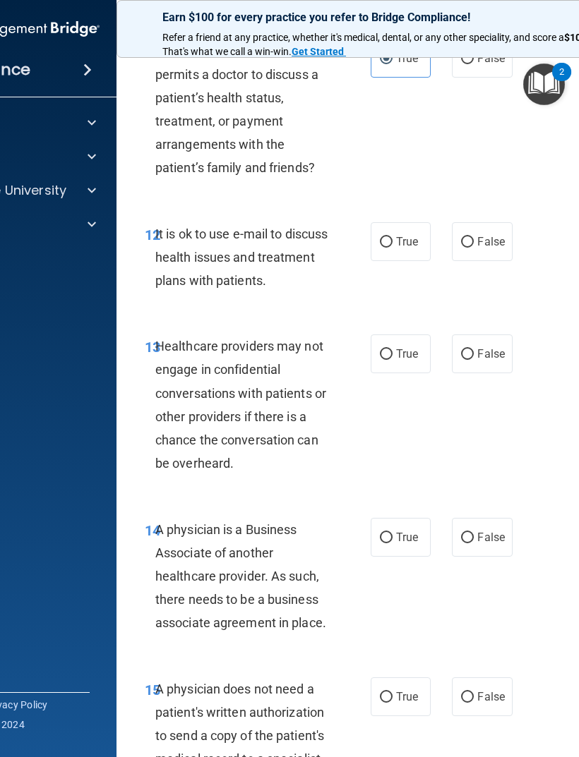
click at [390, 237] on input "True" at bounding box center [386, 242] width 13 height 11
radio input "true"
click at [486, 235] on span "False" at bounding box center [491, 241] width 28 height 13
click at [474, 237] on input "False" at bounding box center [467, 242] width 13 height 11
radio input "true"
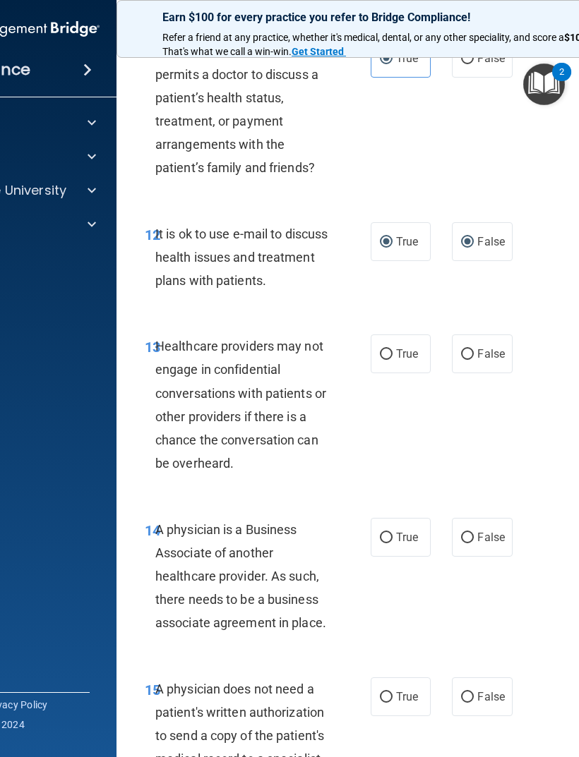
radio input "false"
click at [484, 354] on label "False" at bounding box center [482, 354] width 60 height 39
click at [474, 354] on input "False" at bounding box center [467, 354] width 13 height 11
radio input "true"
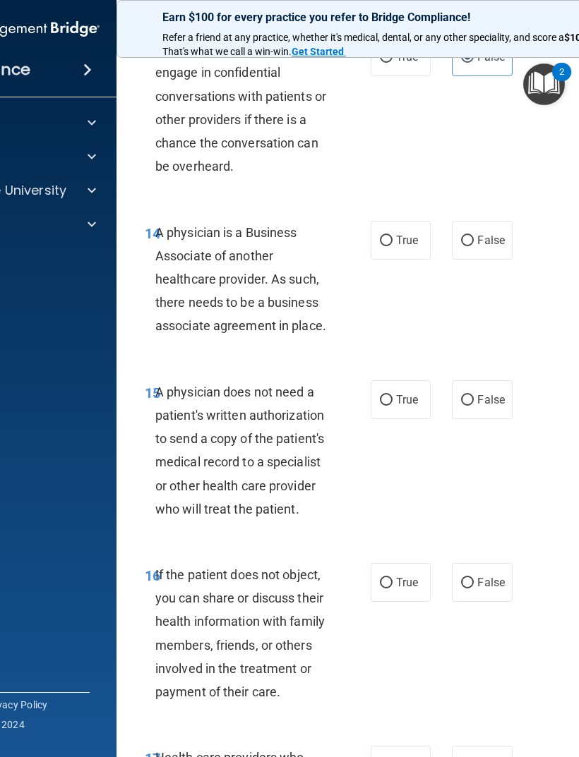
scroll to position [2191, 0]
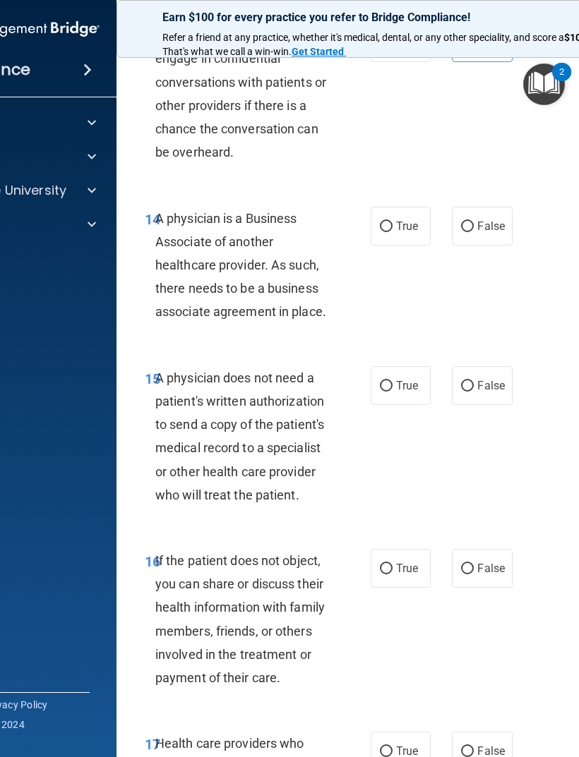
click at [503, 220] on span "False" at bounding box center [491, 226] width 28 height 13
click at [474, 222] on input "False" at bounding box center [467, 227] width 13 height 11
radio input "true"
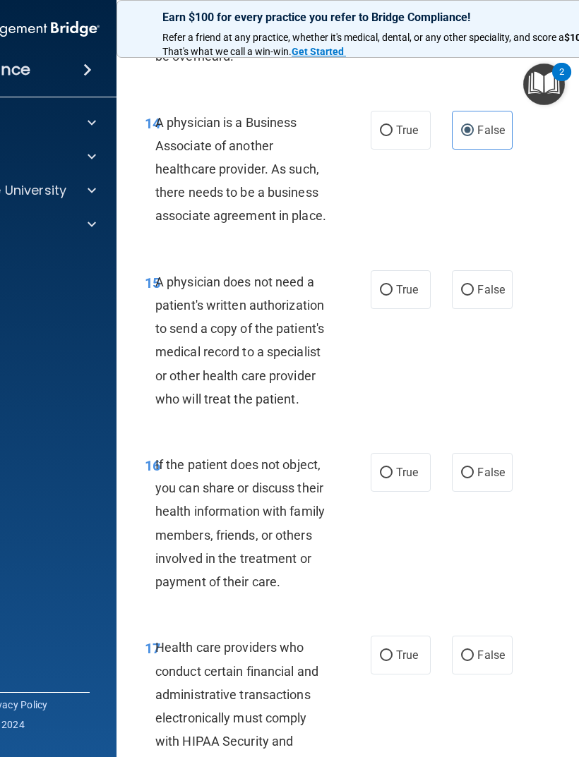
scroll to position [2296, 0]
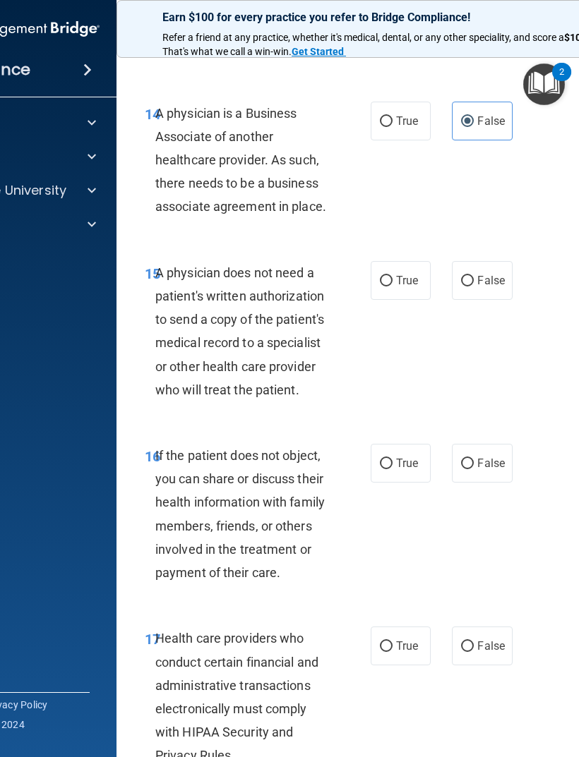
click at [414, 274] on span "True" at bounding box center [407, 280] width 22 height 13
click at [392, 276] on input "True" at bounding box center [386, 281] width 13 height 11
radio input "true"
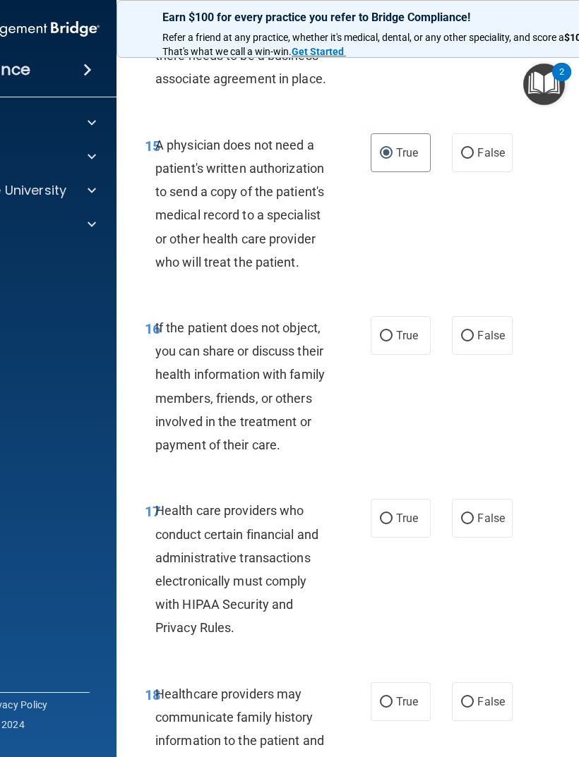
scroll to position [2475, 0]
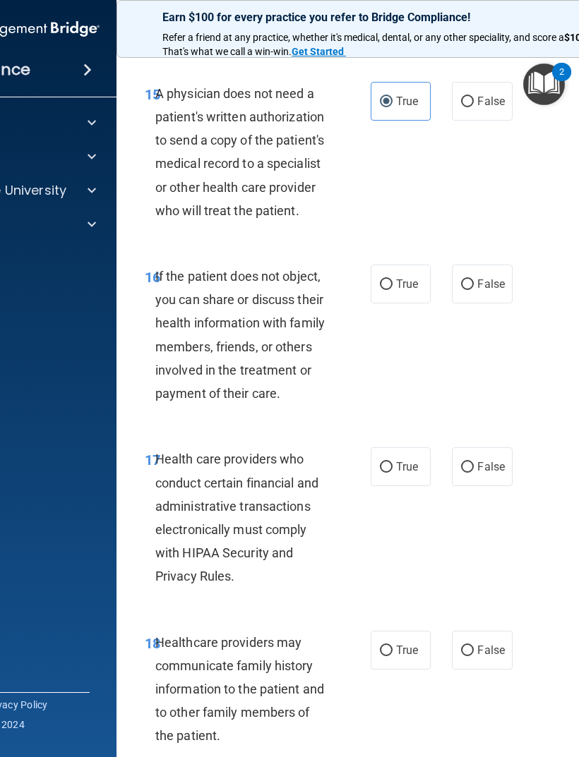
click at [416, 277] on span "True" at bounding box center [407, 283] width 22 height 13
click at [392, 280] on input "True" at bounding box center [386, 285] width 13 height 11
radio input "true"
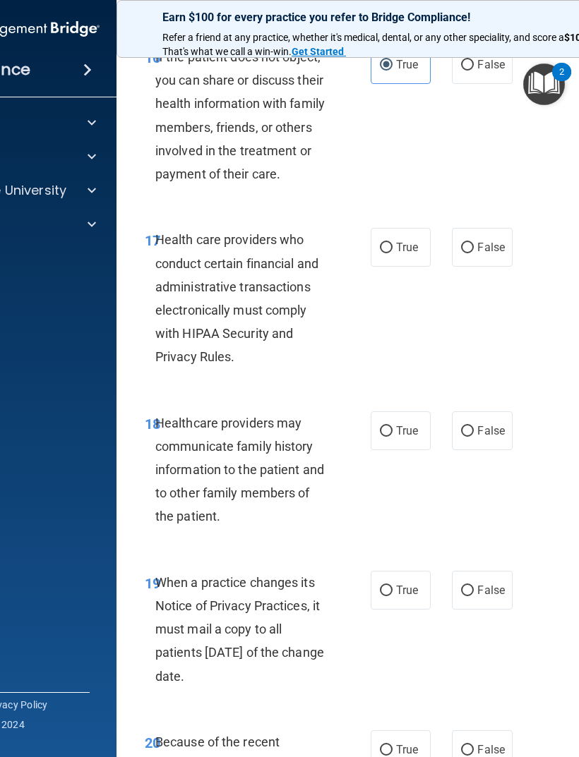
scroll to position [2698, 0]
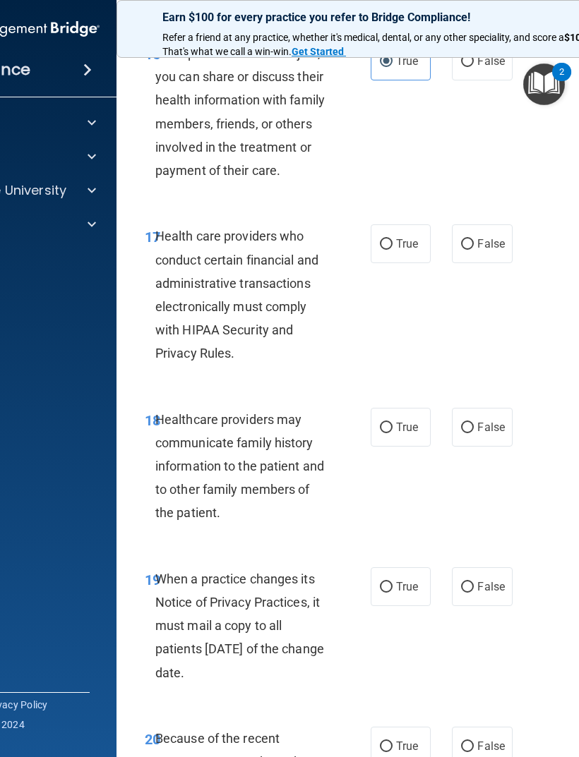
click at [412, 237] on span "True" at bounding box center [407, 243] width 22 height 13
click at [392, 239] on input "True" at bounding box center [386, 244] width 13 height 11
radio input "true"
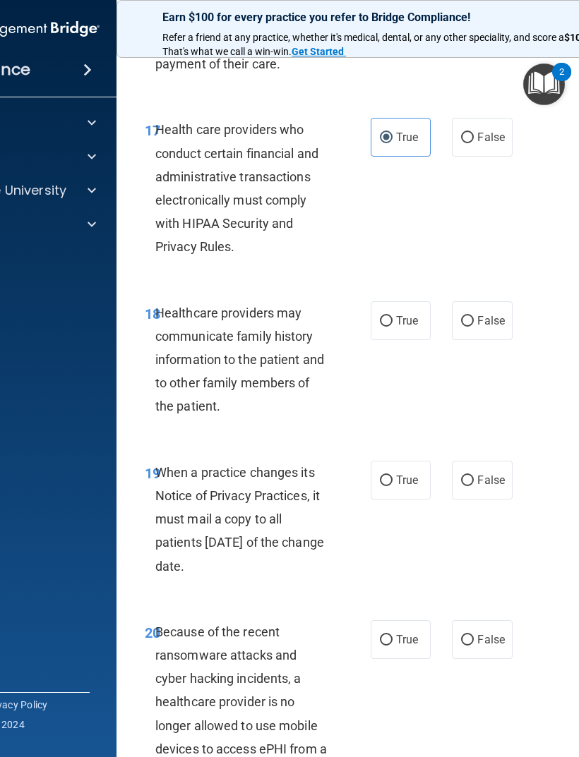
scroll to position [2806, 0]
click at [505, 304] on label "False" at bounding box center [482, 320] width 60 height 39
click at [474, 316] on input "False" at bounding box center [467, 321] width 13 height 11
radio input "true"
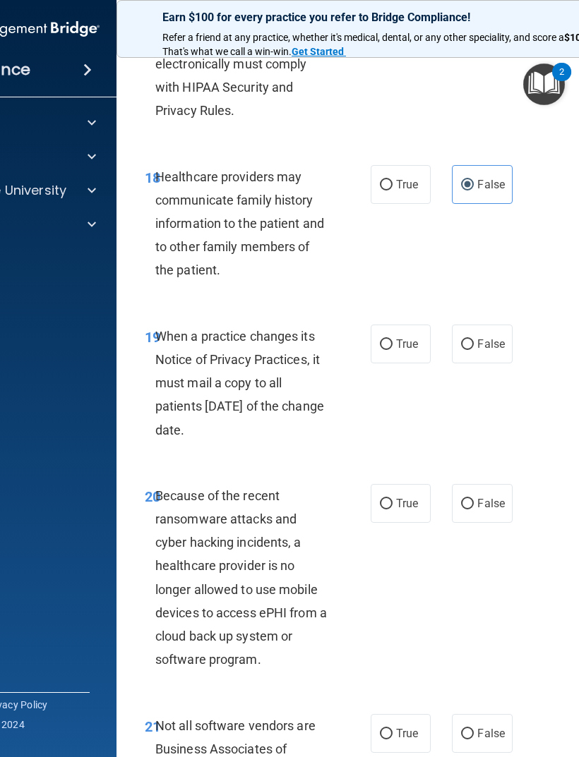
scroll to position [2943, 0]
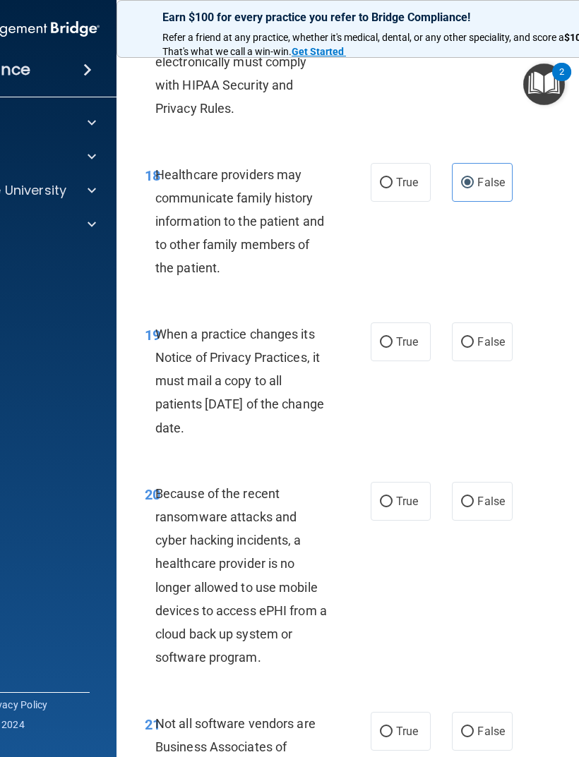
click at [494, 335] on span "False" at bounding box center [491, 341] width 28 height 13
click at [474, 337] on input "False" at bounding box center [467, 342] width 13 height 11
radio input "true"
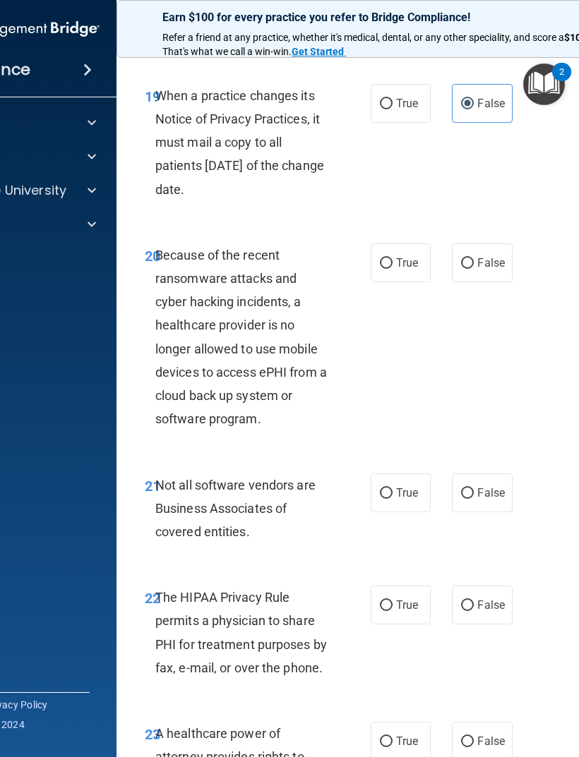
scroll to position [3183, 0]
click at [405, 486] on span "True" at bounding box center [407, 492] width 22 height 13
click at [392, 488] on input "True" at bounding box center [386, 493] width 13 height 11
radio input "true"
click at [412, 243] on label "True" at bounding box center [401, 262] width 60 height 39
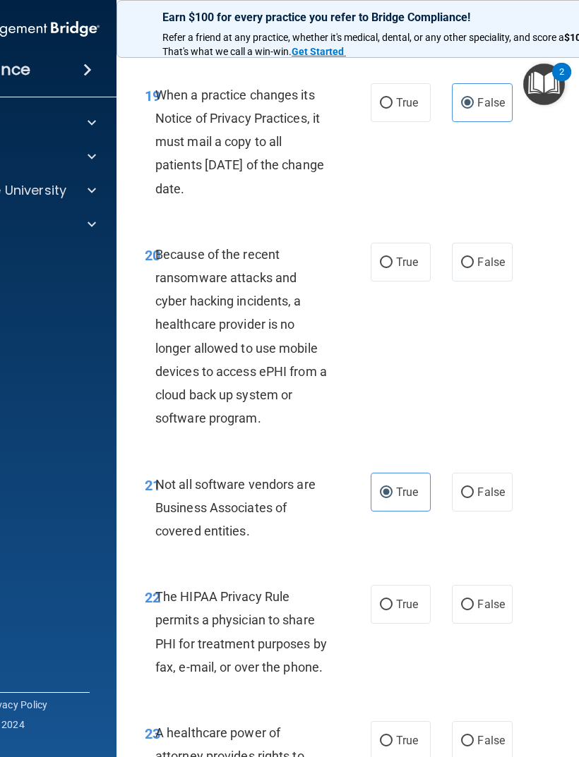
click at [392, 258] on input "True" at bounding box center [386, 263] width 13 height 11
radio input "true"
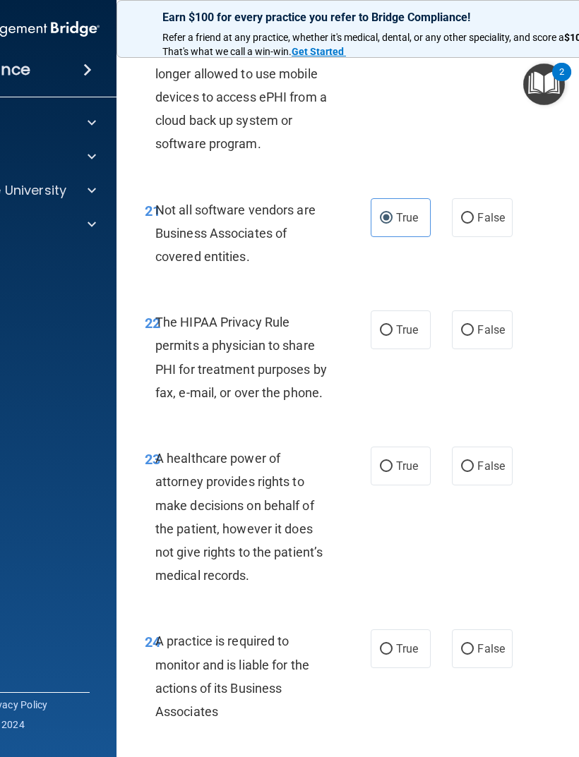
scroll to position [3467, 0]
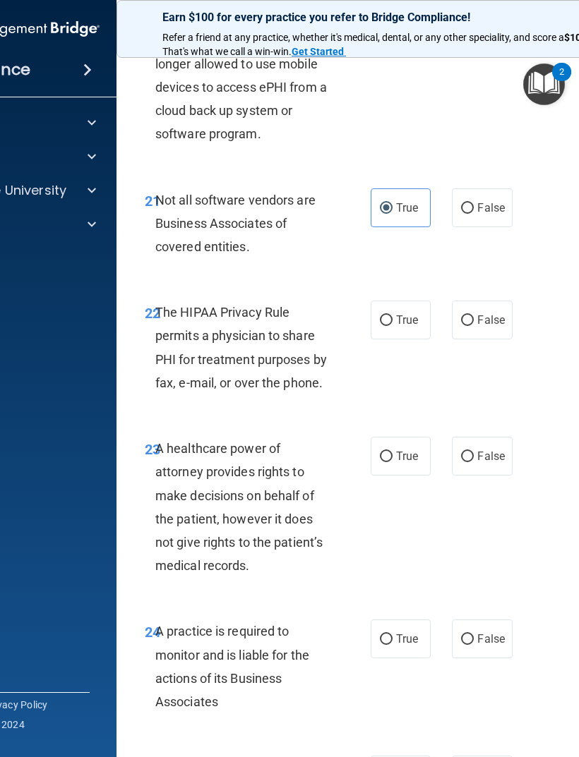
click at [408, 313] on span "True" at bounding box center [407, 319] width 22 height 13
click at [392, 316] on input "True" at bounding box center [386, 321] width 13 height 11
radio input "true"
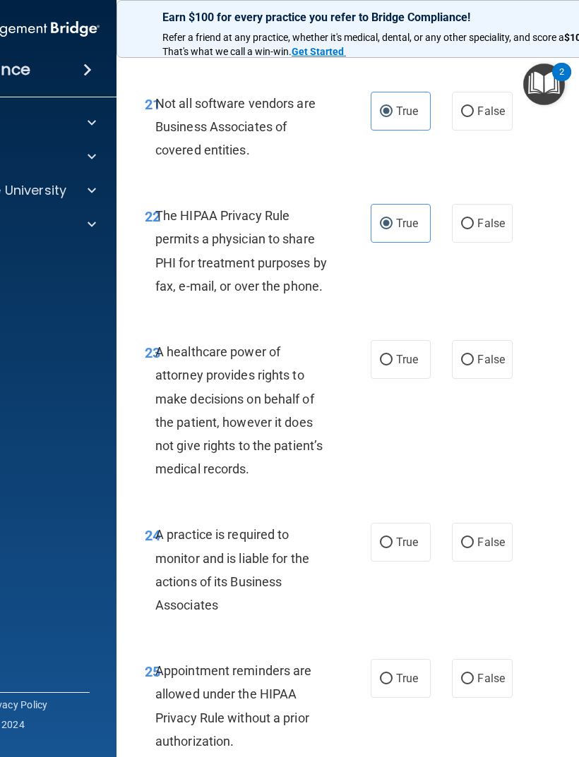
scroll to position [3565, 0]
click at [503, 352] on span "False" at bounding box center [491, 358] width 28 height 13
click at [474, 354] on input "False" at bounding box center [467, 359] width 13 height 11
radio input "true"
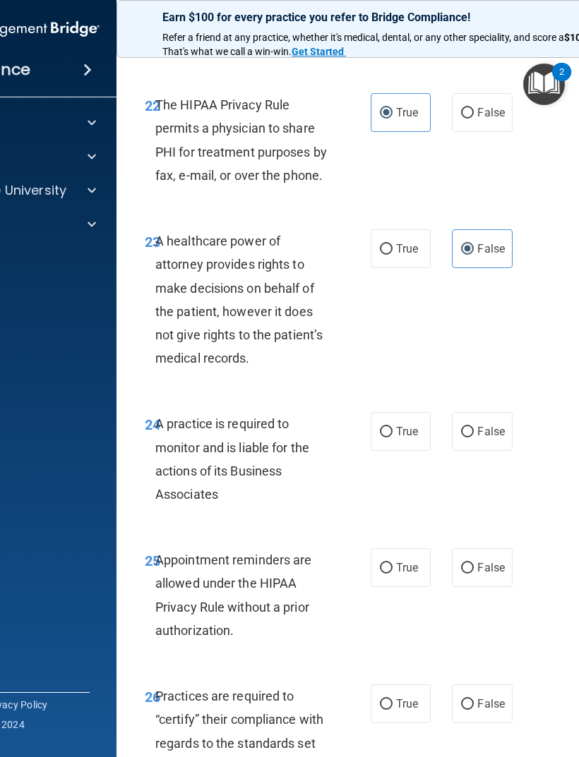
scroll to position [3677, 0]
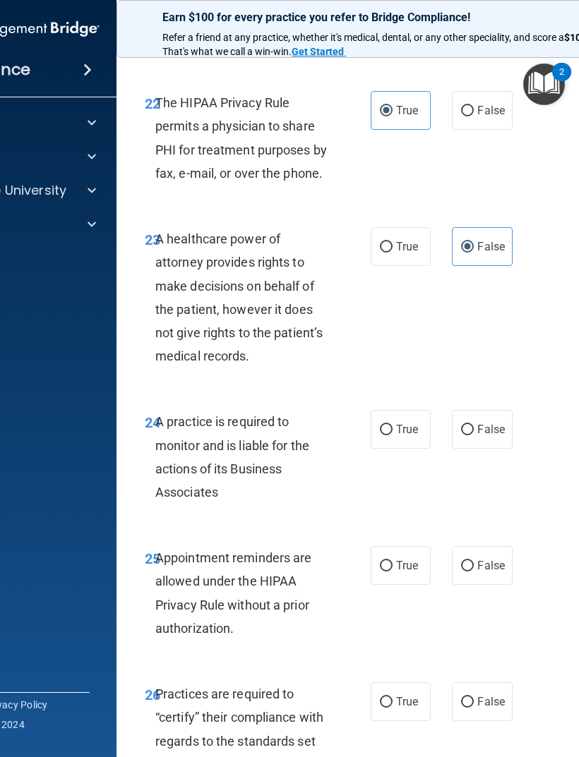
click at [489, 423] on span "False" at bounding box center [491, 429] width 28 height 13
click at [474, 425] on input "False" at bounding box center [467, 430] width 13 height 11
radio input "true"
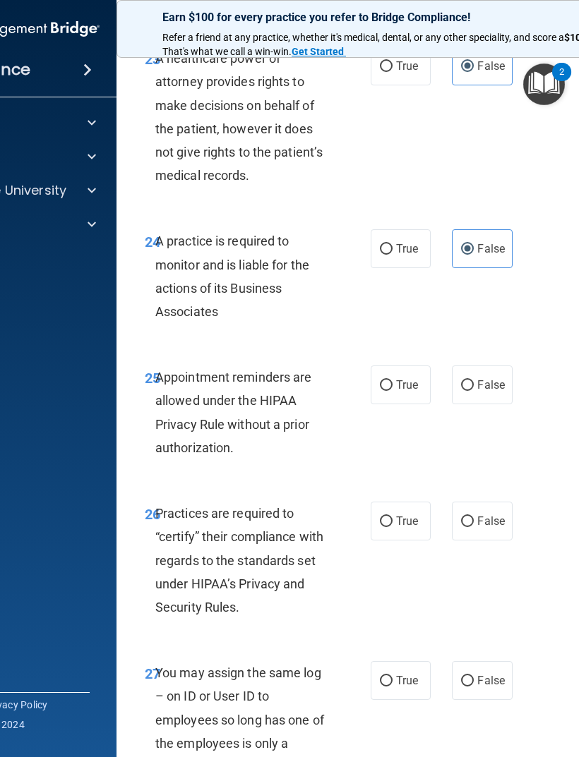
scroll to position [3860, 0]
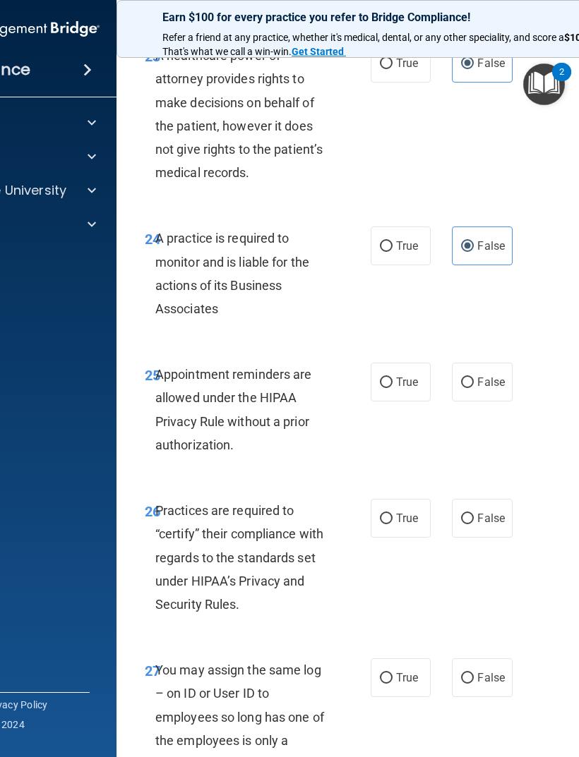
click at [419, 363] on label "True" at bounding box center [401, 382] width 60 height 39
click at [392, 378] on input "True" at bounding box center [386, 383] width 13 height 11
radio input "true"
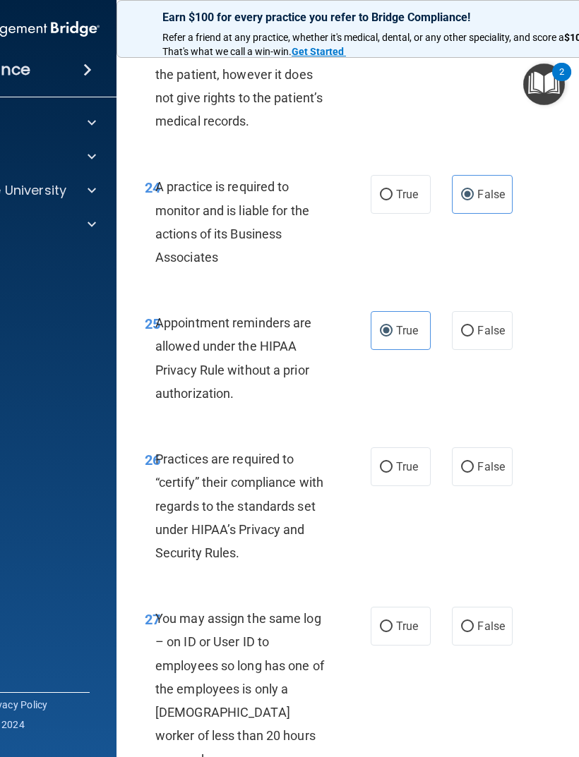
scroll to position [3914, 0]
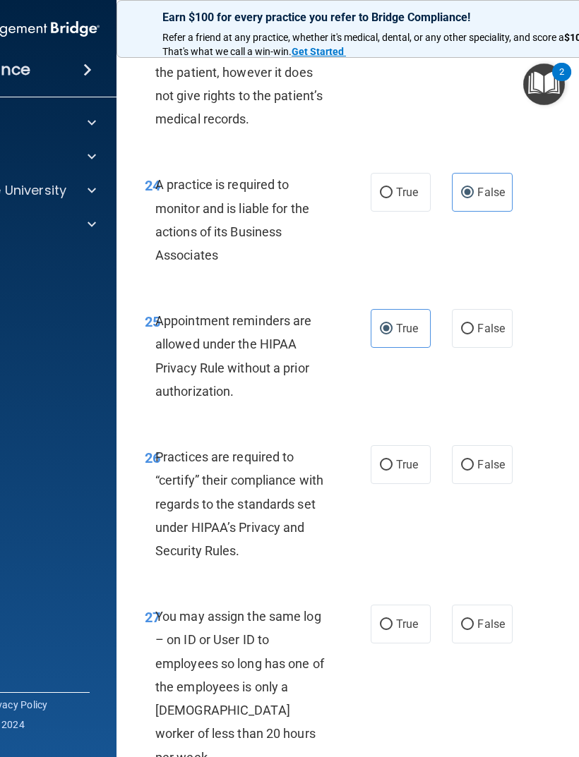
click at [474, 460] on input "False" at bounding box center [467, 465] width 13 height 11
radio input "true"
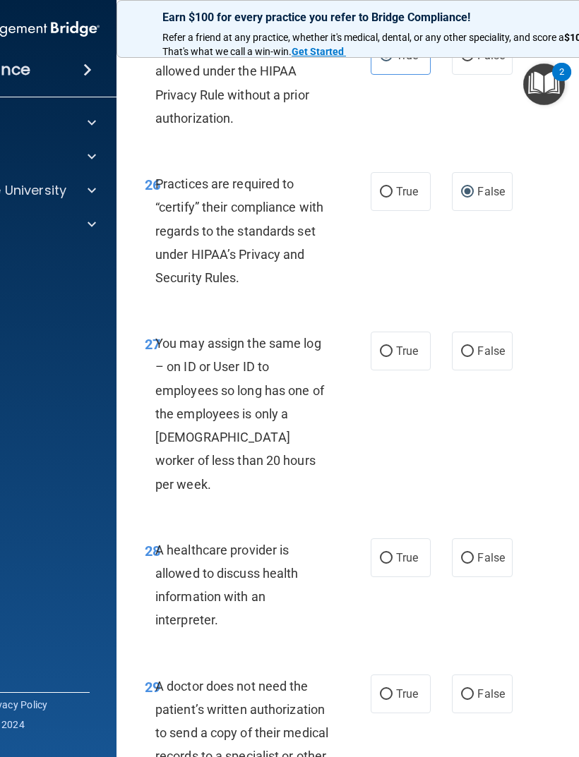
scroll to position [4217, 0]
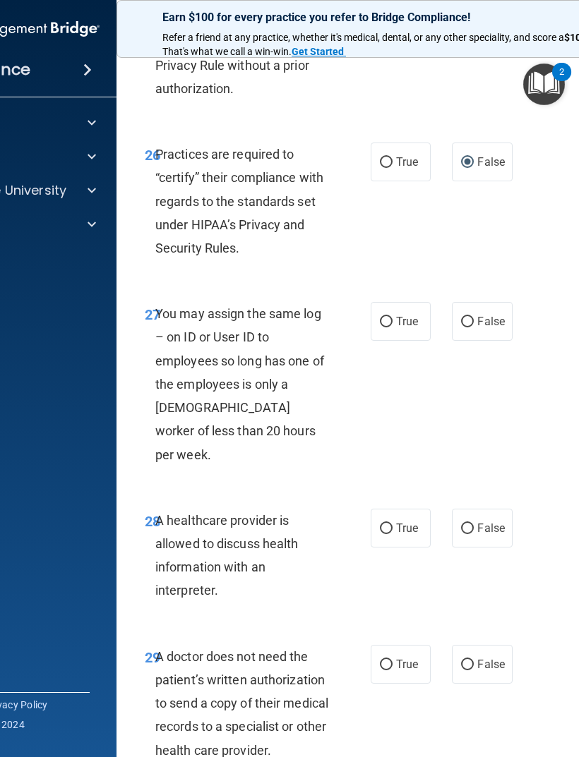
click at [485, 302] on label "False" at bounding box center [482, 321] width 60 height 39
click at [474, 317] on input "False" at bounding box center [467, 322] width 13 height 11
radio input "true"
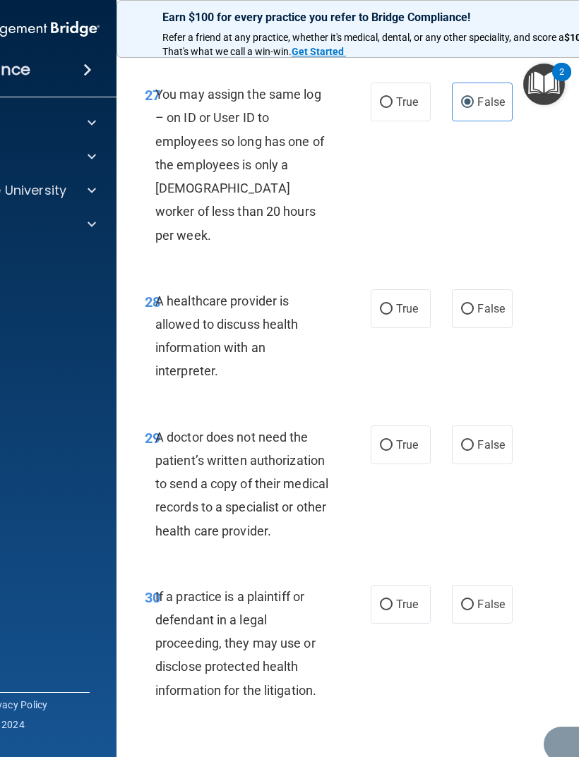
scroll to position [4435, 0]
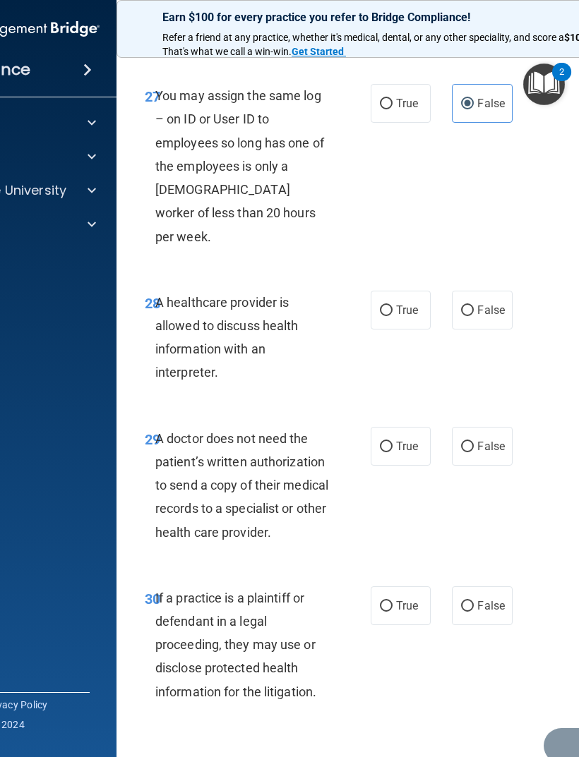
click at [409, 304] on span "True" at bounding box center [407, 310] width 22 height 13
click at [392, 306] on input "True" at bounding box center [386, 311] width 13 height 11
radio input "true"
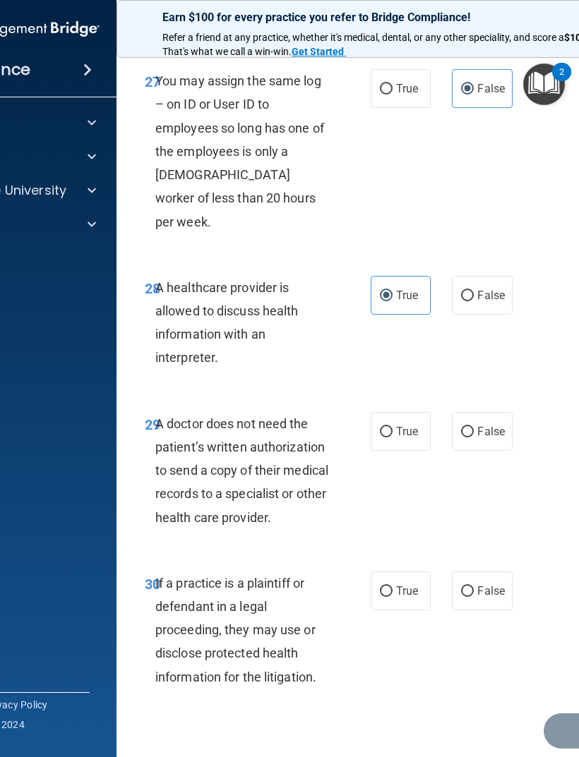
scroll to position [4449, 0]
click at [402, 413] on label "True" at bounding box center [401, 432] width 60 height 39
click at [392, 428] on input "True" at bounding box center [386, 433] width 13 height 11
radio input "true"
click at [428, 503] on label "True" at bounding box center [401, 591] width 60 height 39
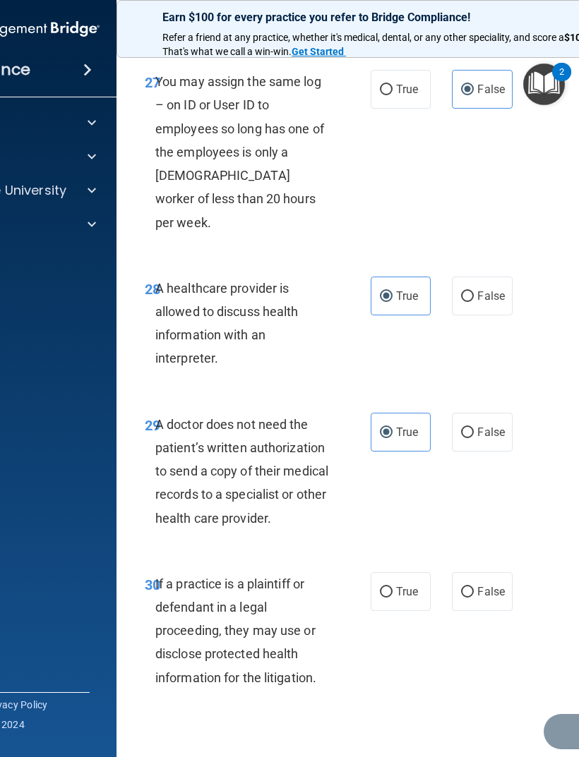
click at [392, 503] on input "True" at bounding box center [386, 592] width 13 height 11
radio input "true"
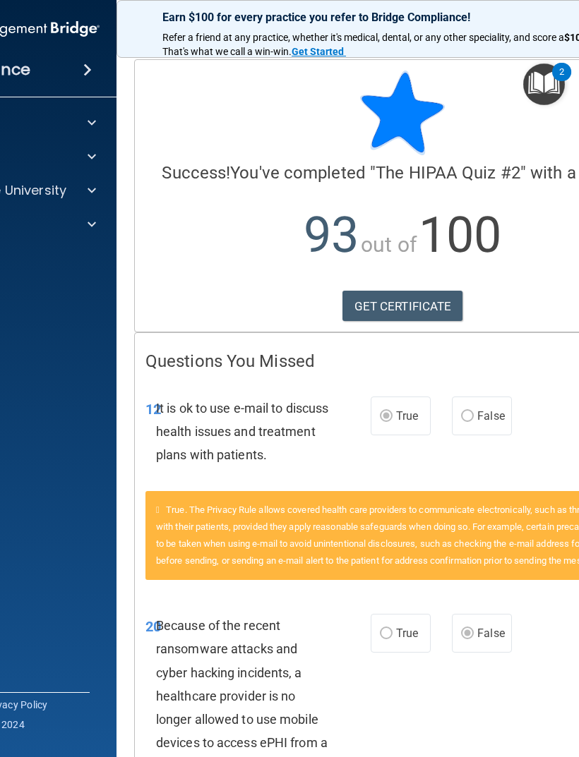
click at [419, 302] on link "GET CERTIFICATE" at bounding box center [402, 306] width 121 height 31
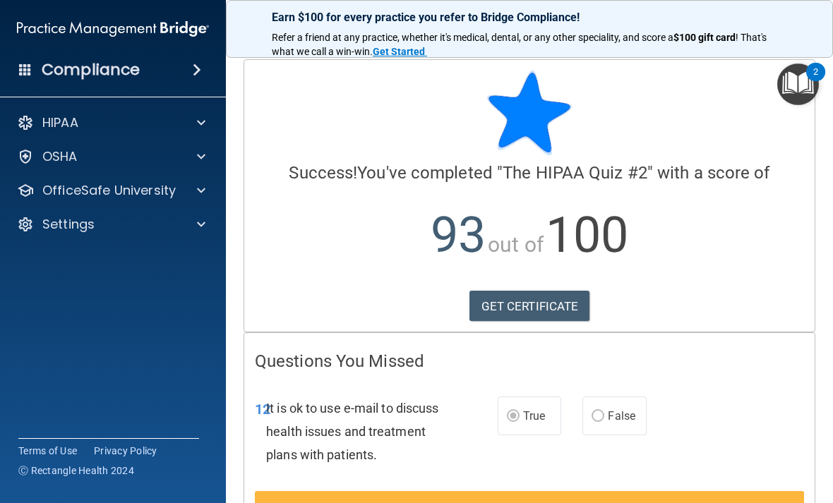
click at [88, 198] on p "OfficeSafe University" at bounding box center [108, 190] width 133 height 17
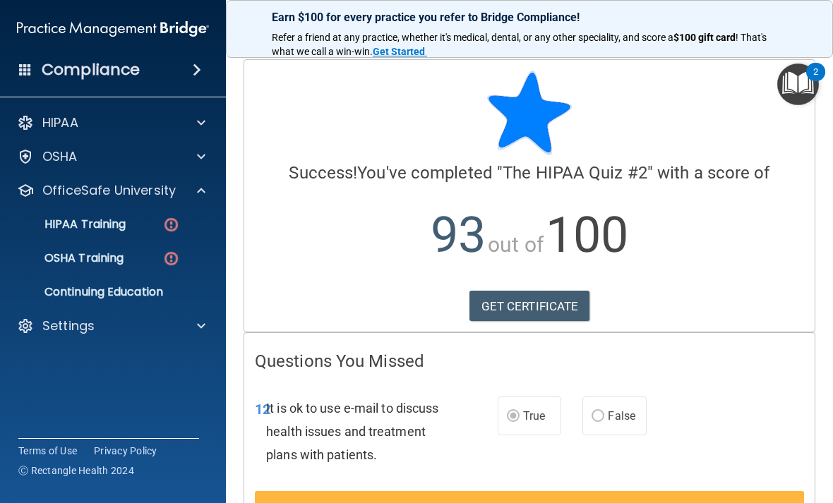
click at [79, 220] on p "HIPAA Training" at bounding box center [67, 224] width 116 height 14
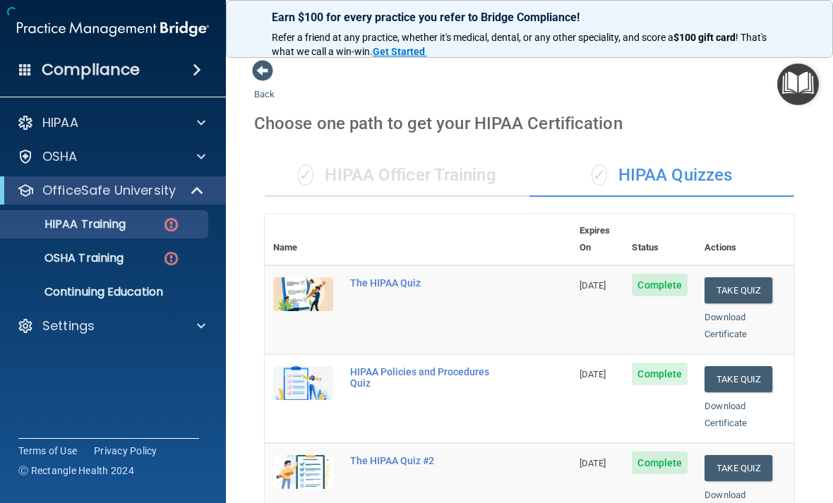
click at [73, 217] on p "HIPAA Training" at bounding box center [67, 224] width 116 height 14
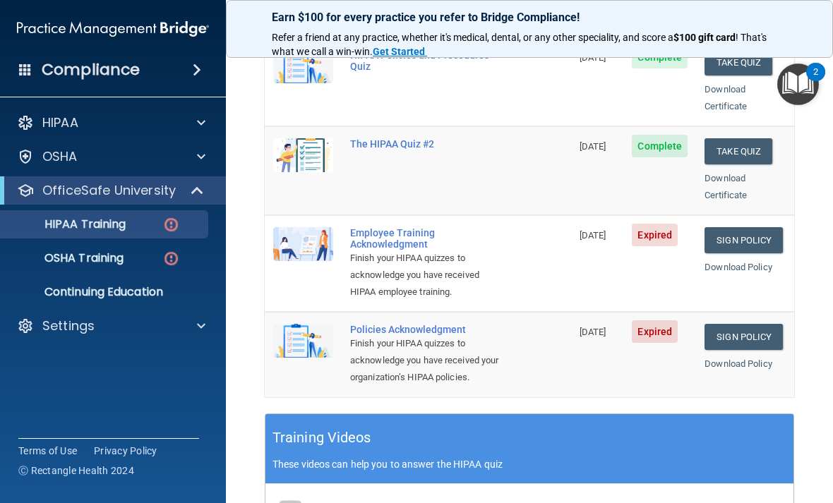
scroll to position [320, 0]
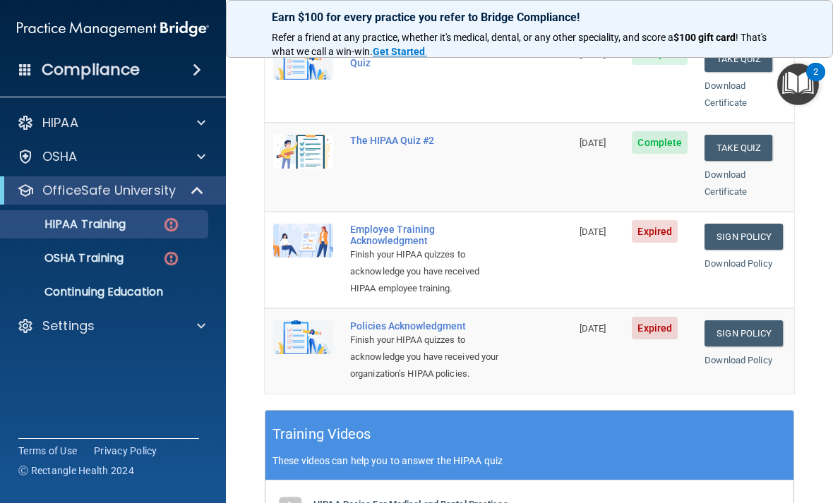
click at [774, 224] on link "Sign Policy" at bounding box center [743, 237] width 78 height 26
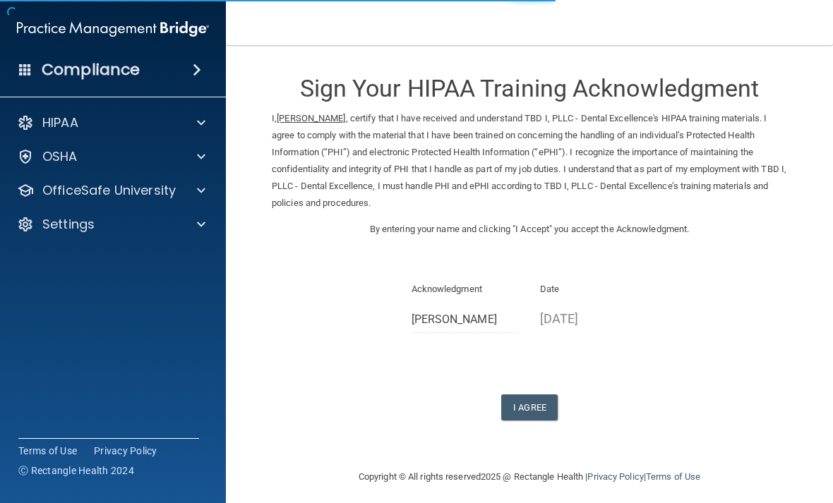
click at [547, 403] on button "I Agree" at bounding box center [529, 408] width 56 height 26
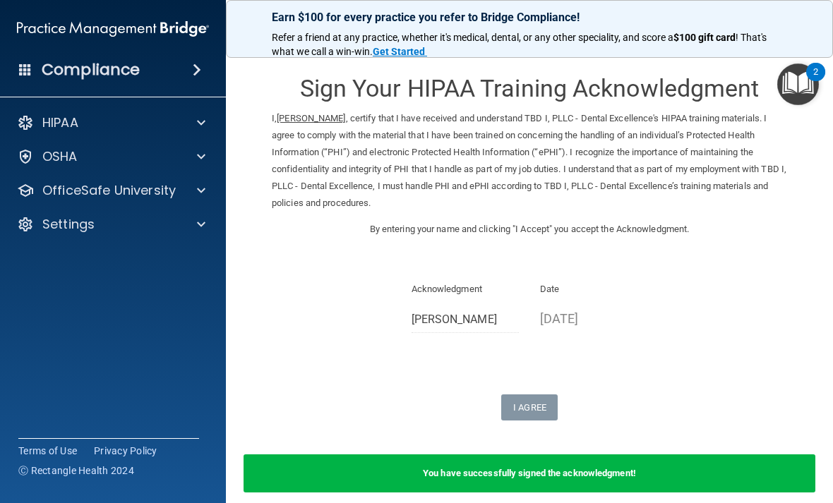
click at [755, 282] on div "Acknowledgment [PERSON_NAME] Date [DATE]" at bounding box center [529, 312] width 515 height 63
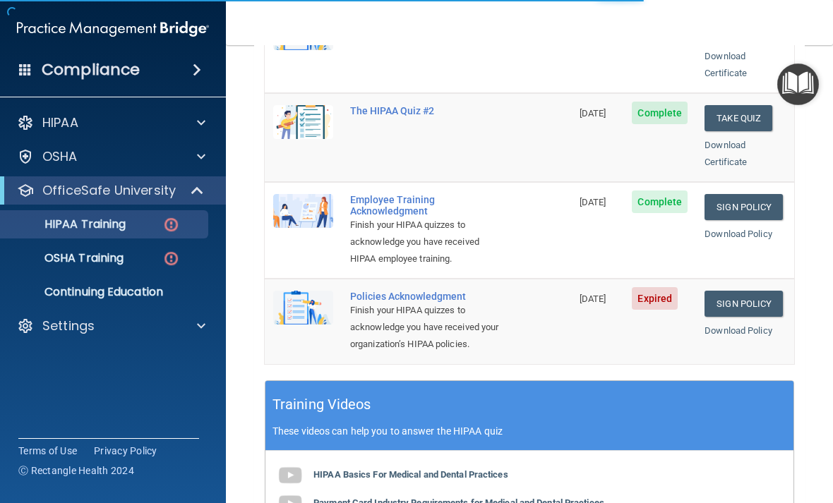
scroll to position [351, 0]
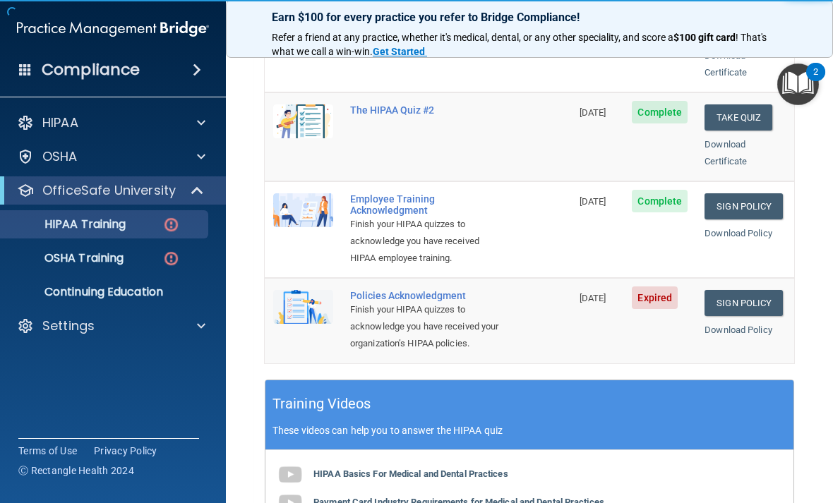
click at [760, 290] on link "Sign Policy" at bounding box center [743, 303] width 78 height 26
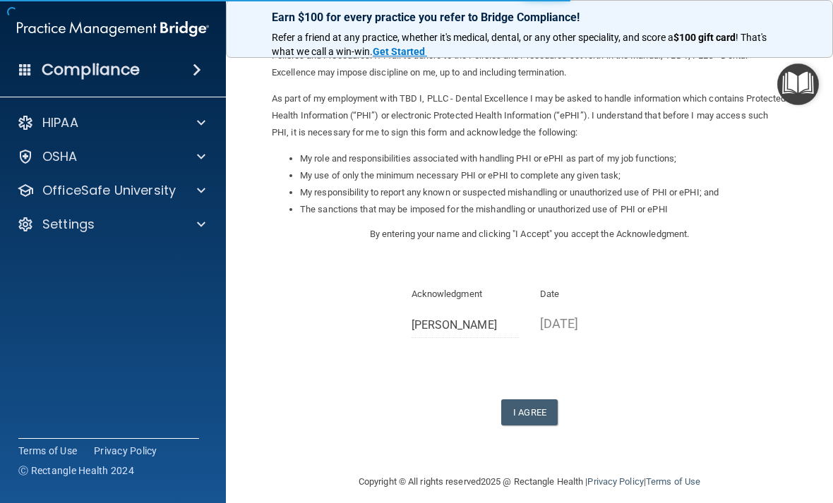
scroll to position [130, 0]
click at [539, 402] on button "I Agree" at bounding box center [529, 413] width 56 height 26
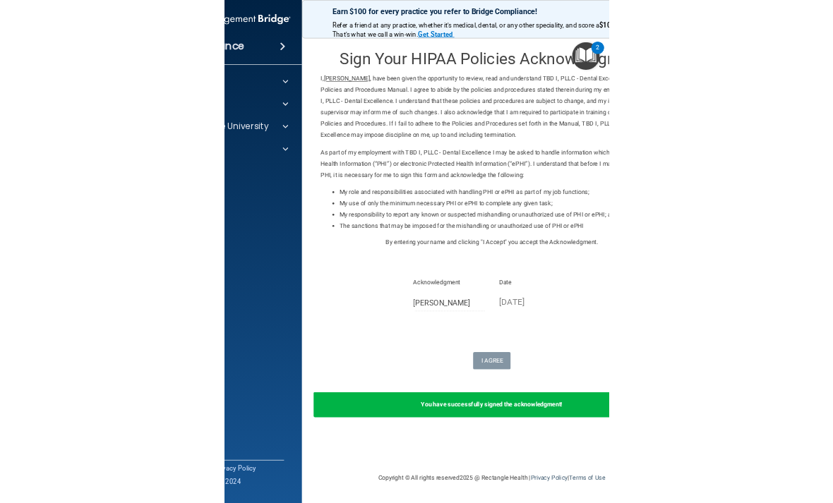
scroll to position [0, 0]
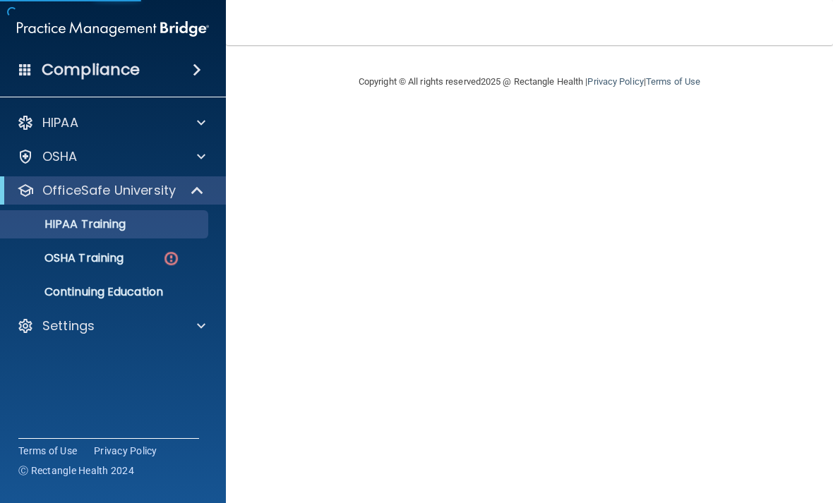
click at [827, 453] on main "Copyright © All rights reserved 2025 @ Rectangle Health | Privacy Policy | Term…" at bounding box center [529, 274] width 607 height 458
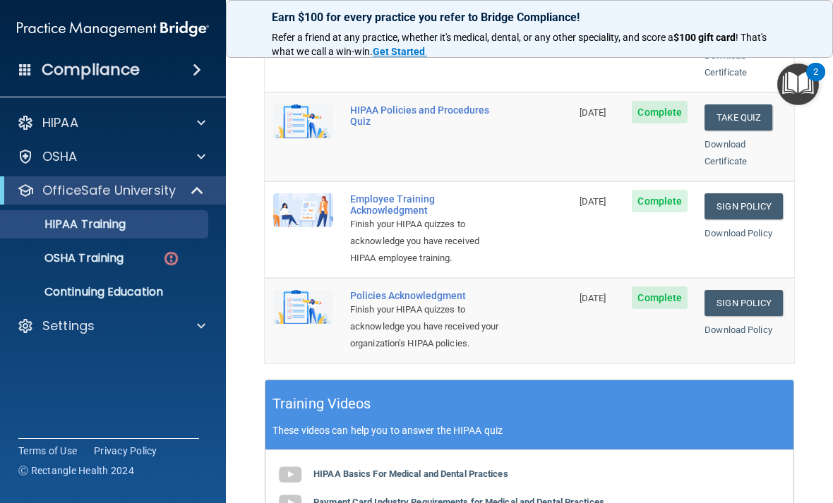
scroll to position [356, 0]
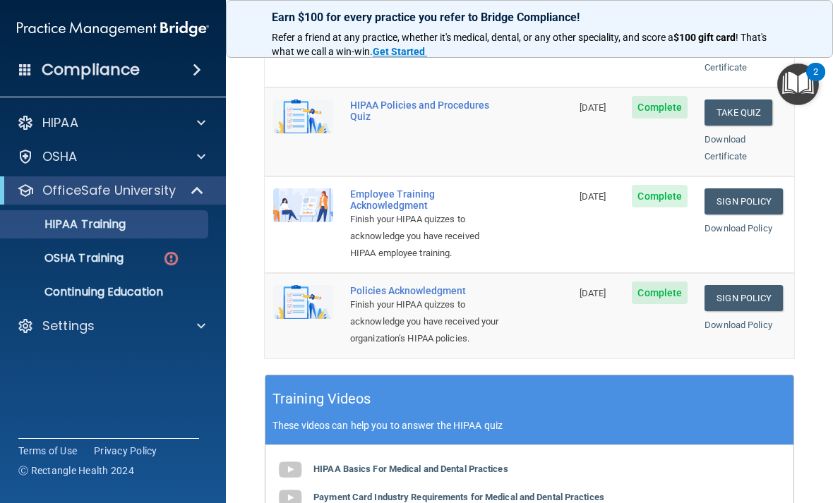
click at [92, 252] on p "OSHA Training" at bounding box center [66, 258] width 114 height 14
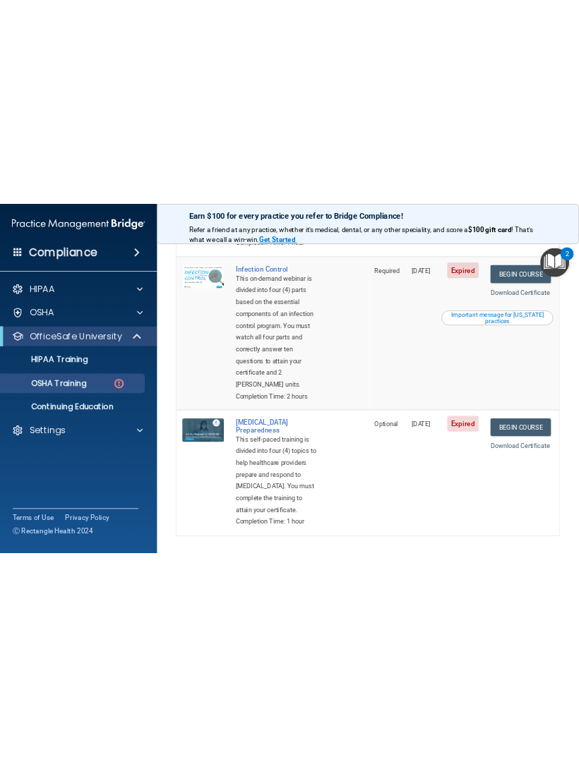
scroll to position [532, 0]
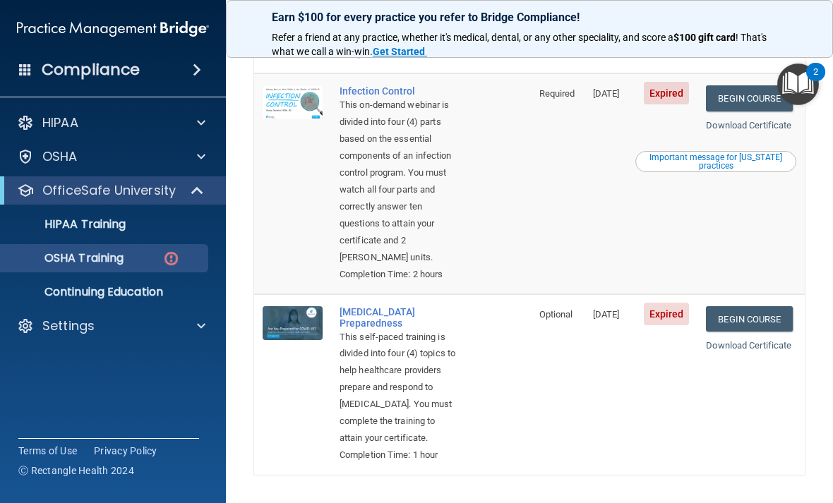
click at [757, 332] on link "Begin Course" at bounding box center [749, 319] width 86 height 26
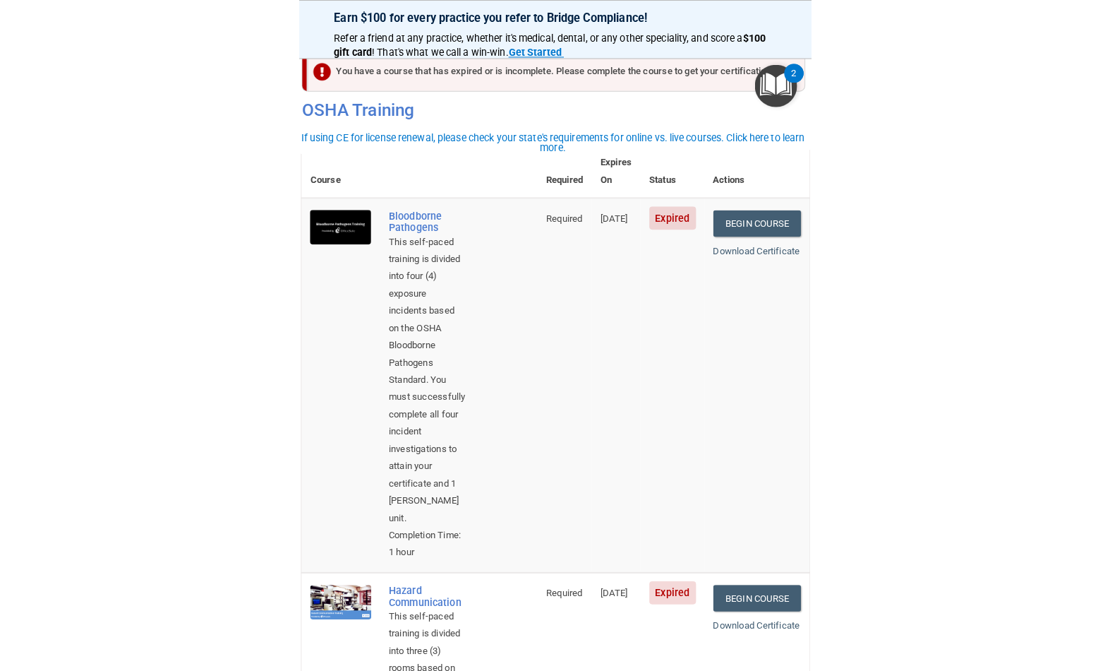
scroll to position [16, 0]
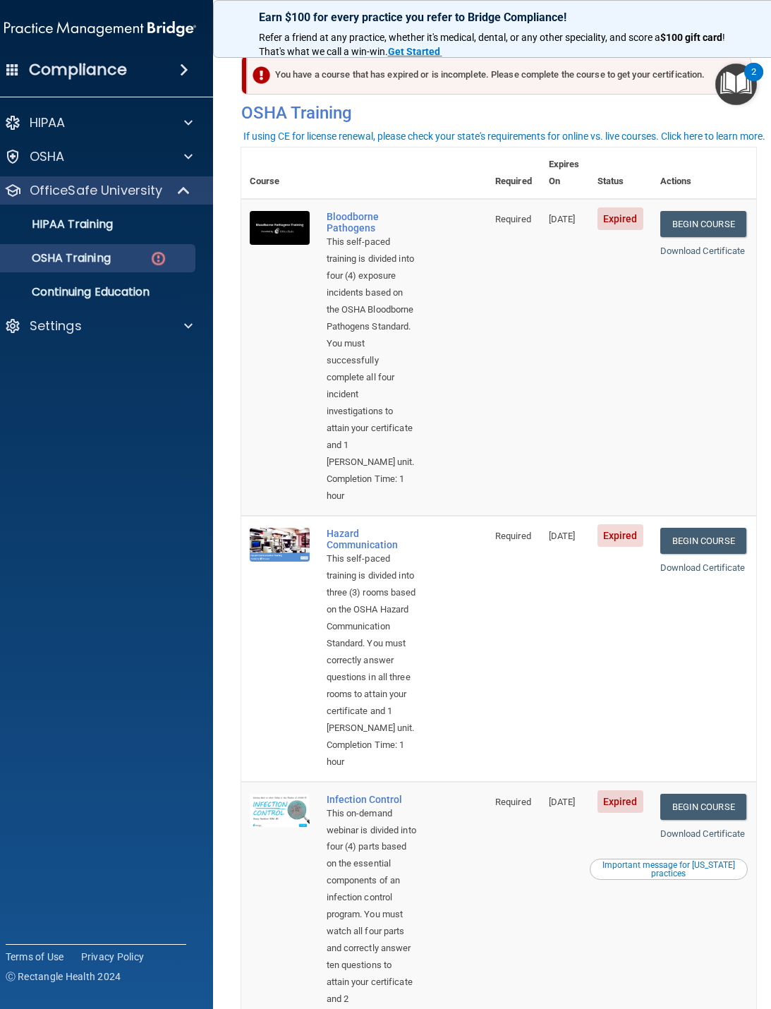
click at [723, 211] on link "Begin Course" at bounding box center [704, 224] width 86 height 26
click at [714, 211] on link "Begin Course" at bounding box center [704, 224] width 86 height 26
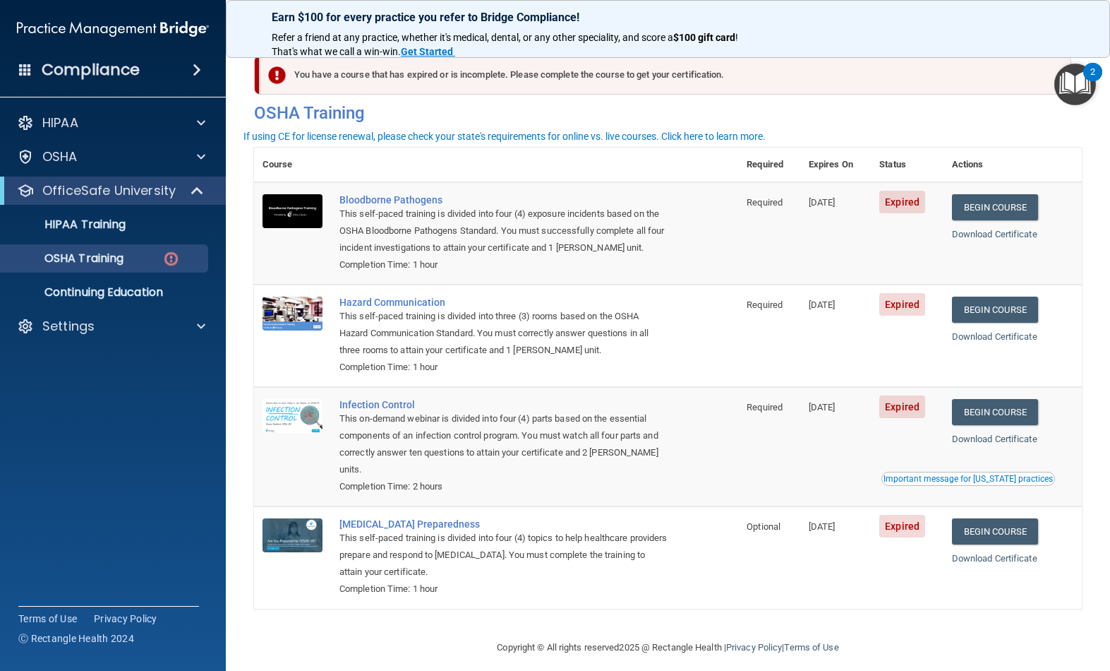
scroll to position [1, 0]
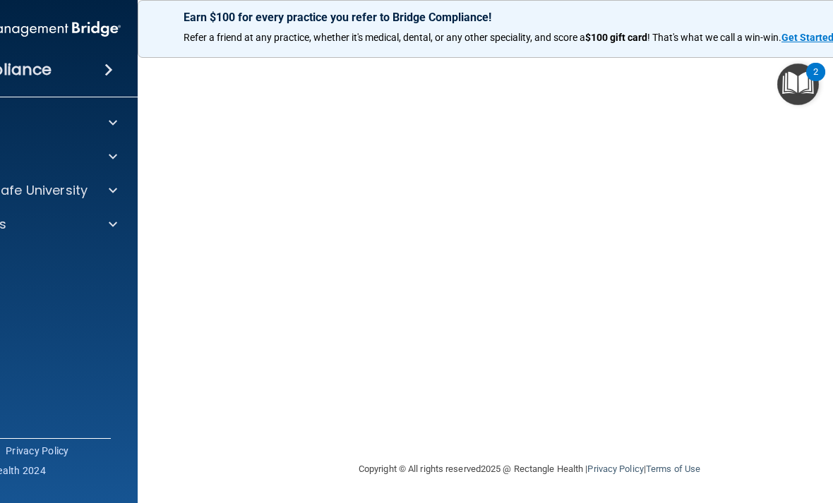
scroll to position [100, 0]
click at [795, 35] on strong "Get Started" at bounding box center [807, 37] width 52 height 11
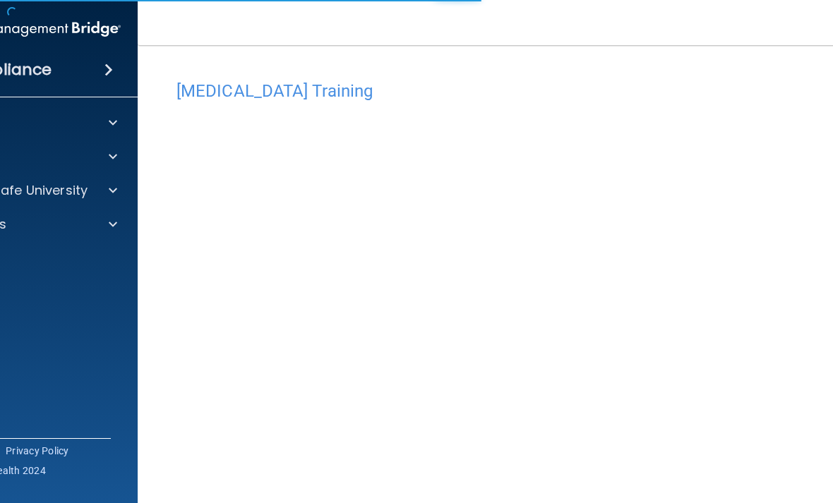
click at [95, 64] on div "Compliance" at bounding box center [25, 69] width 226 height 31
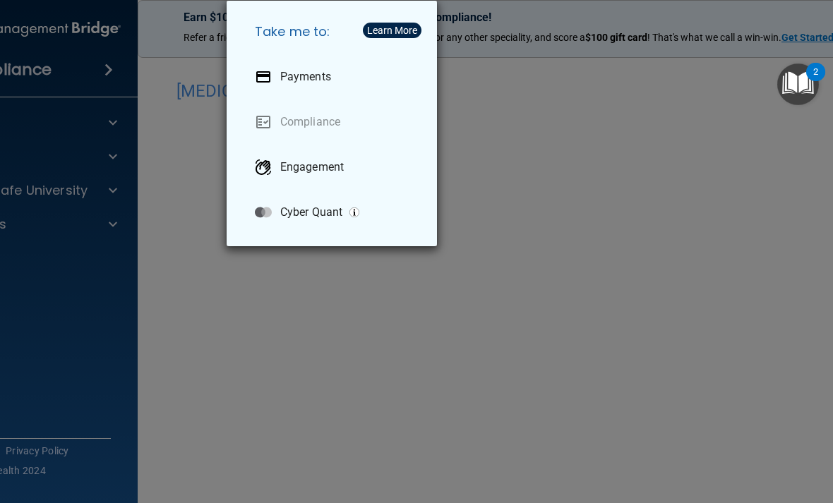
click at [740, 222] on div "Take me to: Payments Compliance Engagement Cyber Quant" at bounding box center [416, 251] width 833 height 503
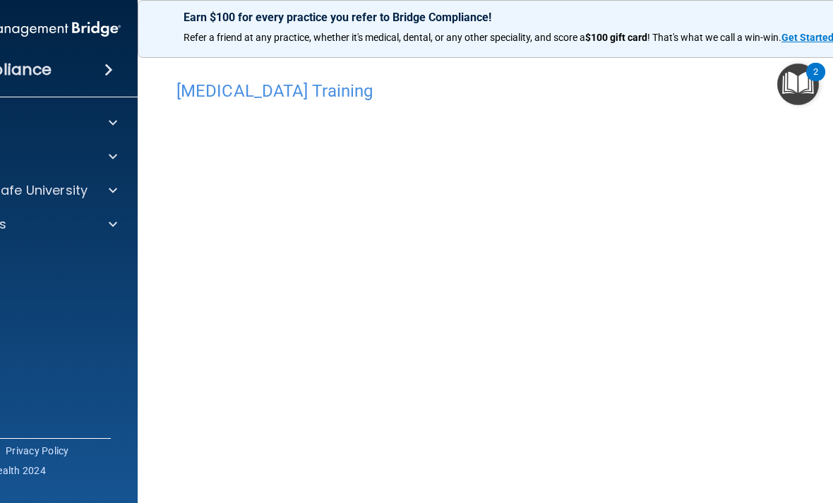
click at [102, 207] on div "HIPAA Documents and Policies Report an Incident Business Associates Emergency P…" at bounding box center [25, 176] width 227 height 147
click at [115, 189] on span at bounding box center [113, 190] width 8 height 17
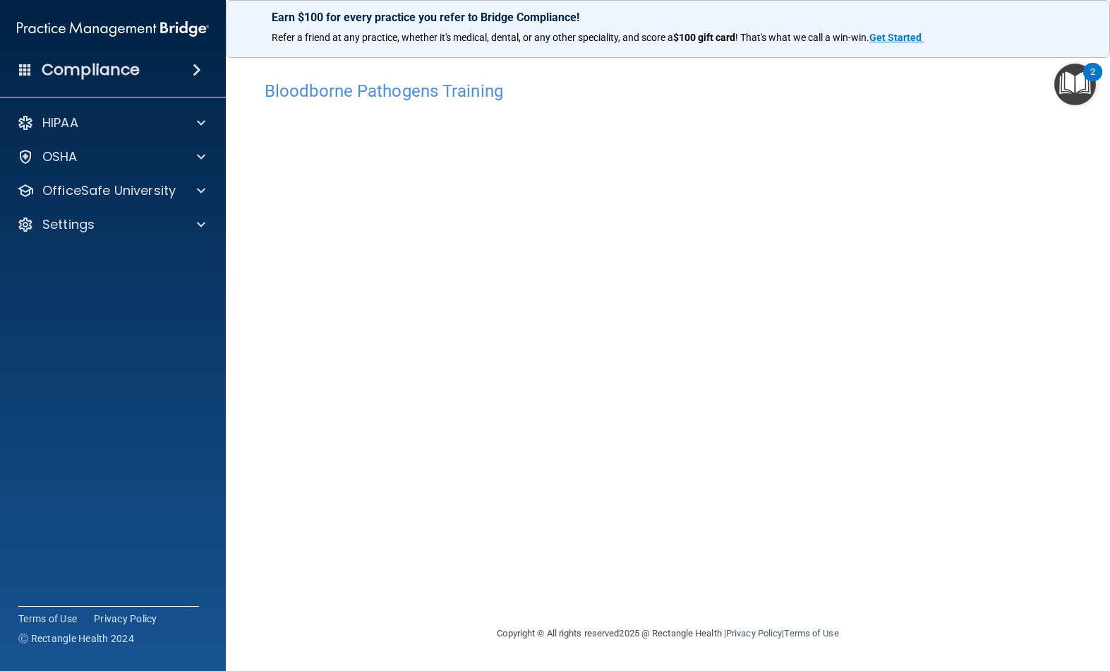
click at [771, 105] on div "Bloodborne Pathogens Training" at bounding box center [668, 90] width 828 height 35
click at [198, 186] on span at bounding box center [201, 190] width 8 height 17
click at [170, 256] on img at bounding box center [171, 259] width 18 height 18
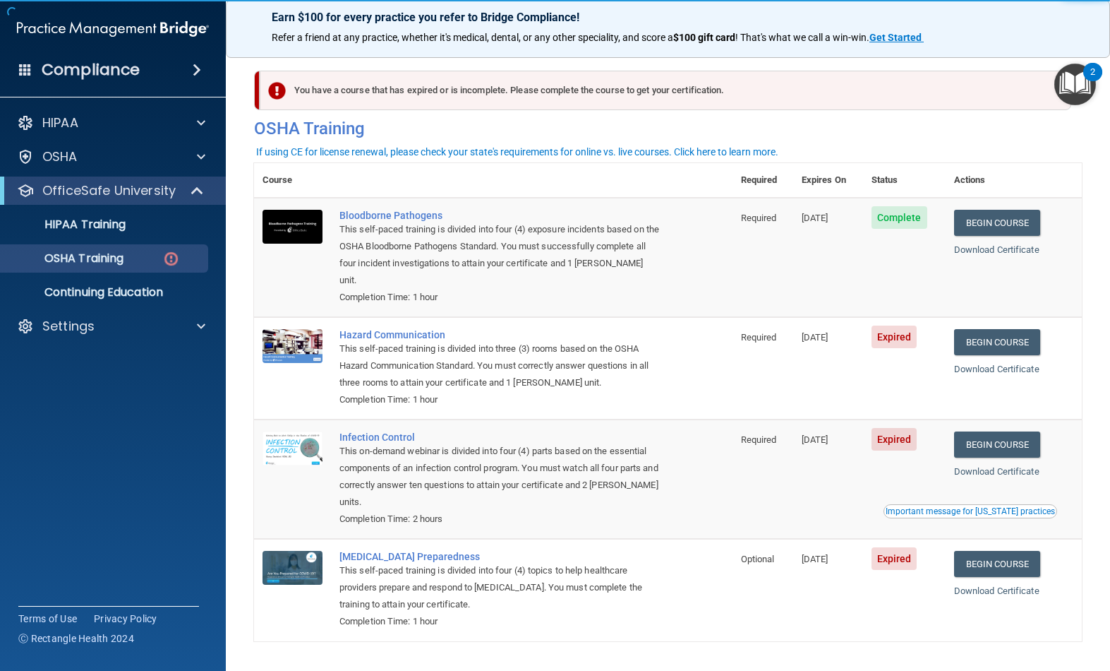
click at [771, 329] on link "Begin Course" at bounding box center [997, 342] width 86 height 26
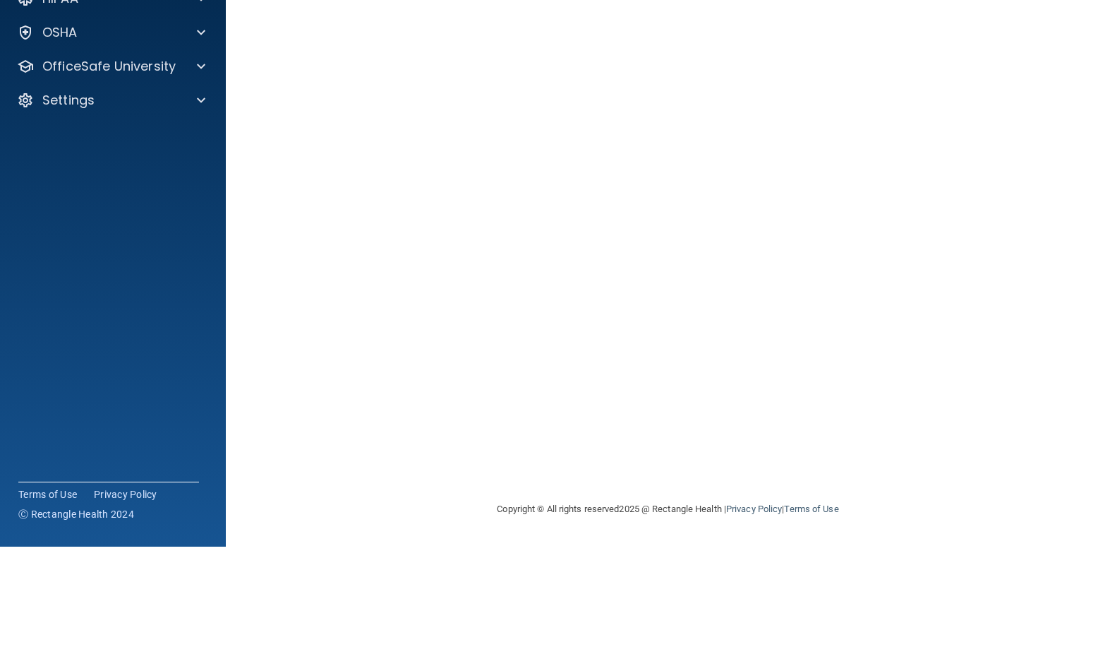
click at [1076, 208] on div "Hazard Communication Training This course doesn’t expire until [DATE]. Are you …" at bounding box center [668, 348] width 828 height 551
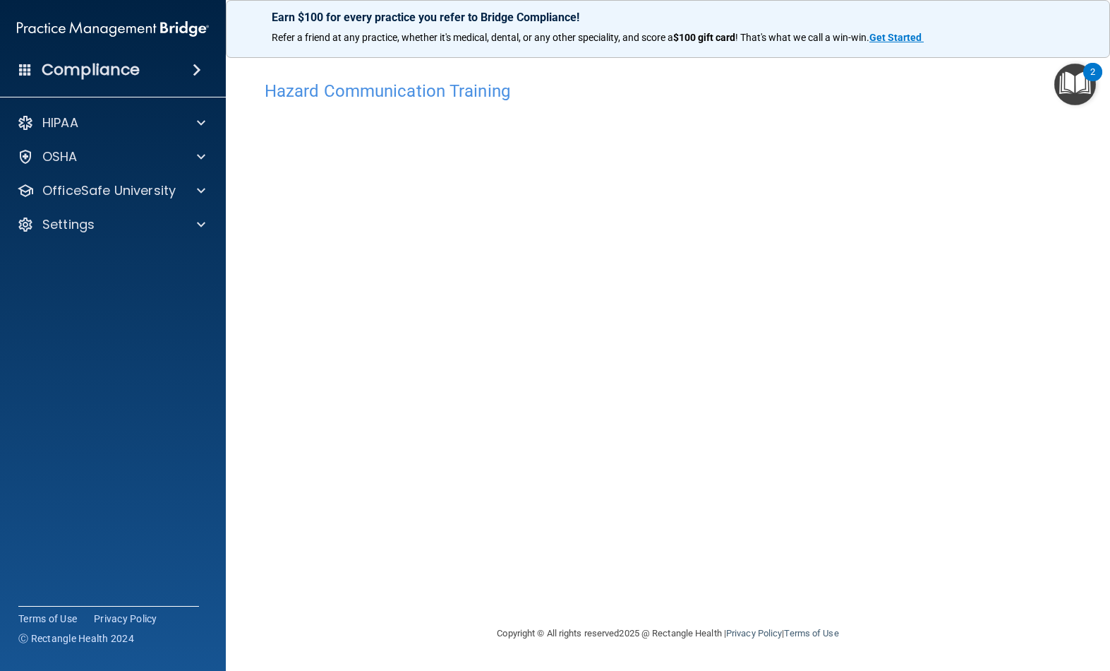
click at [954, 575] on div "Hazard Communication Training This course doesn’t expire until [DATE]. Are you …" at bounding box center [668, 348] width 828 height 551
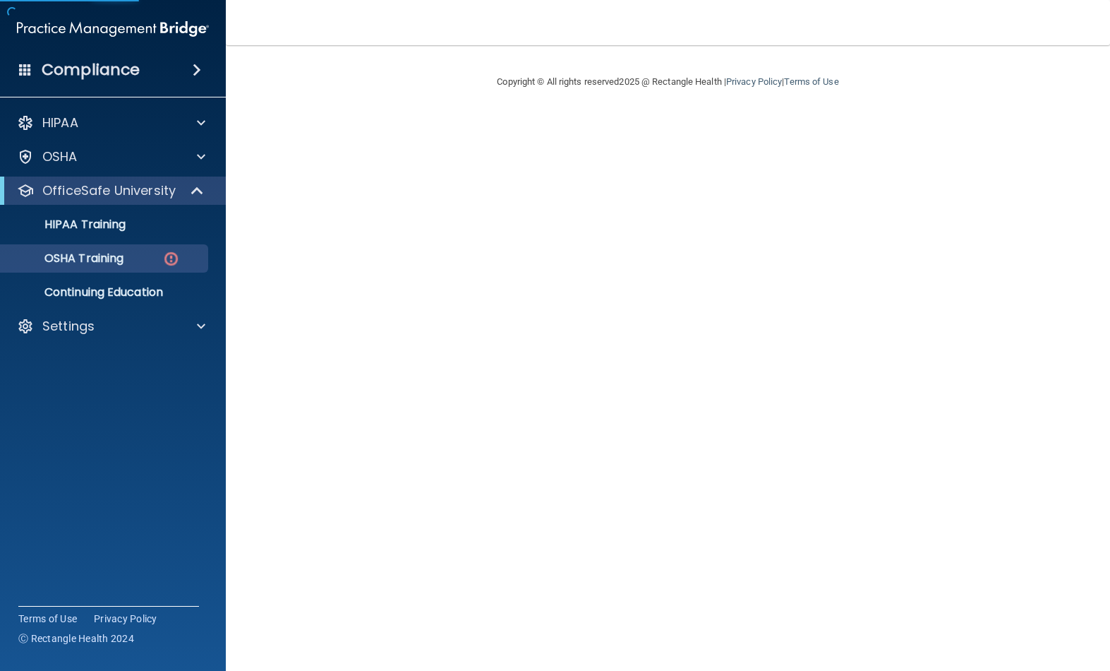
scroll to position [83, 138]
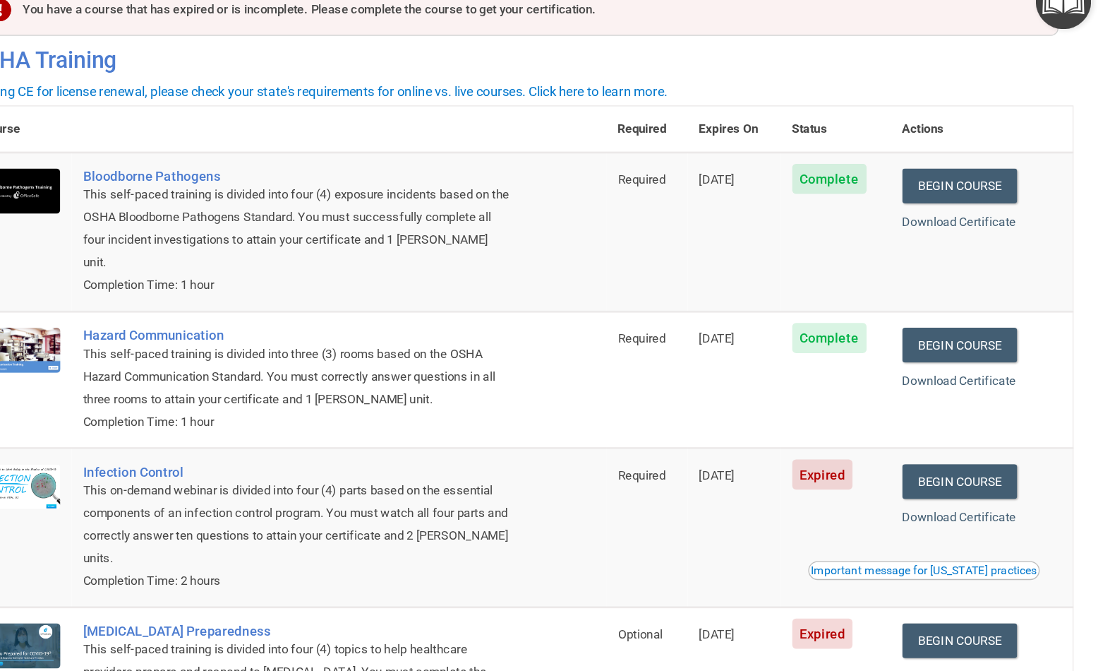
click at [954, 244] on link "Download Certificate" at bounding box center [996, 249] width 85 height 11
click at [954, 364] on link "Download Certificate" at bounding box center [996, 369] width 85 height 11
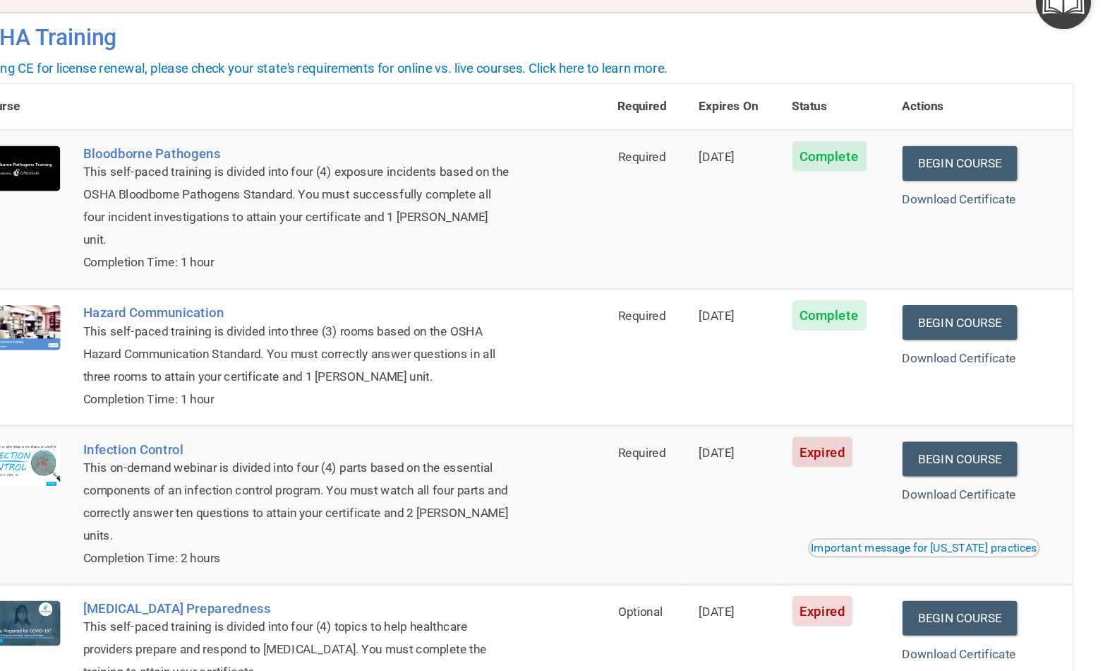
scroll to position [17, 0]
click at [954, 414] on link "Begin Course" at bounding box center [997, 427] width 86 height 26
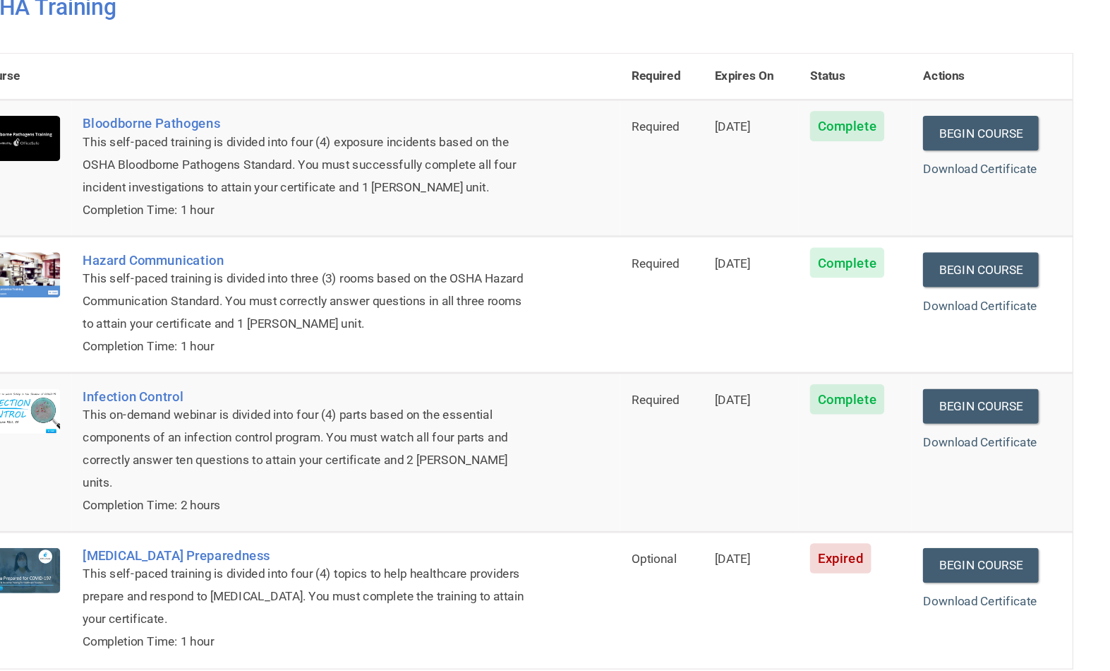
click at [970, 409] on link "Download Certificate" at bounding box center [1012, 414] width 85 height 11
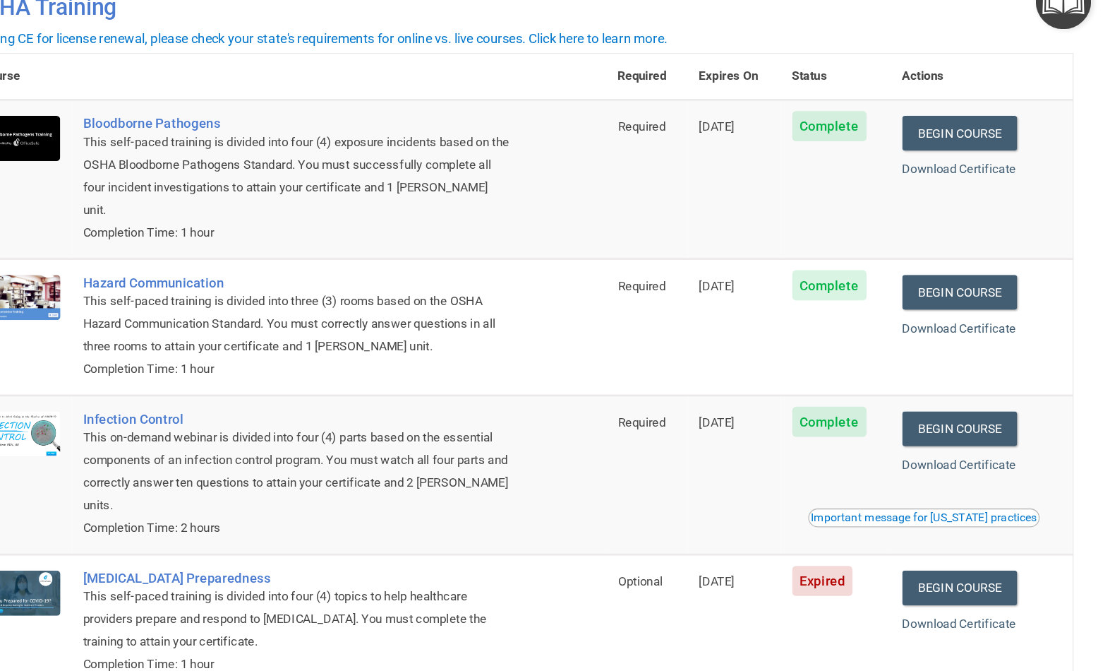
click at [432, 79] on h4 "OSHA Training" at bounding box center [668, 89] width 828 height 20
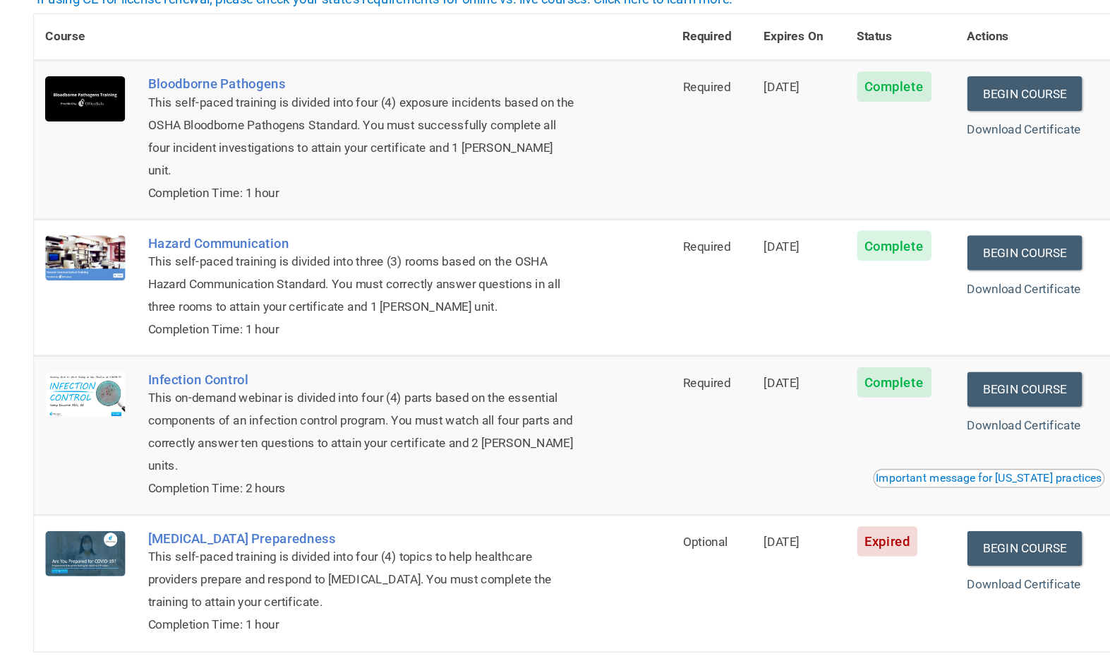
click at [954, 511] on link "Begin Course" at bounding box center [997, 524] width 86 height 26
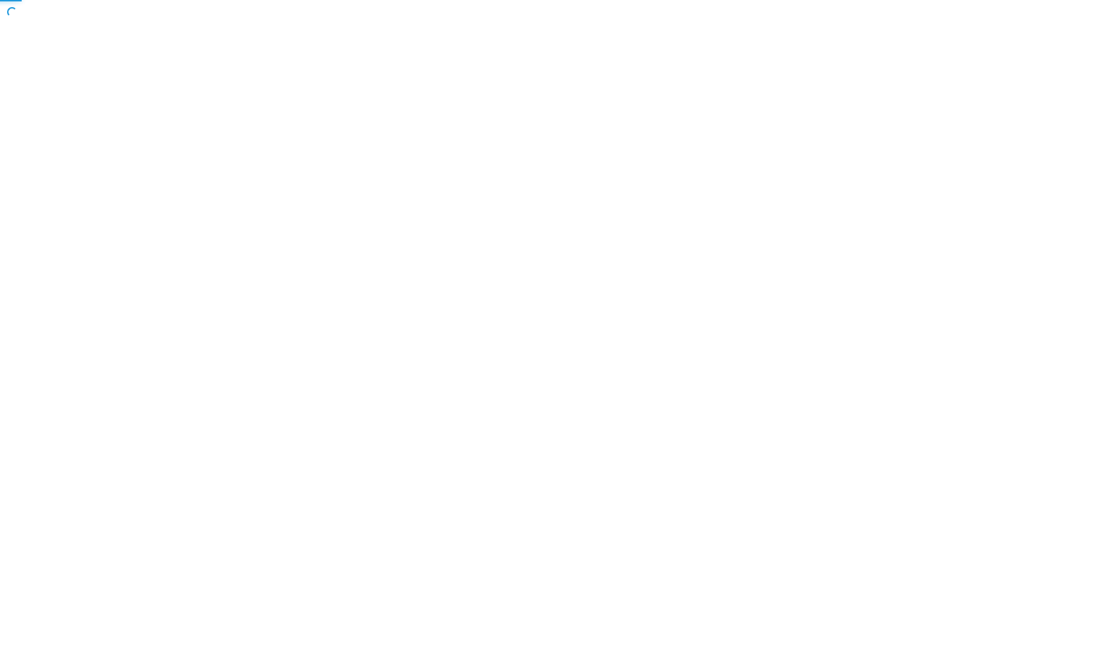
scroll to position [136, 229]
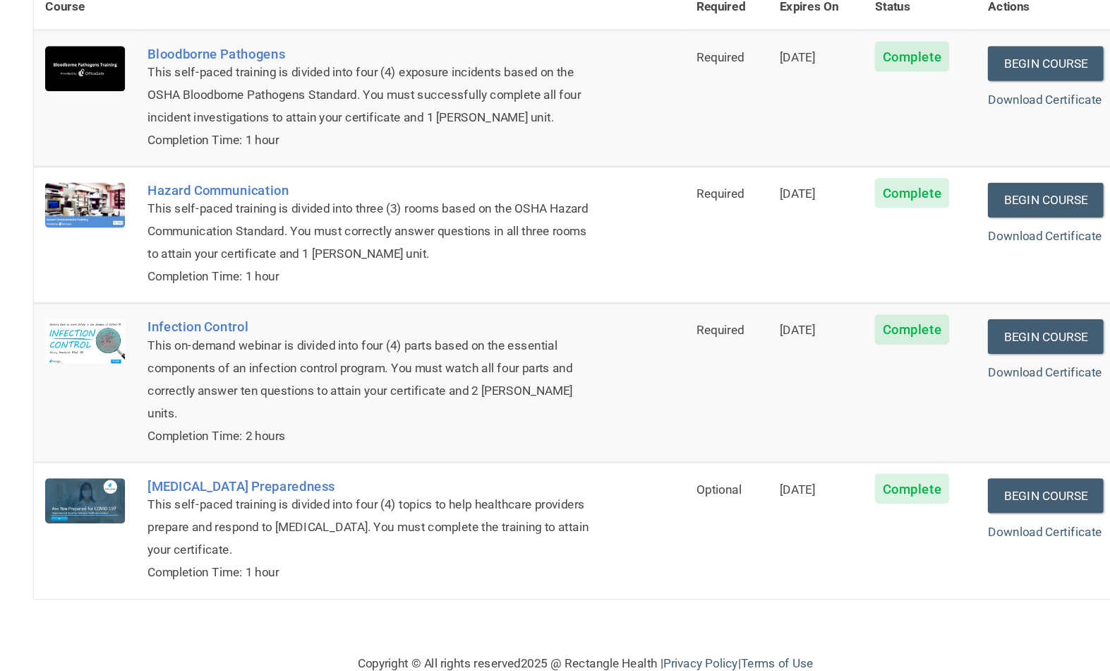
click at [970, 529] on link "Download Certificate" at bounding box center [1012, 534] width 85 height 11
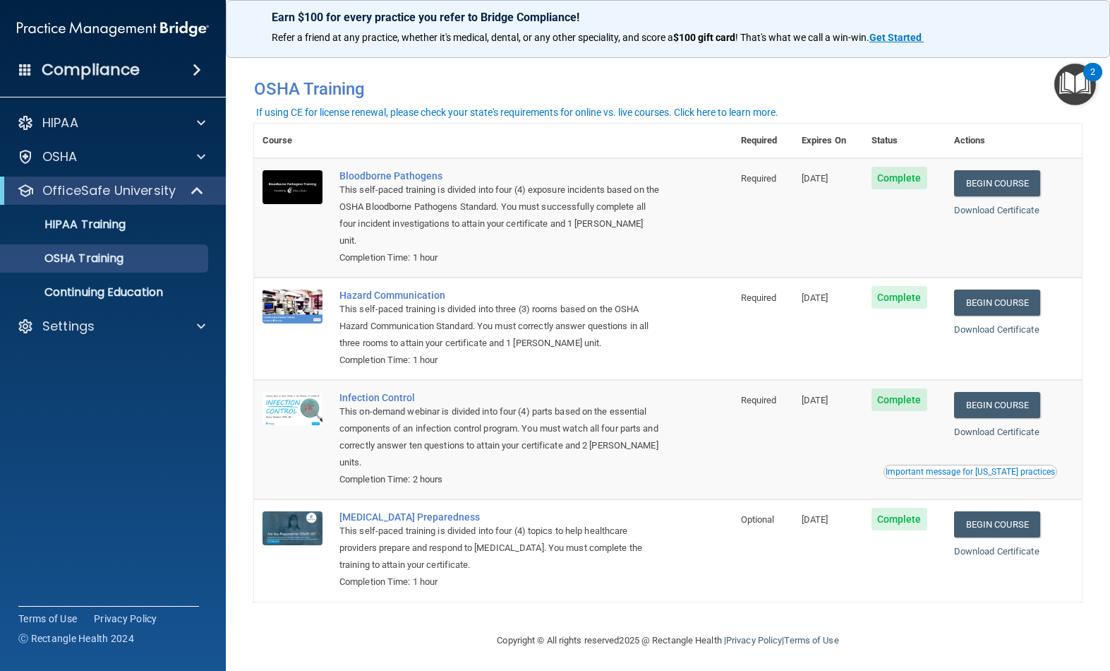
click at [139, 293] on p "Continuing Education" at bounding box center [105, 292] width 193 height 14
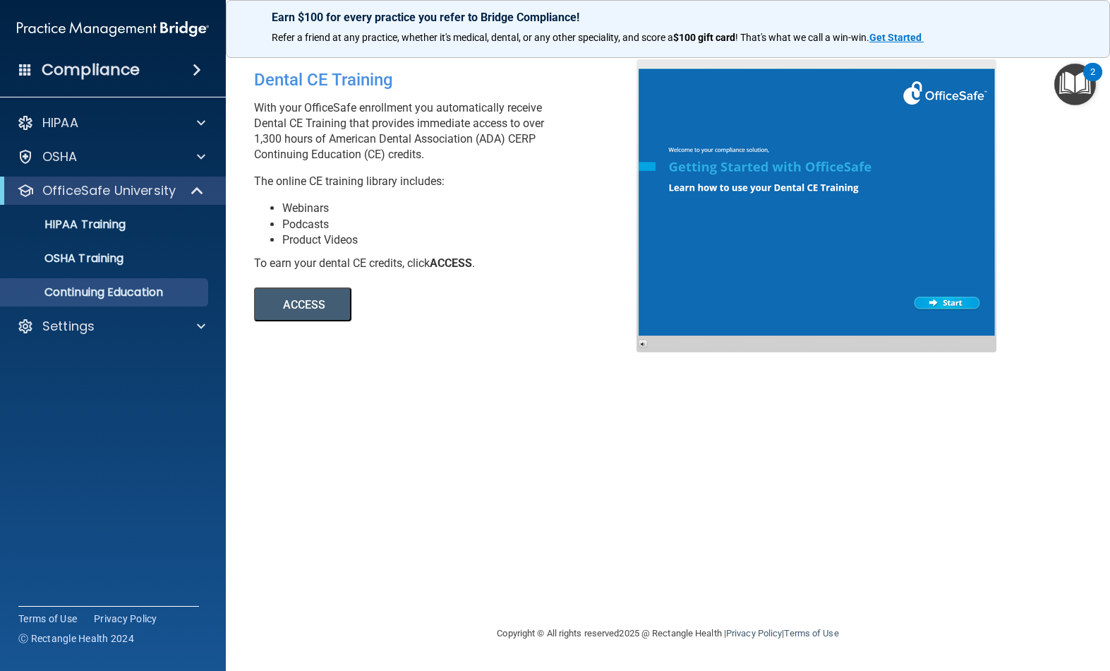
click at [132, 253] on div "OSHA Training" at bounding box center [105, 258] width 193 height 14
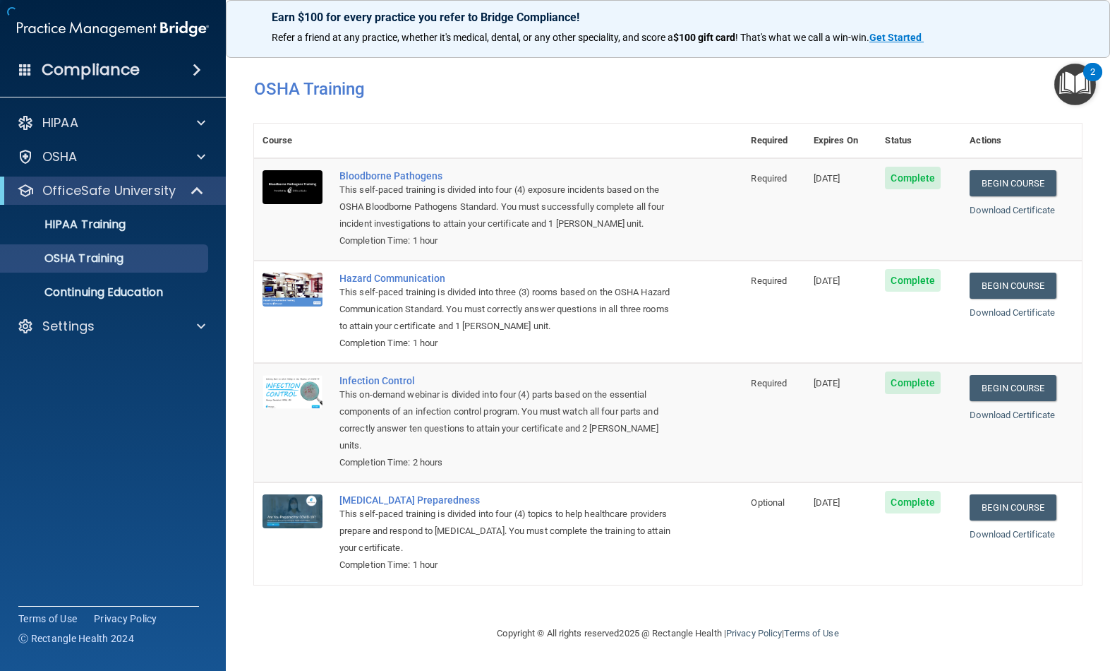
click at [160, 219] on div "HIPAA Training" at bounding box center [105, 224] width 193 height 14
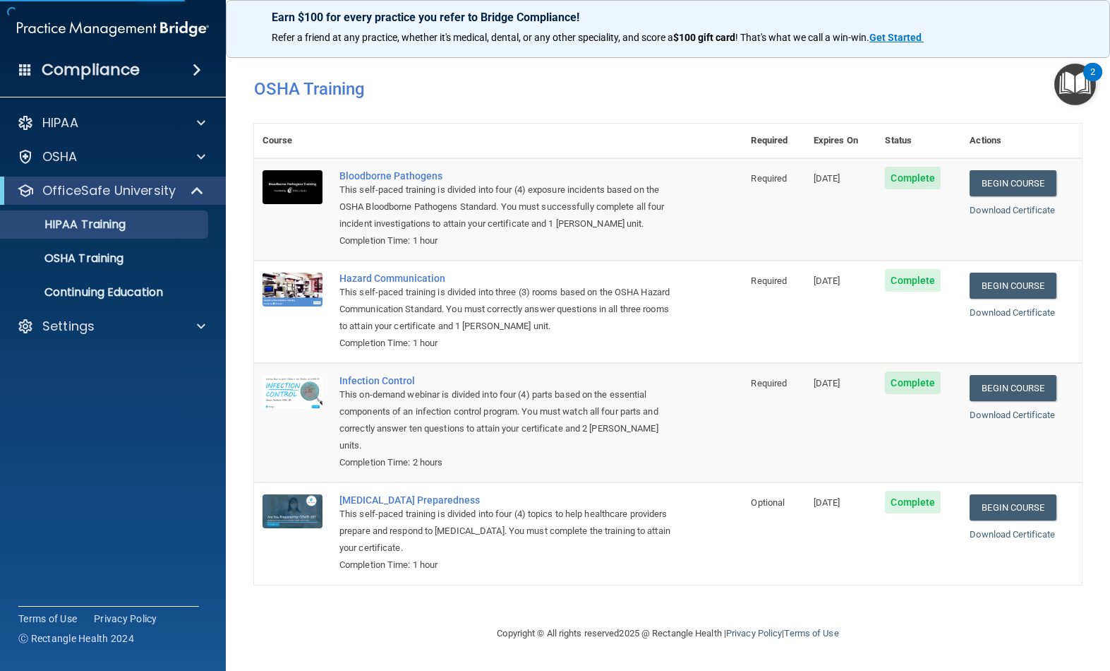
click at [145, 196] on p "OfficeSafe University" at bounding box center [108, 190] width 133 height 17
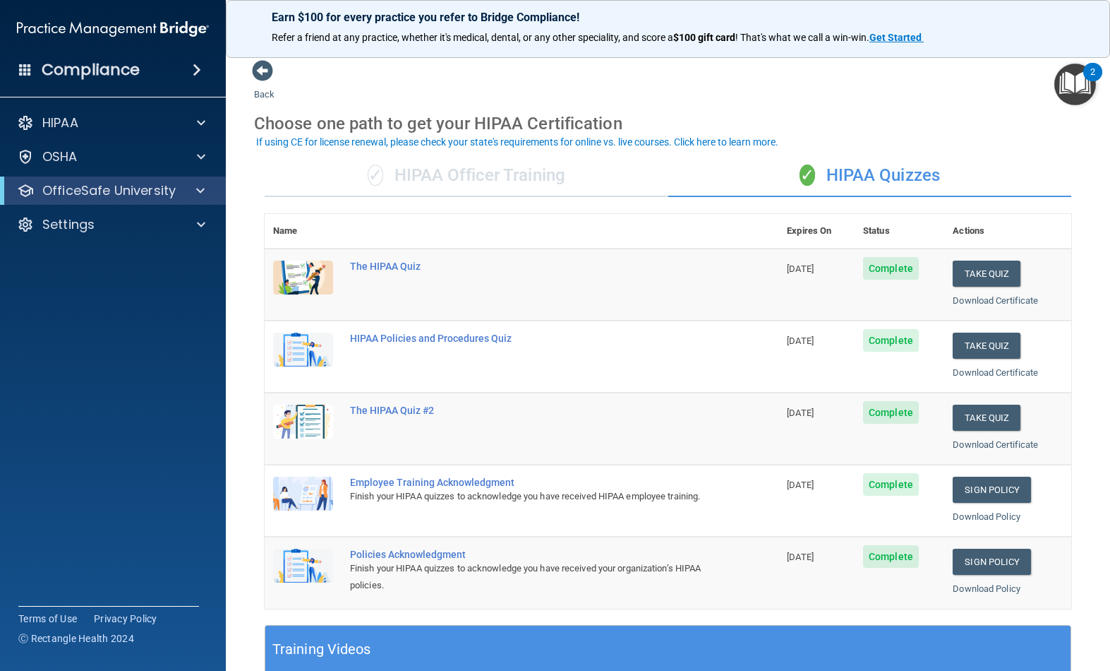
click at [540, 184] on div "✓ HIPAA Officer Training" at bounding box center [467, 176] width 404 height 42
